Goal: Task Accomplishment & Management: Manage account settings

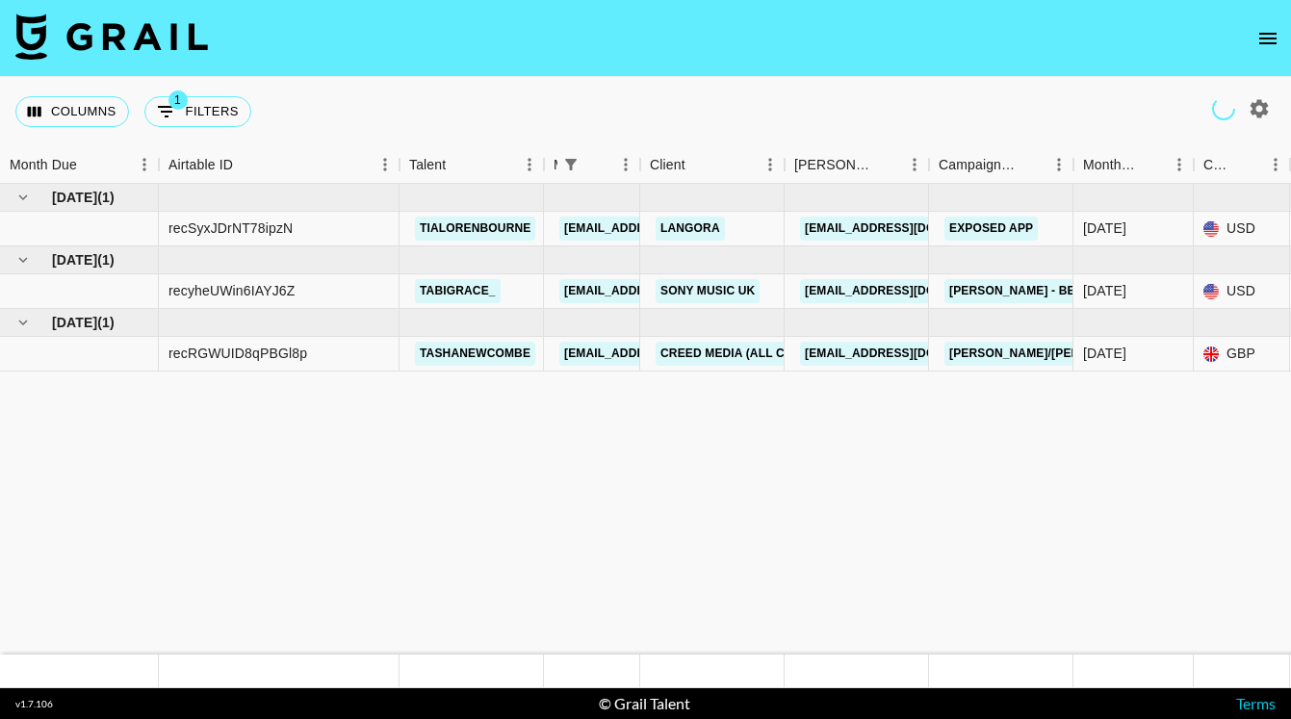
click at [1263, 43] on icon "open drawer" at bounding box center [1267, 38] width 23 height 23
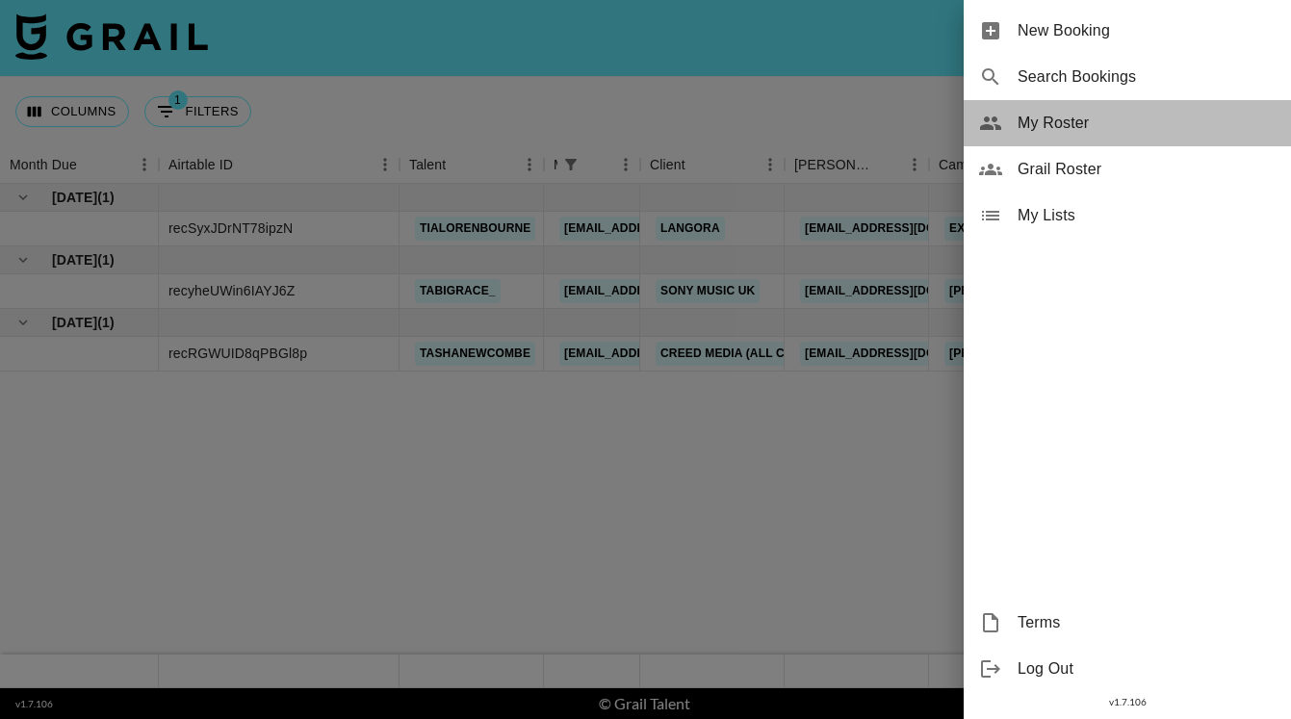
click at [1089, 127] on span "My Roster" at bounding box center [1146, 123] width 258 height 23
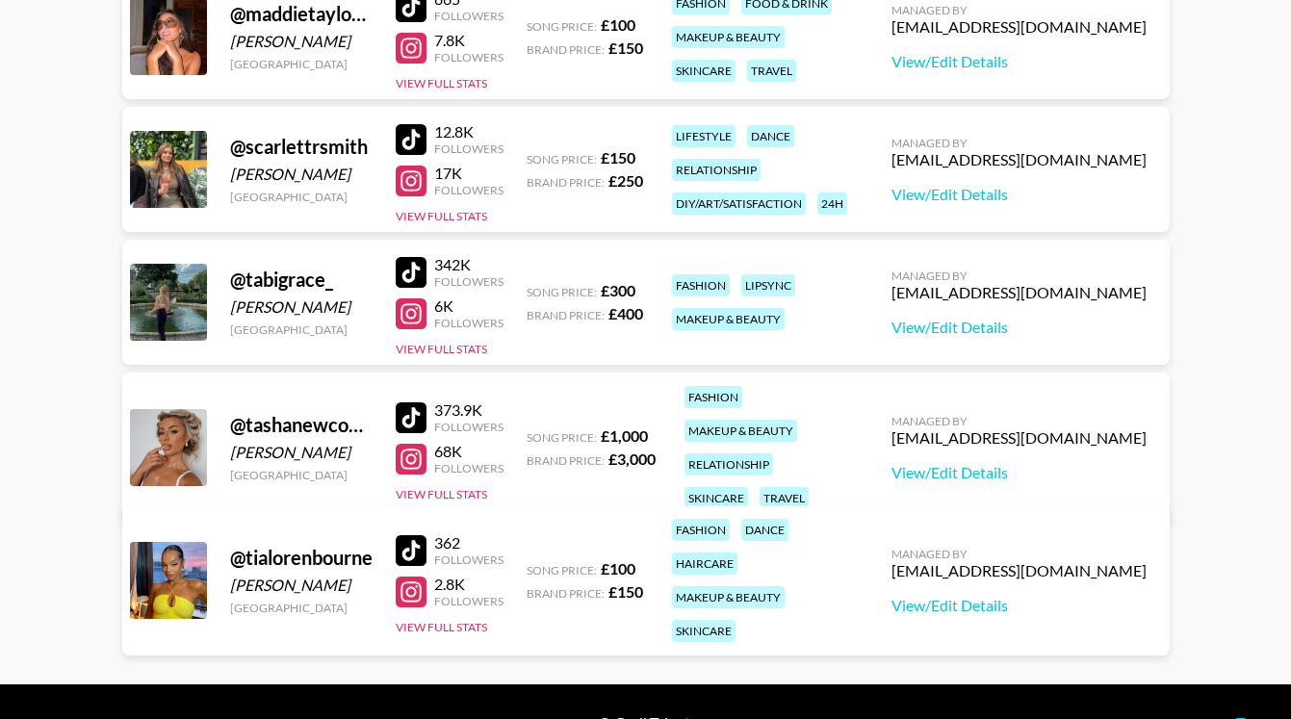
scroll to position [456, 0]
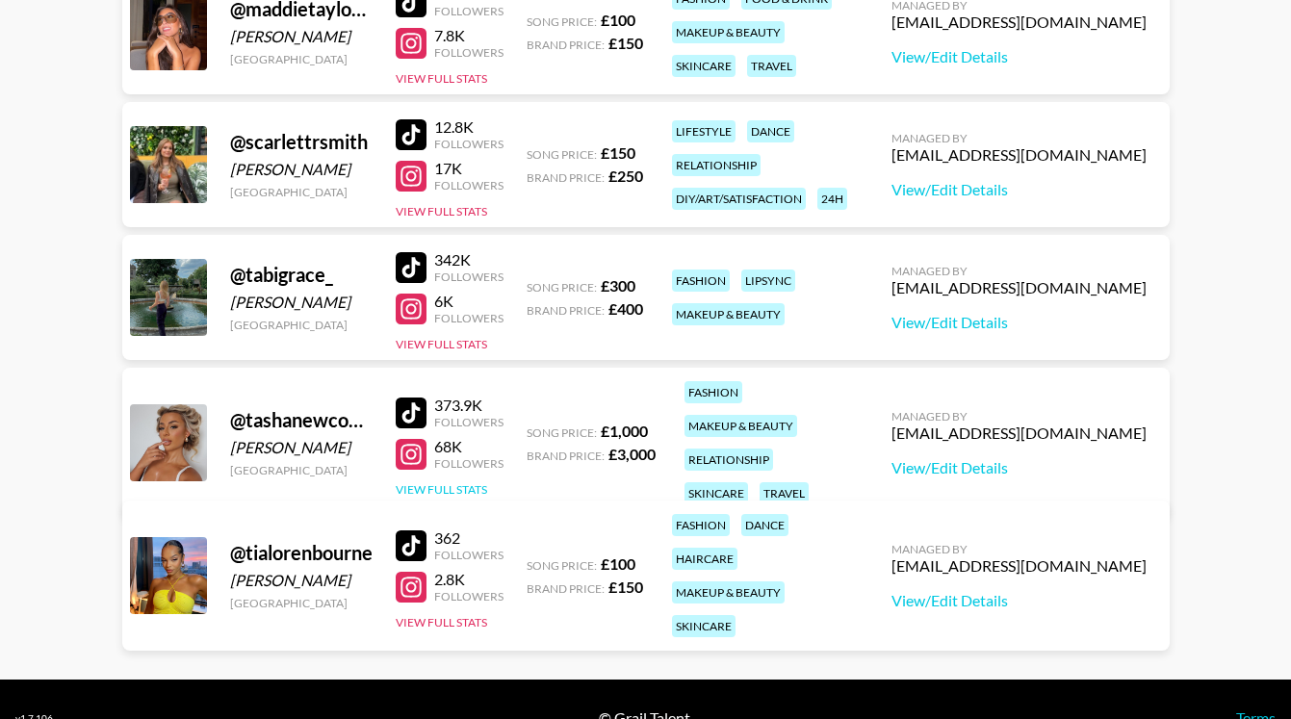
click at [412, 482] on button "View Full Stats" at bounding box center [441, 489] width 91 height 14
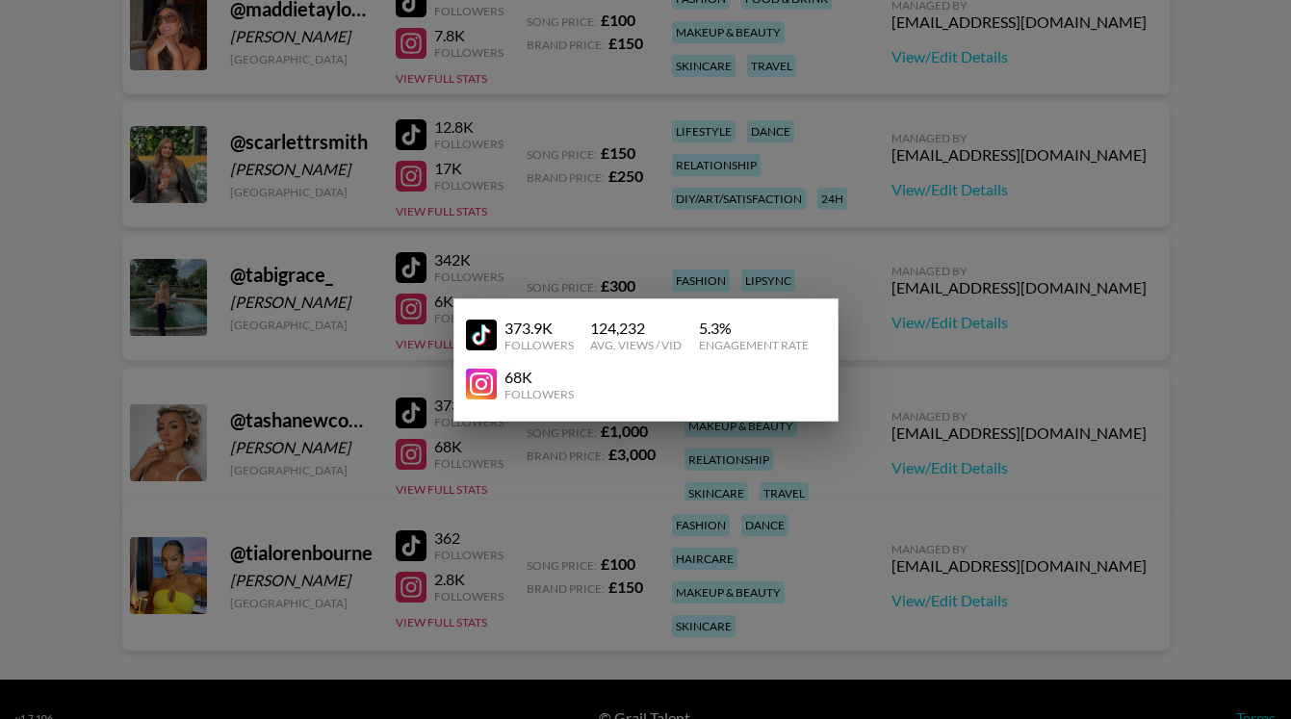
click at [987, 243] on div at bounding box center [645, 359] width 1291 height 719
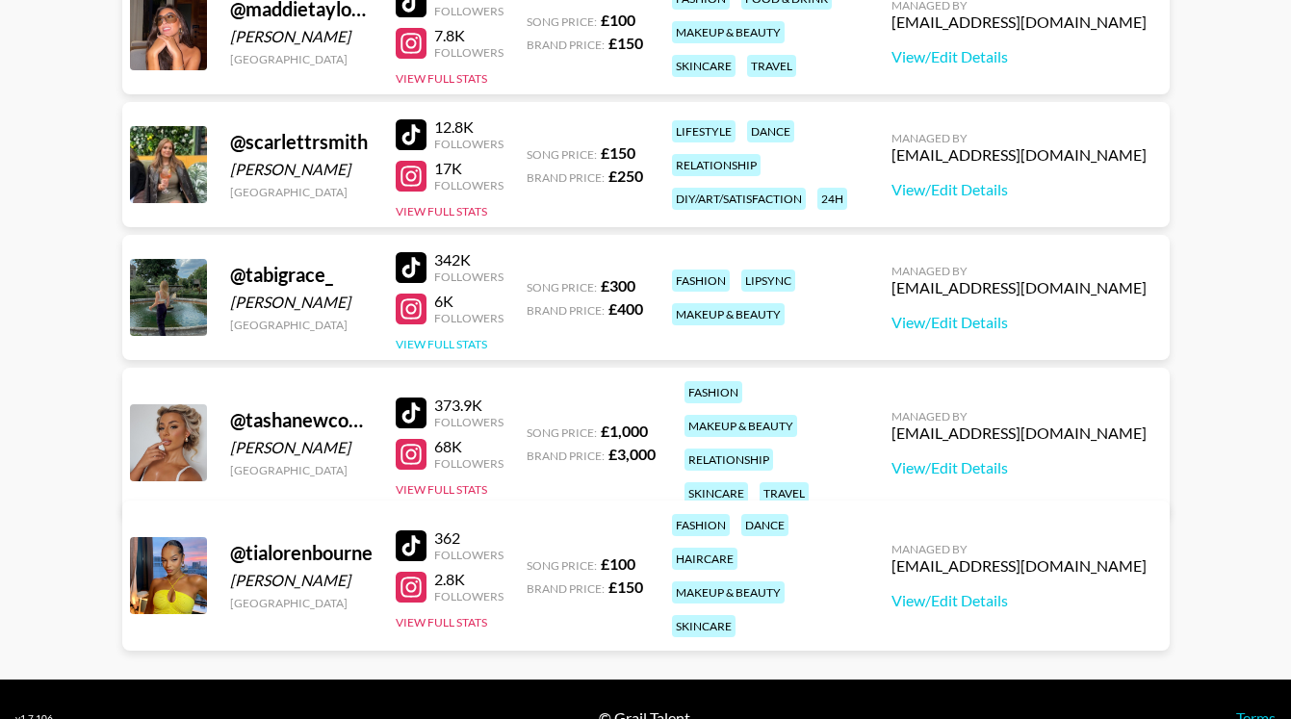
click at [410, 349] on button "View Full Stats" at bounding box center [441, 344] width 91 height 14
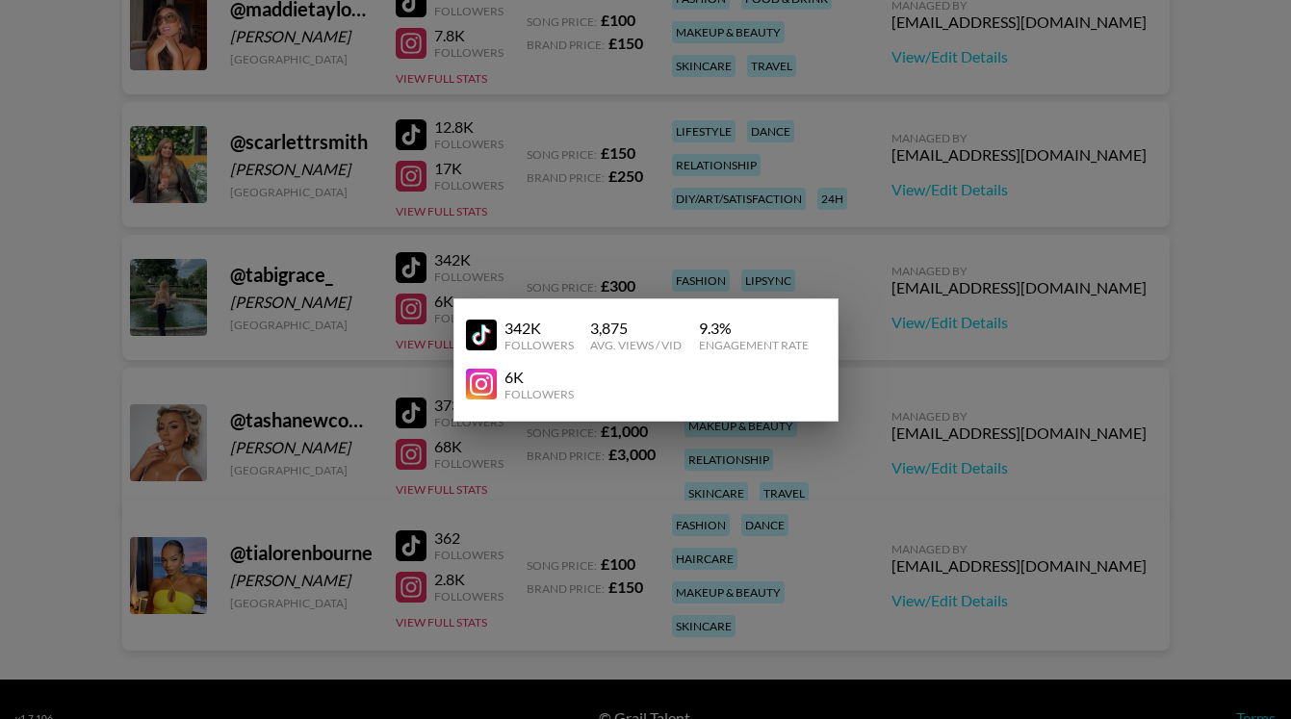
click at [959, 417] on div at bounding box center [645, 359] width 1291 height 719
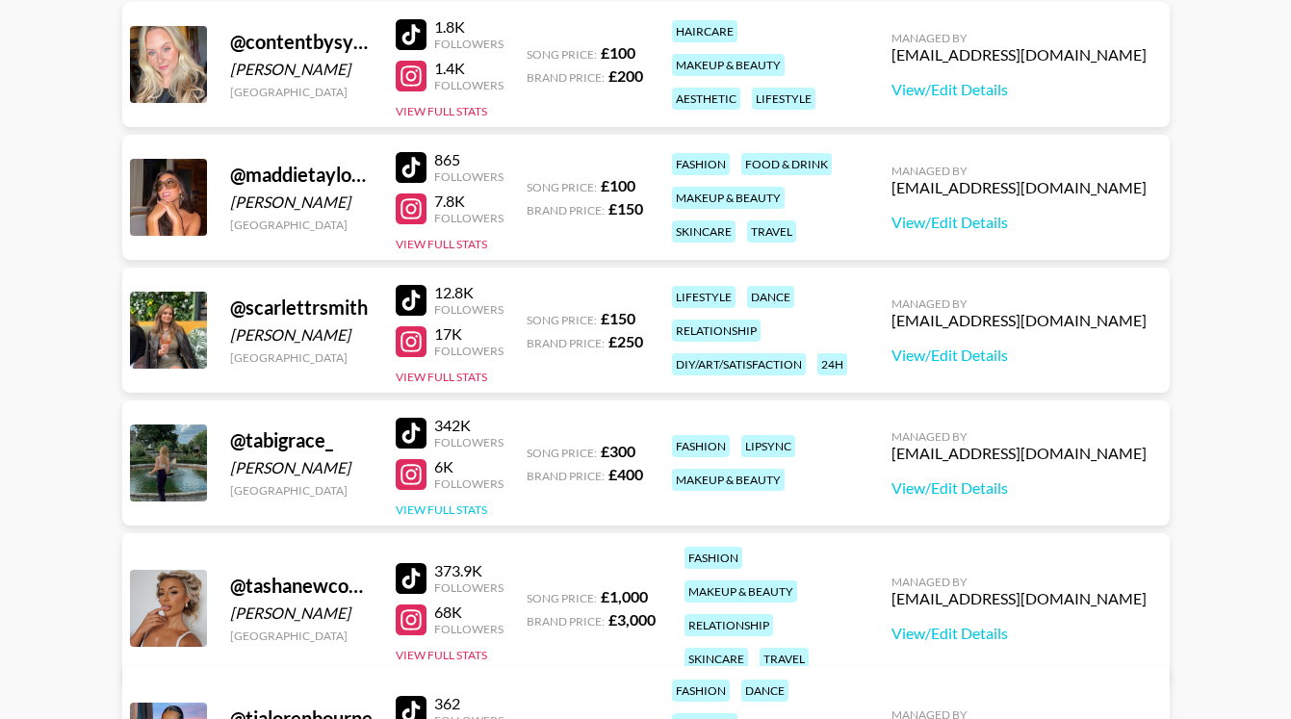
scroll to position [158, 0]
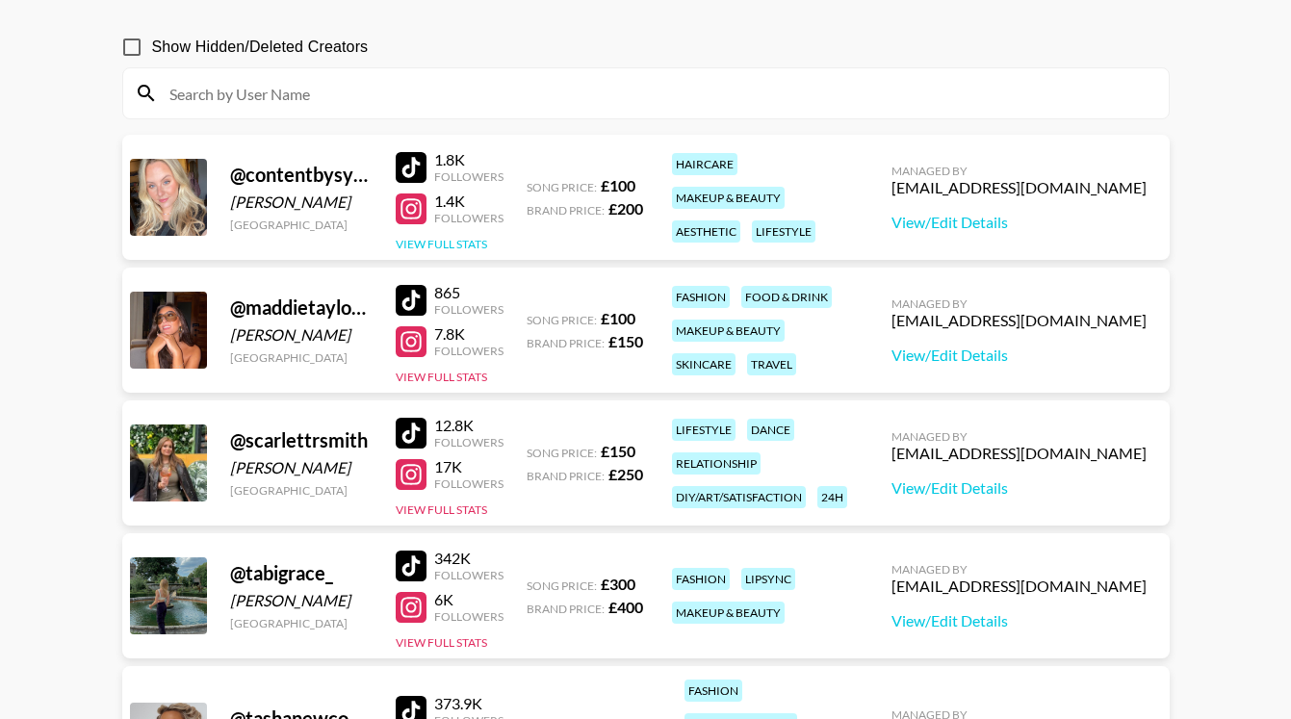
click at [438, 246] on button "View Full Stats" at bounding box center [441, 244] width 91 height 14
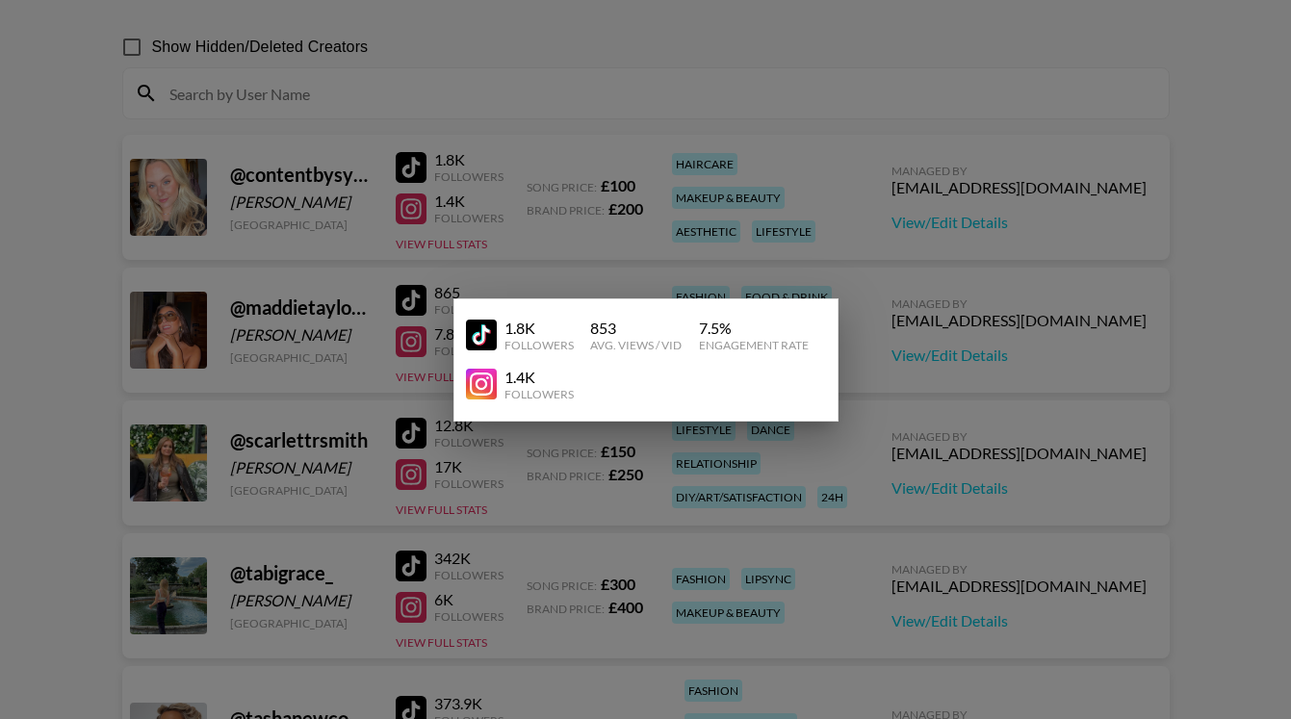
click at [913, 196] on div at bounding box center [645, 359] width 1291 height 719
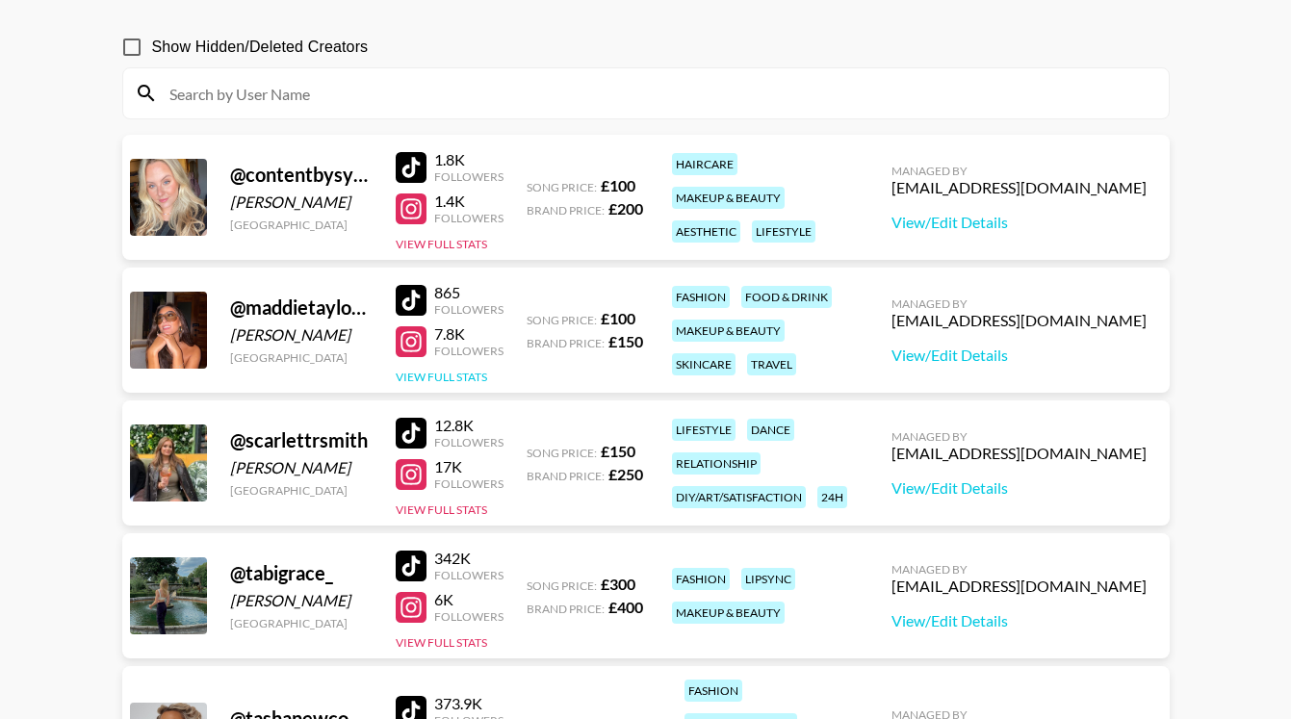
click at [457, 380] on button "View Full Stats" at bounding box center [441, 377] width 91 height 14
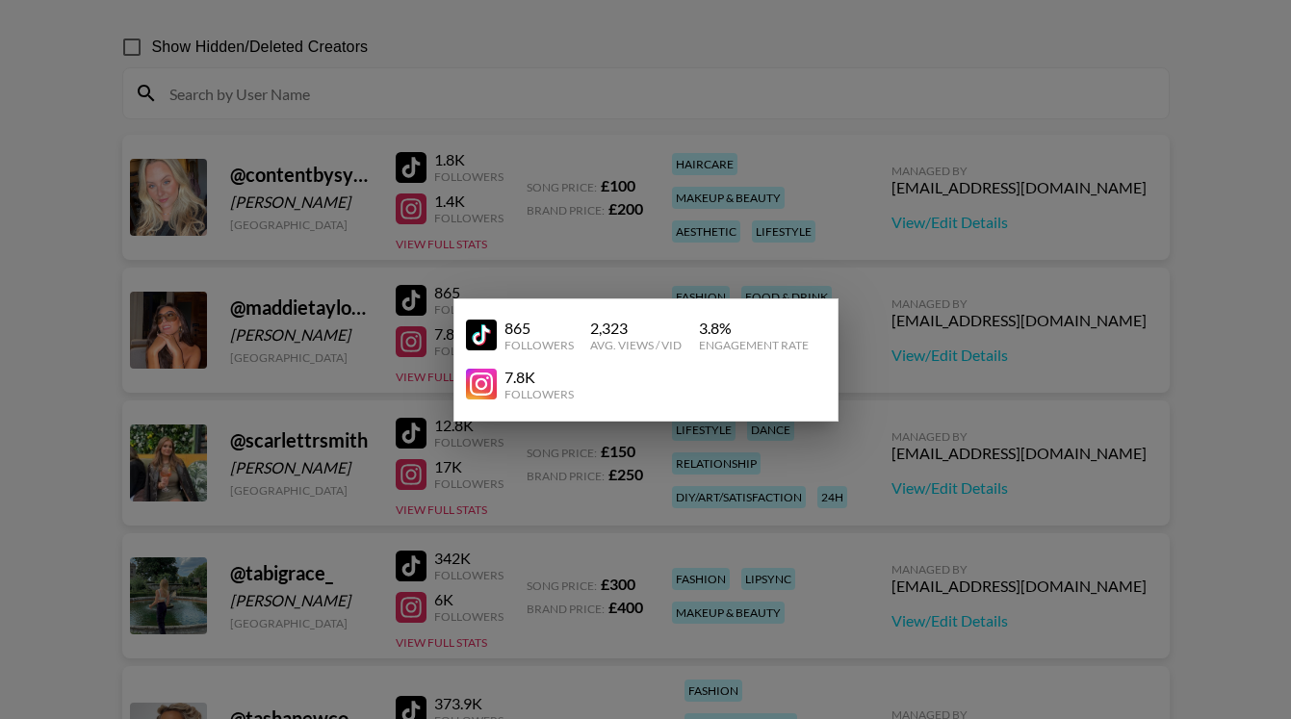
click at [619, 230] on div at bounding box center [645, 359] width 1291 height 719
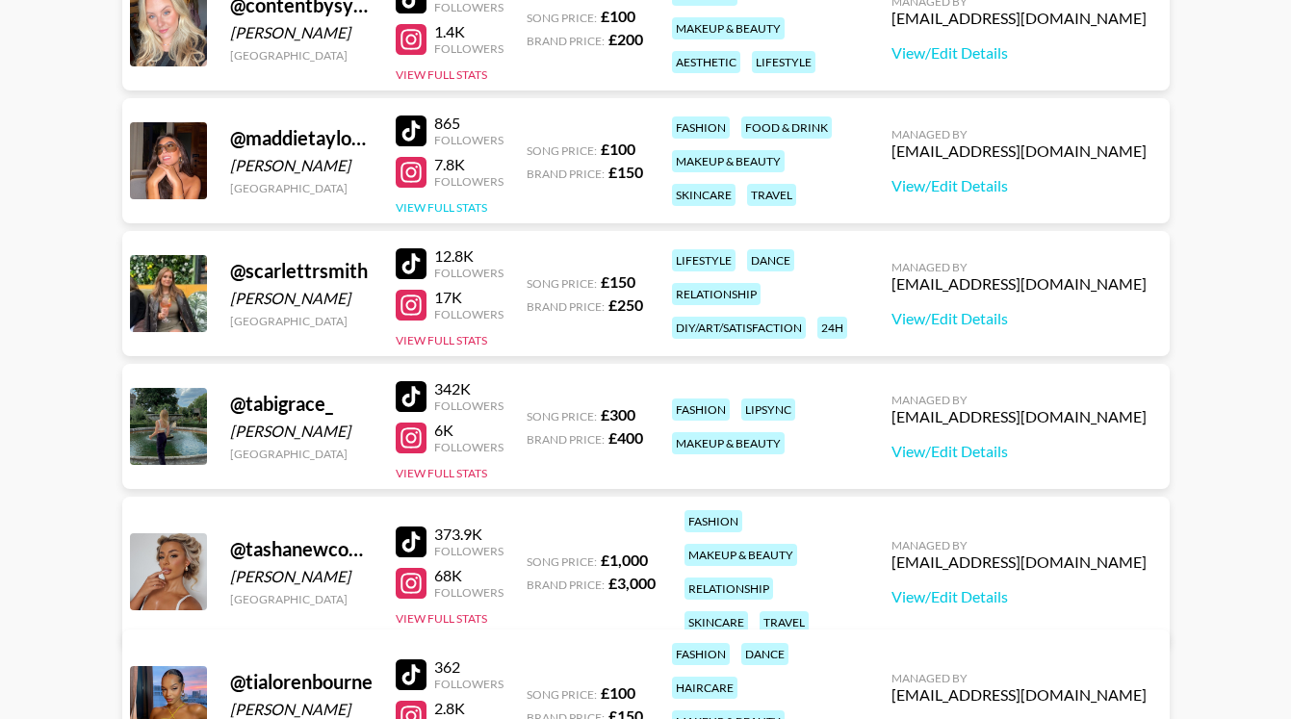
scroll to position [484, 0]
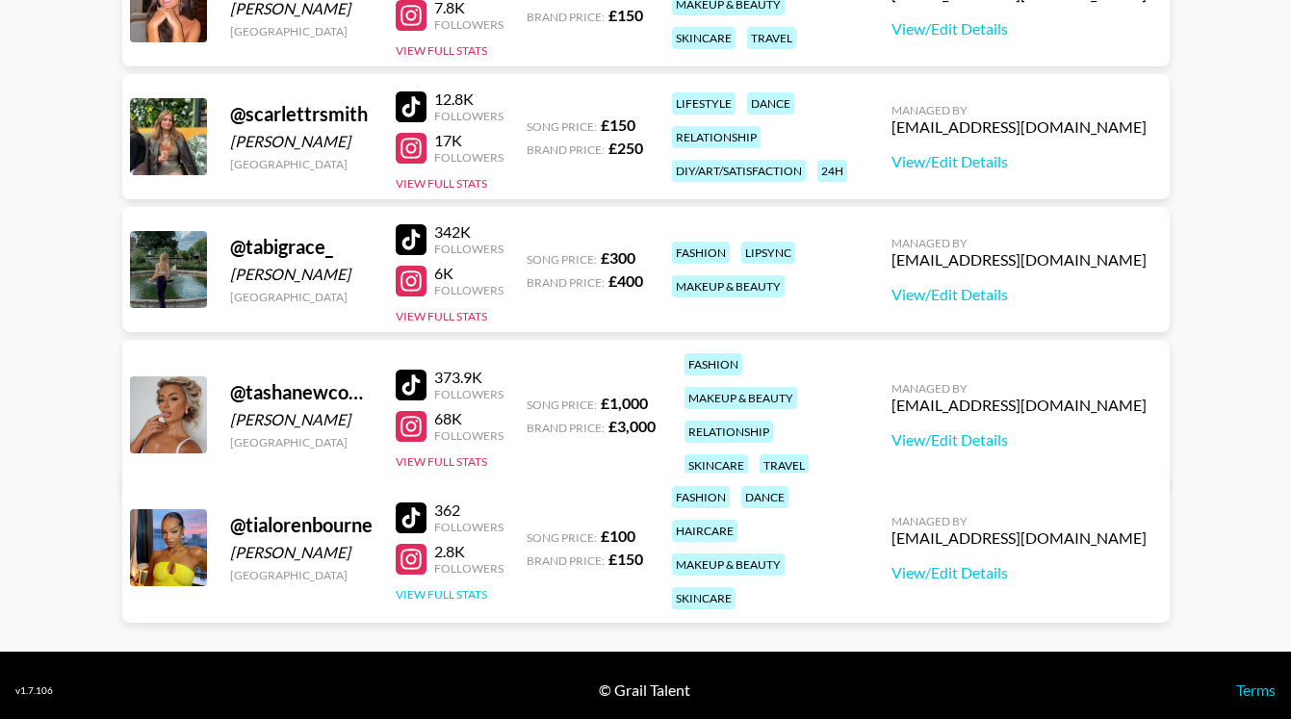
click at [449, 587] on button "View Full Stats" at bounding box center [441, 594] width 91 height 14
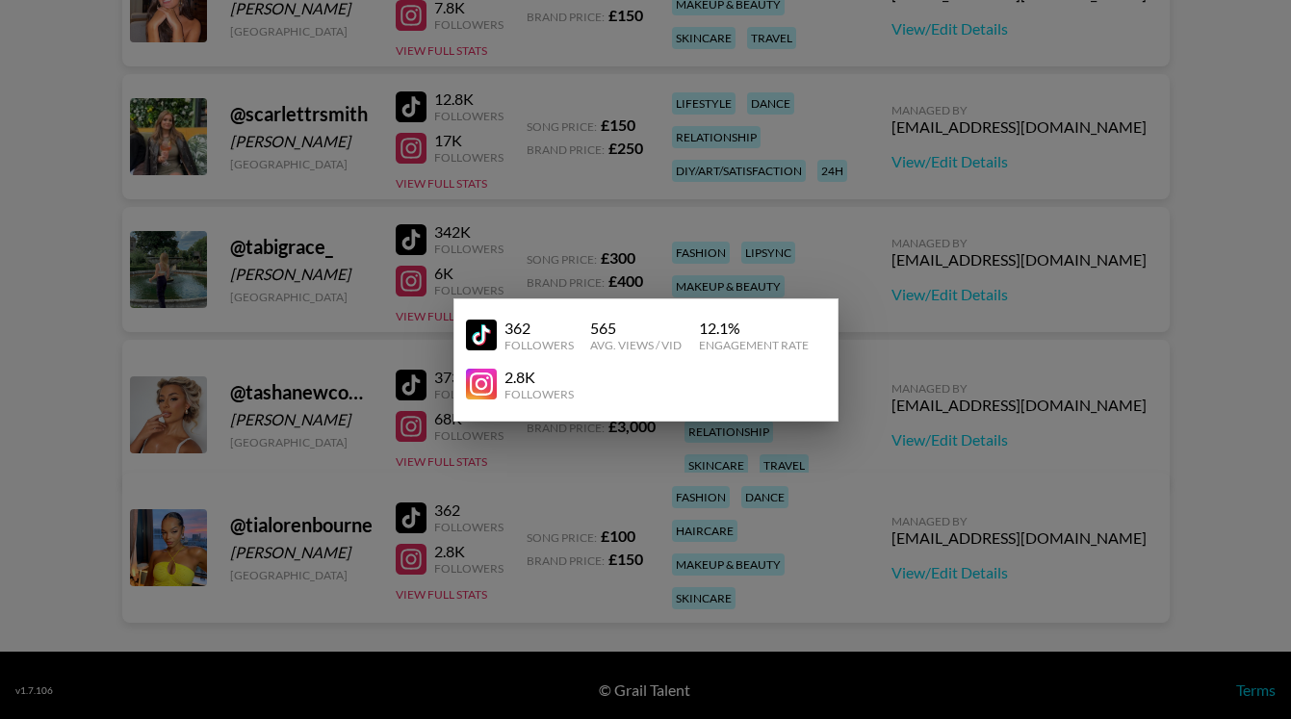
click at [1015, 438] on div at bounding box center [645, 359] width 1291 height 719
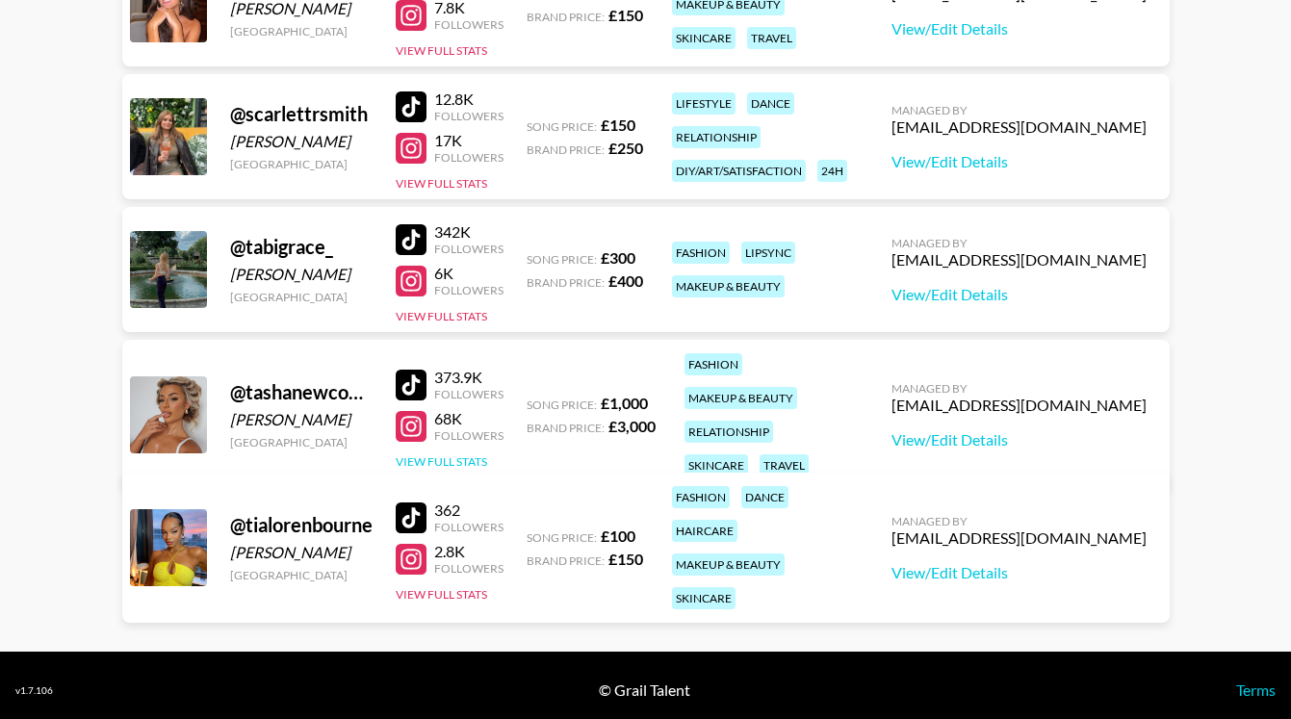
click at [457, 454] on button "View Full Stats" at bounding box center [441, 461] width 91 height 14
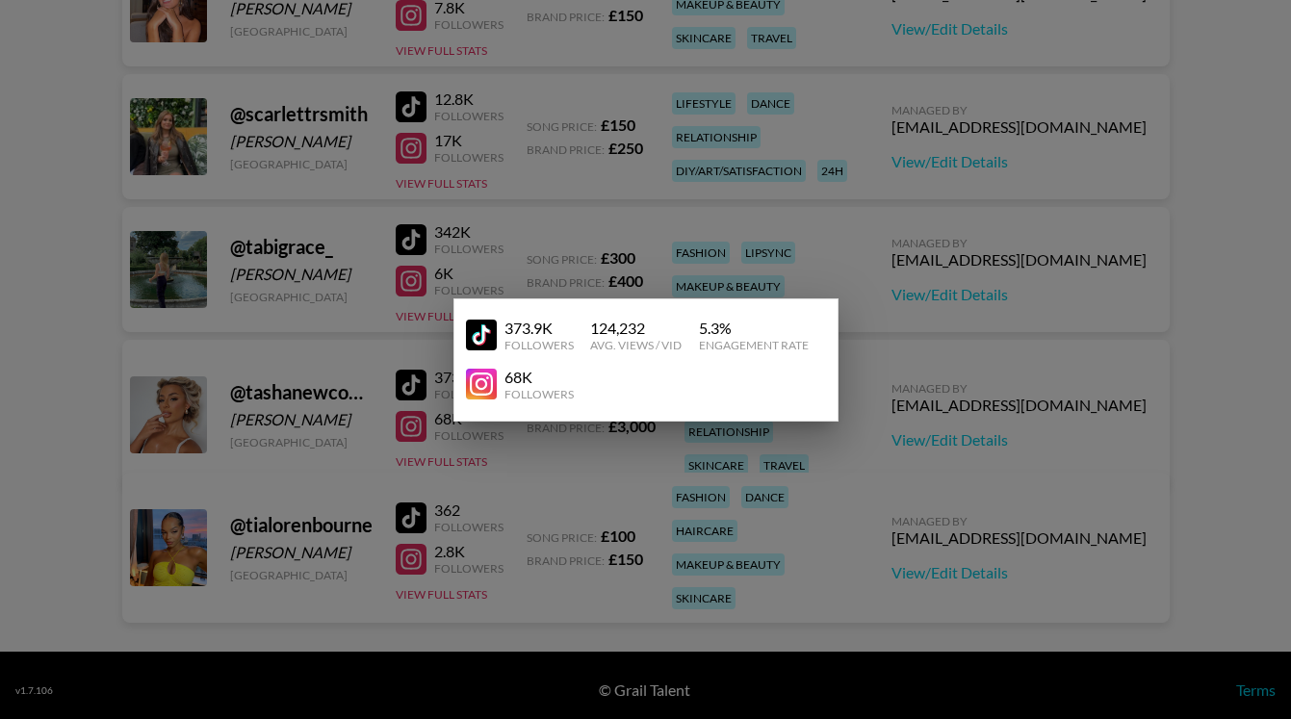
click at [973, 393] on div at bounding box center [645, 359] width 1291 height 719
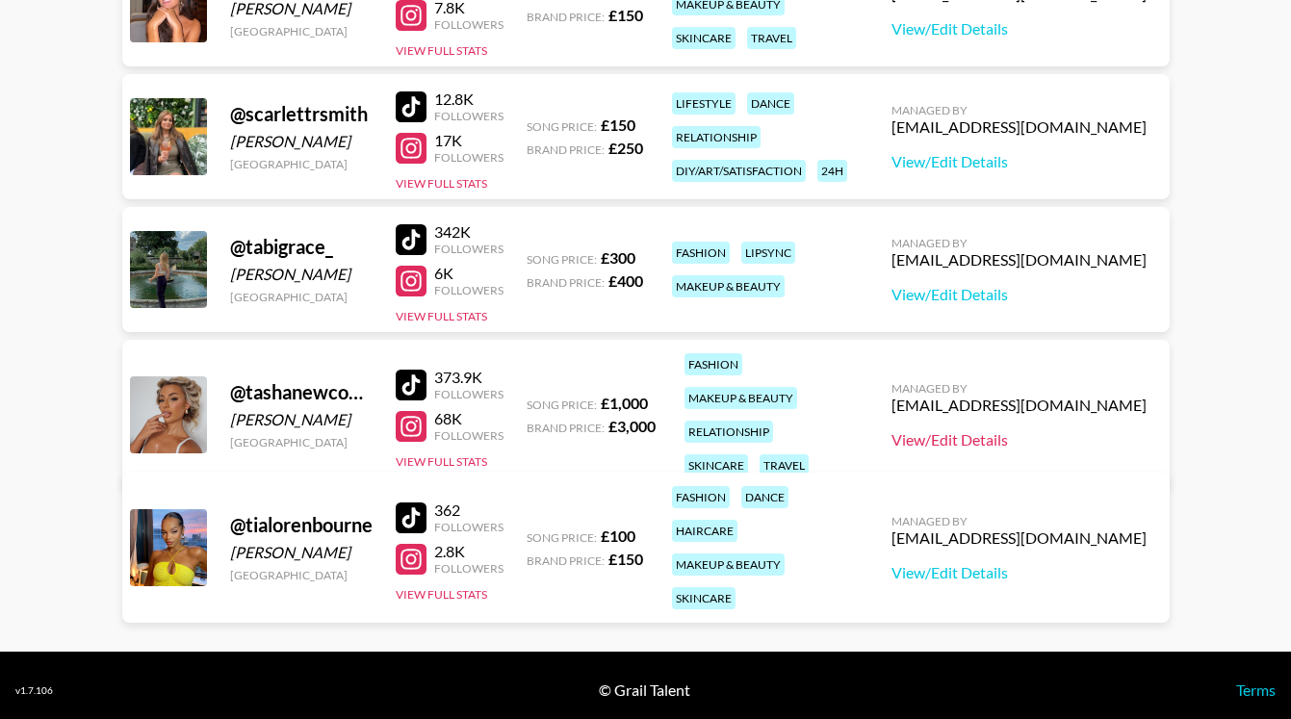
click at [1000, 430] on link "View/Edit Details" at bounding box center [1018, 439] width 255 height 19
click at [444, 313] on button "View Full Stats" at bounding box center [441, 316] width 91 height 14
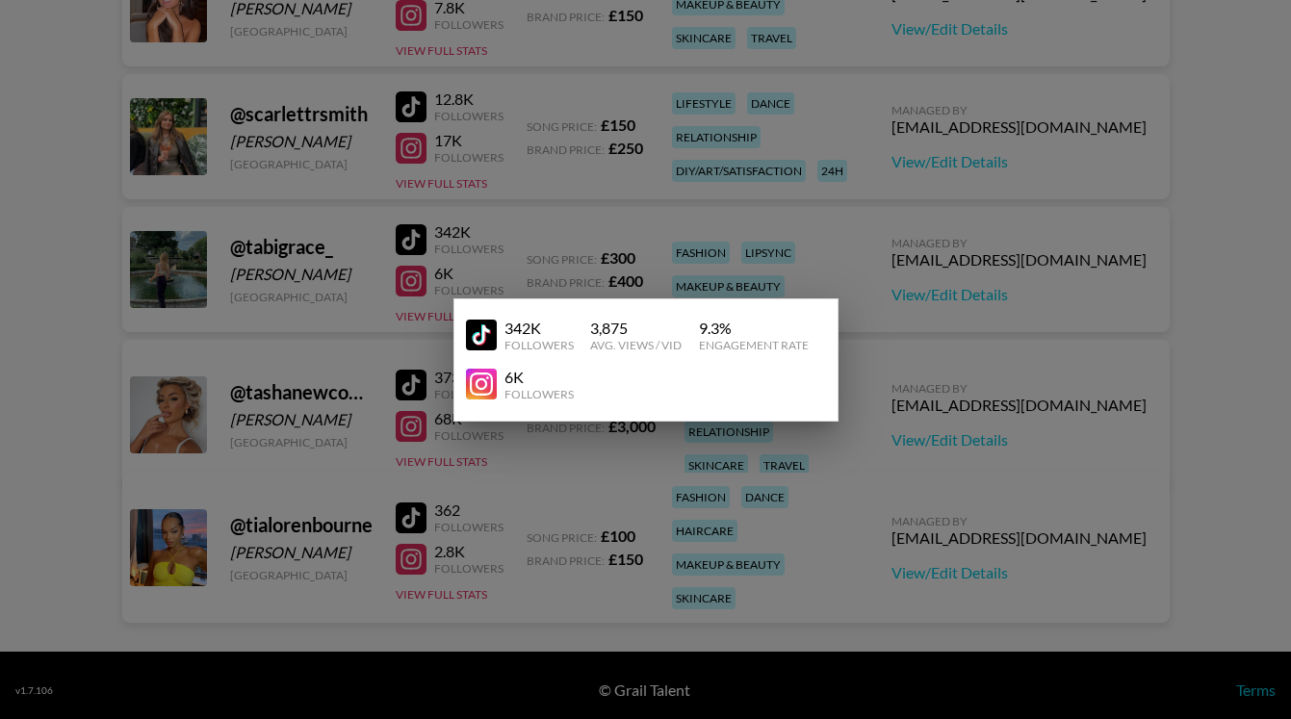
click at [577, 265] on div at bounding box center [645, 359] width 1291 height 719
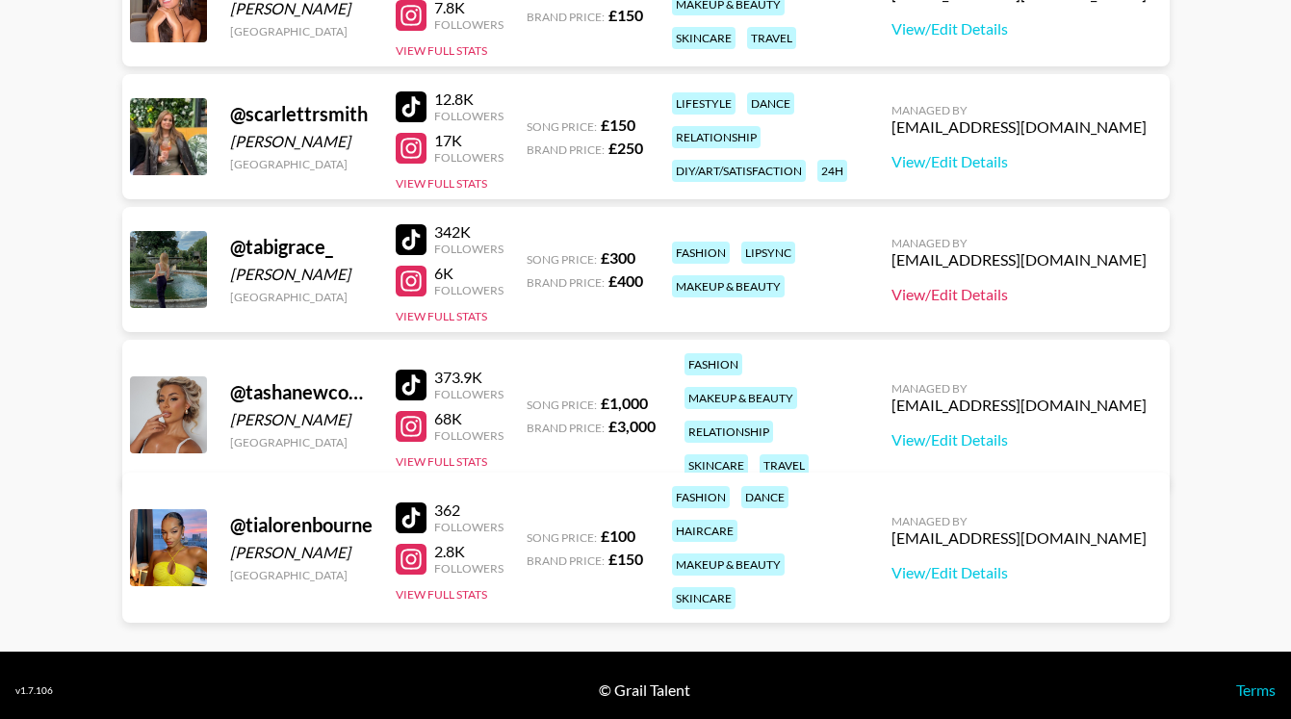
click at [1050, 298] on link "View/Edit Details" at bounding box center [1018, 294] width 255 height 19
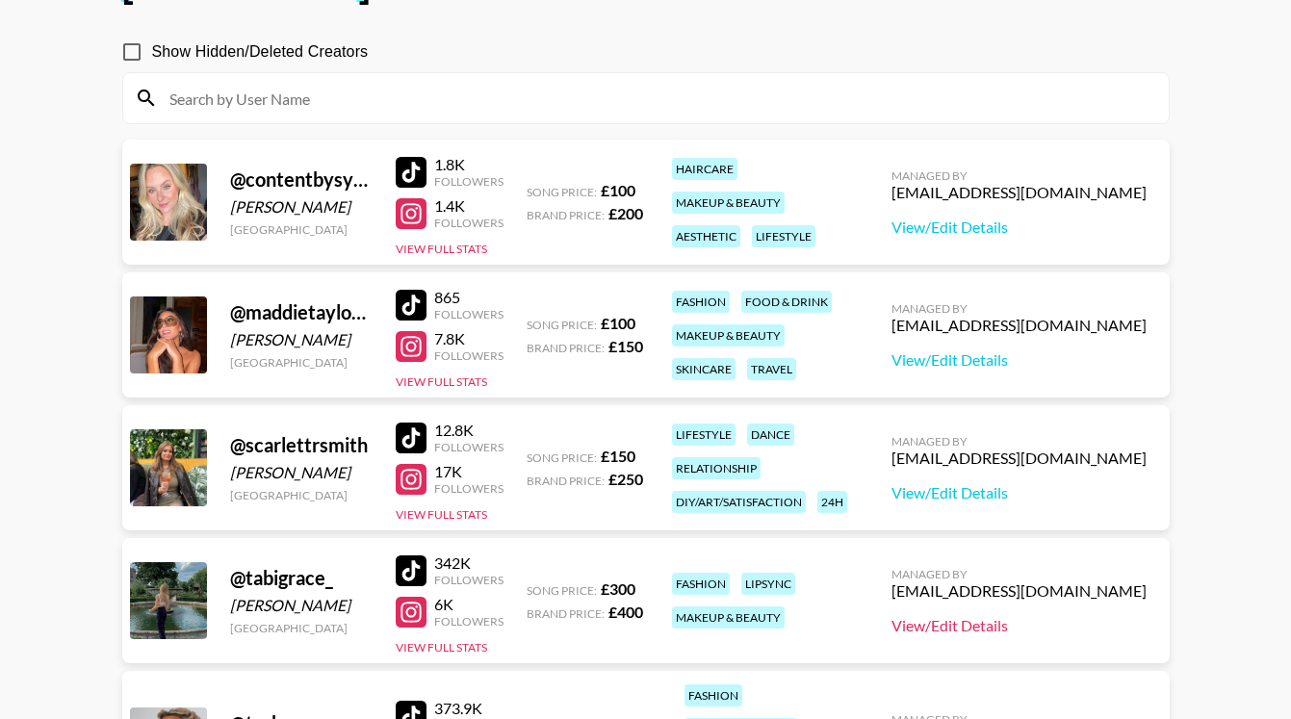
scroll to position [113, 0]
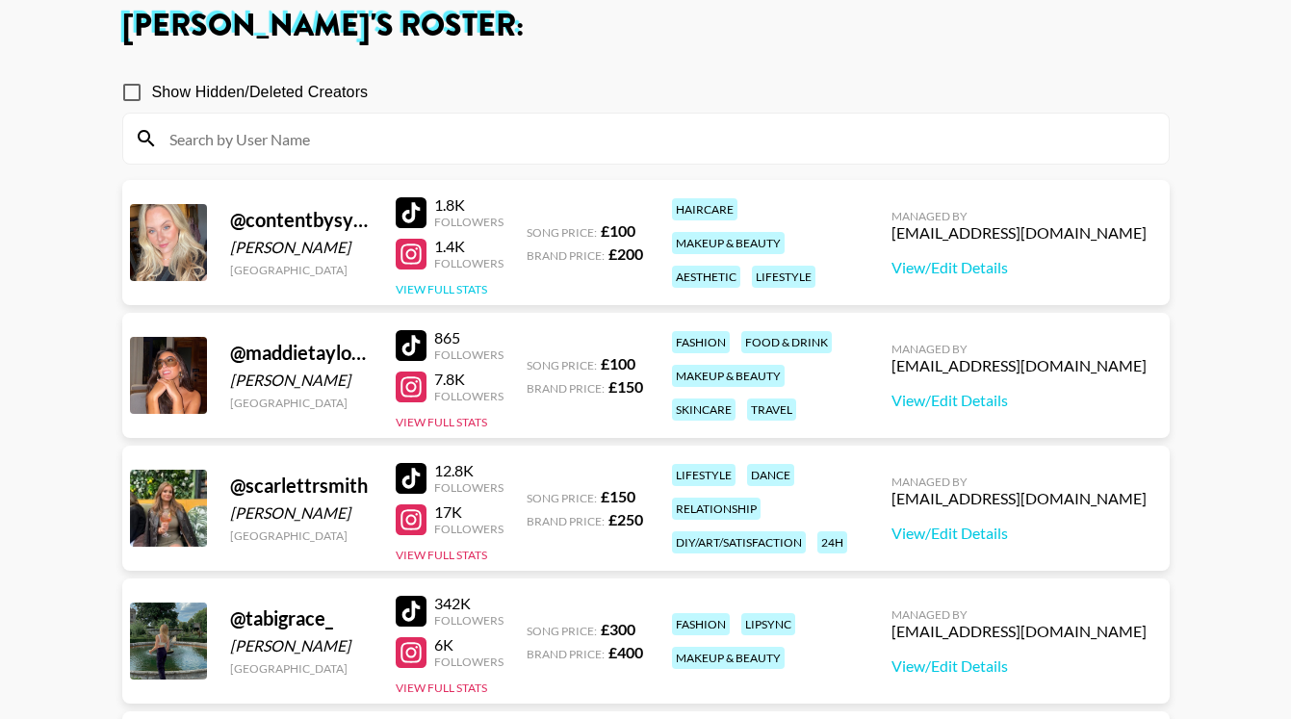
click at [429, 289] on button "View Full Stats" at bounding box center [441, 289] width 91 height 14
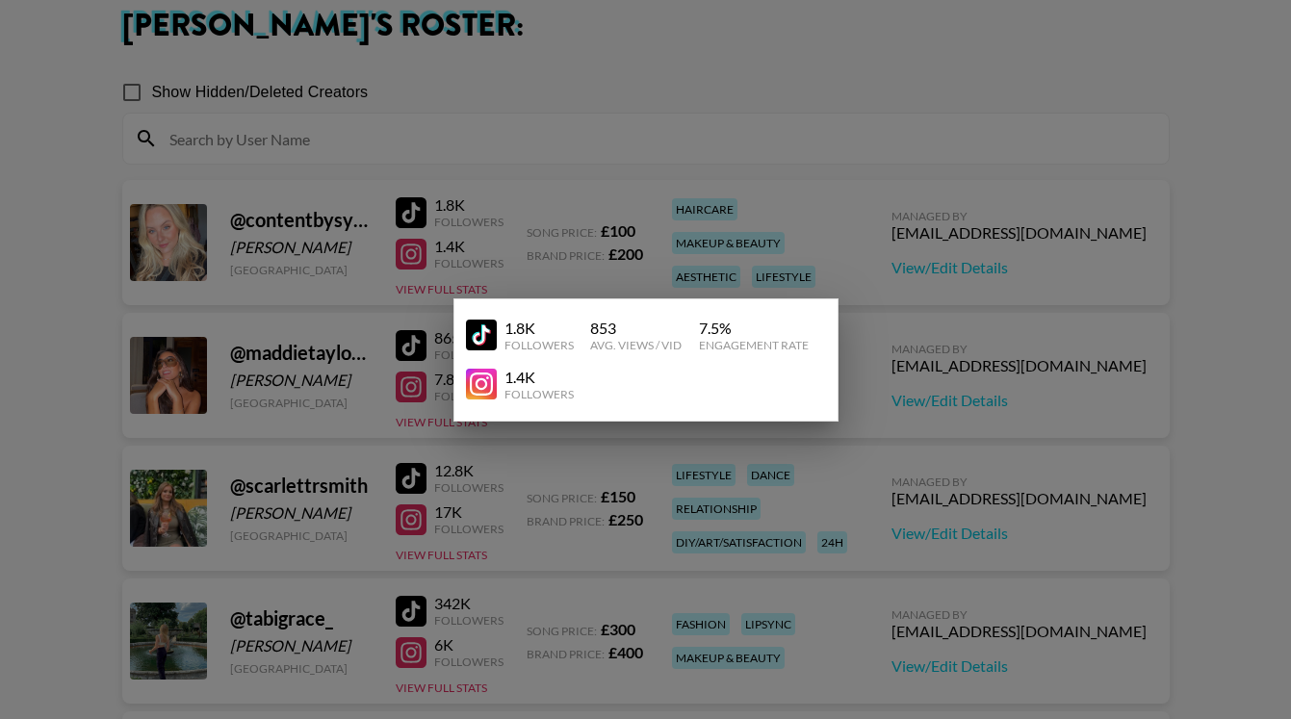
click at [835, 328] on div "1.8K Followers 853 Avg. Views / Vid 7.5 % Engagement Rate 1.4K Followers" at bounding box center [645, 359] width 385 height 123
click at [957, 212] on div at bounding box center [645, 359] width 1291 height 719
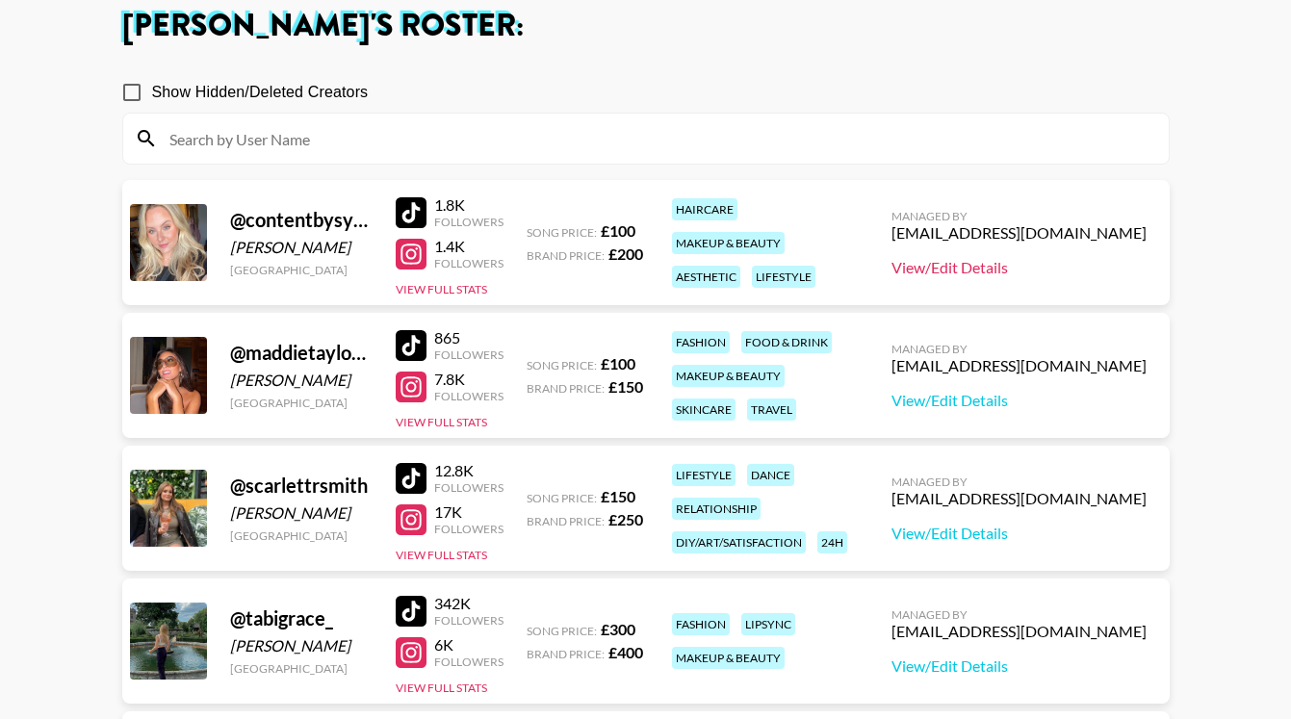
click at [1017, 271] on link "View/Edit Details" at bounding box center [1018, 267] width 255 height 19
click at [436, 292] on button "View Full Stats" at bounding box center [441, 289] width 91 height 14
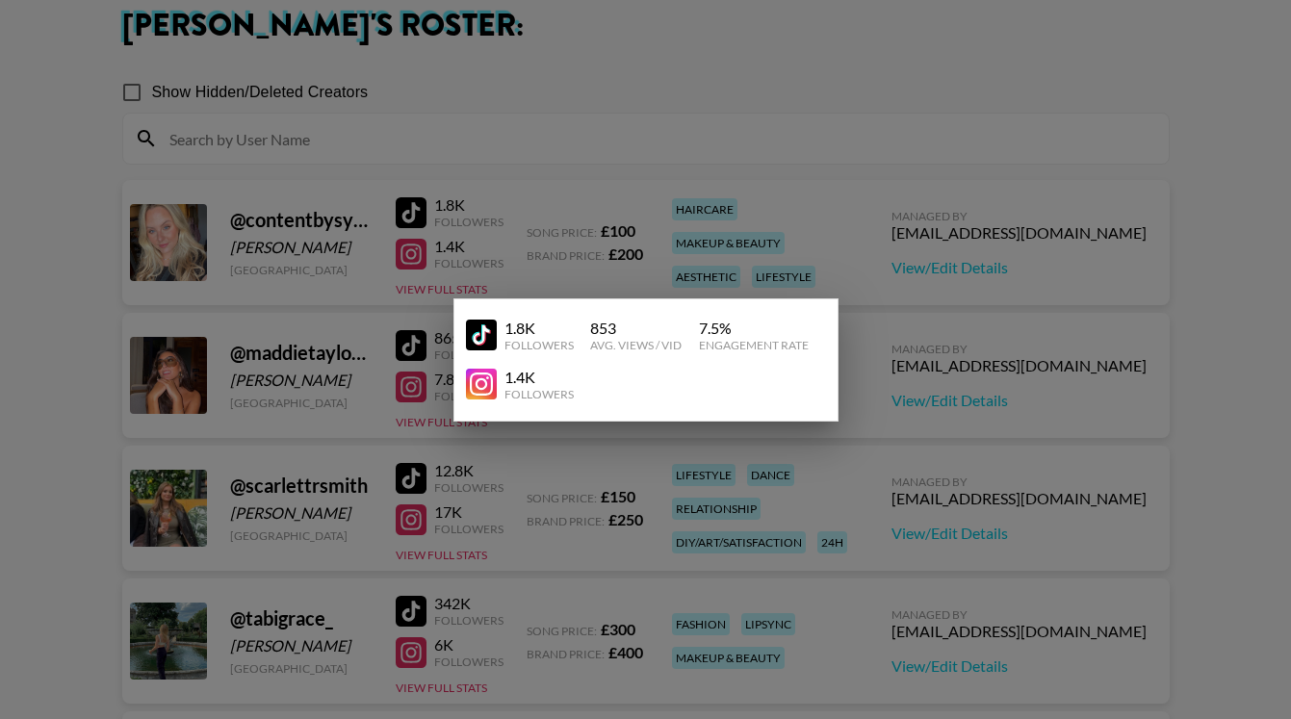
click at [980, 304] on div at bounding box center [645, 359] width 1291 height 719
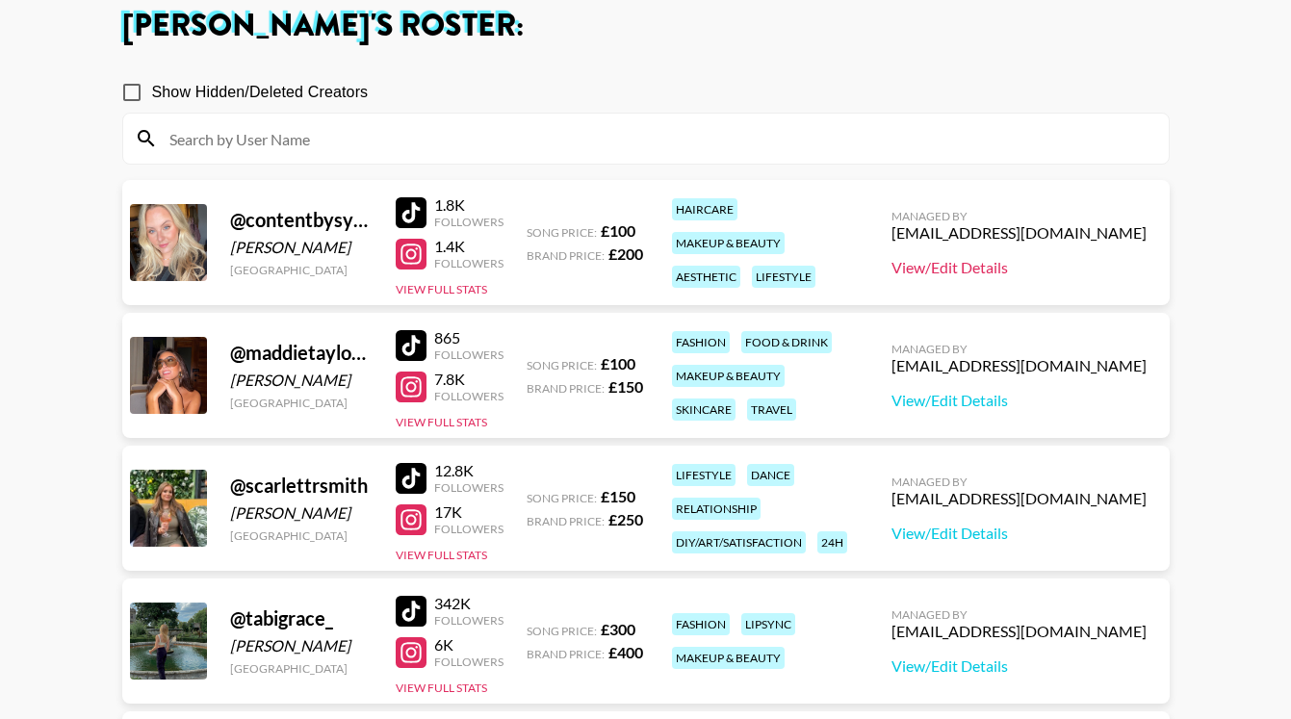
click at [996, 276] on link "View/Edit Details" at bounding box center [1018, 267] width 255 height 19
click at [1034, 265] on link "View/Edit Details" at bounding box center [1018, 267] width 255 height 19
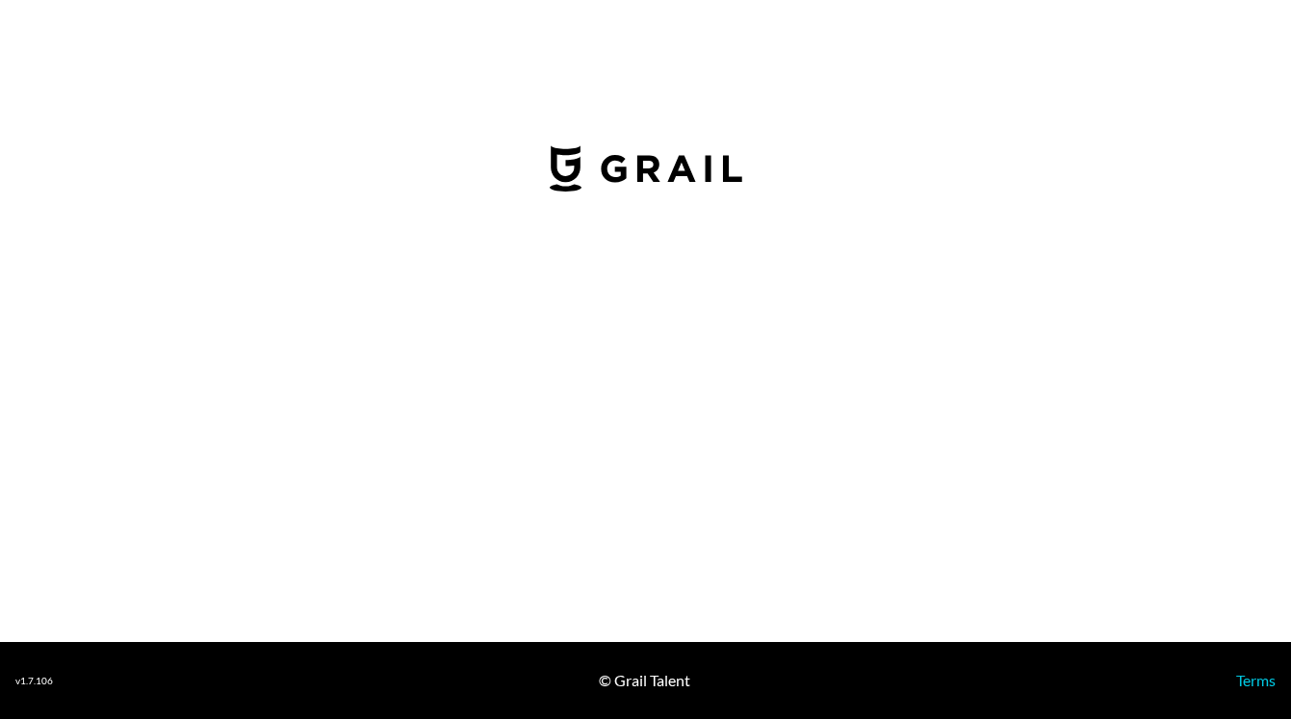
select select "GBP"
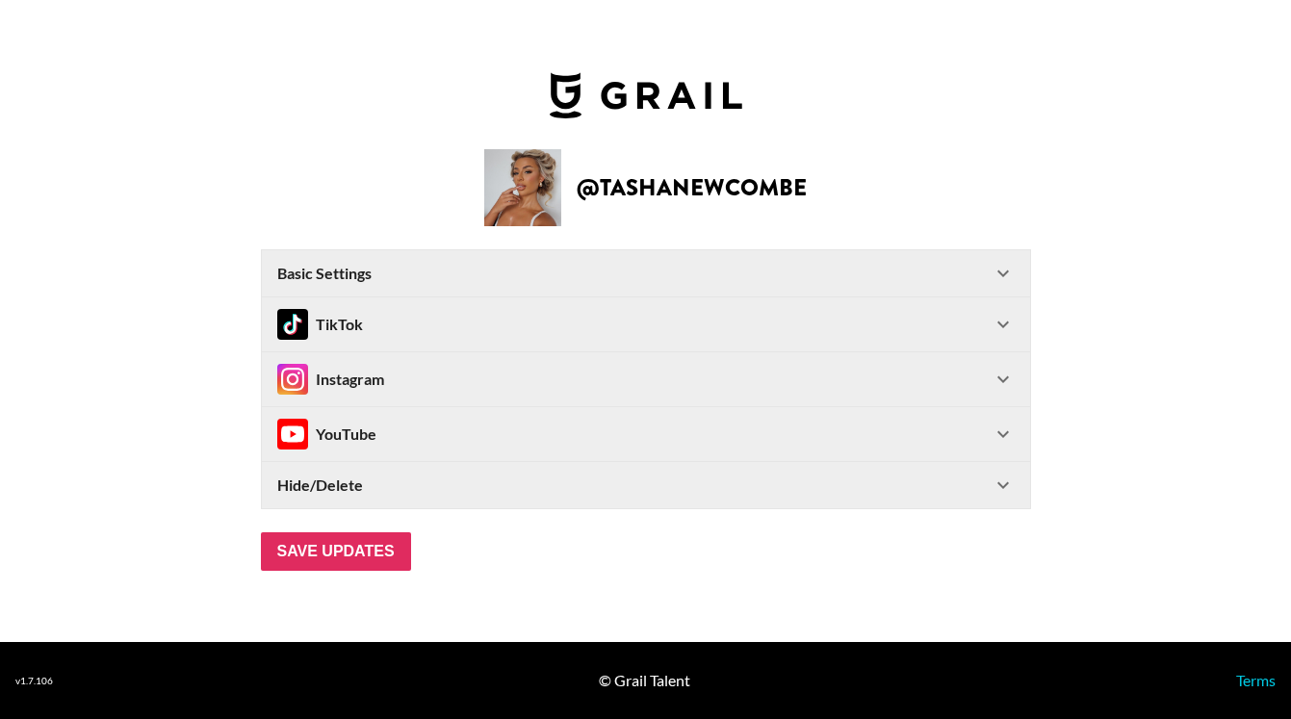
click at [352, 370] on div "Instagram" at bounding box center [330, 379] width 107 height 31
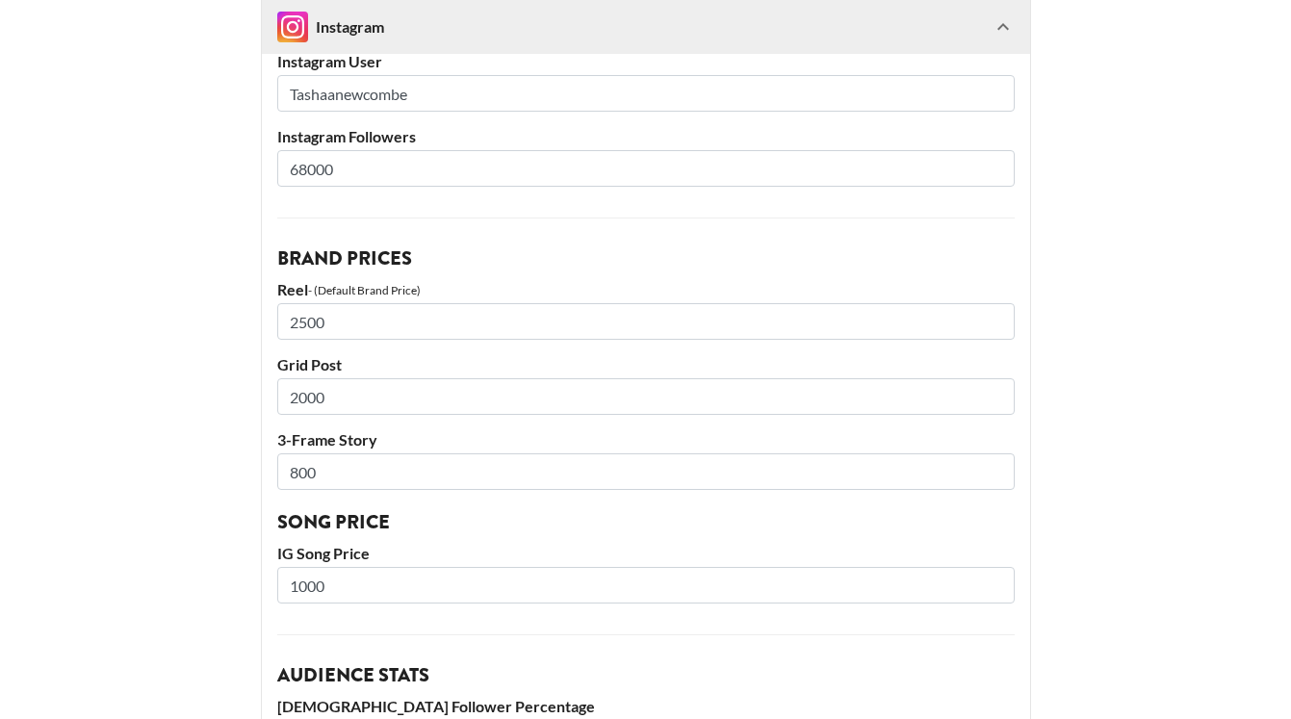
scroll to position [383, 0]
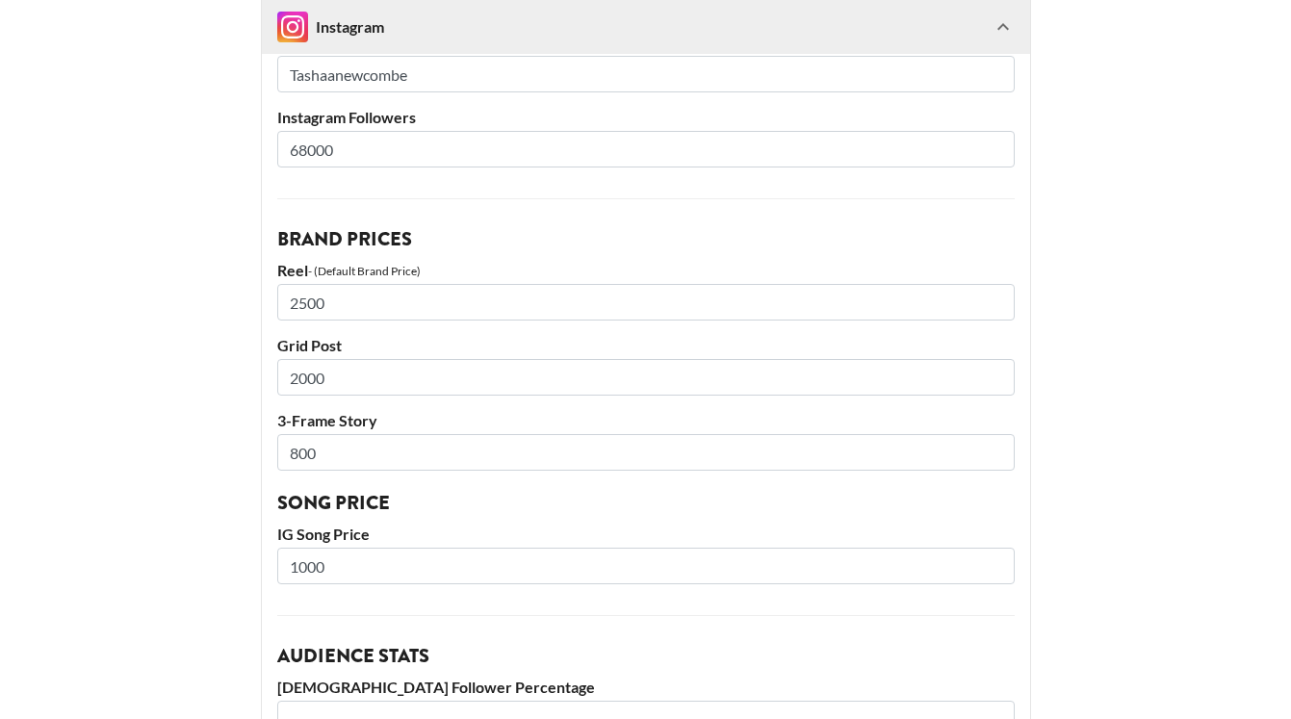
click at [342, 310] on input "2500" at bounding box center [645, 302] width 737 height 37
type input "2000"
drag, startPoint x: 350, startPoint y: 388, endPoint x: 258, endPoint y: 378, distance: 92.9
click at [259, 378] on main "@ tashanewcombe Basic Settings Airtable ID: recx3UQNtKo27bmjx Manager(s) scarle…" at bounding box center [645, 517] width 1260 height 1584
type input "1500"
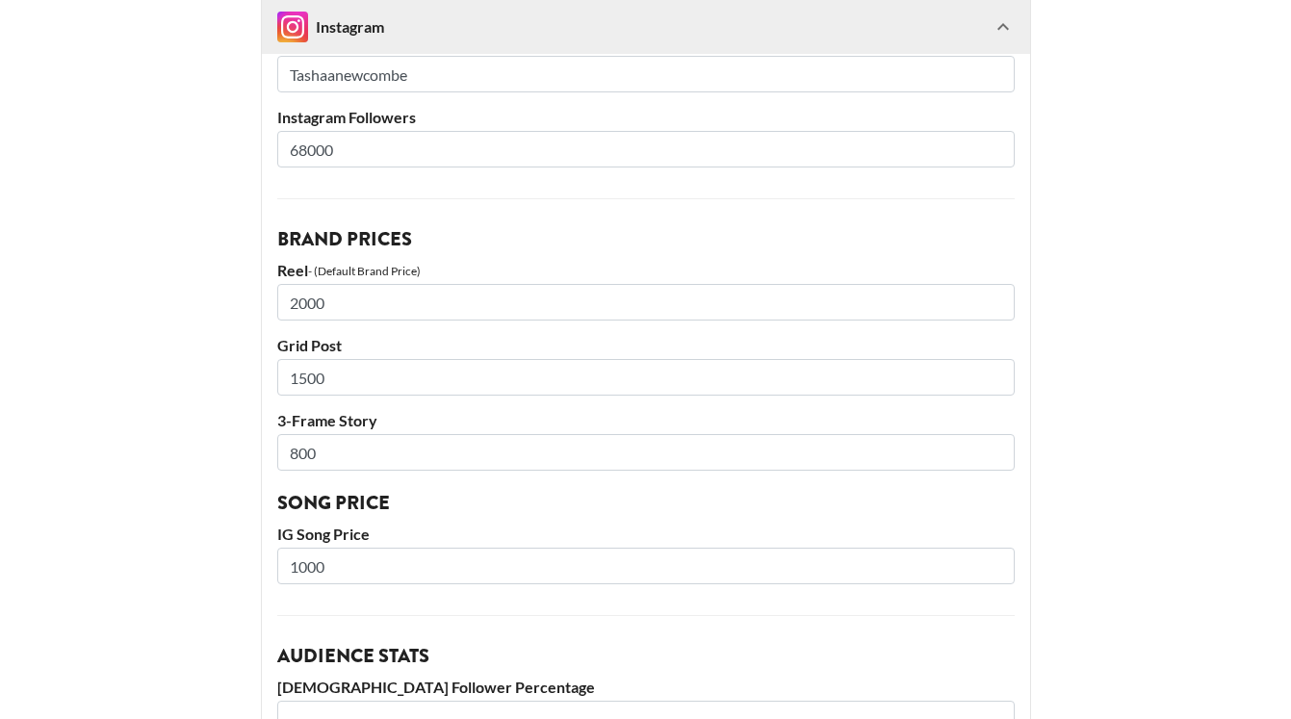
drag, startPoint x: 345, startPoint y: 569, endPoint x: 209, endPoint y: 565, distance: 135.8
click at [209, 565] on main "@ tashanewcombe Basic Settings Airtable ID: recx3UQNtKo27bmjx Manager(s) scarle…" at bounding box center [645, 517] width 1260 height 1584
type input "800"
drag, startPoint x: 327, startPoint y: 454, endPoint x: 249, endPoint y: 448, distance: 78.3
click at [258, 449] on main "@ tashanewcombe Basic Settings Airtable ID: recx3UQNtKo27bmjx Manager(s) scarle…" at bounding box center [645, 517] width 1260 height 1584
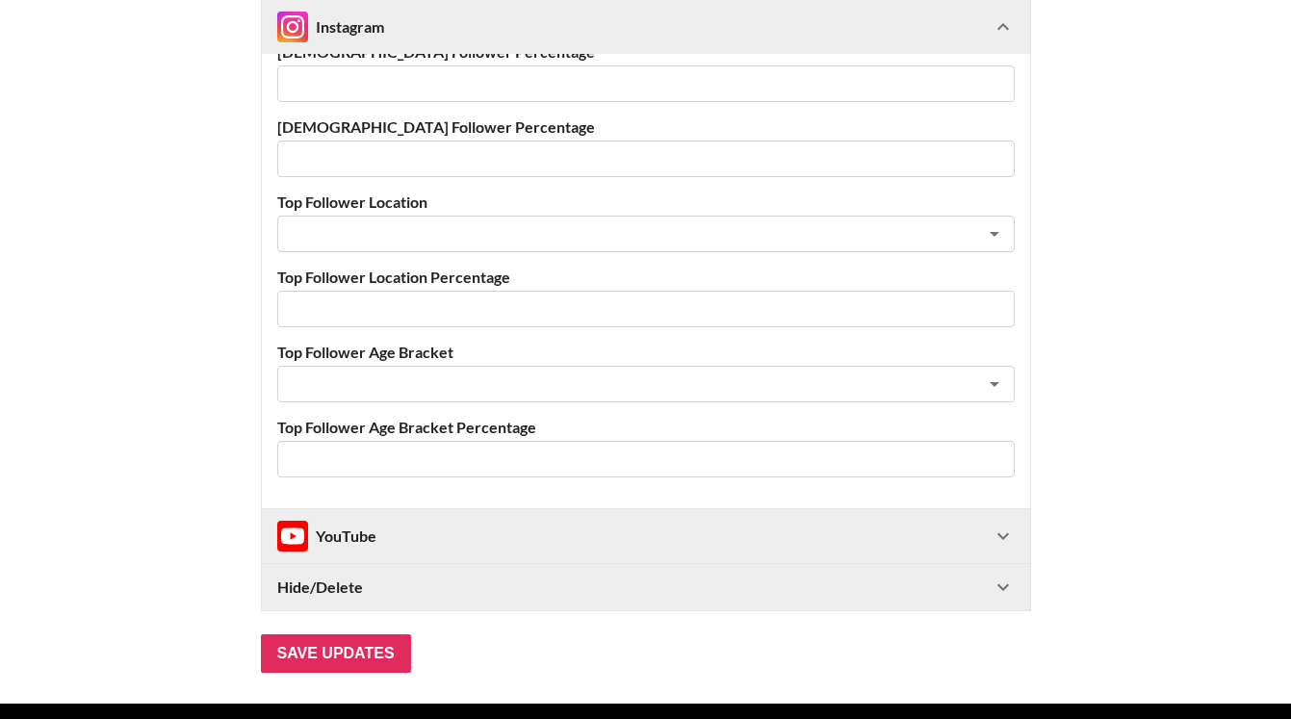
scroll to position [1080, 0]
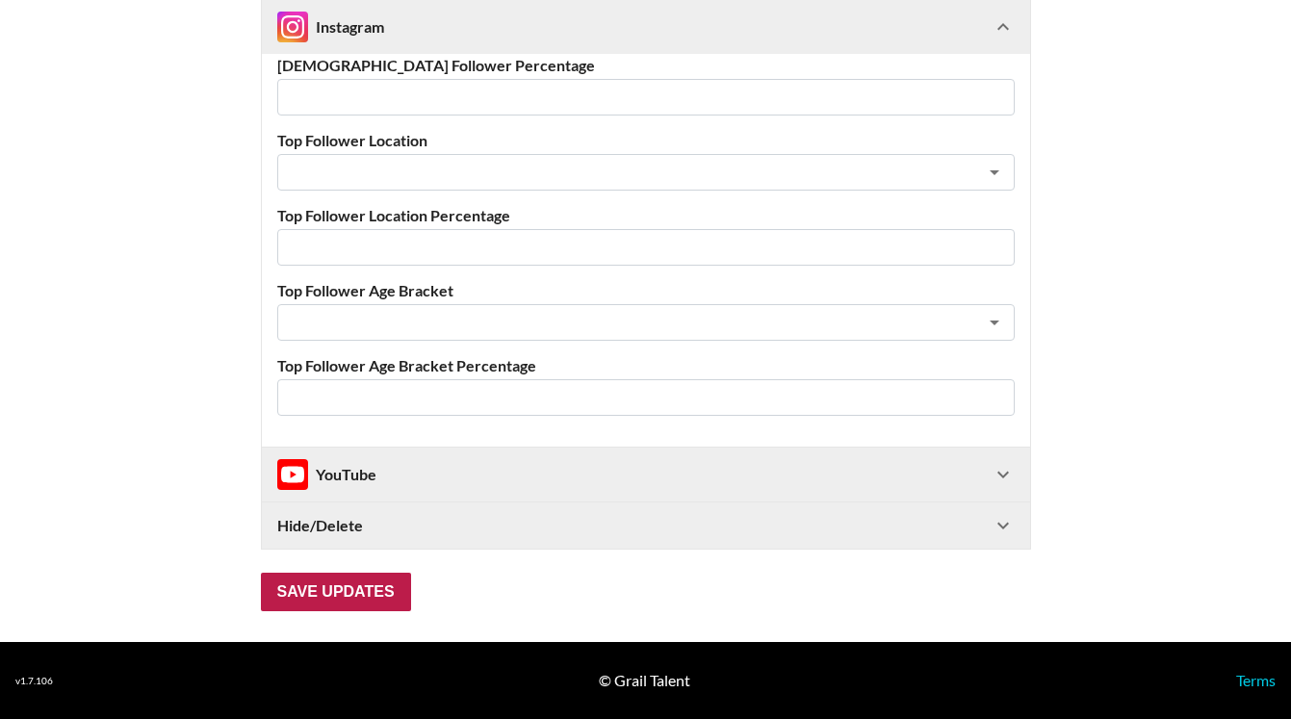
type input "1000"
click at [350, 594] on input "Save Updates" at bounding box center [336, 592] width 150 height 39
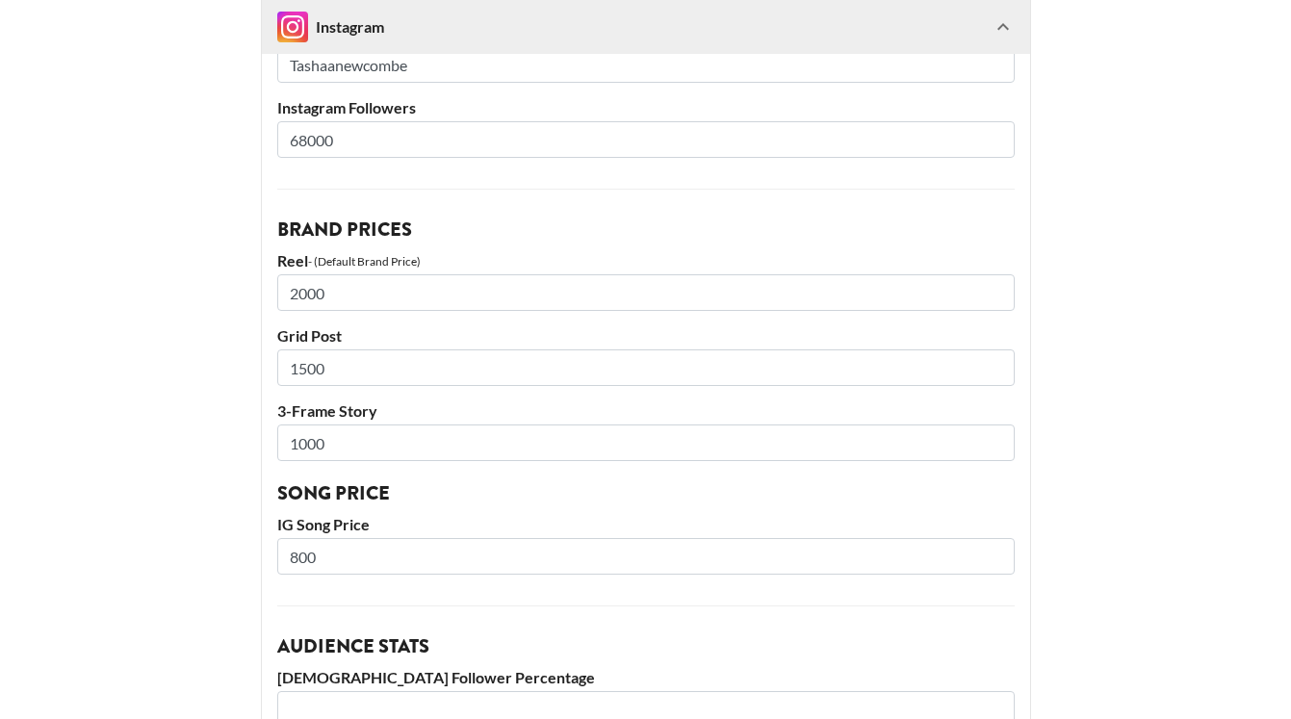
scroll to position [459, 0]
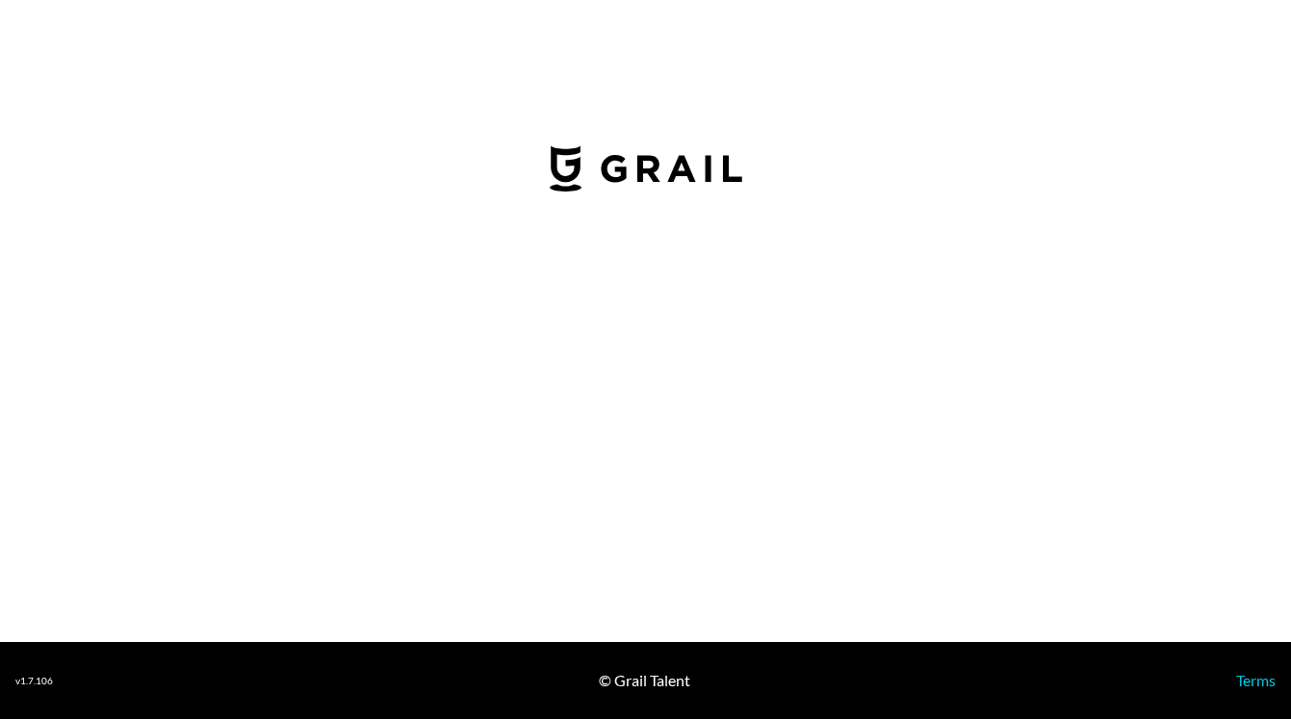
select select "GBP"
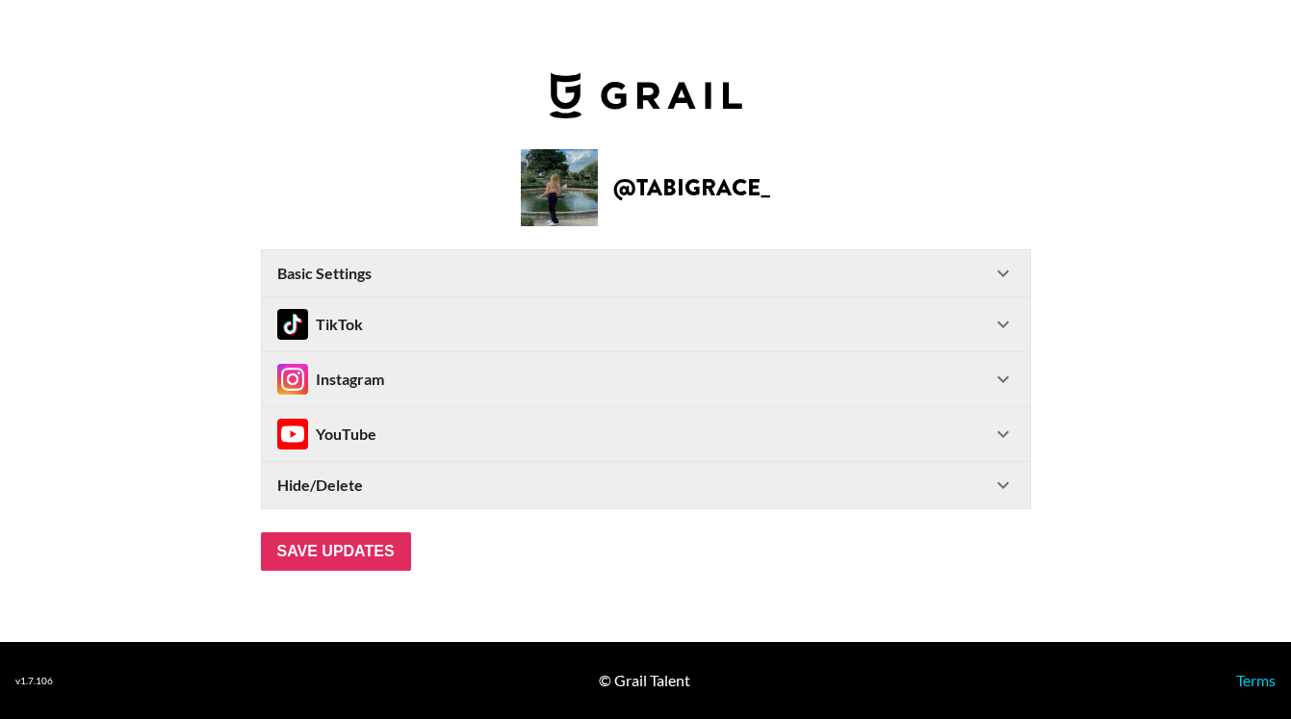
click at [492, 373] on div "Instagram" at bounding box center [634, 379] width 714 height 31
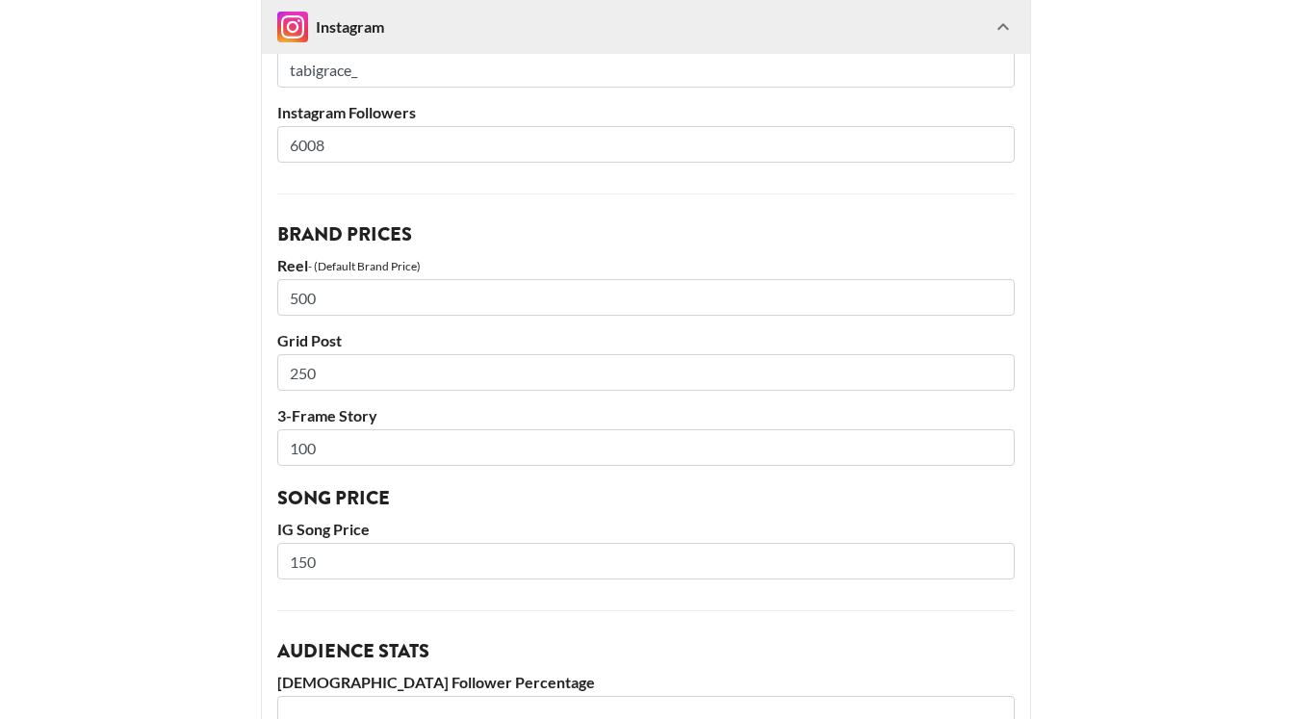
scroll to position [404, 0]
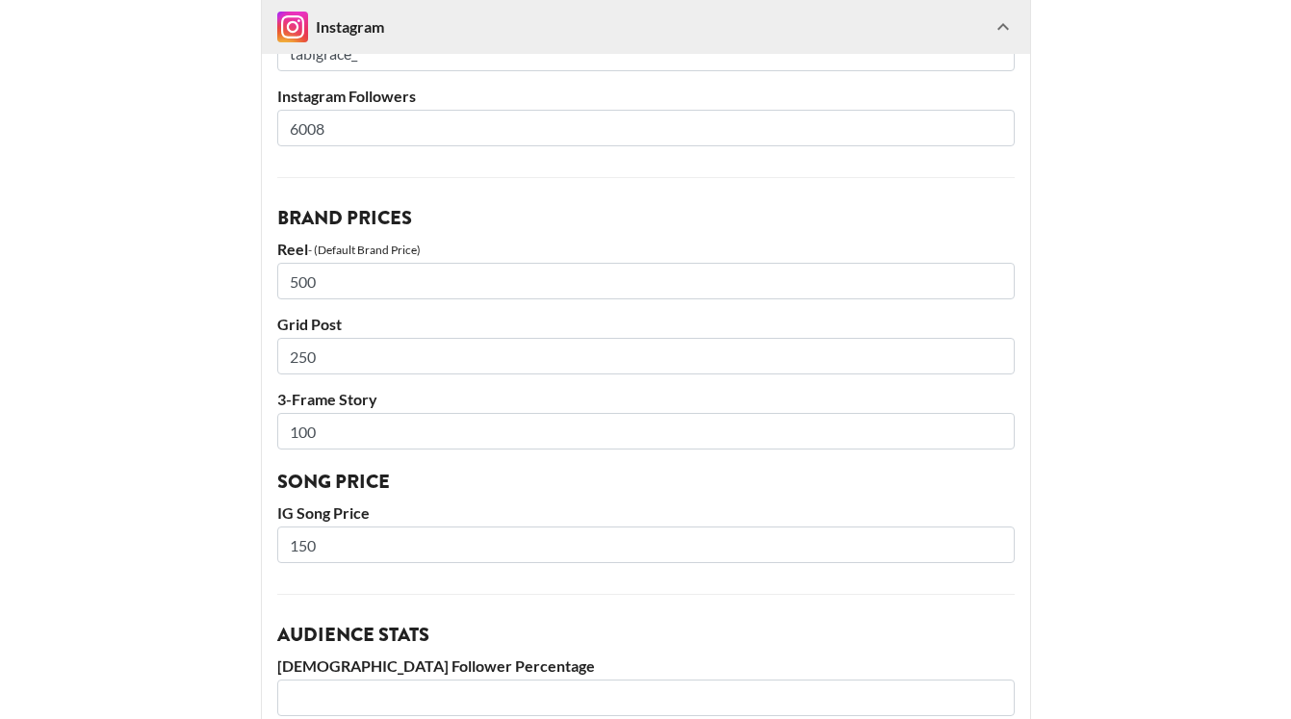
click at [351, 279] on input "500" at bounding box center [645, 281] width 737 height 37
drag, startPoint x: 343, startPoint y: 279, endPoint x: 177, endPoint y: 272, distance: 165.7
click at [177, 272] on main "@ tabigrace_ Basic Settings Airtable ID: recuSmXyZfJ4Ayqws Manager(s) scarlett@…" at bounding box center [645, 496] width 1260 height 1584
drag, startPoint x: 331, startPoint y: 553, endPoint x: 248, endPoint y: 533, distance: 85.0
click at [248, 533] on main "@ tabigrace_ Basic Settings Airtable ID: recuSmXyZfJ4Ayqws Manager(s) scarlett@…" at bounding box center [645, 496] width 1260 height 1584
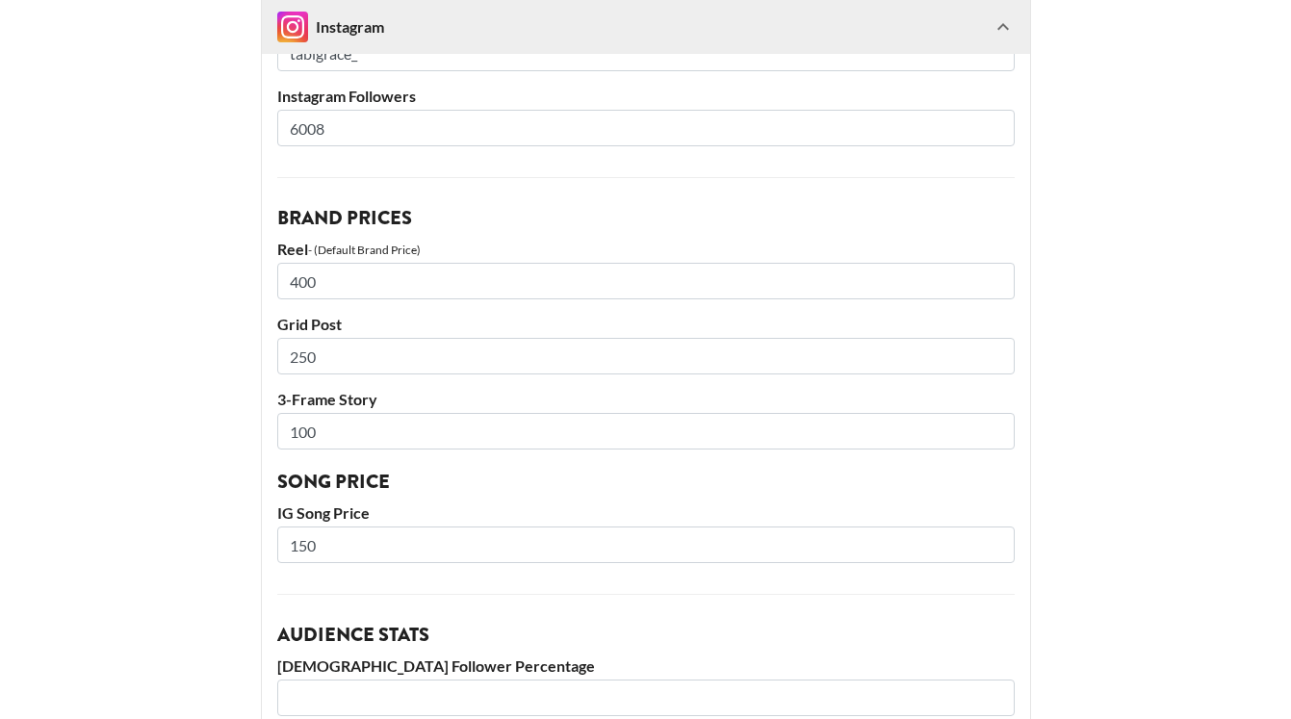
click at [653, 219] on h3 "Brand Prices" at bounding box center [645, 218] width 737 height 19
drag, startPoint x: 373, startPoint y: 280, endPoint x: 203, endPoint y: 277, distance: 170.4
click at [203, 277] on main "@ tabigrace_ Basic Settings Airtable ID: recuSmXyZfJ4Ayqws Manager(s) scarlett@…" at bounding box center [645, 496] width 1260 height 1584
type input "350"
click at [344, 360] on input "250" at bounding box center [645, 356] width 737 height 37
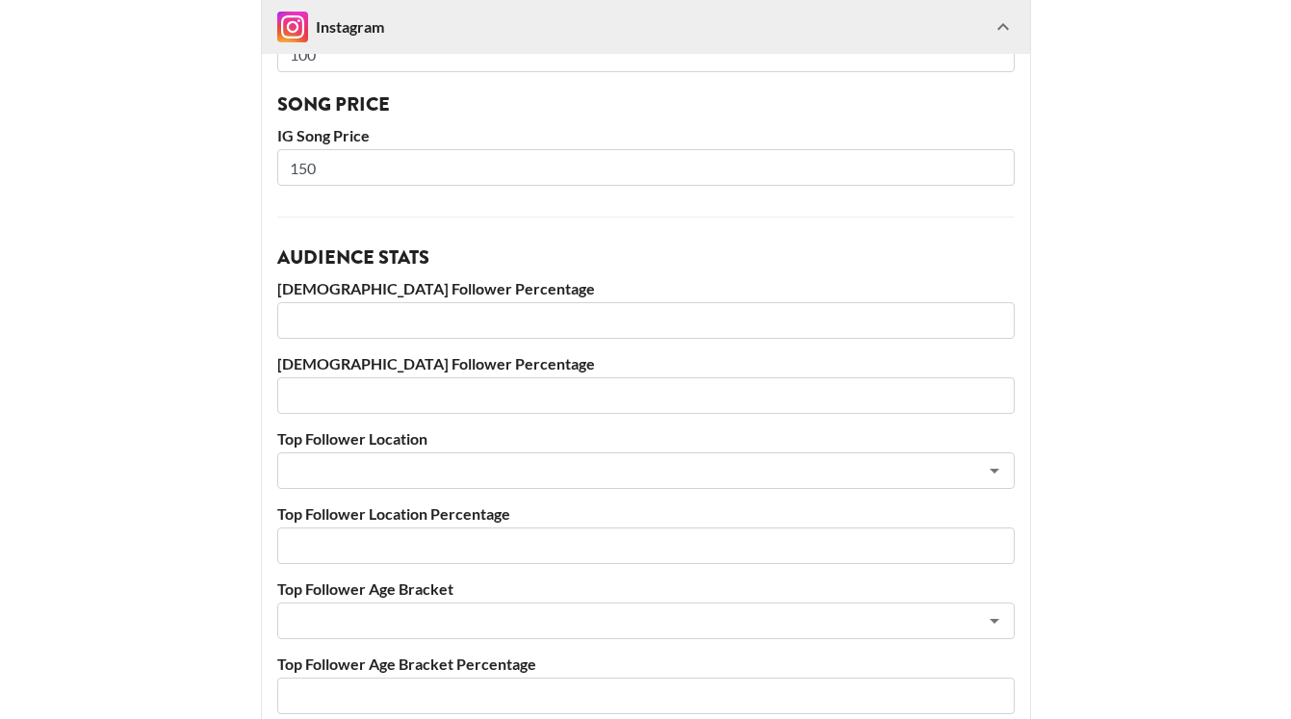
scroll to position [837, 0]
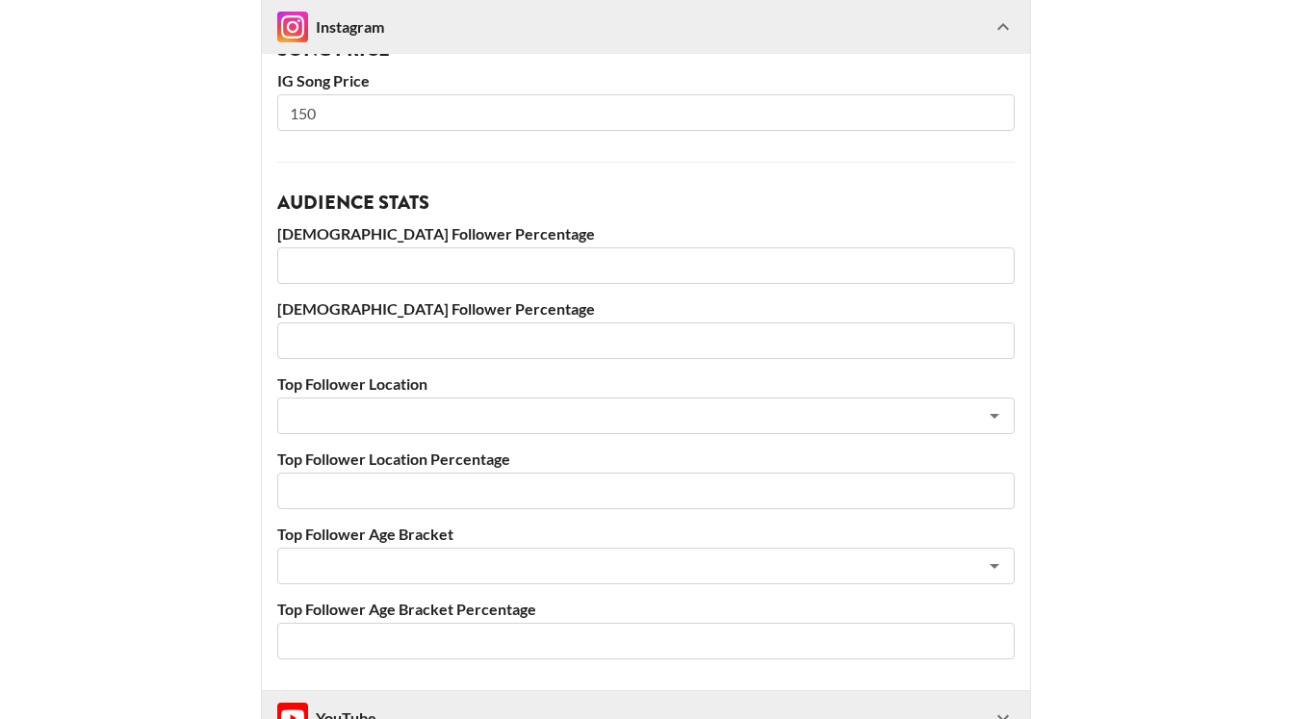
type input "200"
click at [334, 266] on input "number" at bounding box center [645, 265] width 737 height 37
type input "77"
click at [333, 334] on input "number" at bounding box center [645, 340] width 737 height 37
type input "3"
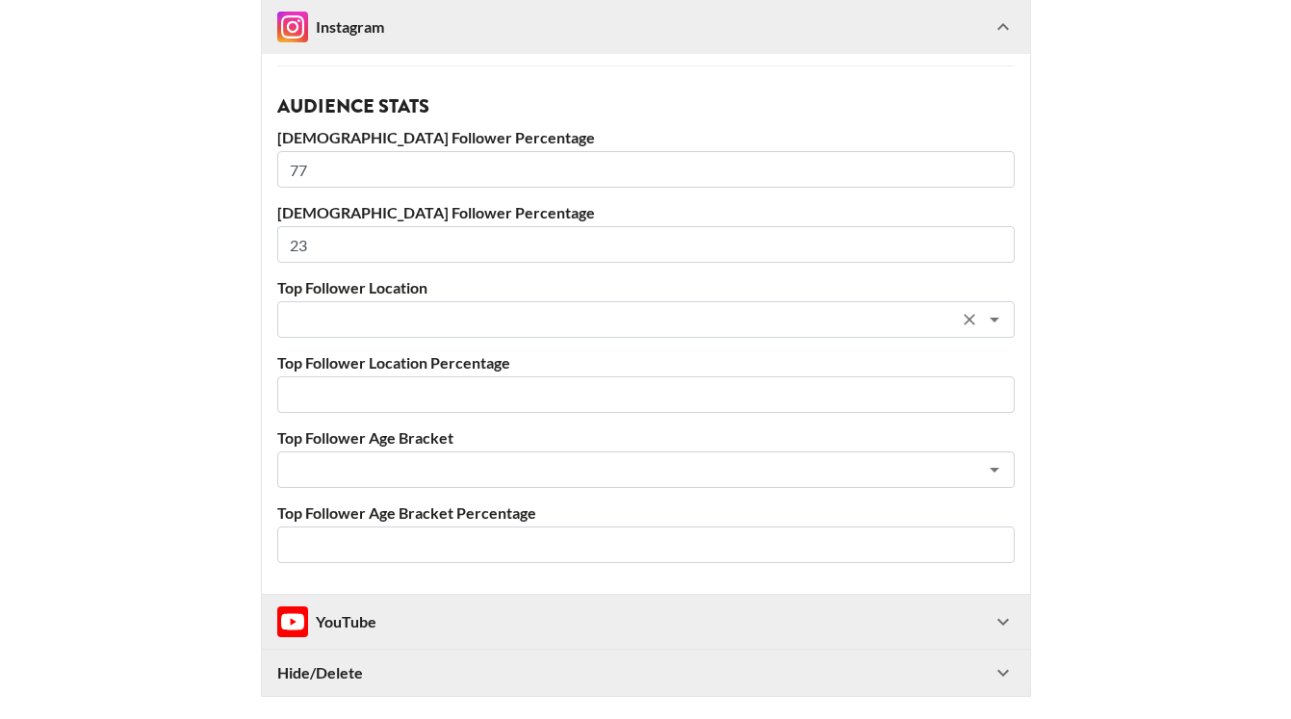
scroll to position [956, 0]
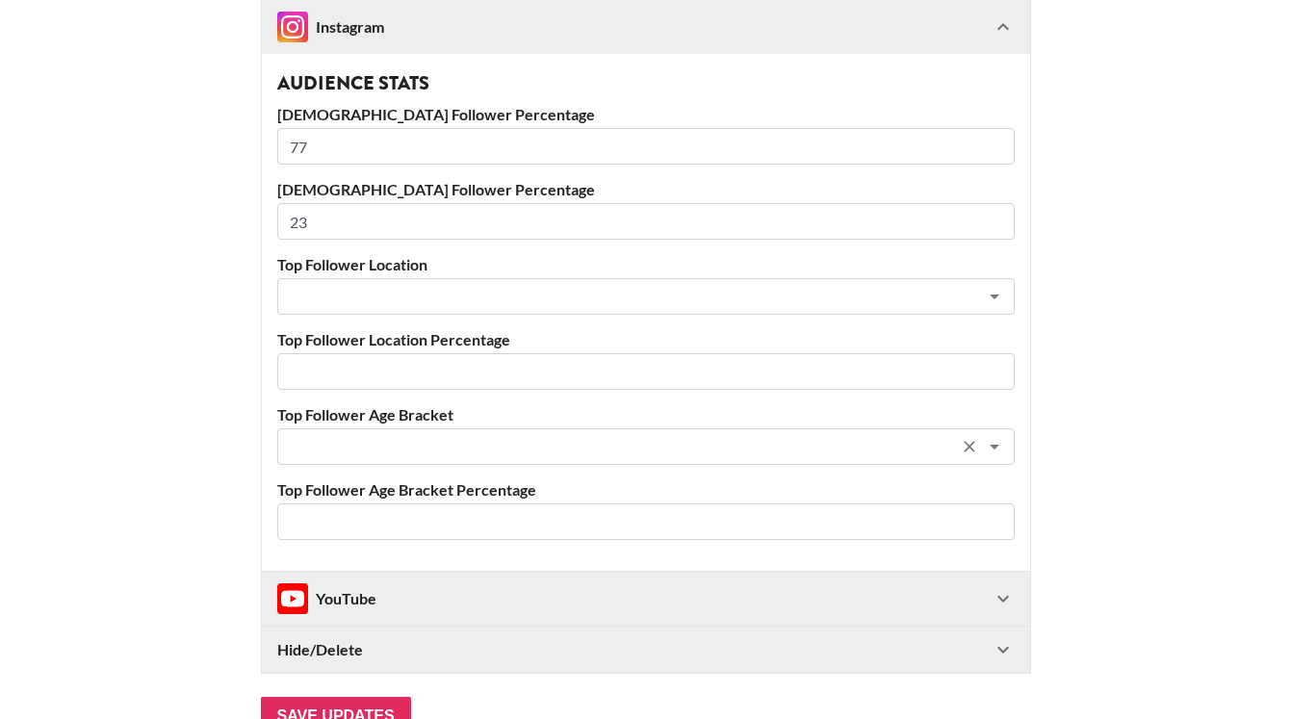
type input "23"
click at [349, 441] on input "text" at bounding box center [620, 447] width 663 height 22
click at [353, 524] on li "18-24" at bounding box center [645, 518] width 737 height 31
type input "18-24"
click at [377, 528] on input "number" at bounding box center [645, 521] width 737 height 37
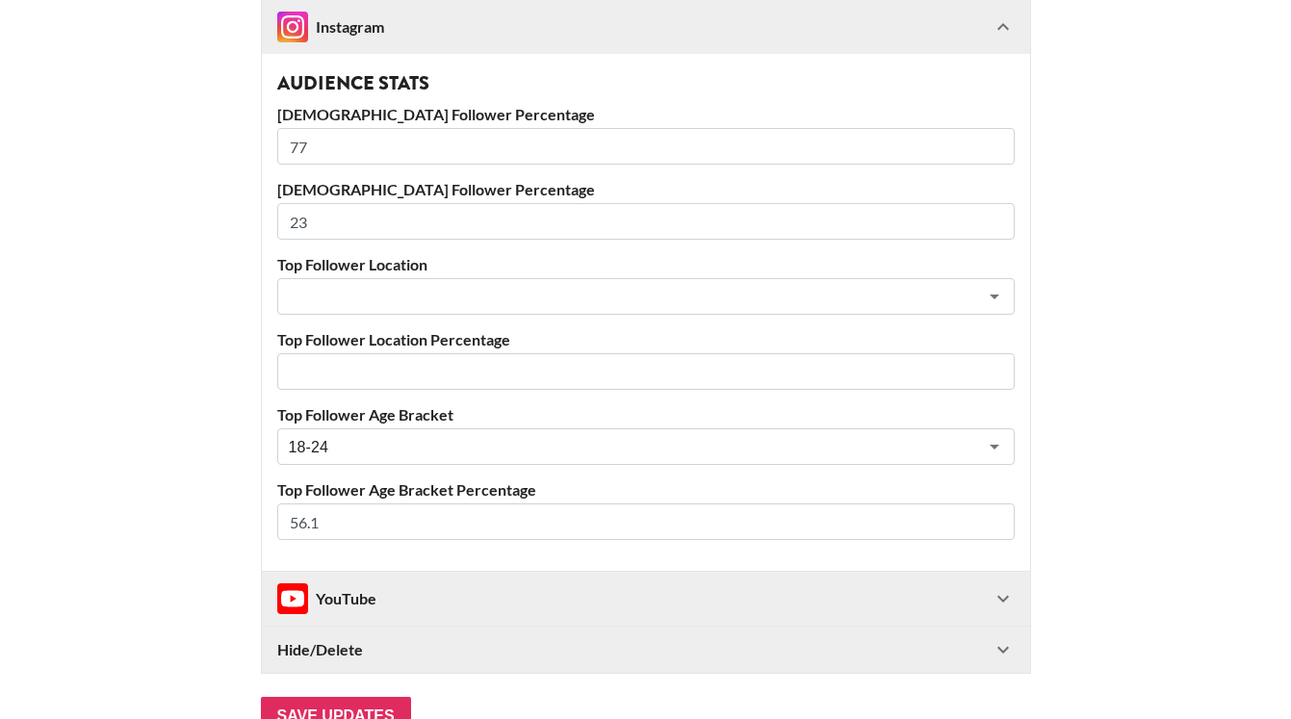
type input "56.1"
click at [368, 376] on input "number" at bounding box center [645, 371] width 737 height 37
type input "57.3"
click at [371, 301] on input "text" at bounding box center [620, 297] width 663 height 22
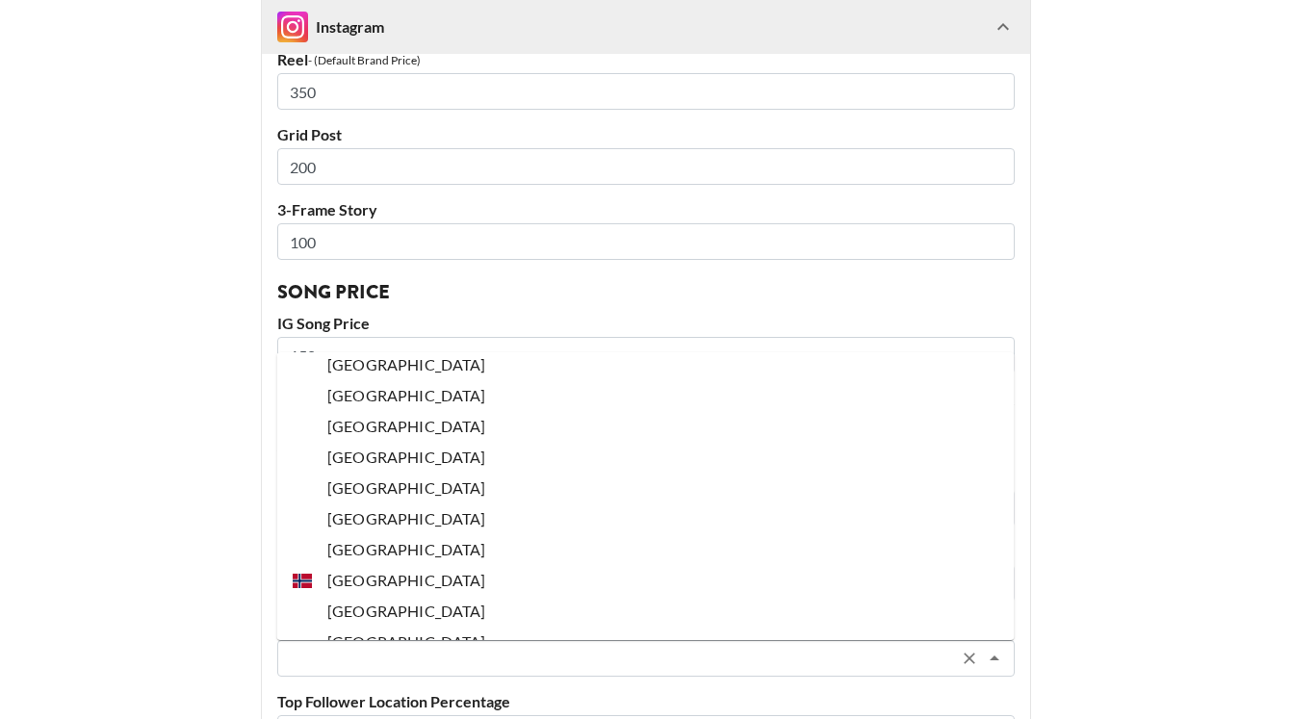
scroll to position [0, 0]
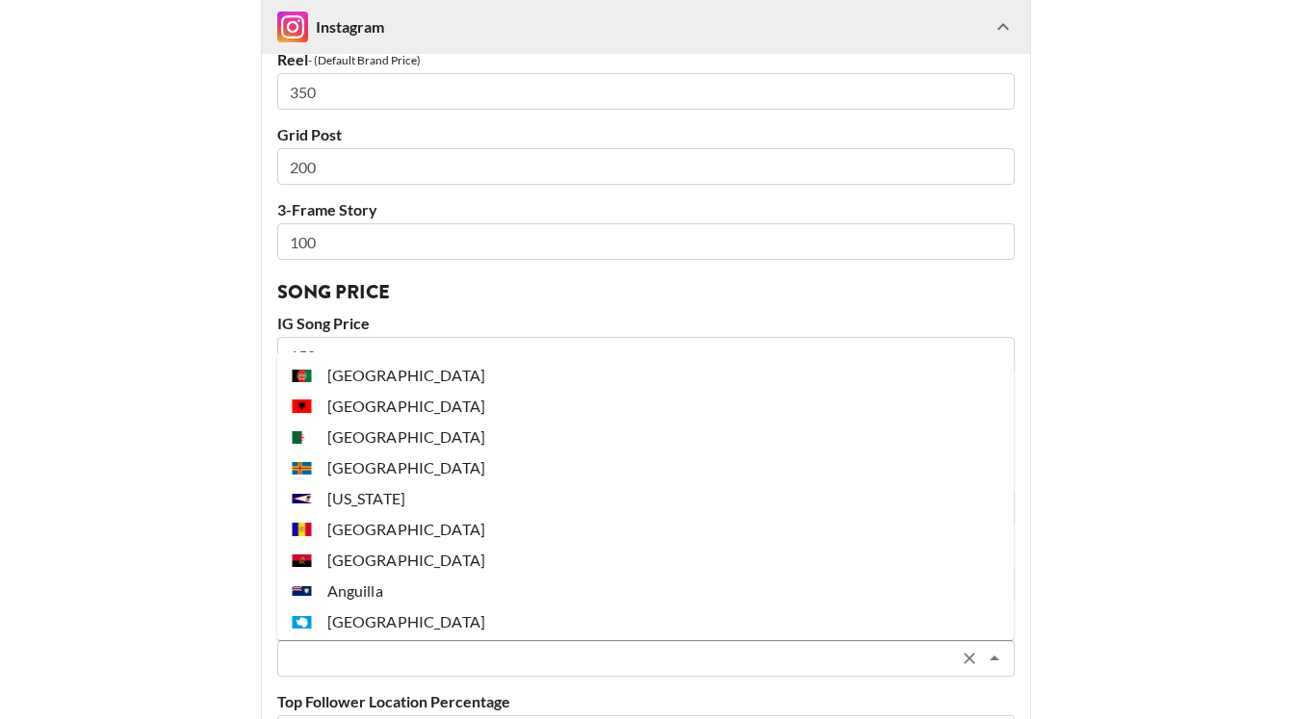
click at [100, 447] on main "@ tabigrace_ Basic Settings Airtable ID: recuSmXyZfJ4Ayqws Manager(s) scarlett@…" at bounding box center [645, 306] width 1260 height 1584
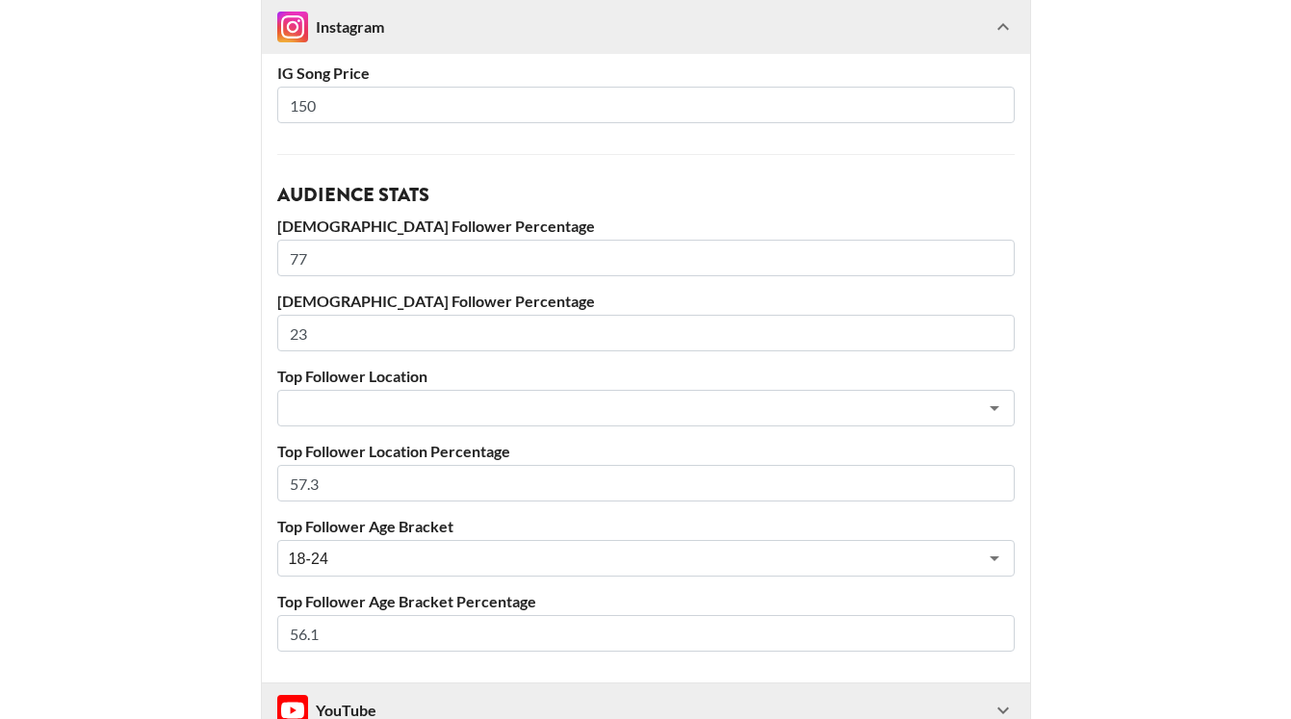
scroll to position [849, 0]
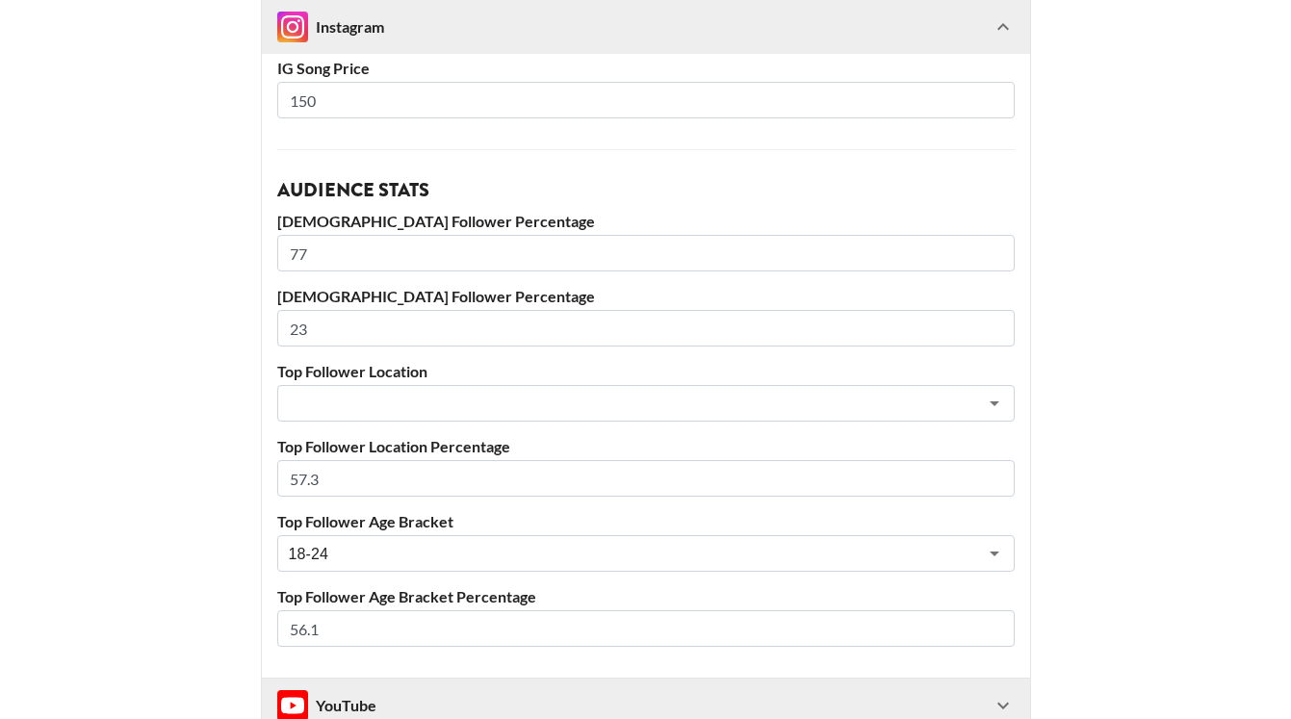
drag, startPoint x: 348, startPoint y: 482, endPoint x: 225, endPoint y: 482, distance: 122.3
click at [225, 482] on main "@ tabigrace_ Basic Settings Airtable ID: recuSmXyZfJ4Ayqws Manager(s) scarlett@…" at bounding box center [645, 51] width 1260 height 1584
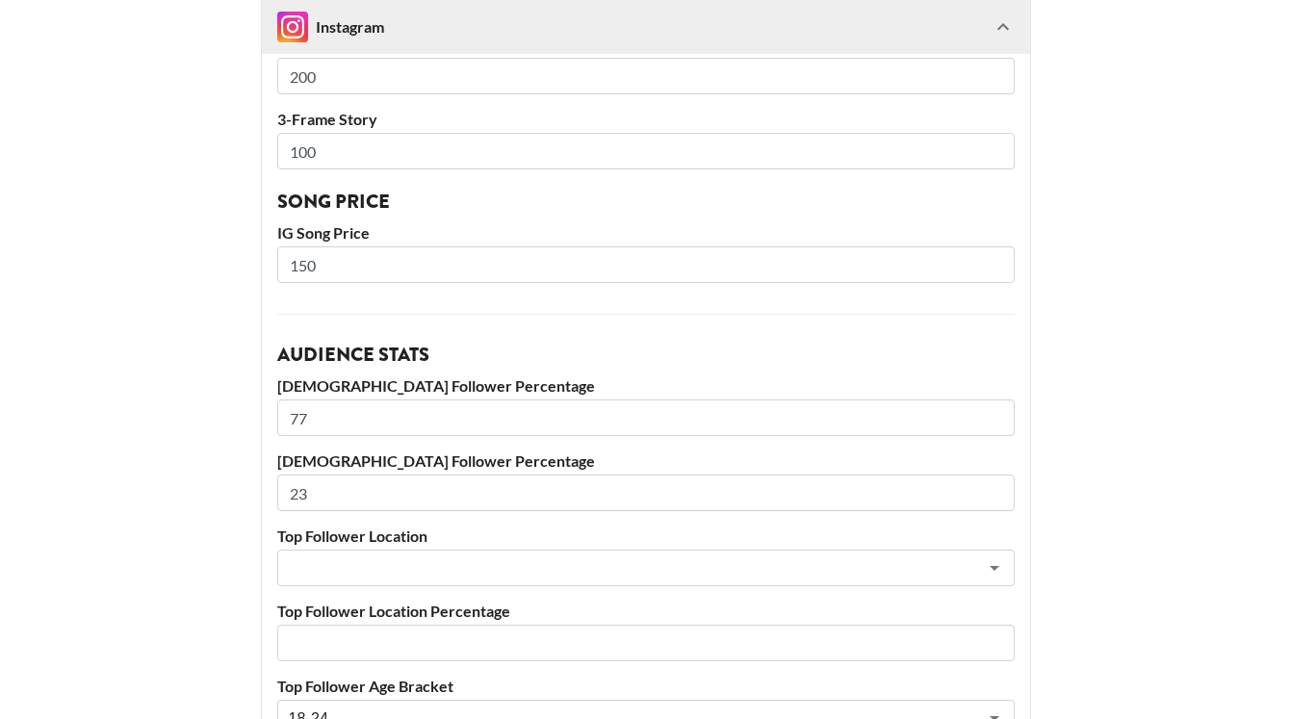
scroll to position [1080, 0]
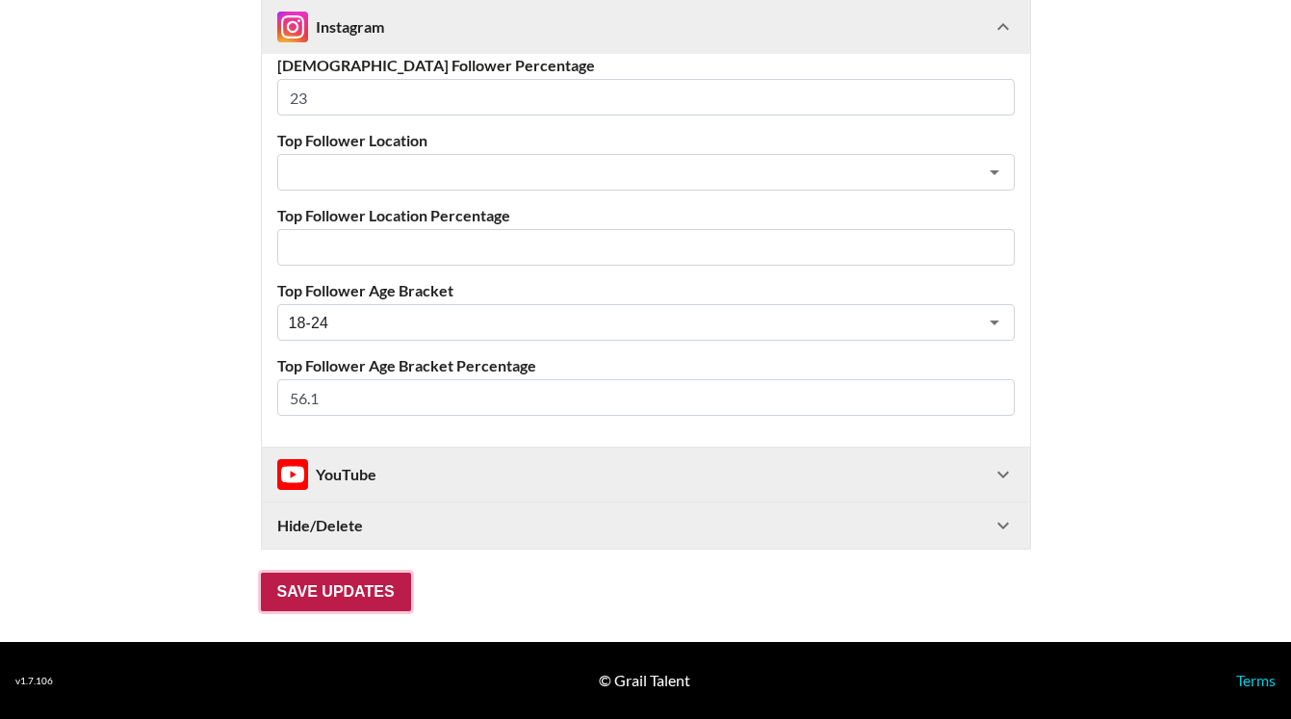
click at [363, 599] on input "Save Updates" at bounding box center [336, 592] width 150 height 39
click at [397, 404] on input "56.1" at bounding box center [645, 397] width 737 height 37
click at [583, 450] on div "YouTube" at bounding box center [646, 475] width 768 height 54
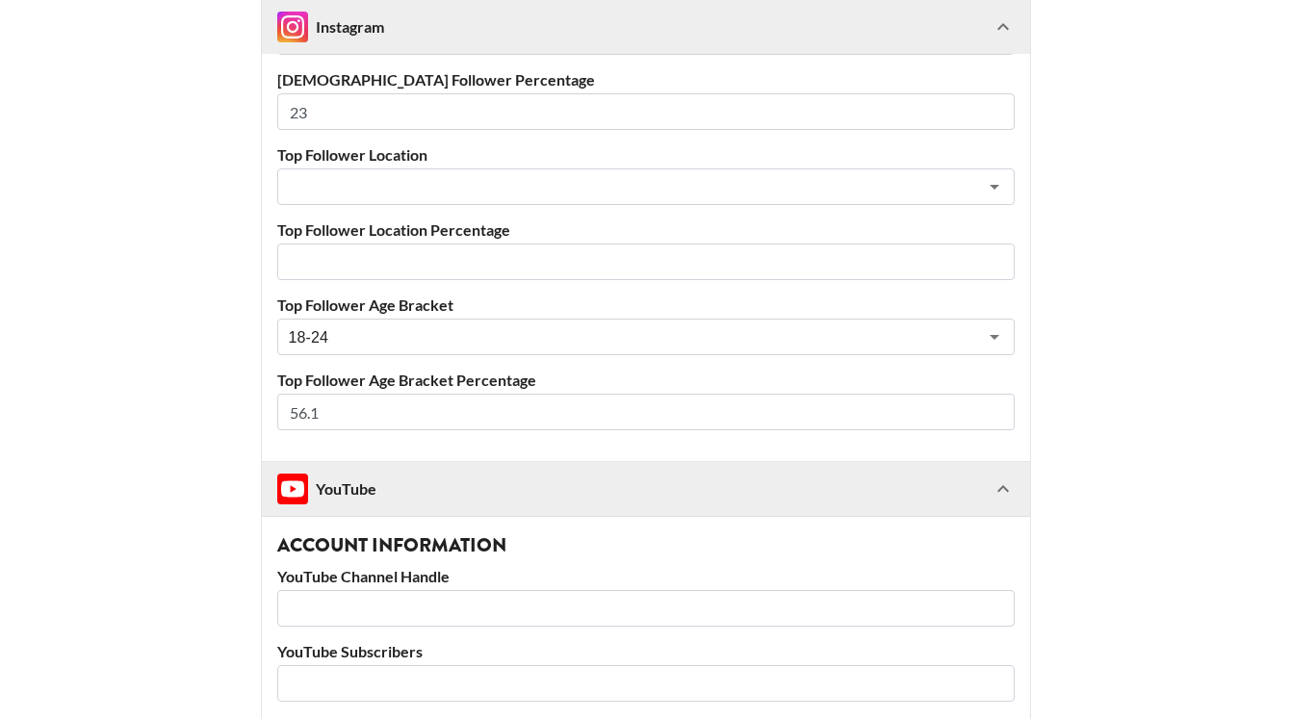
scroll to position [1067, 0]
click at [993, 405] on input "57" at bounding box center [645, 411] width 737 height 37
type input "56"
click at [993, 417] on input "56" at bounding box center [645, 411] width 737 height 37
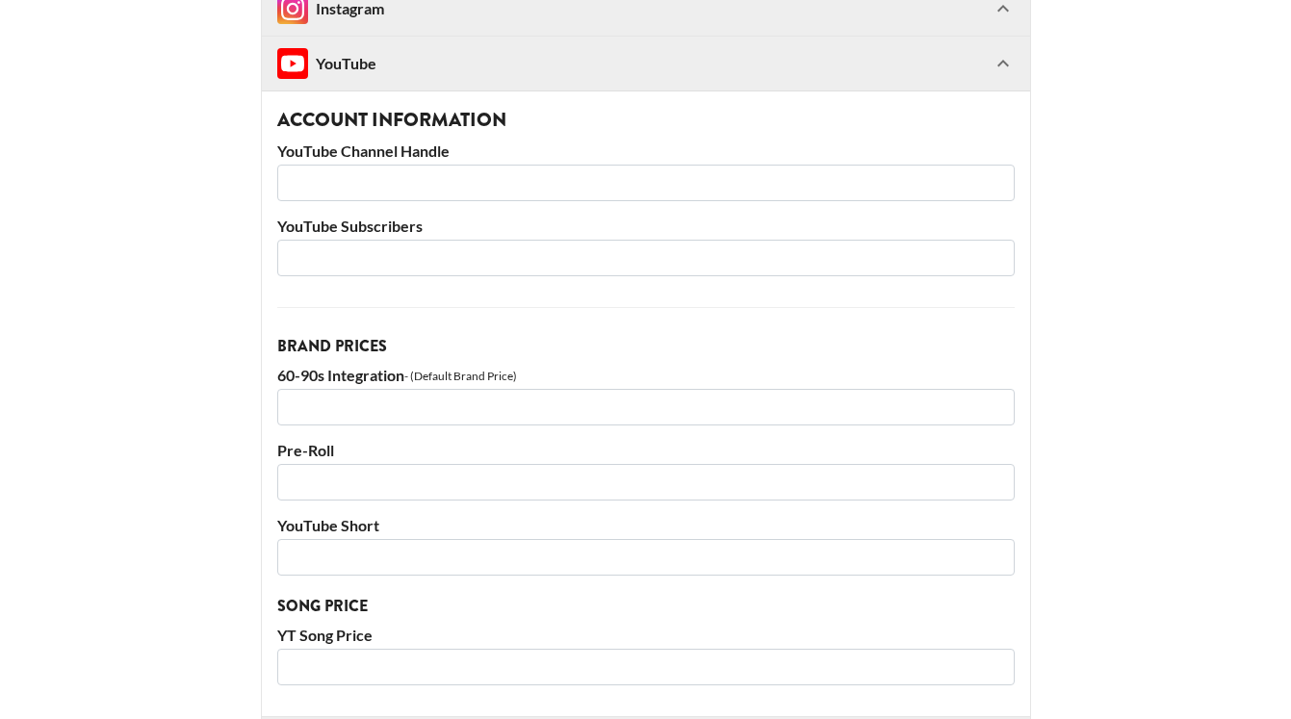
scroll to position [1706, 0]
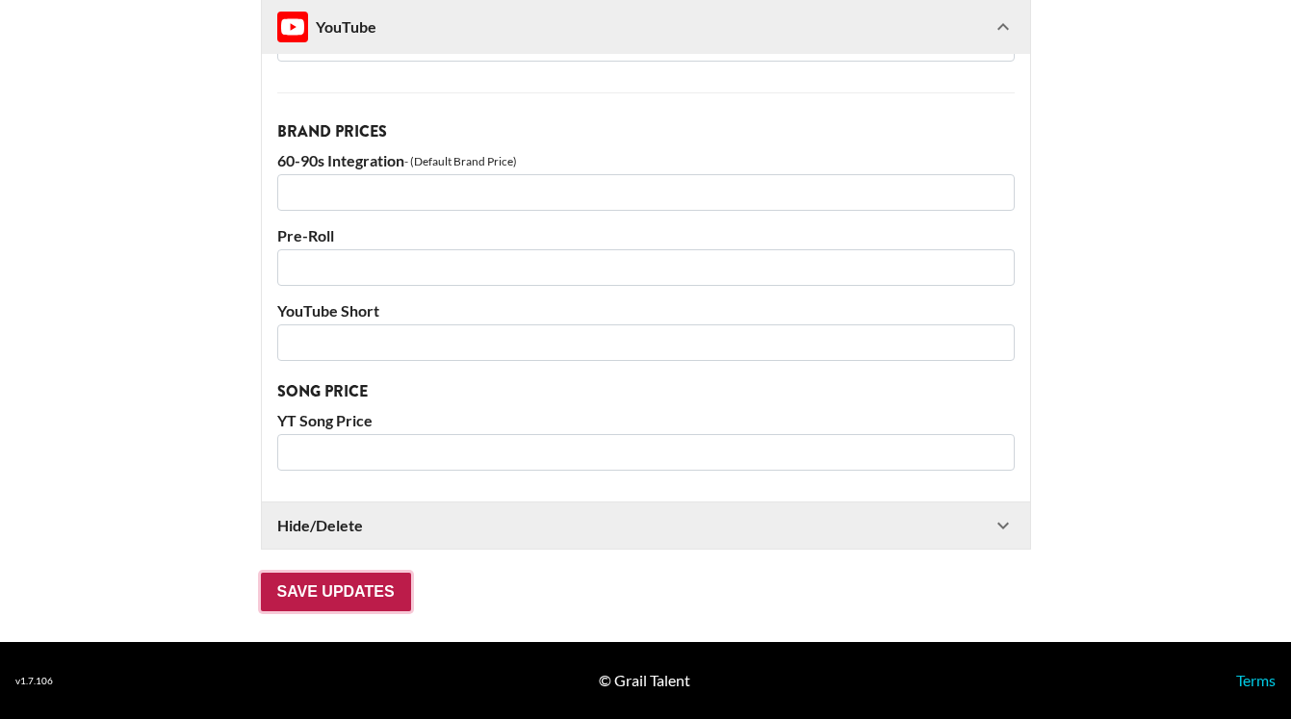
click at [339, 586] on input "Save Updates" at bounding box center [336, 592] width 150 height 39
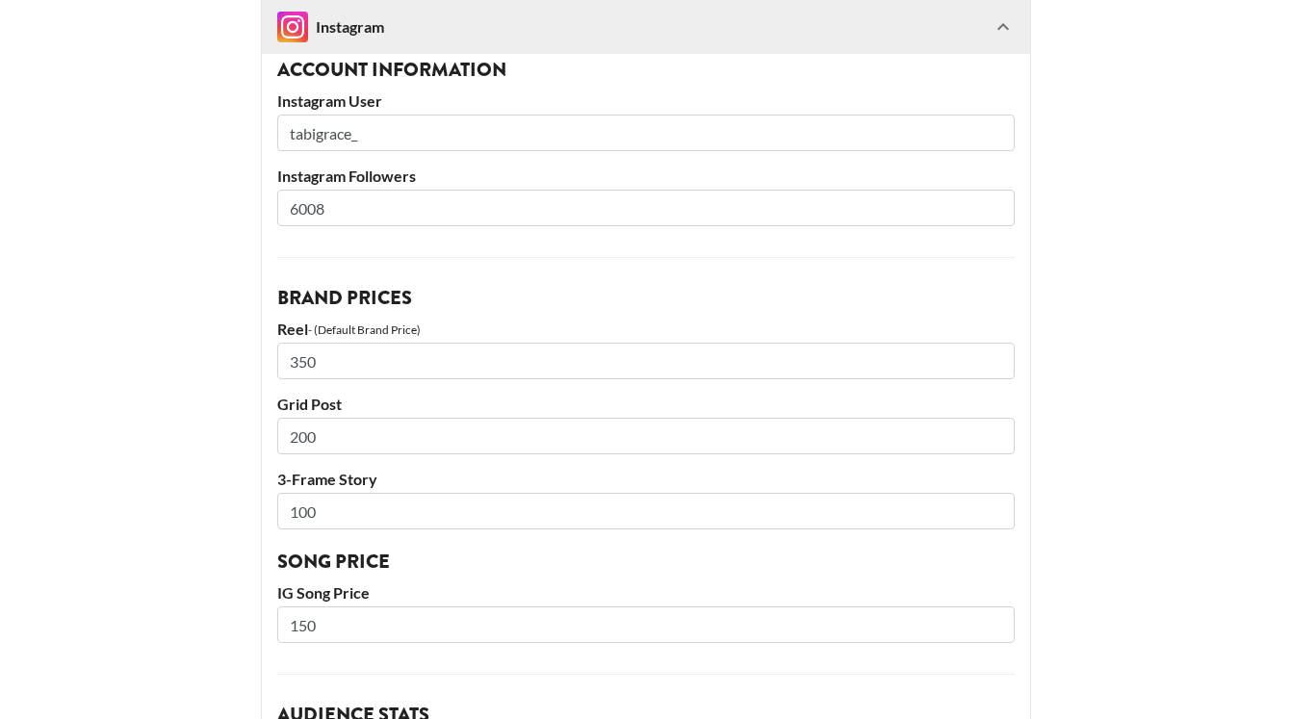
scroll to position [0, 0]
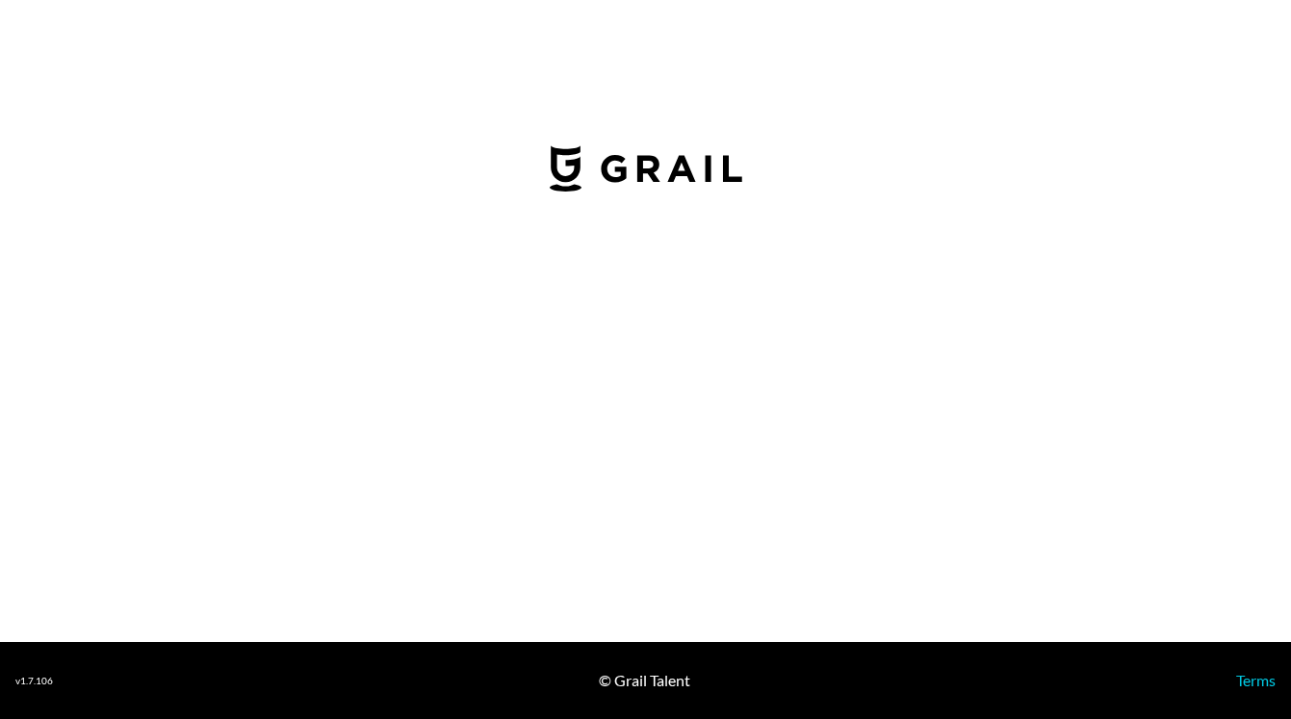
select select "GBP"
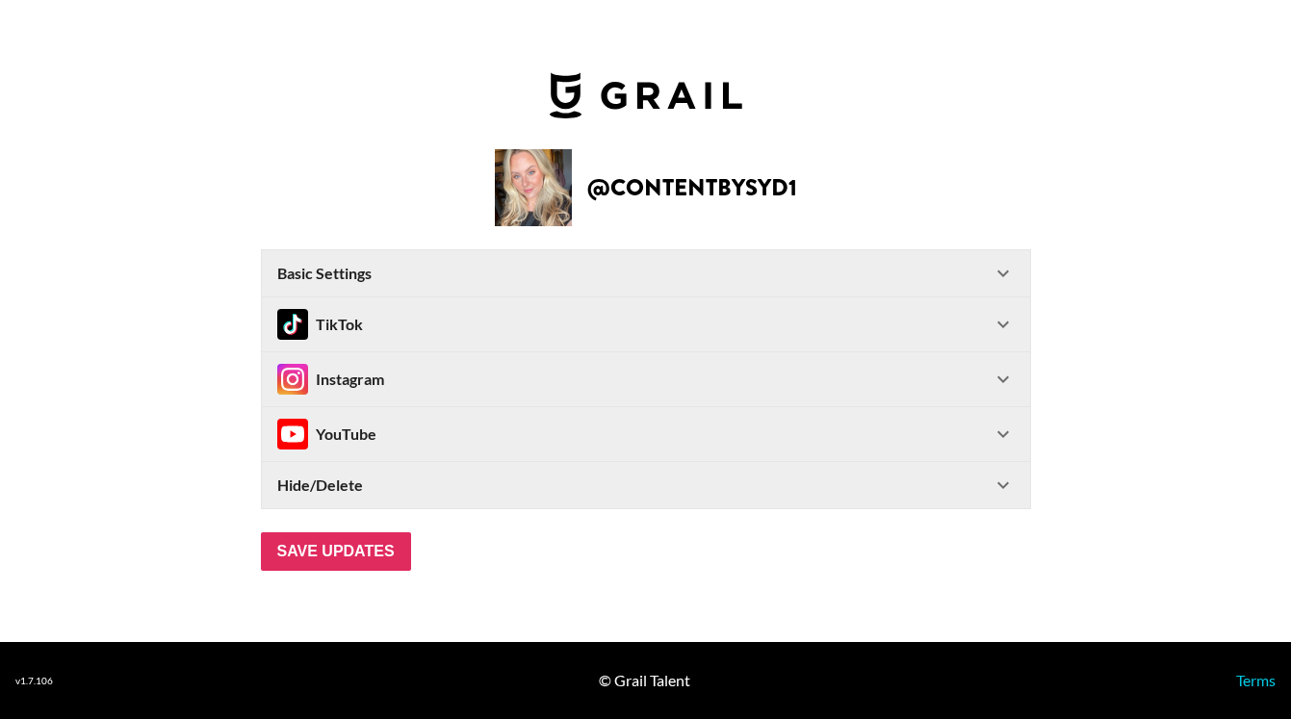
click at [391, 373] on div "Instagram" at bounding box center [634, 379] width 714 height 31
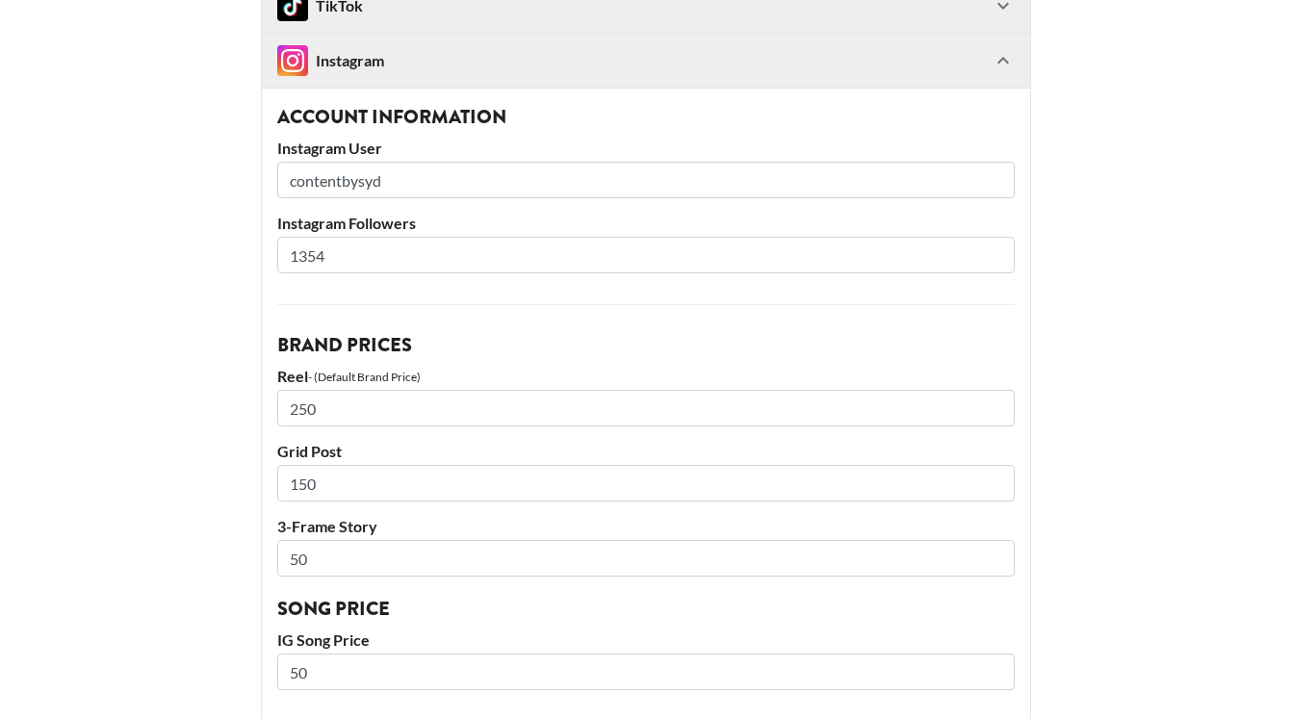
scroll to position [282, 0]
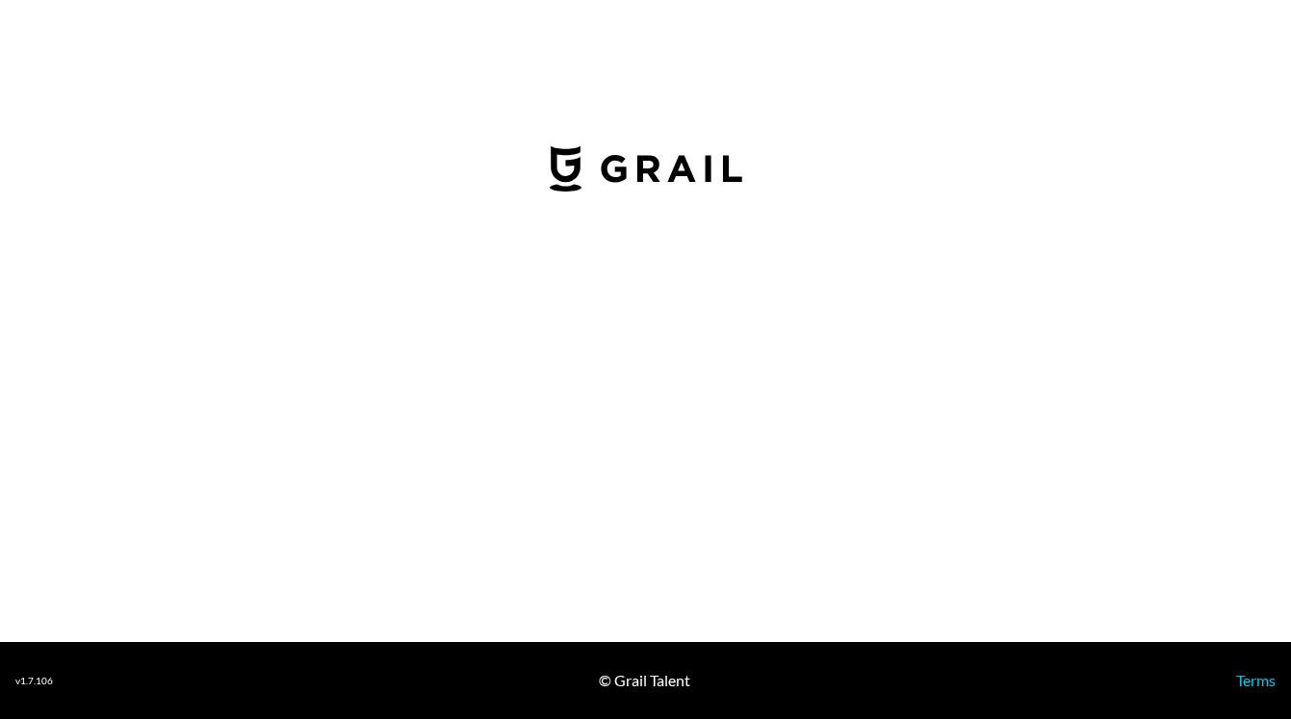
select select "GBP"
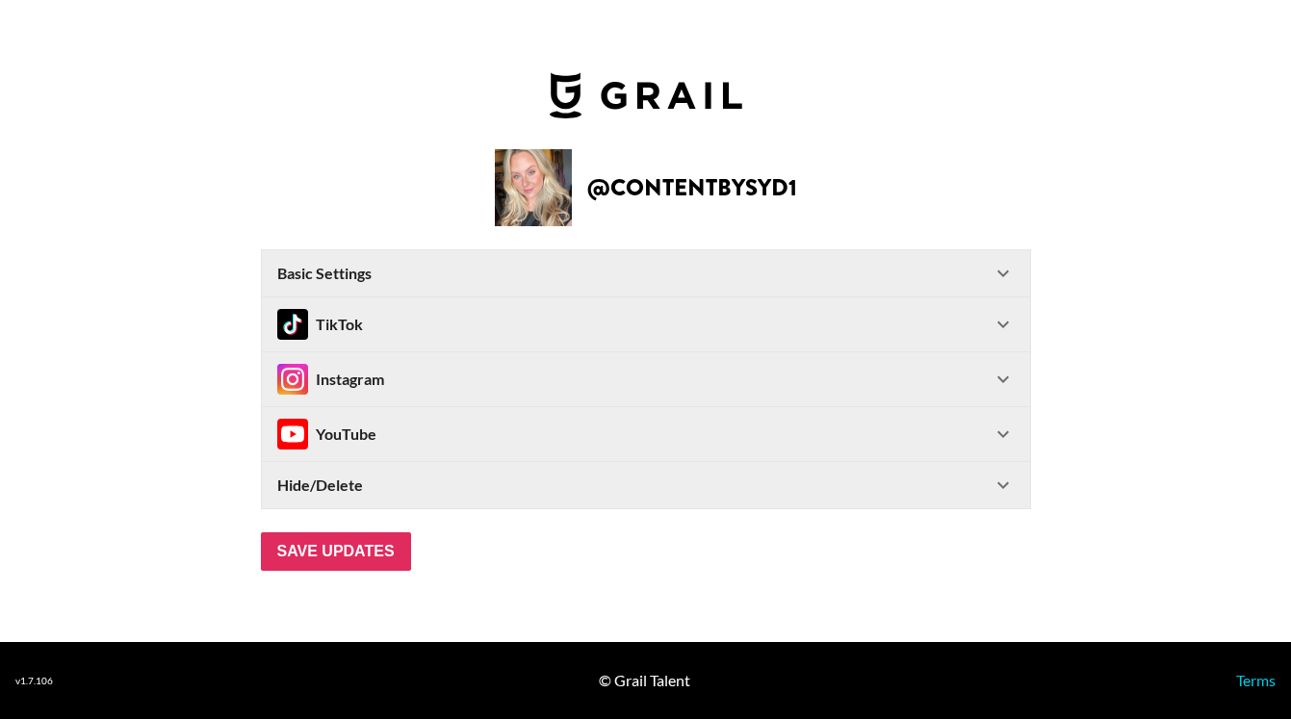
click at [354, 330] on div "TikTok" at bounding box center [320, 324] width 86 height 31
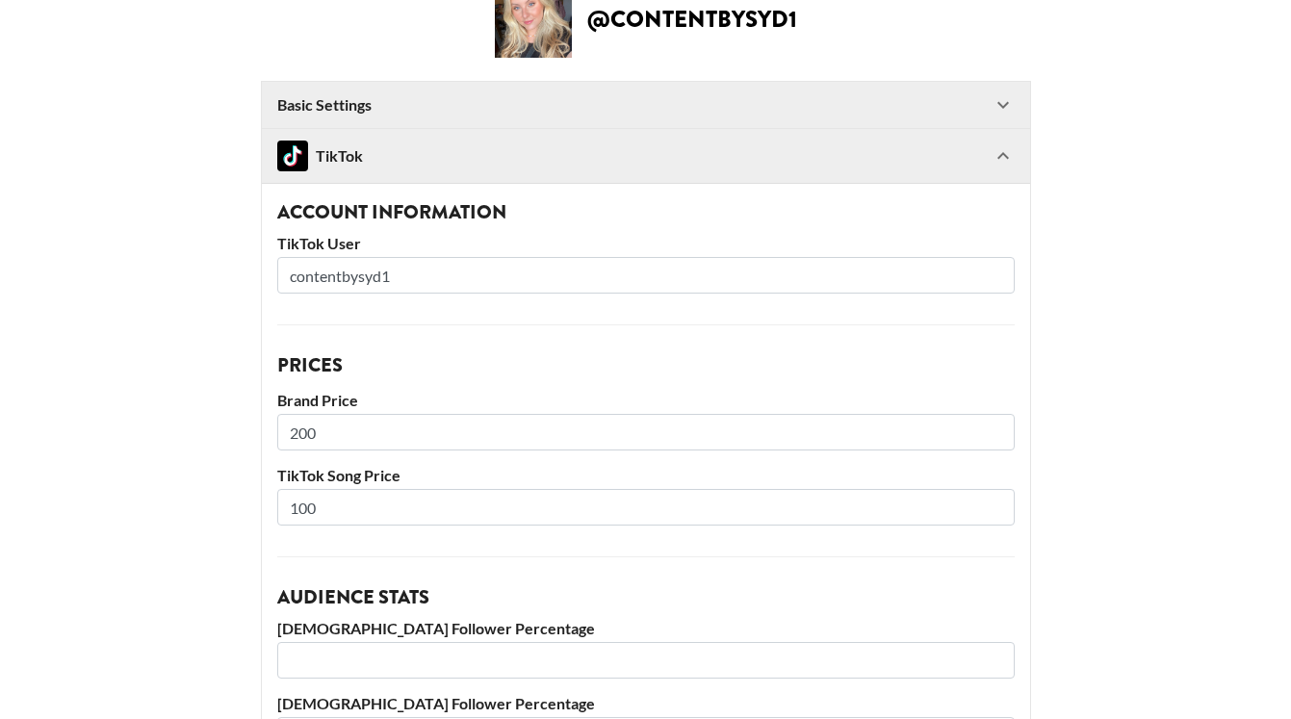
scroll to position [158, 0]
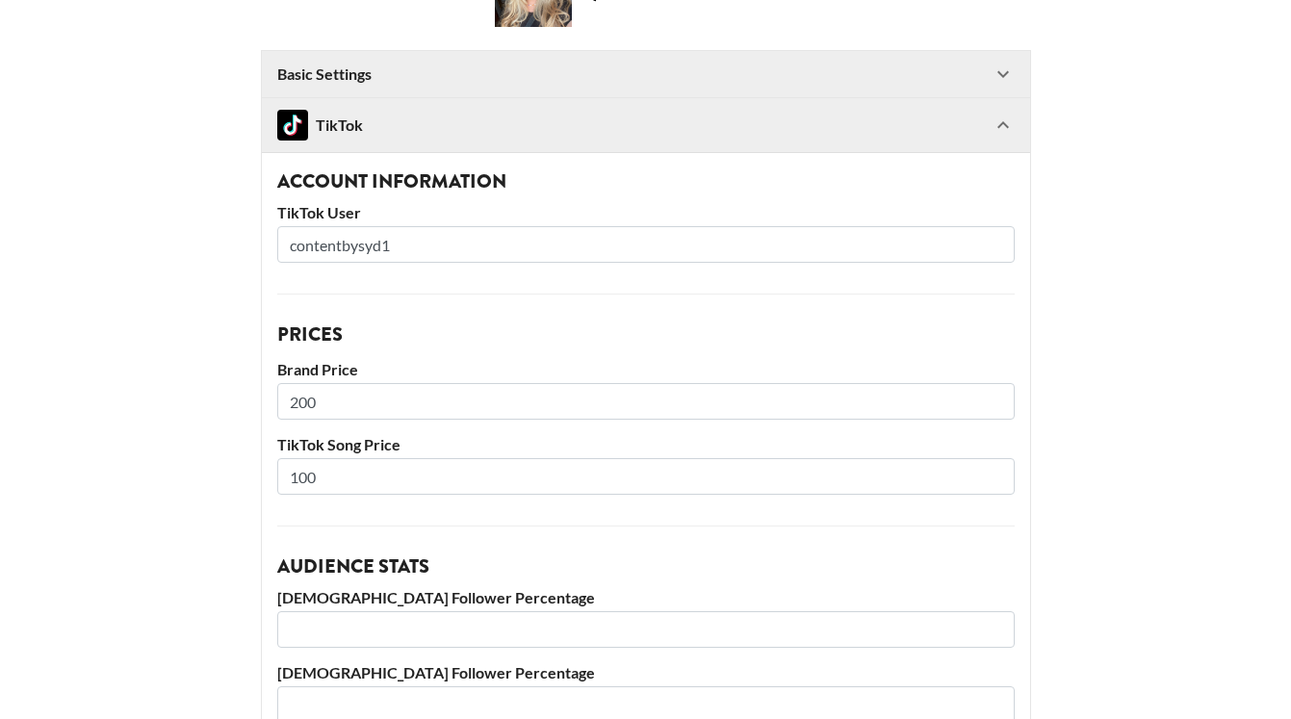
click at [324, 403] on input "200" at bounding box center [645, 401] width 737 height 37
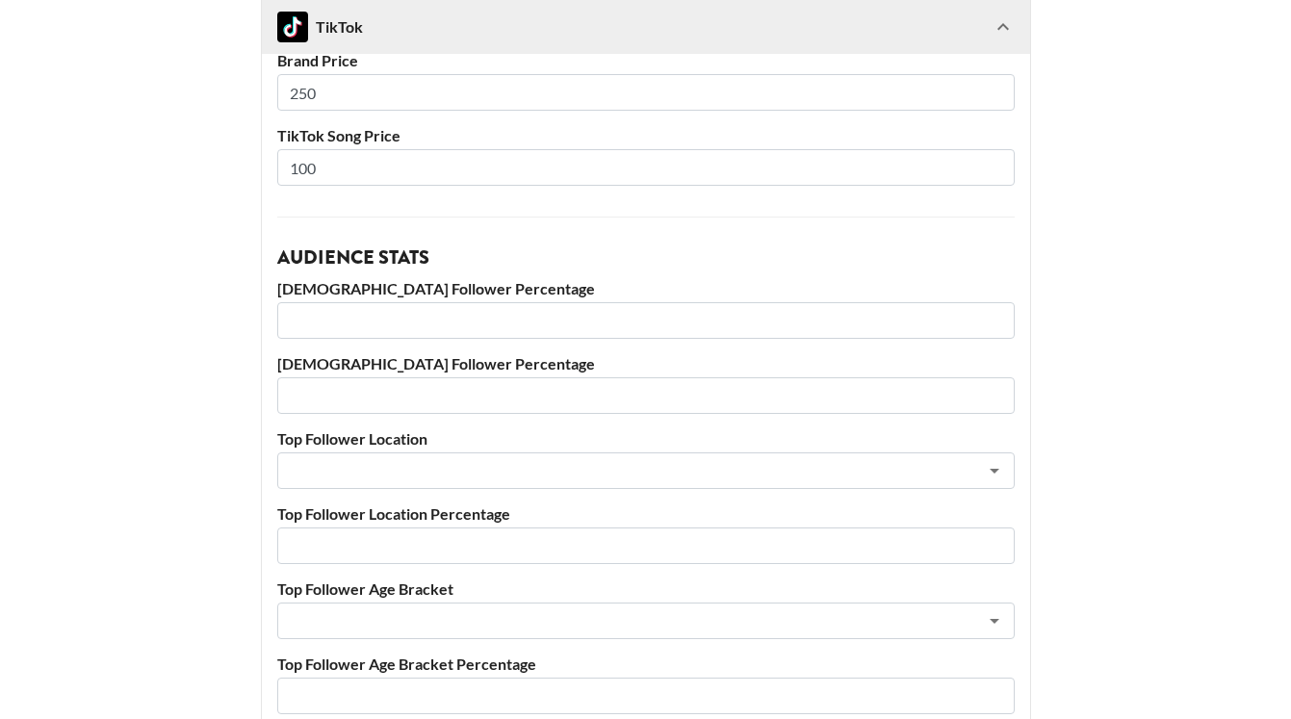
scroll to position [820, 0]
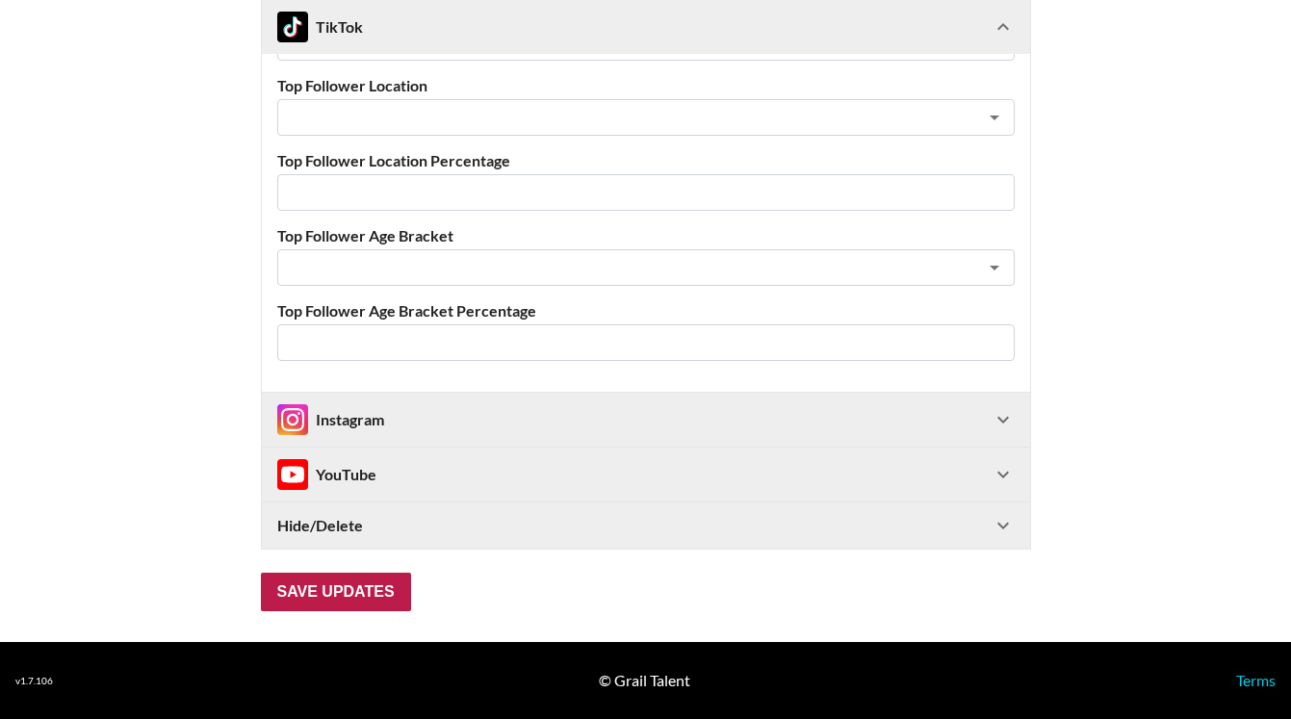
type input "250"
click at [343, 598] on input "Save Updates" at bounding box center [336, 592] width 150 height 39
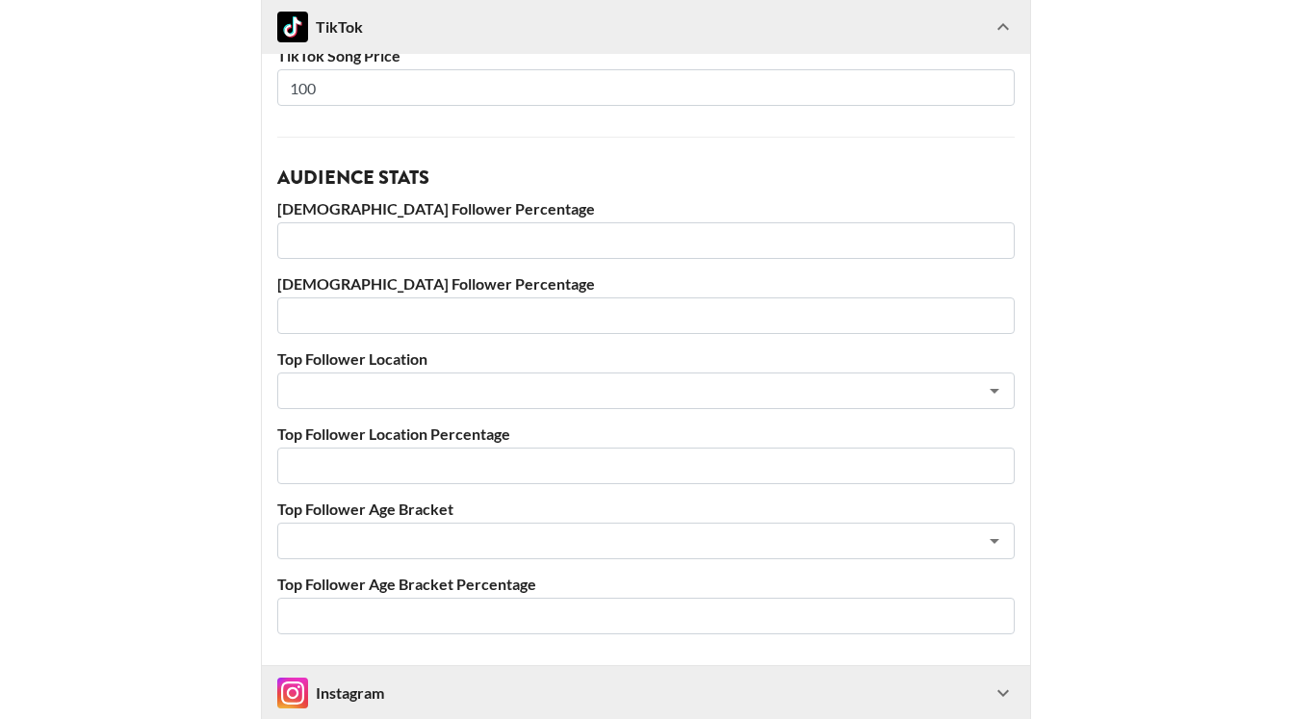
scroll to position [882, 0]
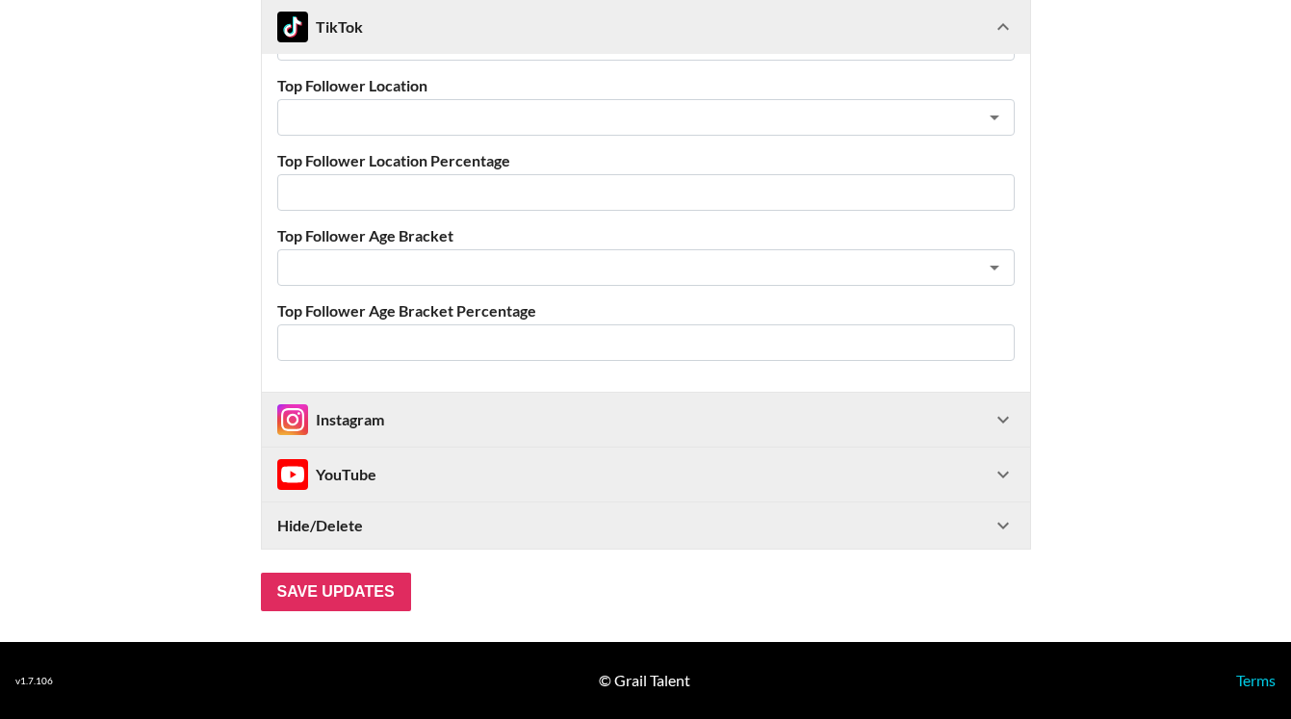
click at [352, 410] on div "Instagram" at bounding box center [330, 419] width 107 height 31
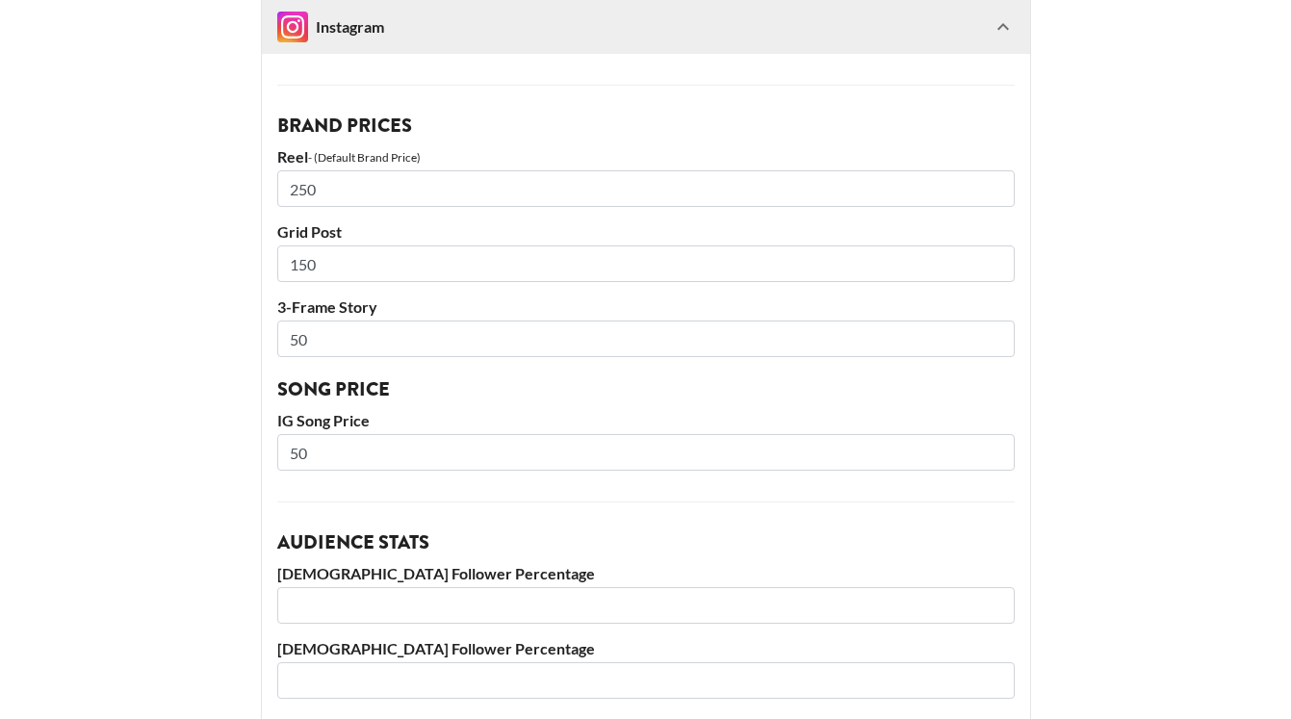
scroll to position [1370, 0]
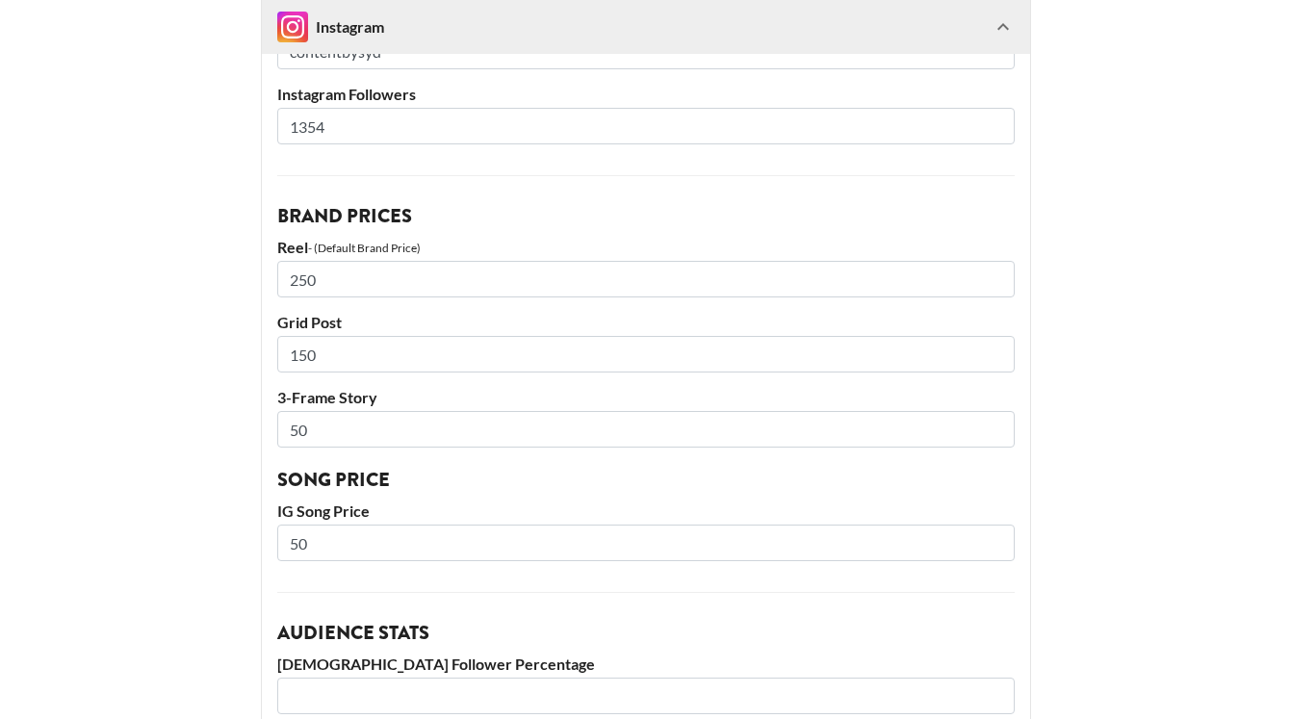
click at [344, 276] on input "250" at bounding box center [645, 279] width 737 height 37
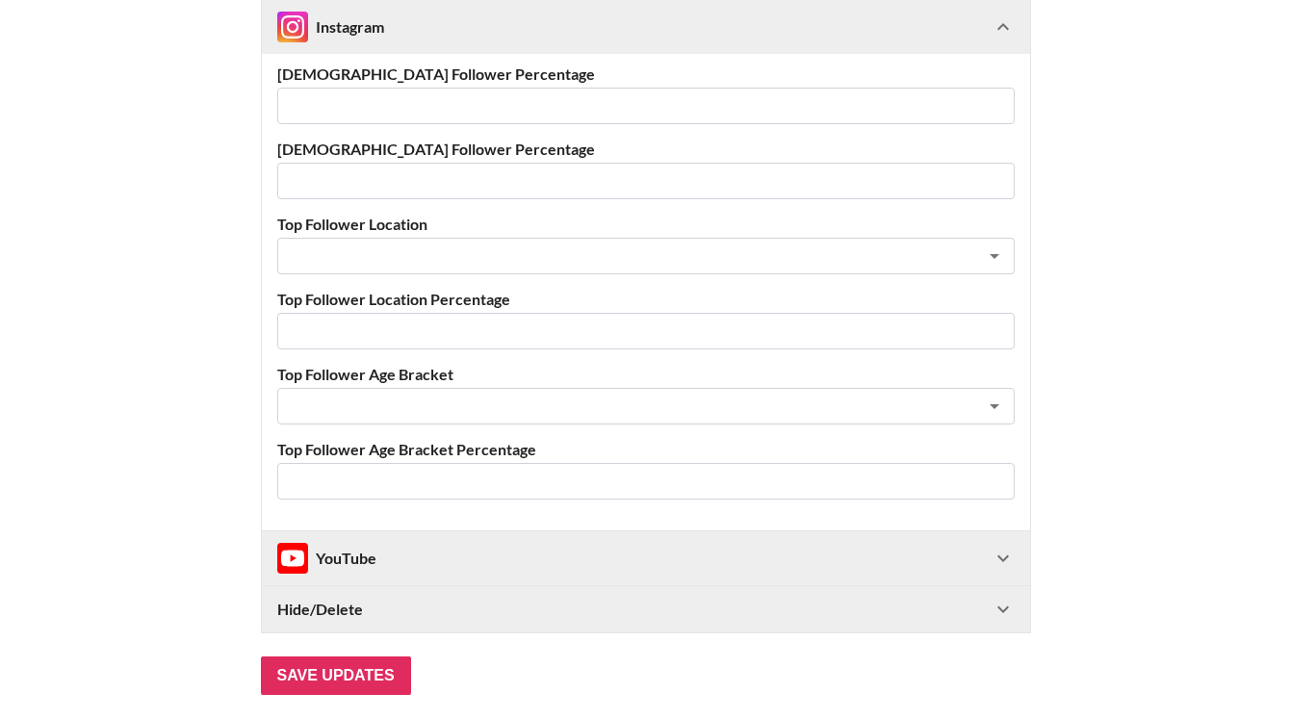
scroll to position [2044, 0]
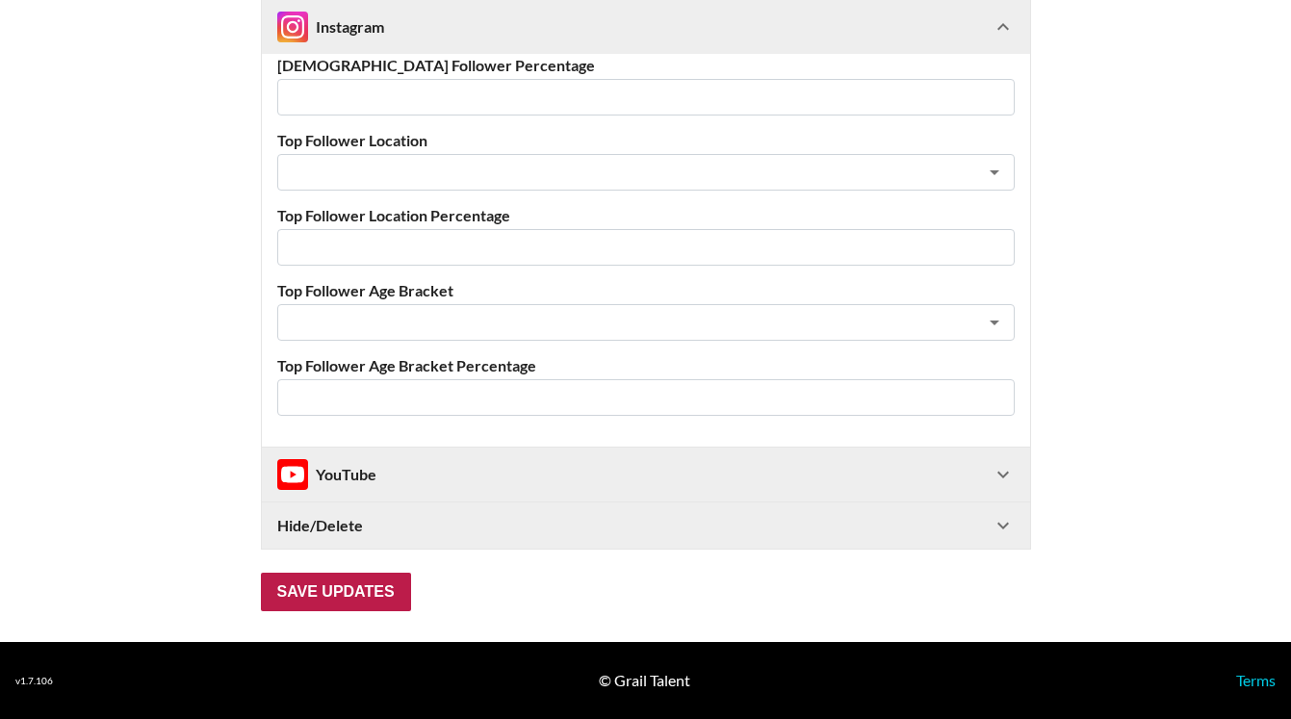
type input "200"
click at [345, 588] on input "Save Updates" at bounding box center [336, 592] width 150 height 39
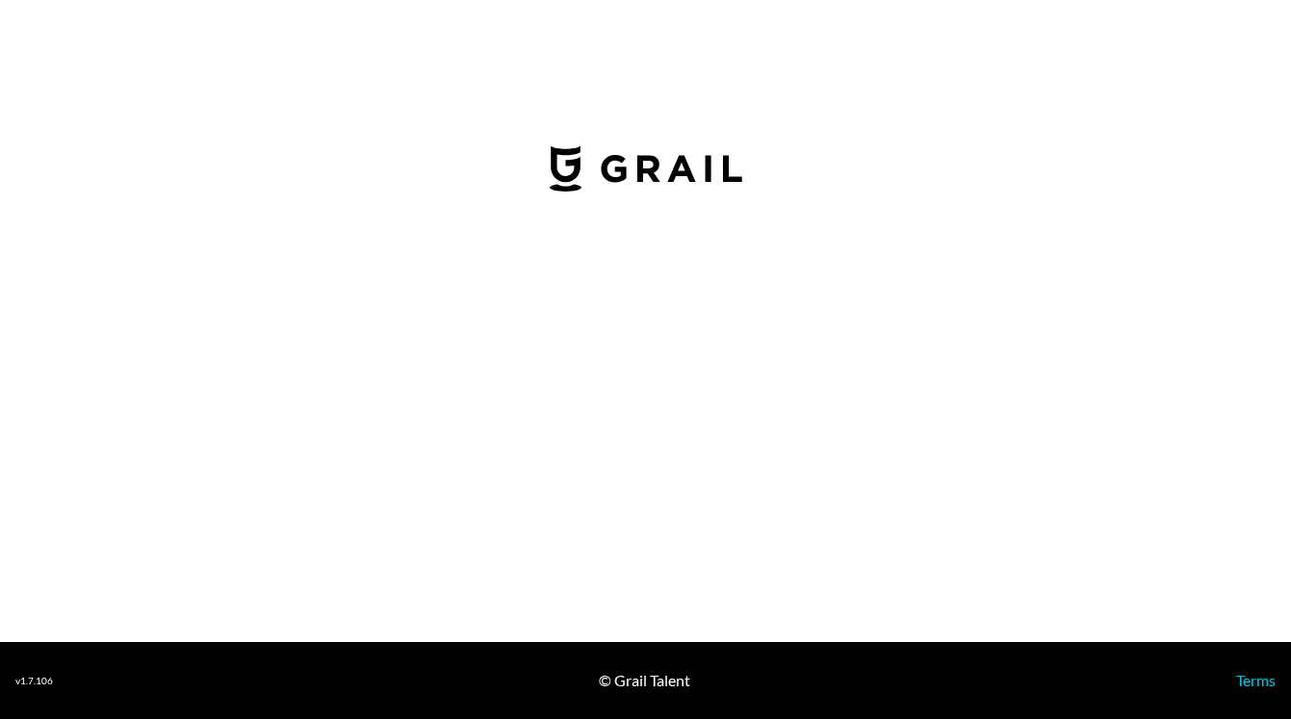
select select "GBP"
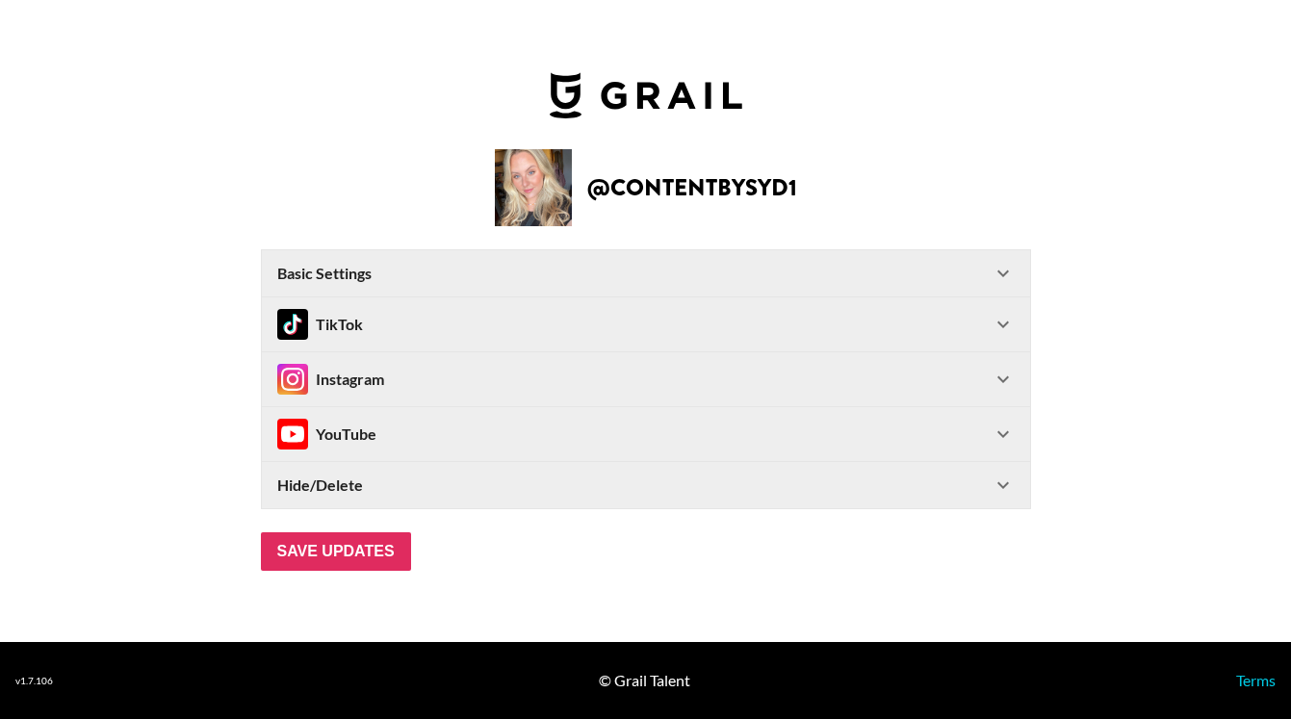
click at [455, 326] on div "TikTok" at bounding box center [634, 324] width 714 height 31
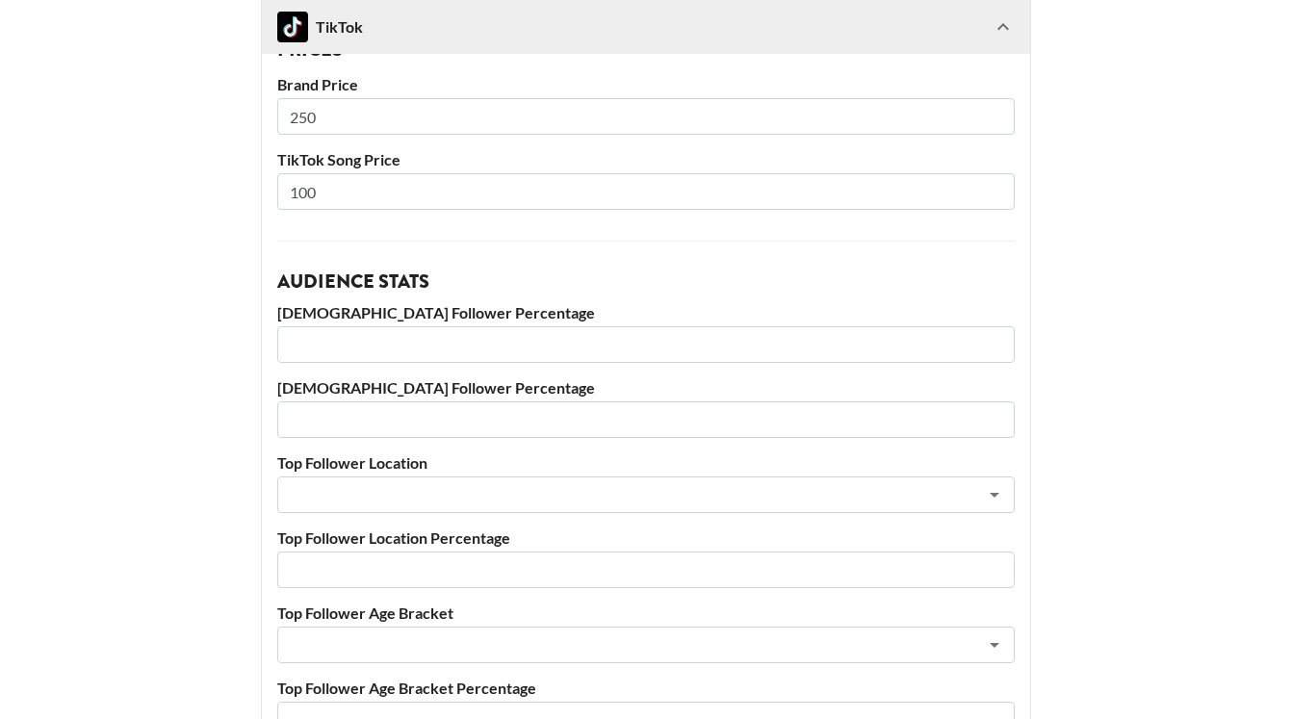
scroll to position [820, 0]
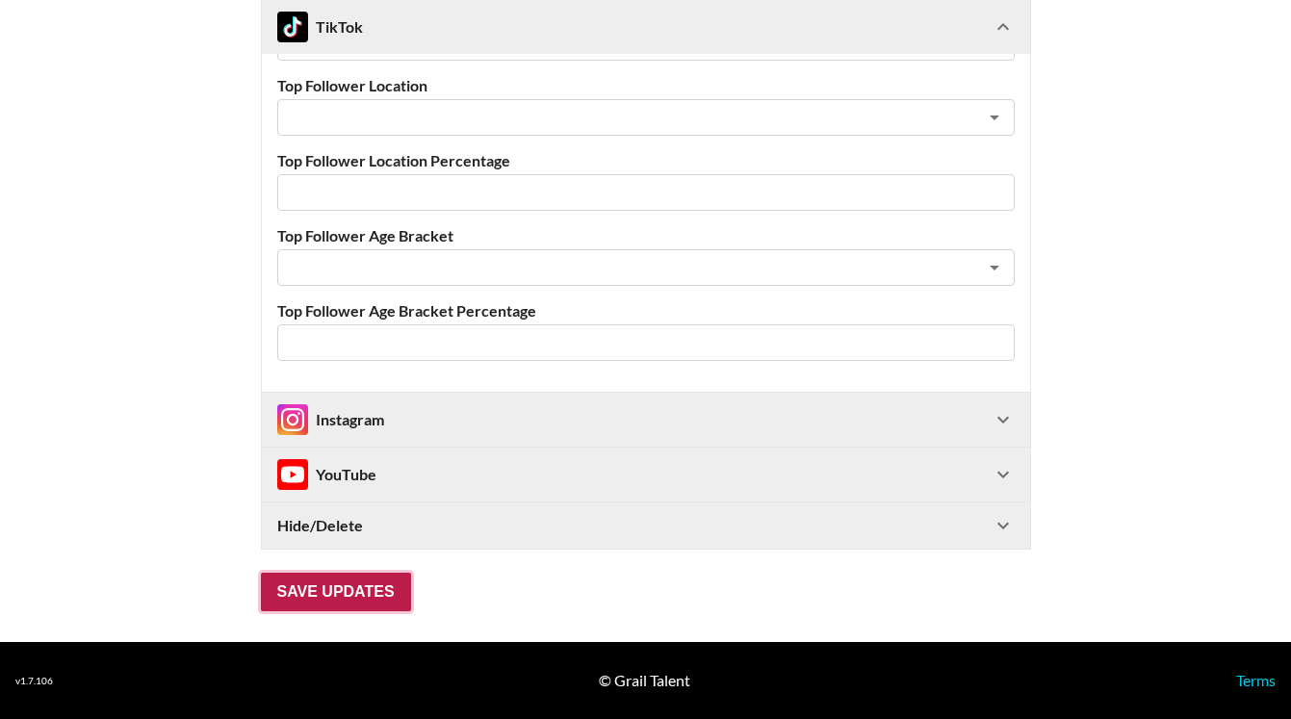
click at [359, 590] on input "Save Updates" at bounding box center [336, 592] width 150 height 39
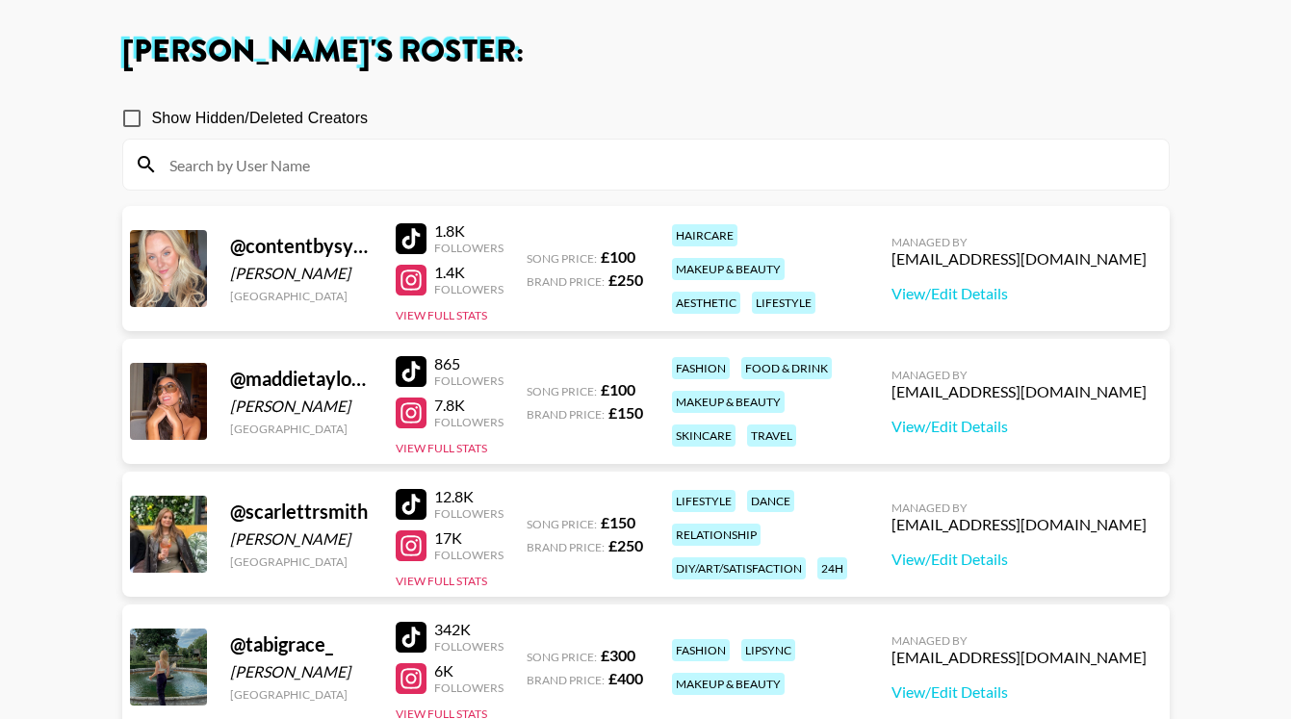
scroll to position [154, 0]
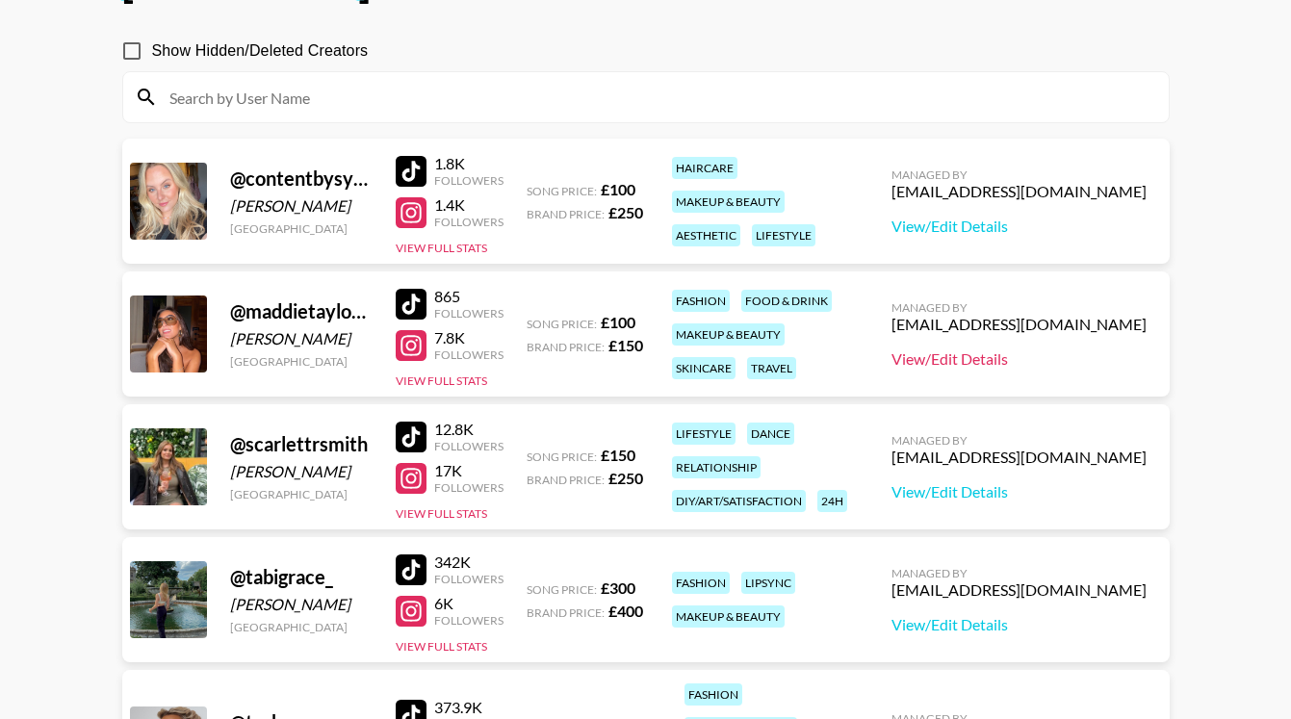
click at [1033, 358] on link "View/Edit Details" at bounding box center [1018, 358] width 255 height 19
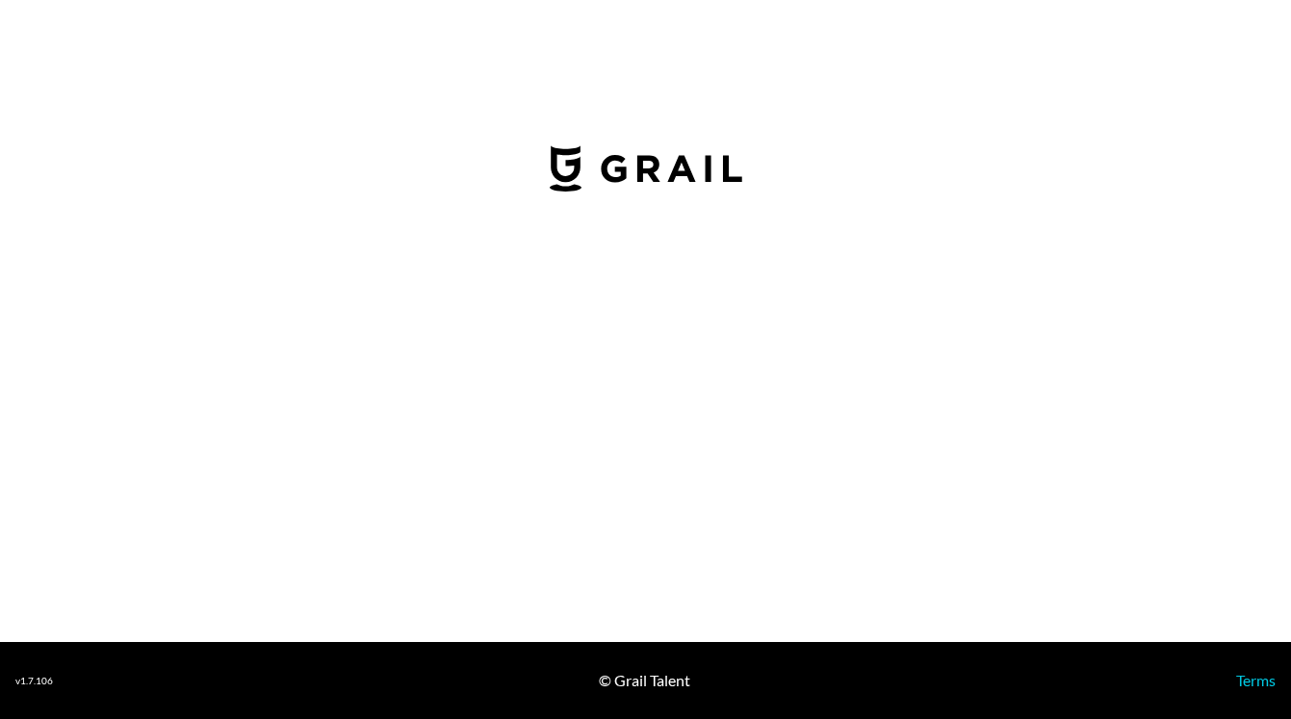
select select "GBP"
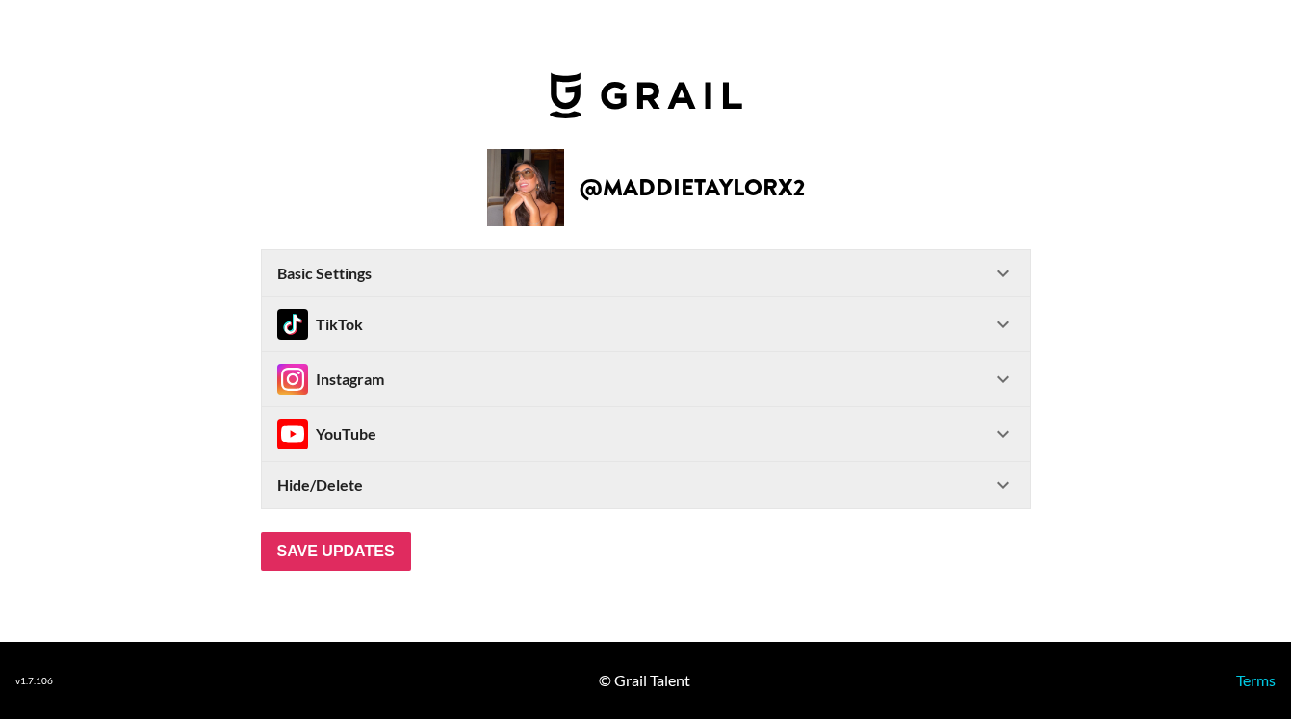
click at [386, 373] on div "Instagram" at bounding box center [634, 379] width 714 height 31
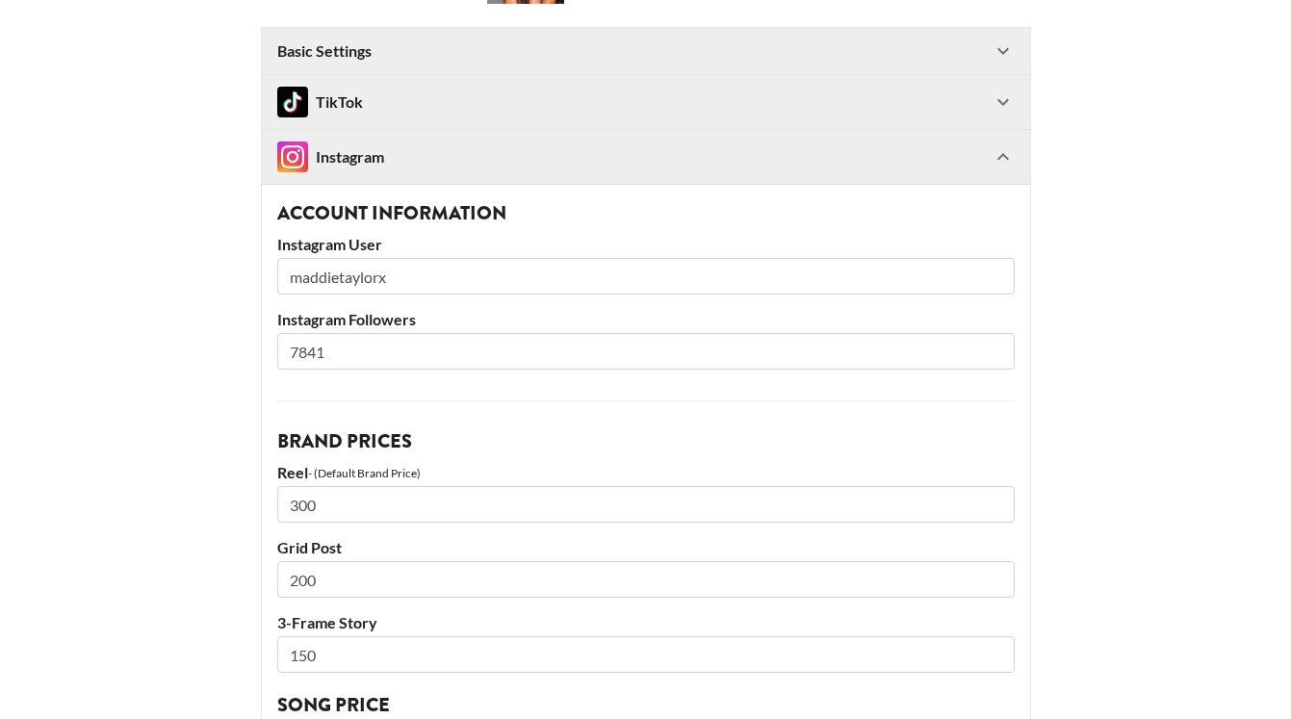
scroll to position [396, 0]
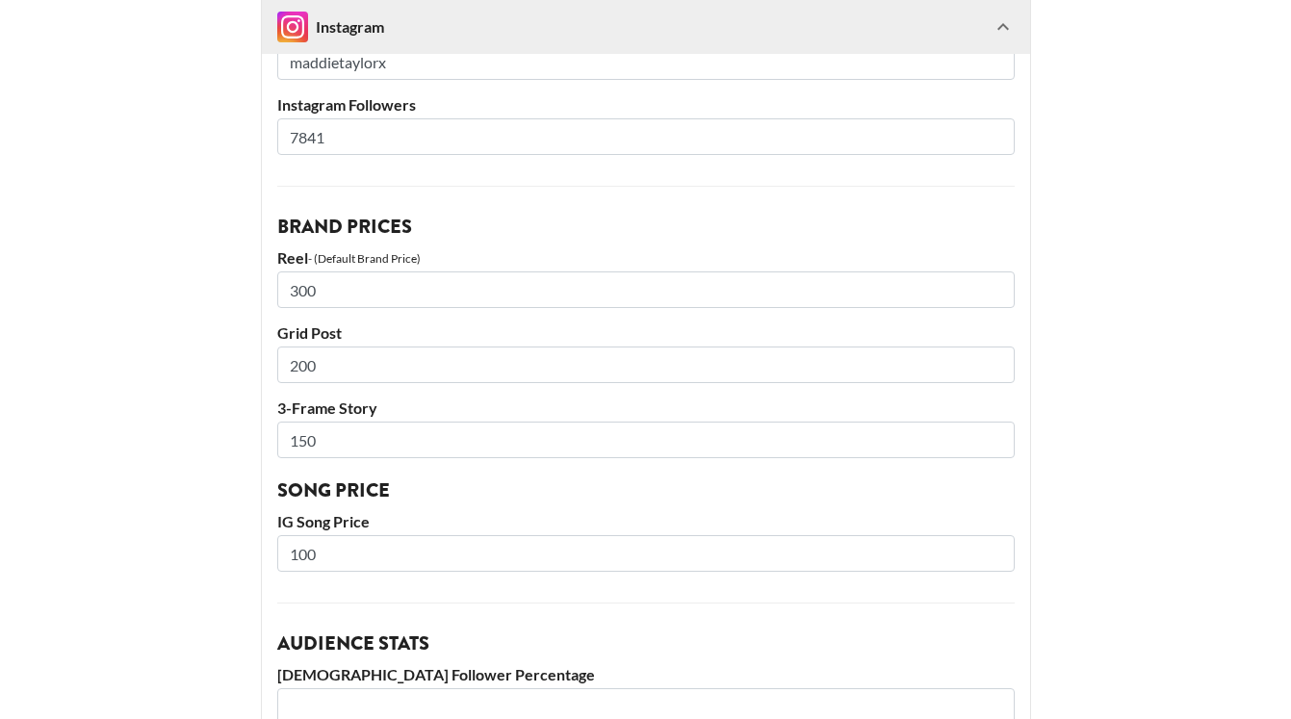
drag, startPoint x: 333, startPoint y: 290, endPoint x: 268, endPoint y: 290, distance: 65.5
click at [269, 290] on div "Account Information Instagram User maddietaylorx Instagram Followers 7841 Brand…" at bounding box center [646, 550] width 768 height 1162
type input "200"
drag, startPoint x: 335, startPoint y: 364, endPoint x: 236, endPoint y: 357, distance: 99.4
click at [236, 357] on main "@ maddietaylorx2 Basic Settings Airtable ID: recbkuEHPaHrQ0oj5 Manager(s) scarl…" at bounding box center [645, 504] width 1260 height 1584
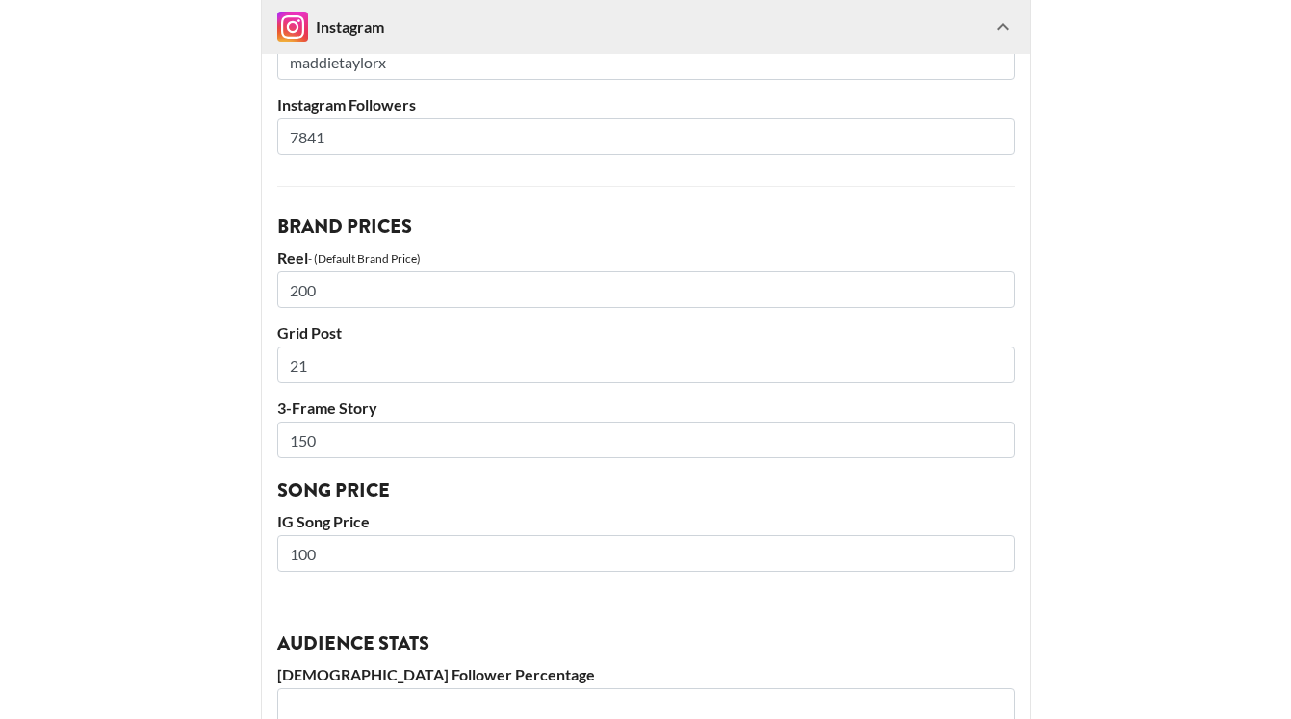
type input "2"
type input "150"
drag, startPoint x: 331, startPoint y: 440, endPoint x: 217, endPoint y: 439, distance: 114.6
click at [217, 439] on main "@ maddietaylorx2 Basic Settings Airtable ID: recbkuEHPaHrQ0oj5 Manager(s) scarl…" at bounding box center [645, 504] width 1260 height 1584
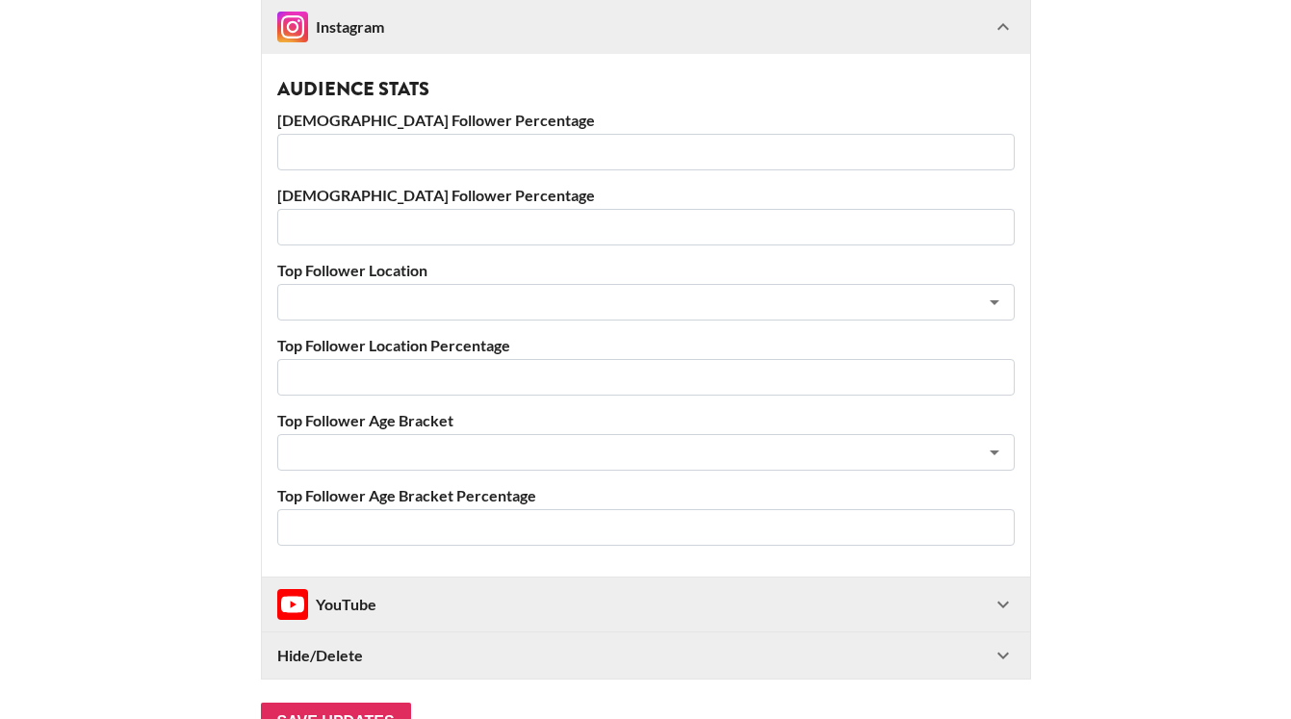
scroll to position [1080, 0]
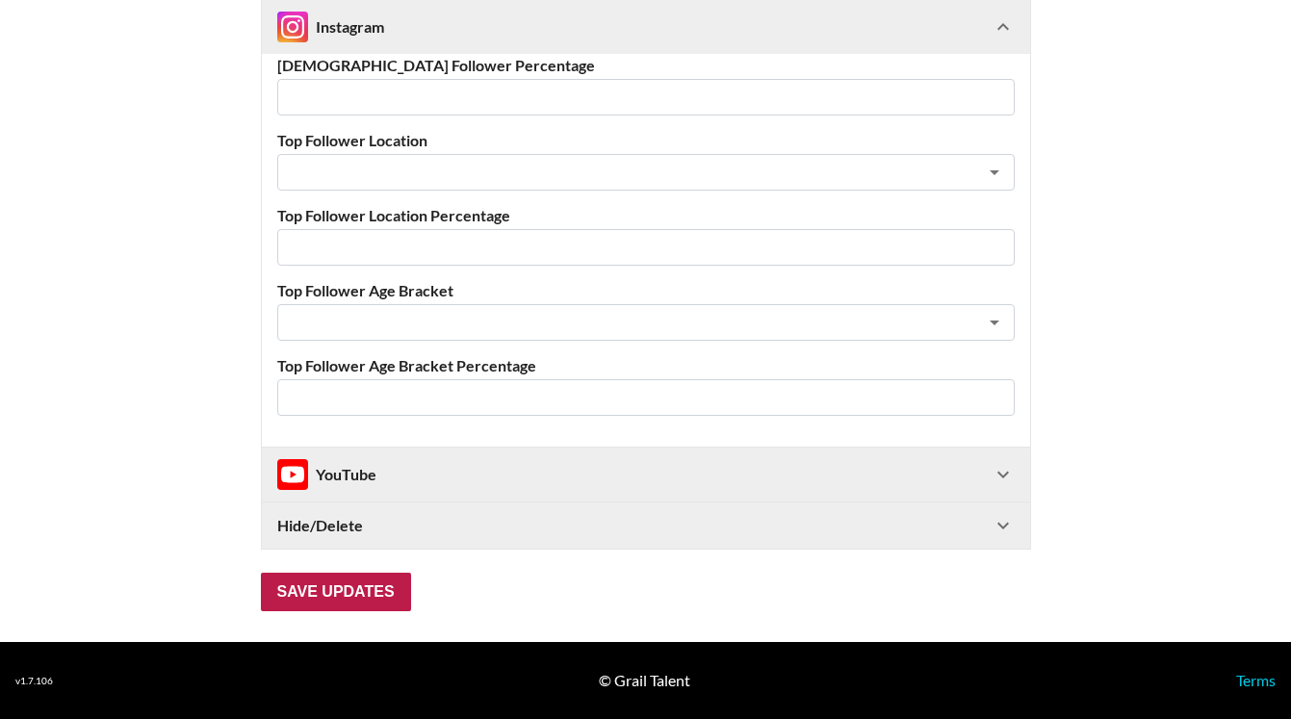
type input "80"
click at [329, 598] on input "Save Updates" at bounding box center [336, 592] width 150 height 39
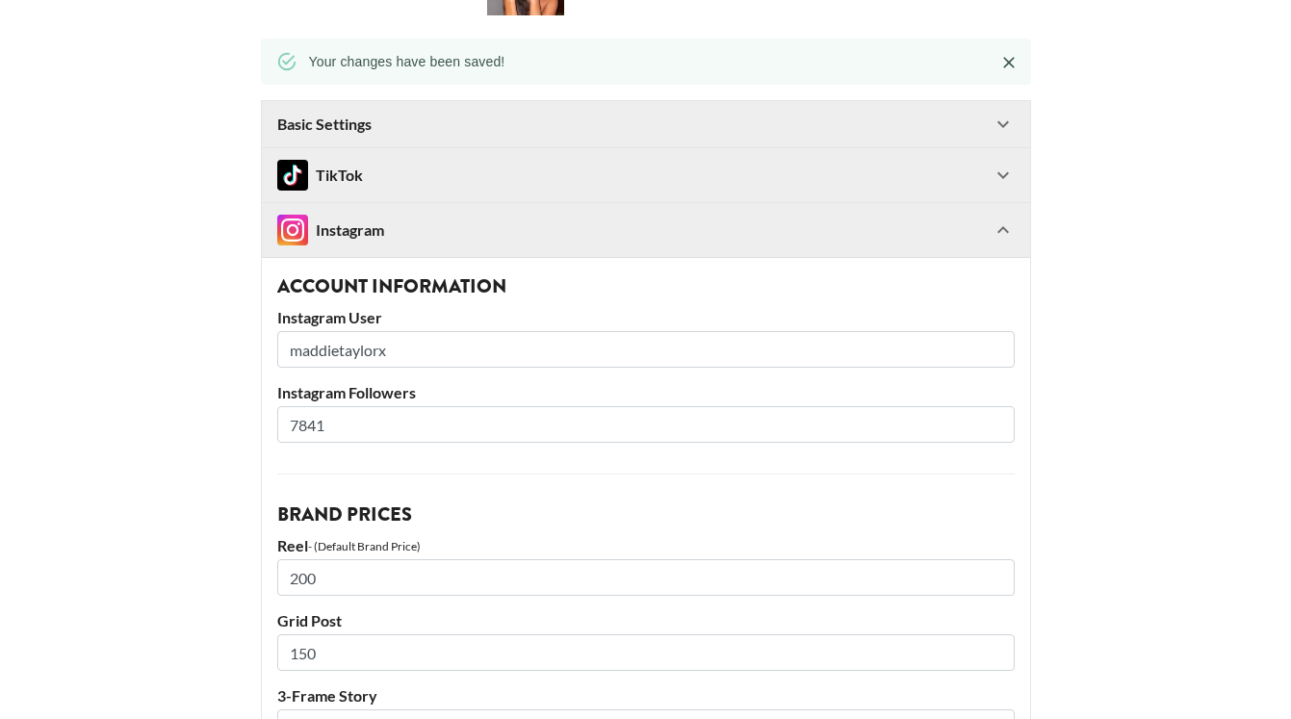
scroll to position [0, 0]
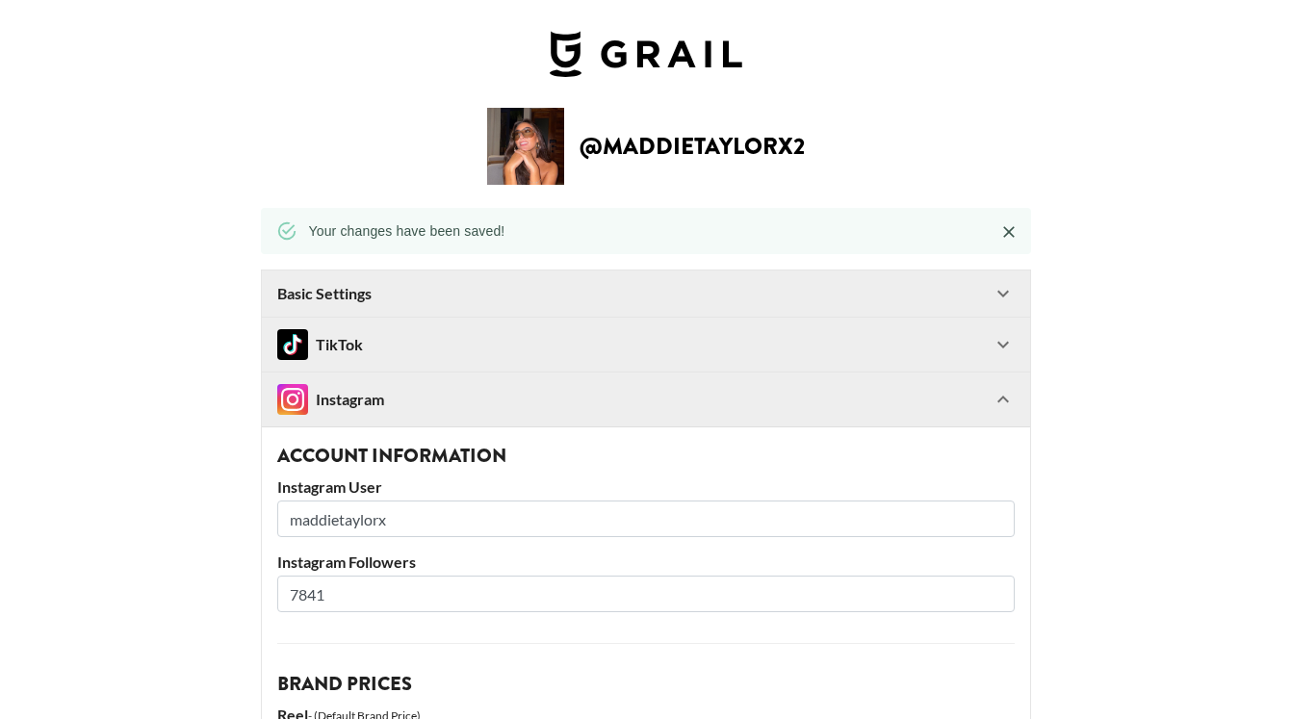
click at [393, 349] on div "TikTok" at bounding box center [634, 344] width 714 height 31
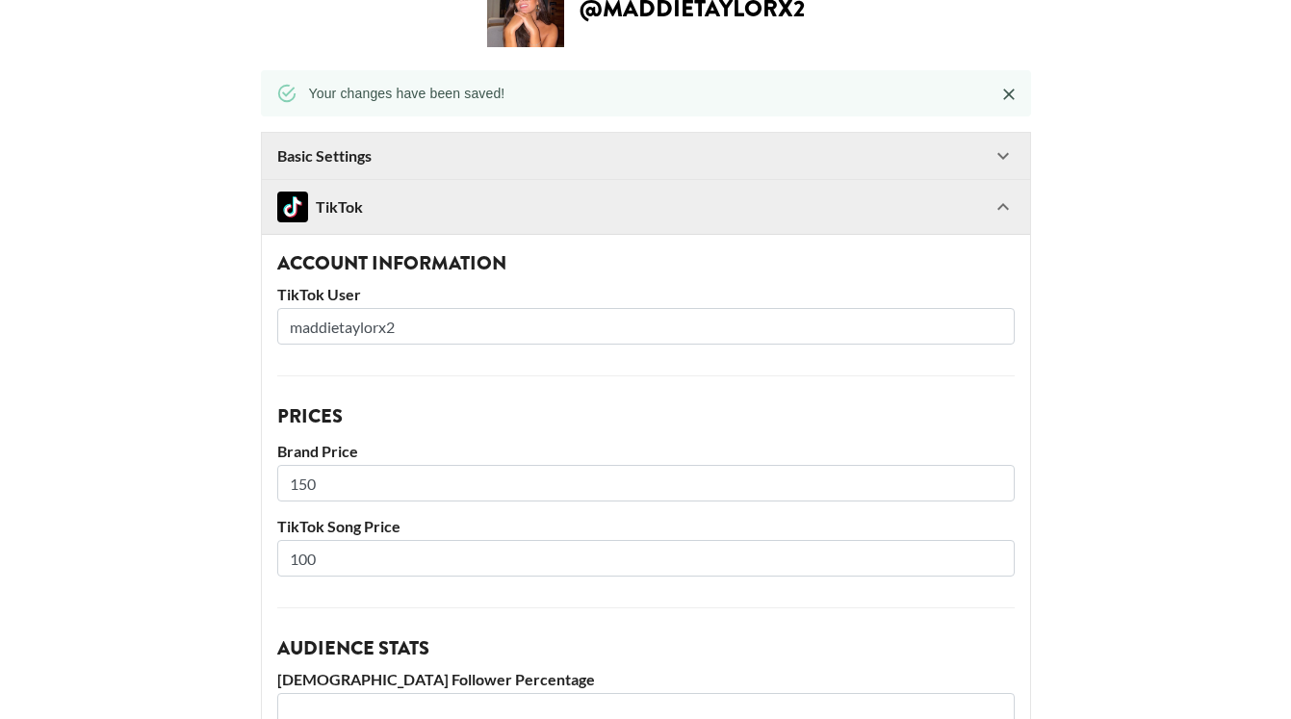
scroll to position [144, 0]
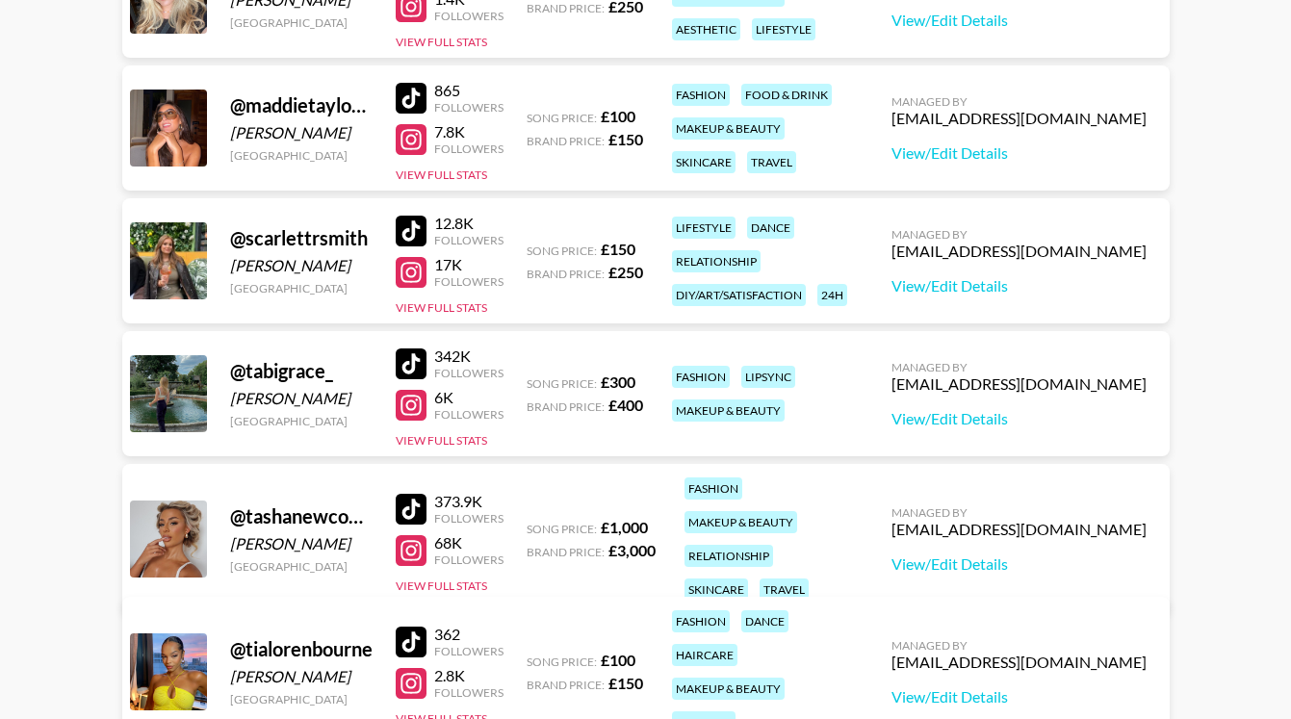
scroll to position [494, 0]
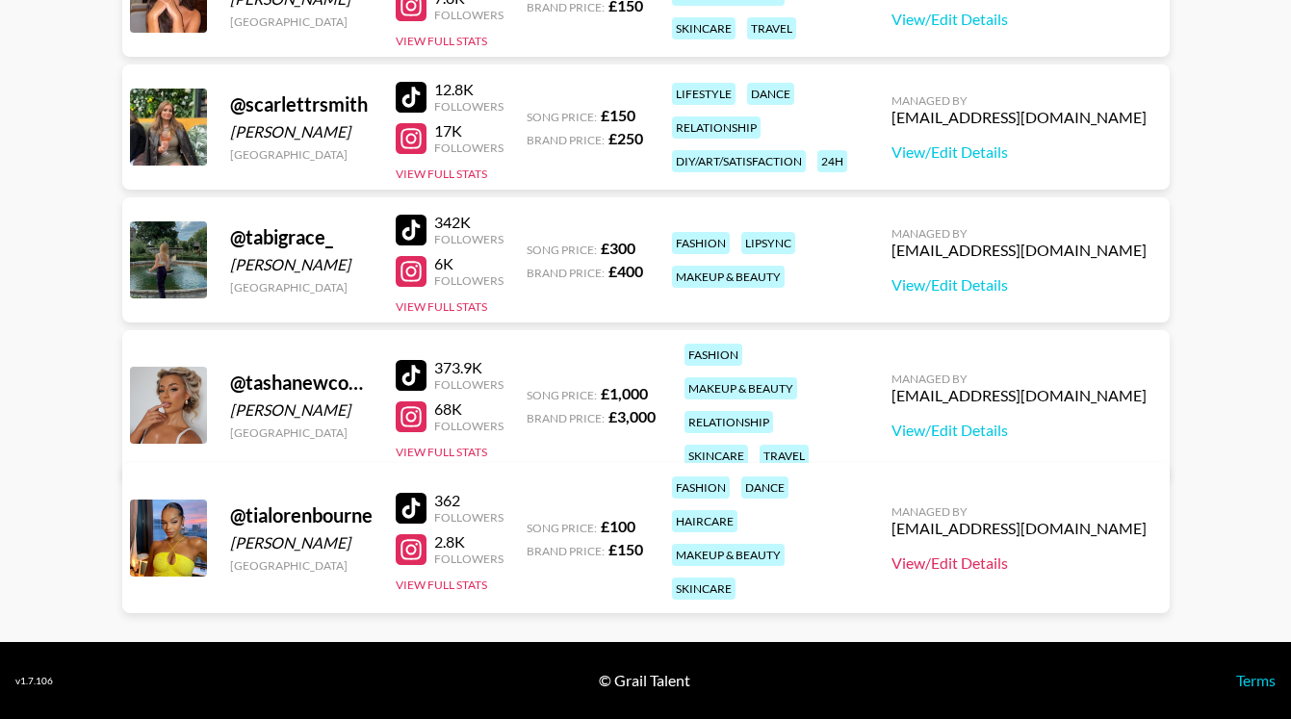
click at [1079, 554] on link "View/Edit Details" at bounding box center [1018, 563] width 255 height 19
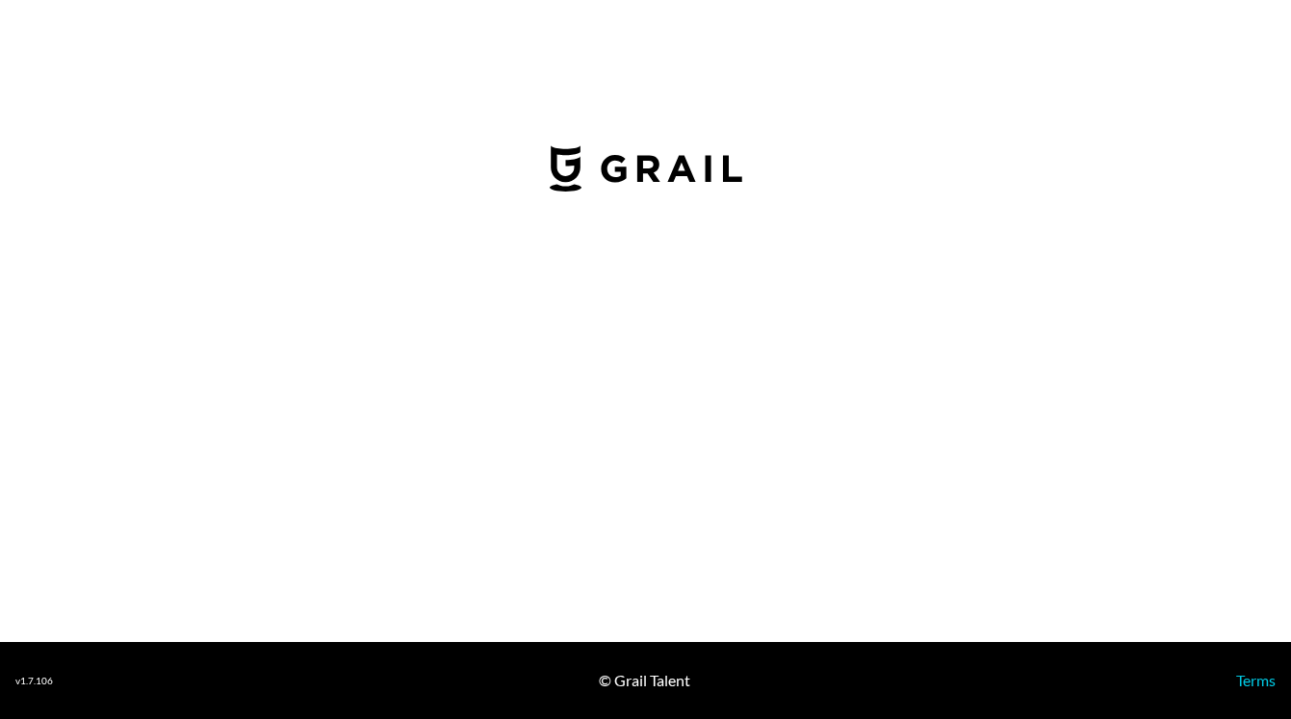
select select "GBP"
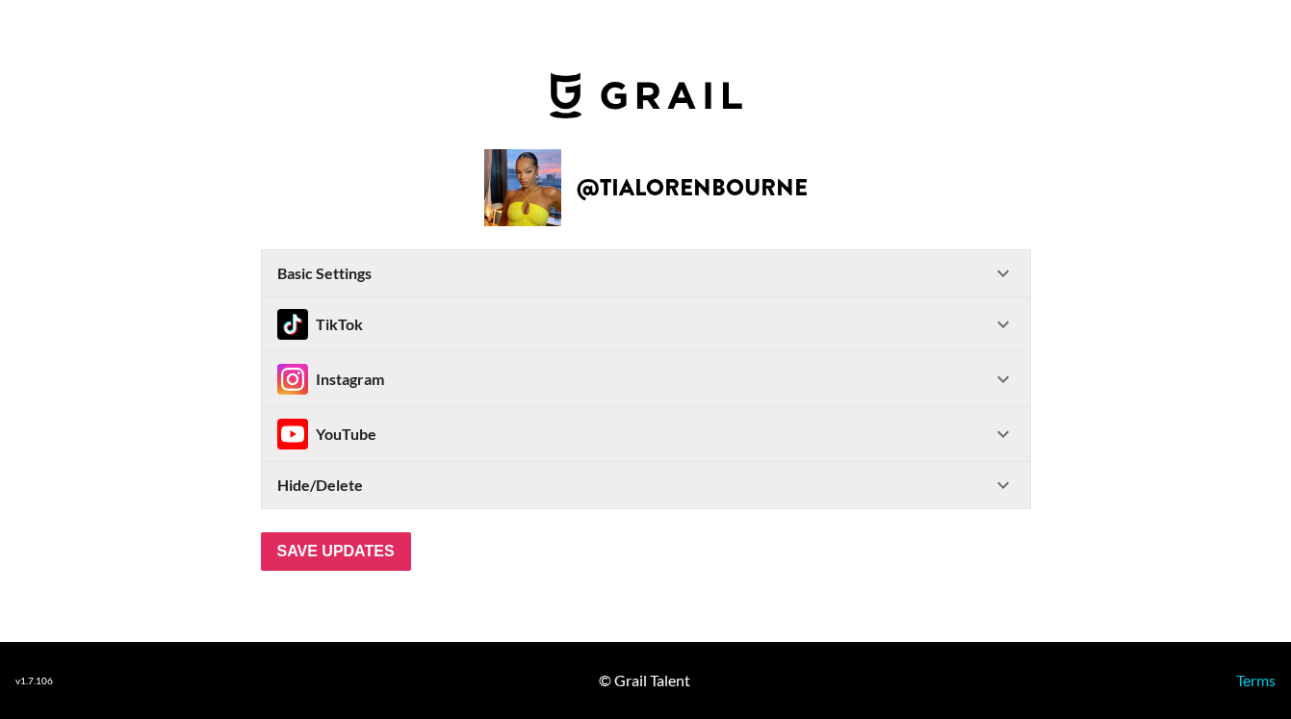
click at [335, 372] on div "Instagram" at bounding box center [330, 379] width 107 height 31
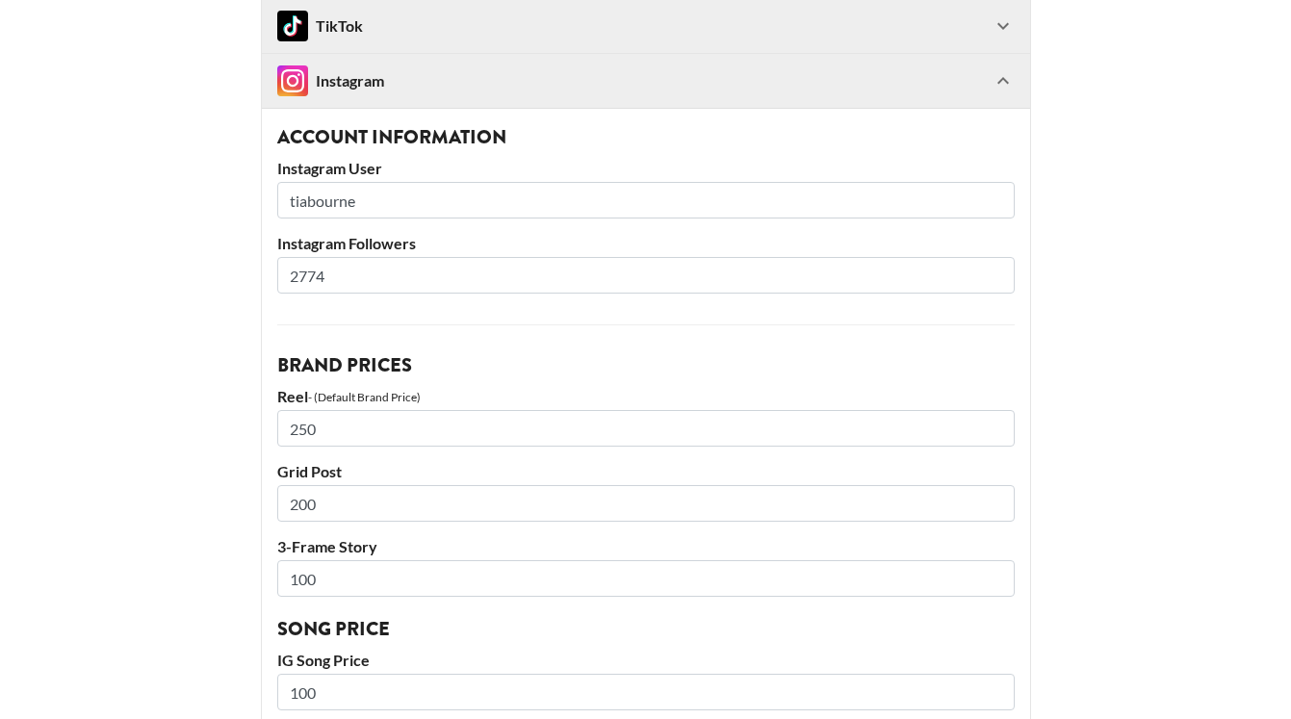
scroll to position [261, 0]
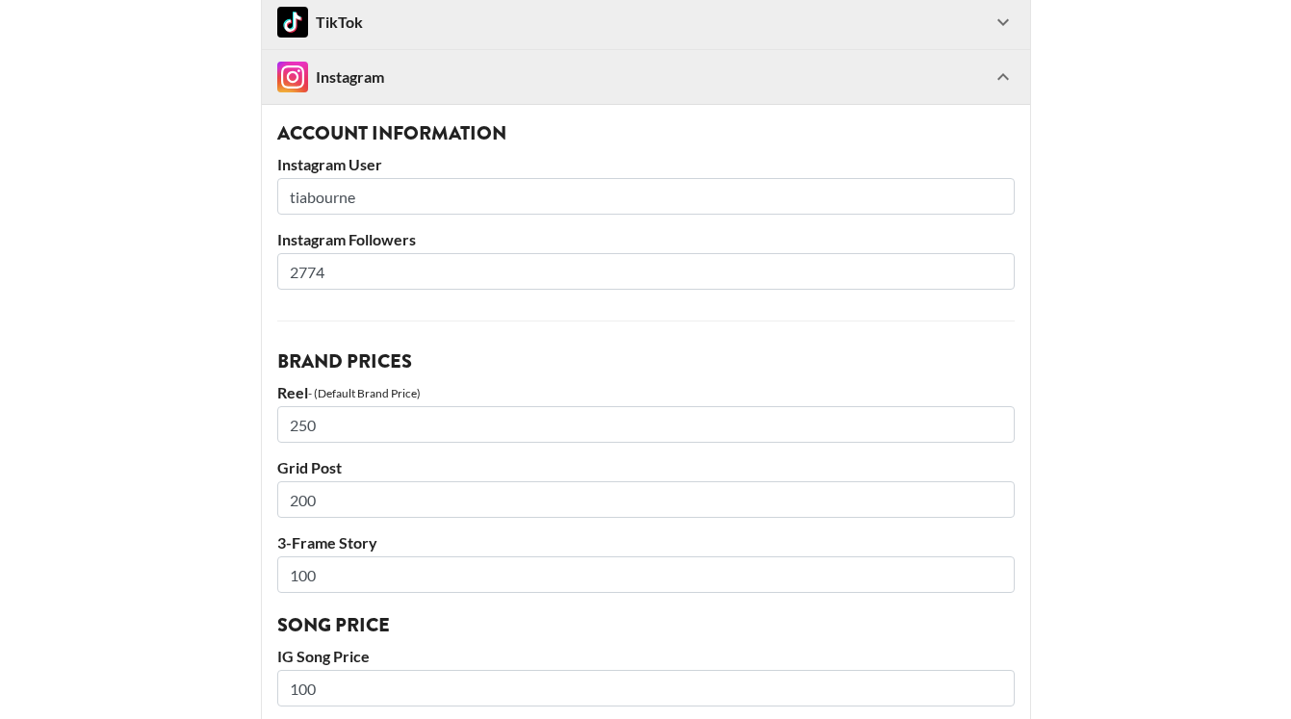
drag, startPoint x: 332, startPoint y: 424, endPoint x: 238, endPoint y: 421, distance: 94.4
click at [238, 421] on main "@ tialorenbourne Basic Settings Airtable ID: rectRMWJ7ayheZiNy Manager(s) [EMAI…" at bounding box center [645, 639] width 1260 height 1584
type input "200"
drag, startPoint x: 331, startPoint y: 499, endPoint x: 221, endPoint y: 492, distance: 109.9
click at [231, 497] on main "@ tialorenbourne Basic Settings Airtable ID: rectRMWJ7ayheZiNy Manager(s) scarl…" at bounding box center [645, 639] width 1260 height 1584
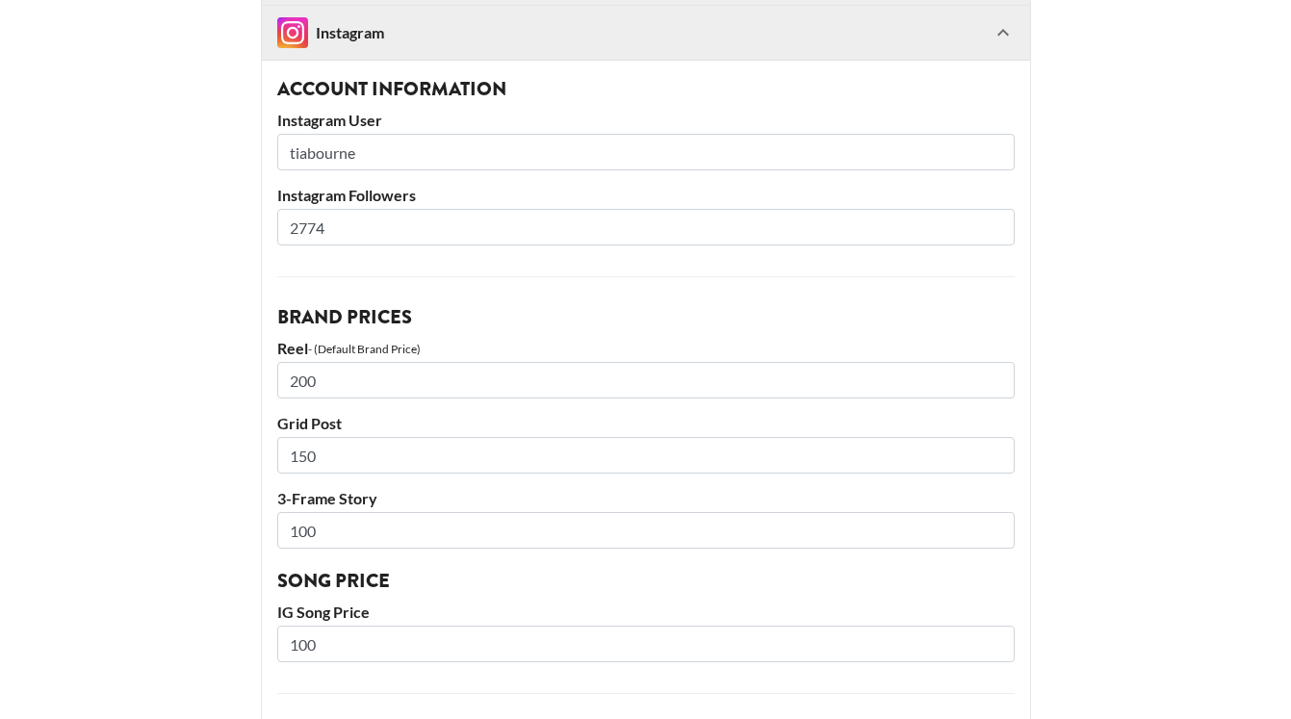
scroll to position [315, 0]
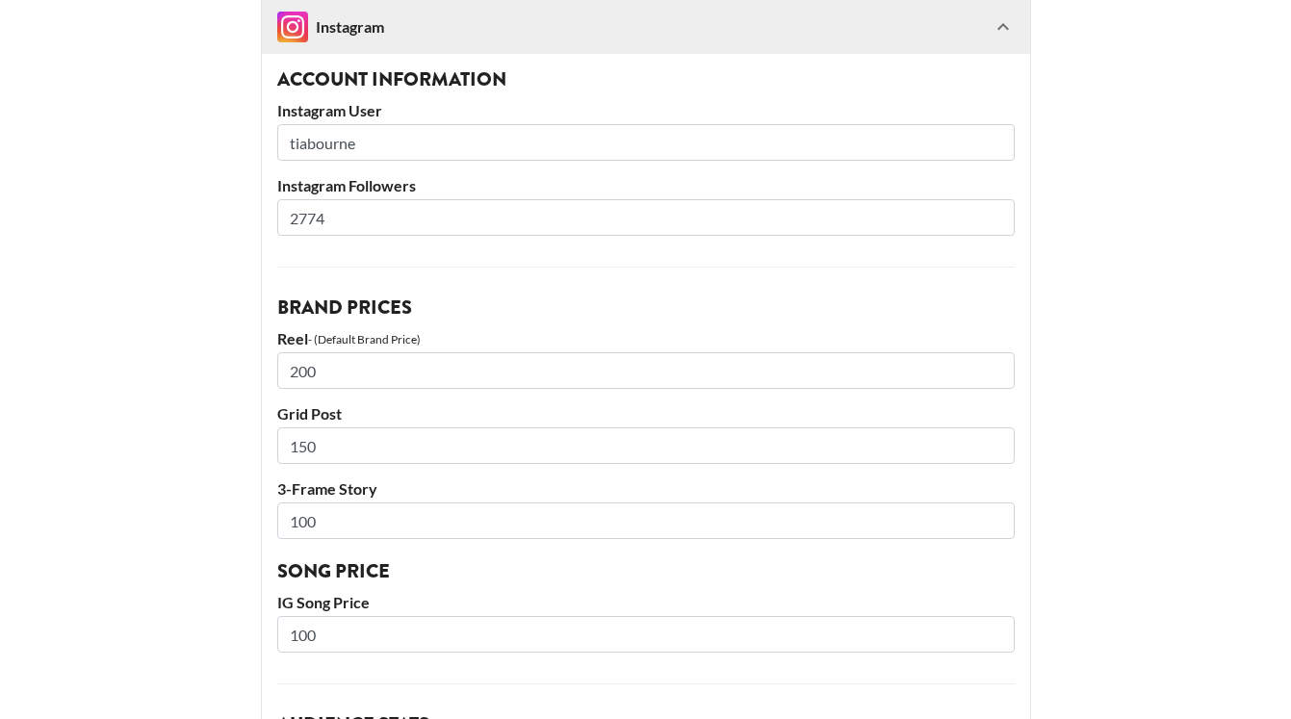
type input "150"
drag, startPoint x: 343, startPoint y: 531, endPoint x: 205, endPoint y: 525, distance: 137.8
click at [205, 525] on main "@ tialorenbourne Basic Settings Airtable ID: rectRMWJ7ayheZiNy Manager(s) scarl…" at bounding box center [645, 585] width 1260 height 1584
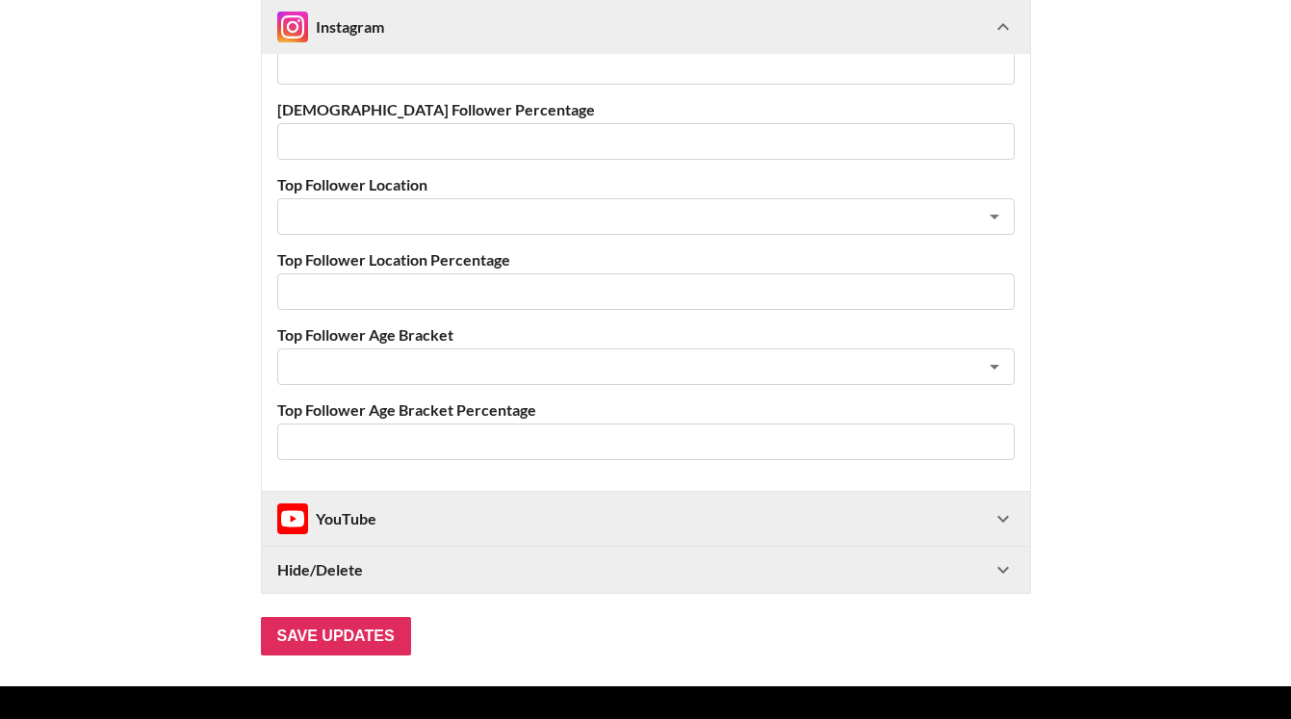
scroll to position [1080, 0]
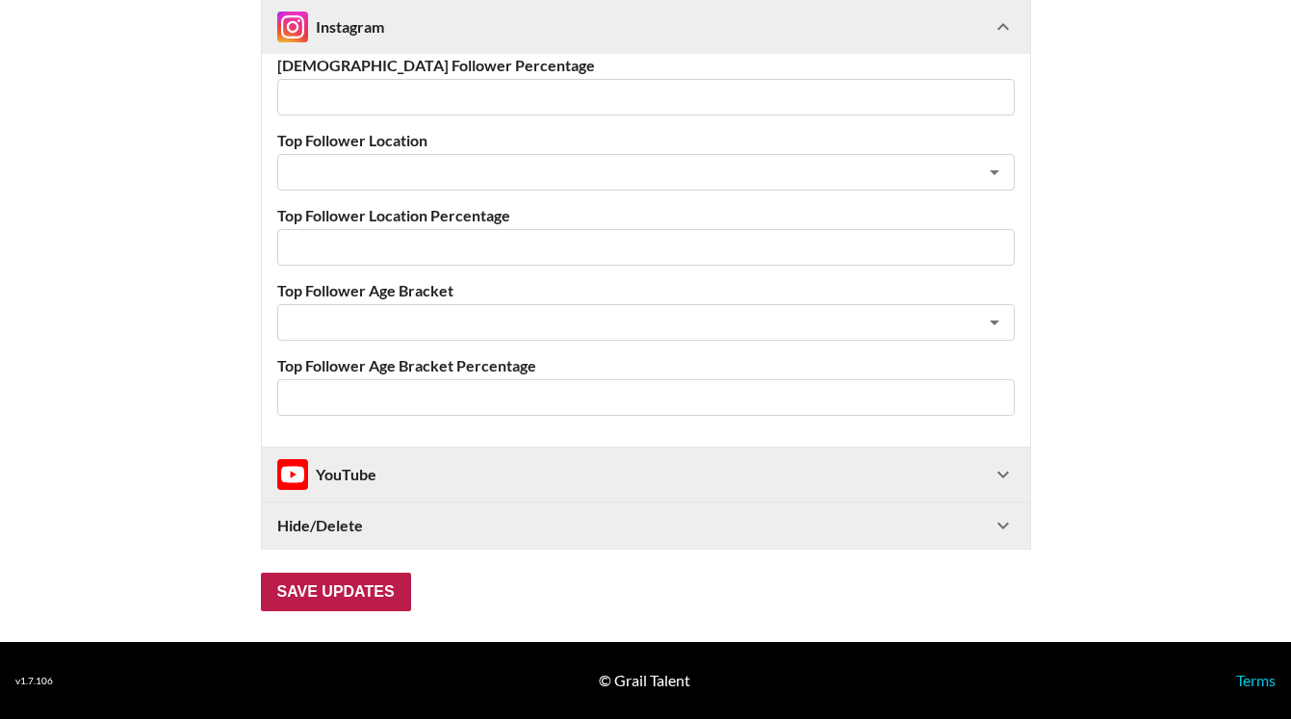
type input "80"
click at [361, 586] on input "Save Updates" at bounding box center [336, 592] width 150 height 39
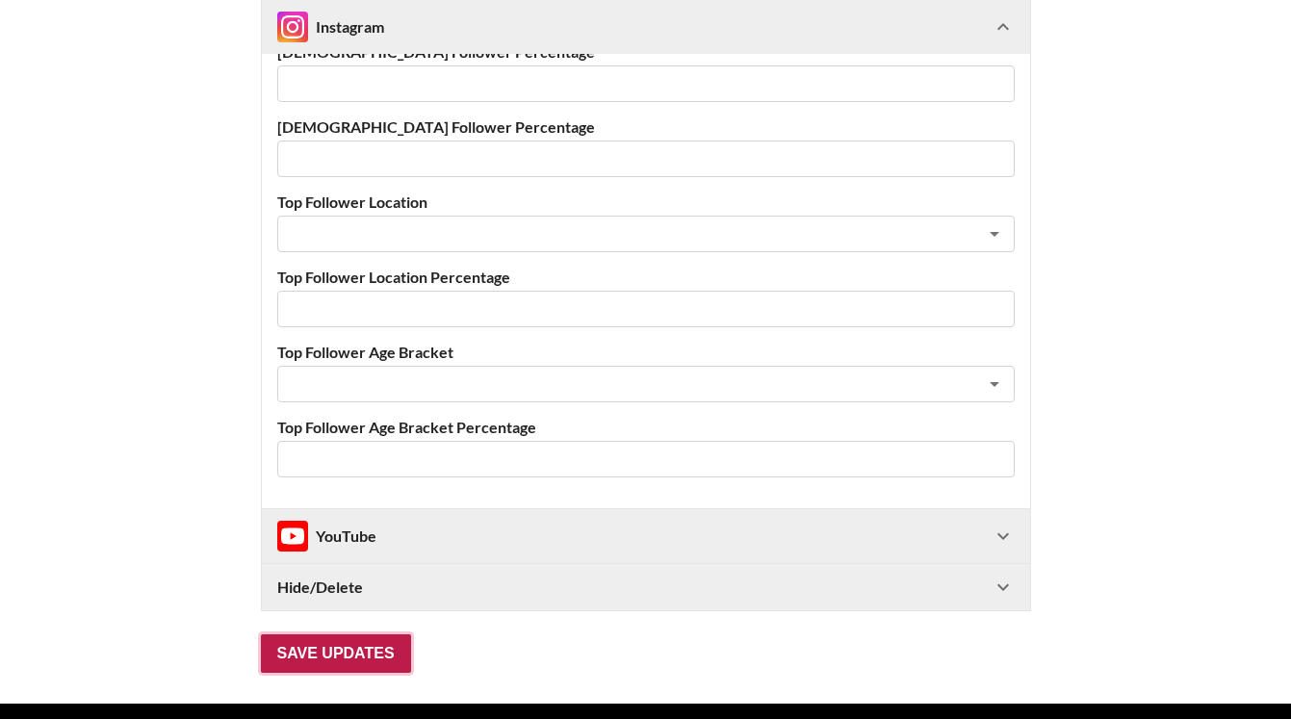
scroll to position [108, 0]
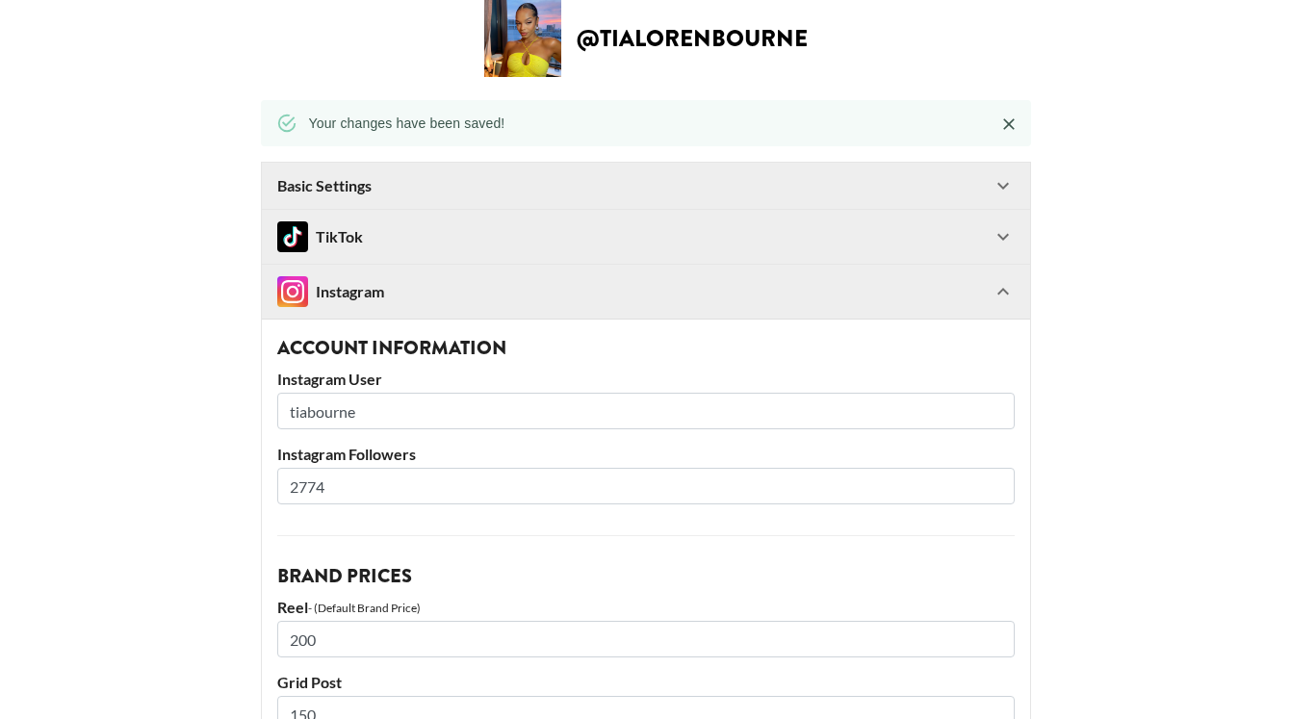
click at [420, 227] on div "TikTok" at bounding box center [634, 236] width 714 height 31
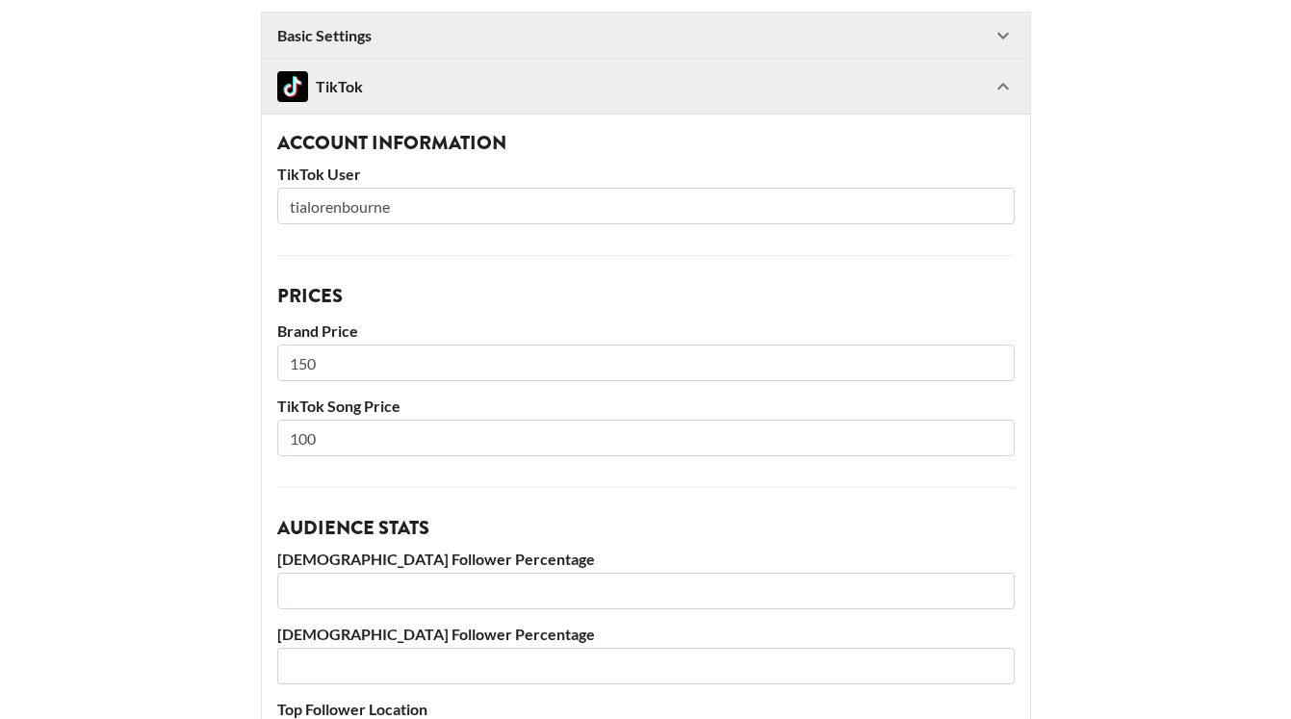
scroll to position [259, 0]
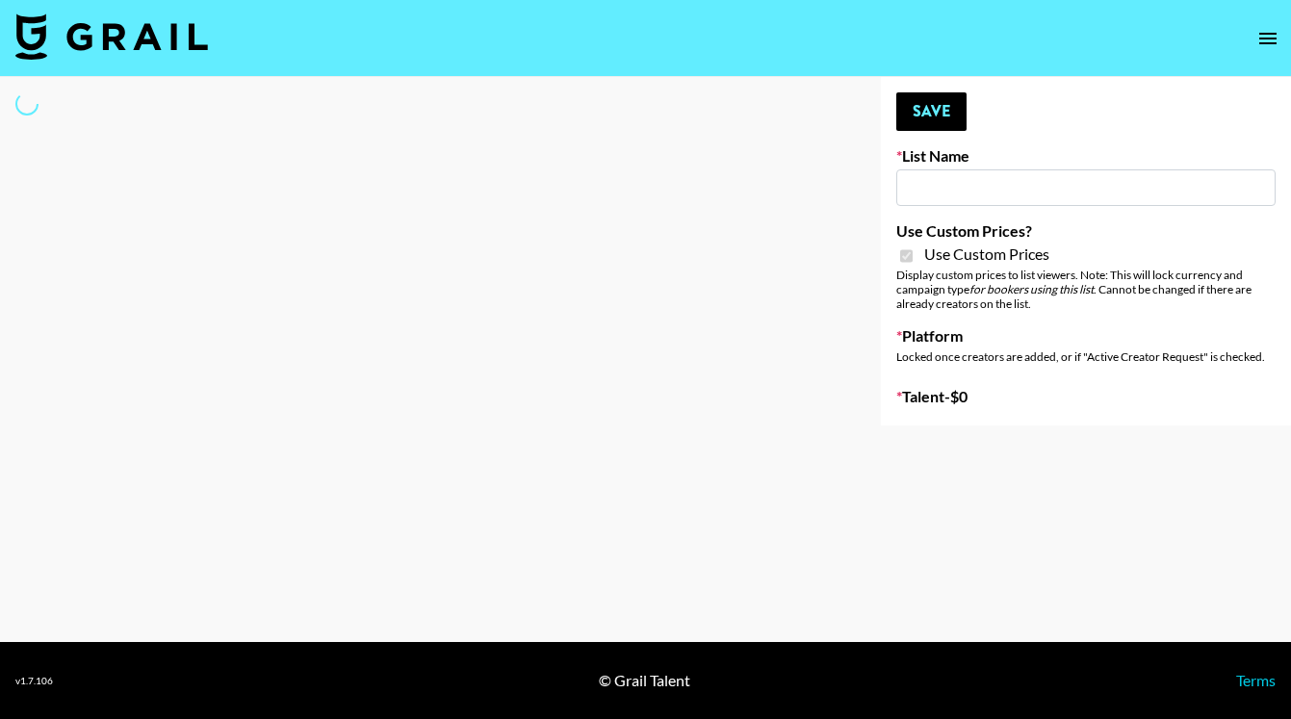
type input "SLG Strategy Game"
checkbox input "true"
select select "Brand"
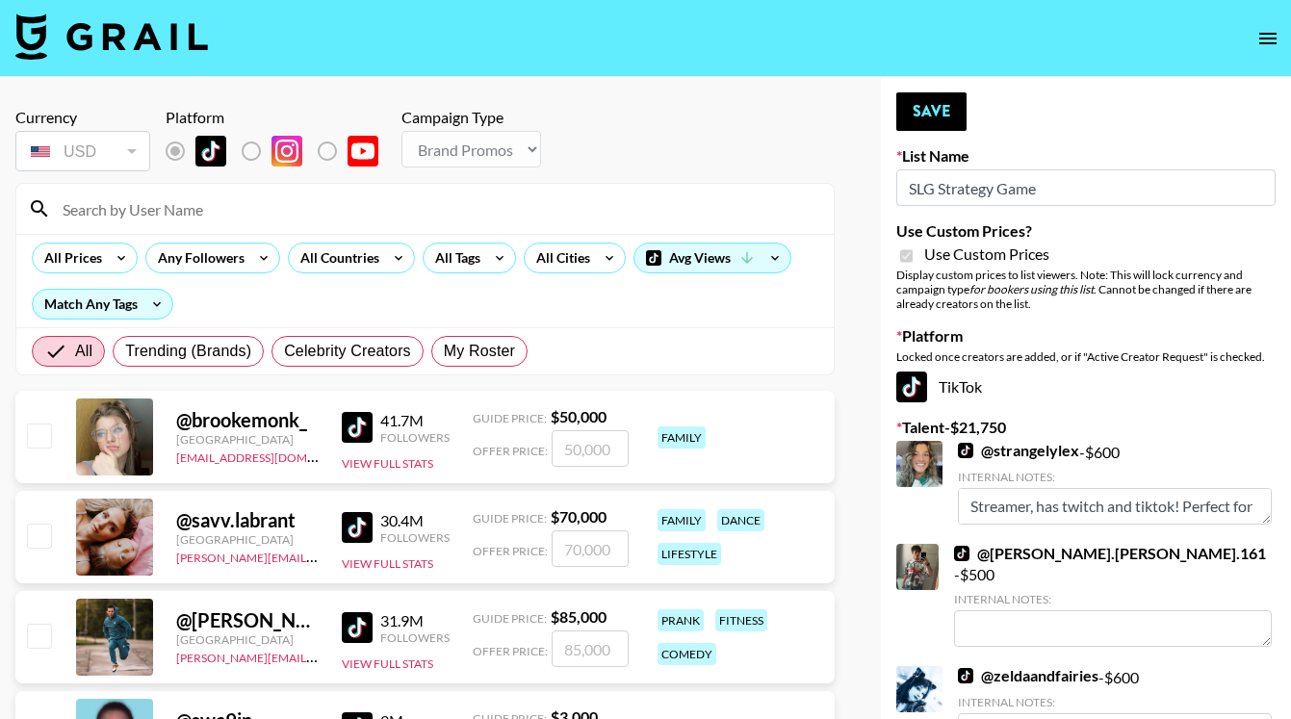
click at [188, 207] on input at bounding box center [436, 208] width 771 height 31
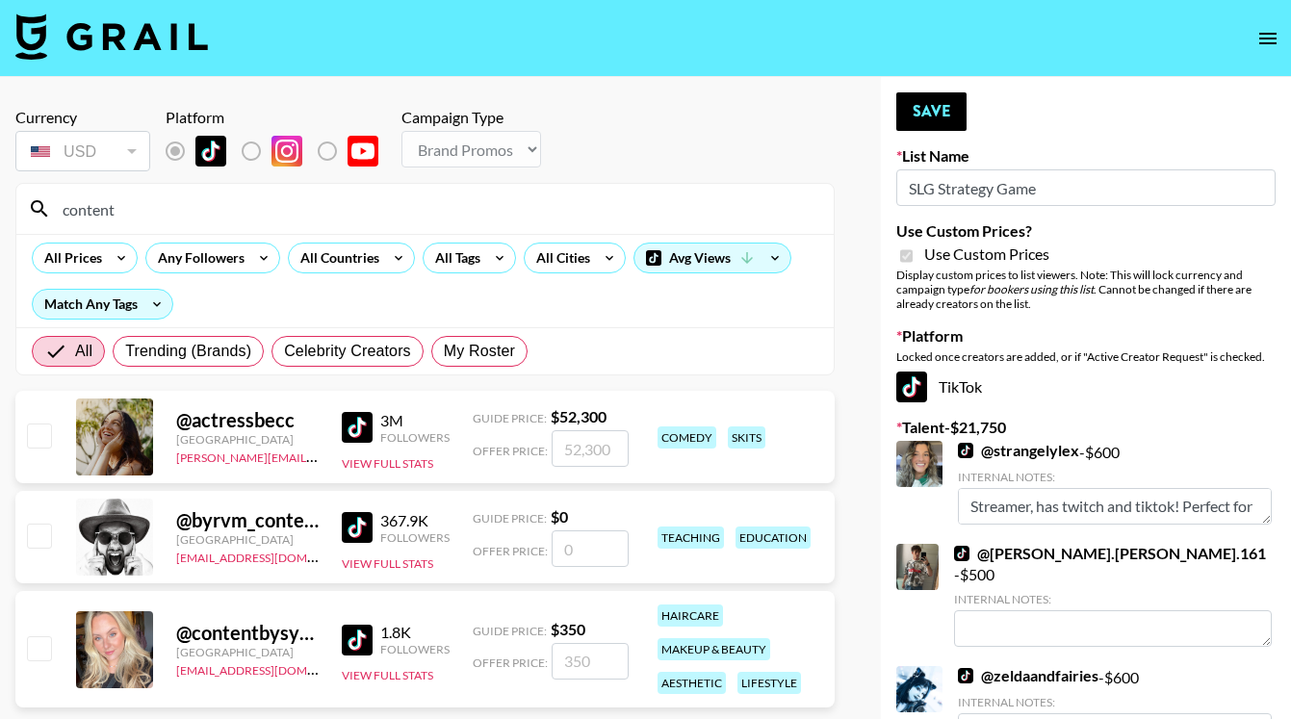
type input "content"
click at [43, 653] on input "checkbox" at bounding box center [38, 647] width 23 height 23
checkbox input "true"
drag, startPoint x: 598, startPoint y: 659, endPoint x: 520, endPoint y: 659, distance: 78.0
click at [528, 659] on div "Offer Price: 350" at bounding box center [551, 661] width 156 height 37
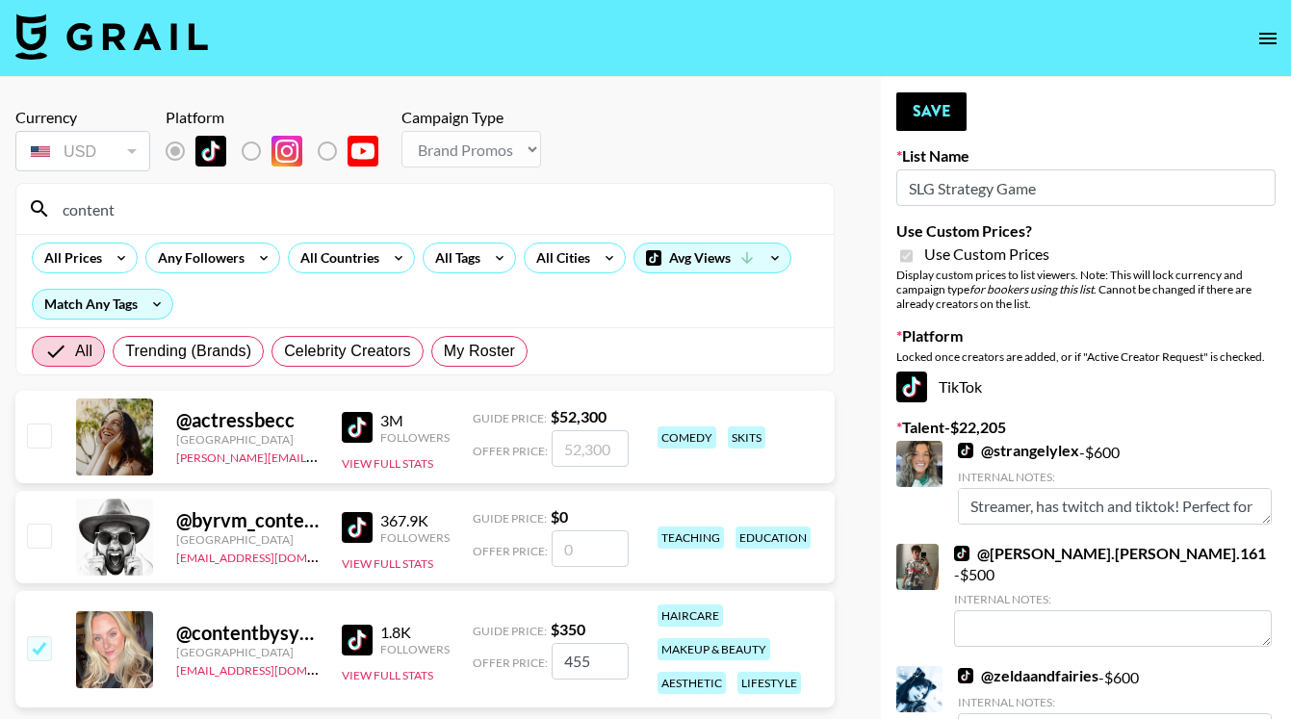
type input "455"
click at [927, 113] on button "Save" at bounding box center [931, 111] width 70 height 39
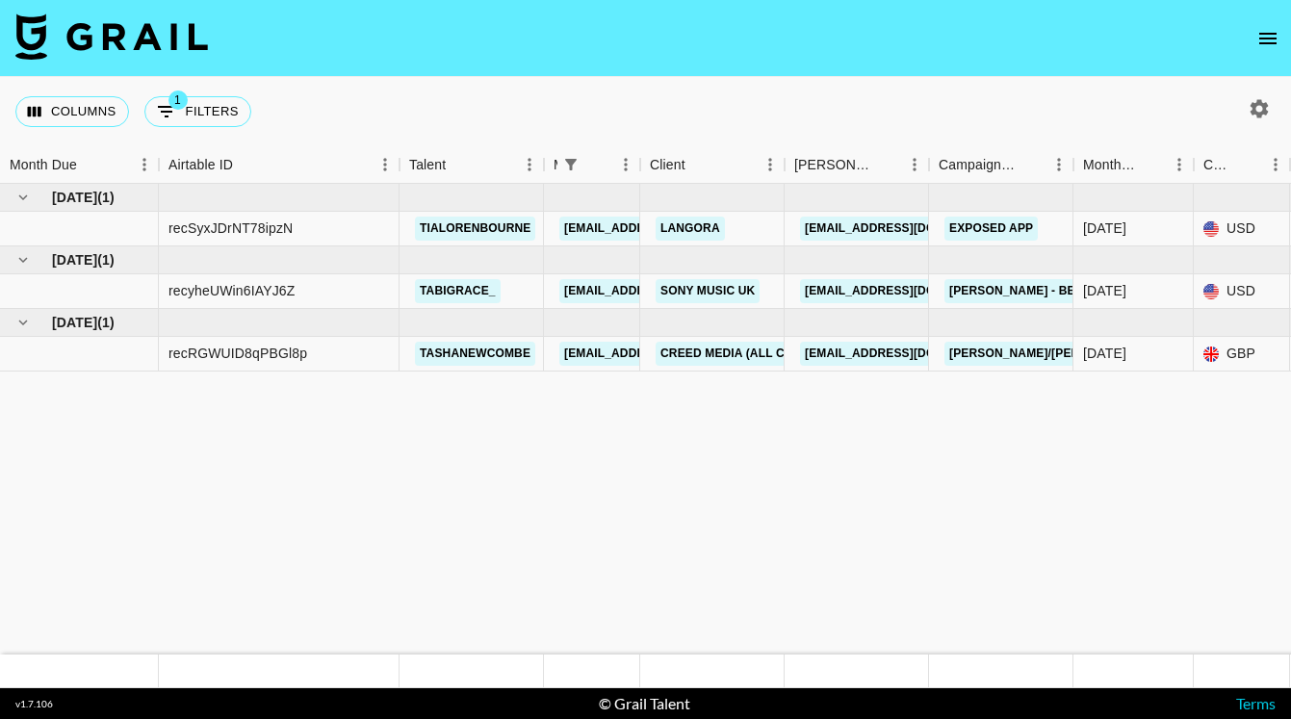
click at [1263, 39] on icon "open drawer" at bounding box center [1267, 39] width 17 height 12
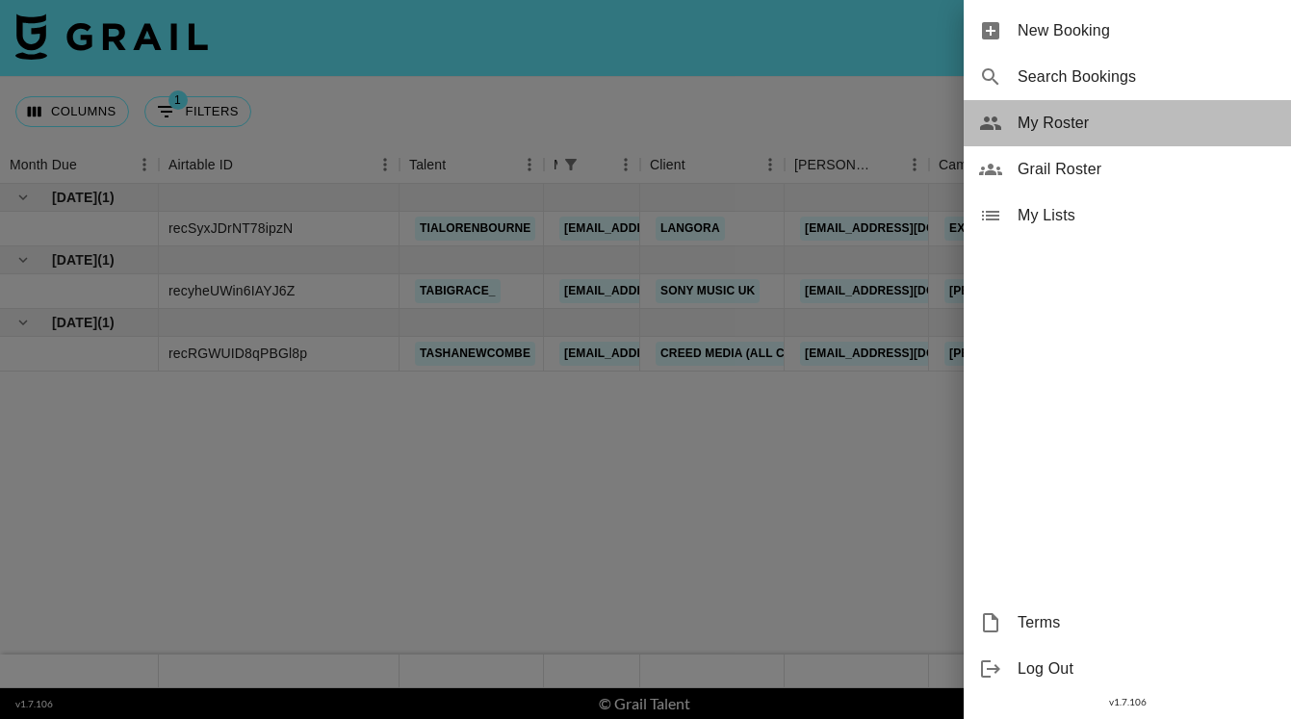
click at [1072, 132] on span "My Roster" at bounding box center [1146, 123] width 258 height 23
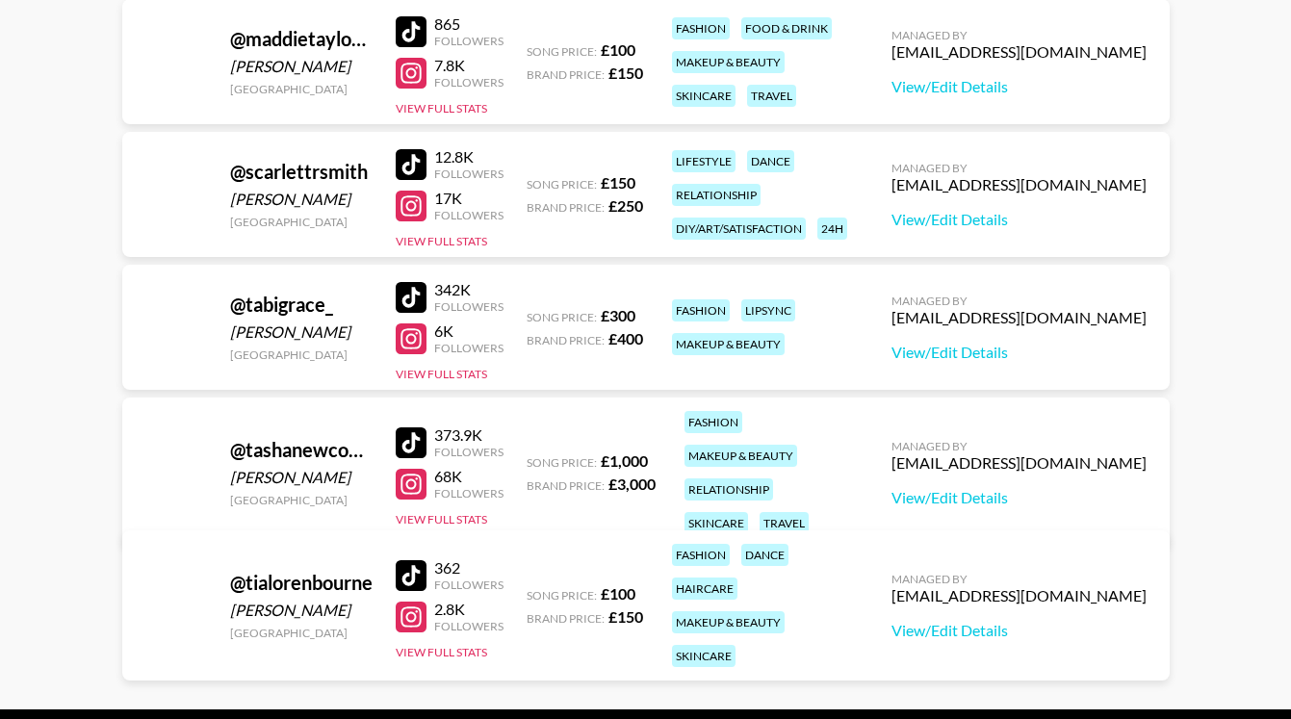
scroll to position [445, 0]
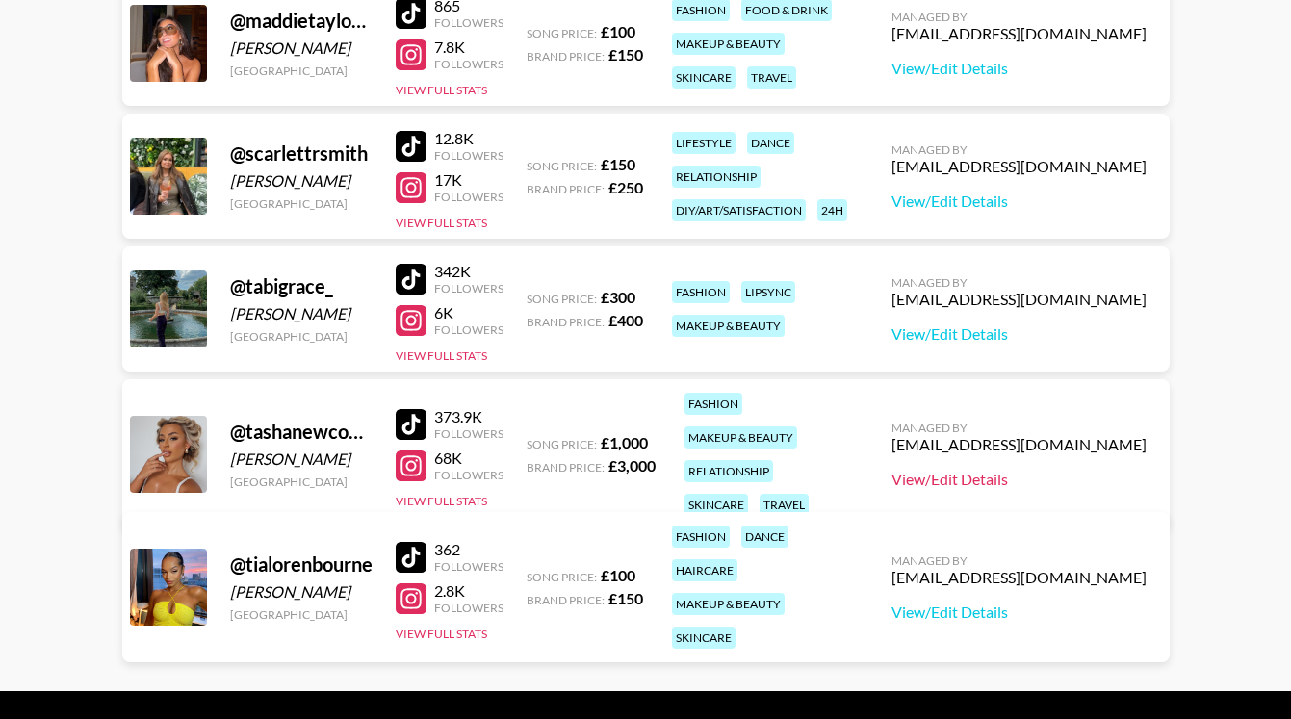
click at [999, 470] on link "View/Edit Details" at bounding box center [1018, 479] width 255 height 19
click at [1045, 332] on link "View/Edit Details" at bounding box center [1018, 333] width 255 height 19
click at [1022, 327] on link "View/Edit Details" at bounding box center [1018, 333] width 255 height 19
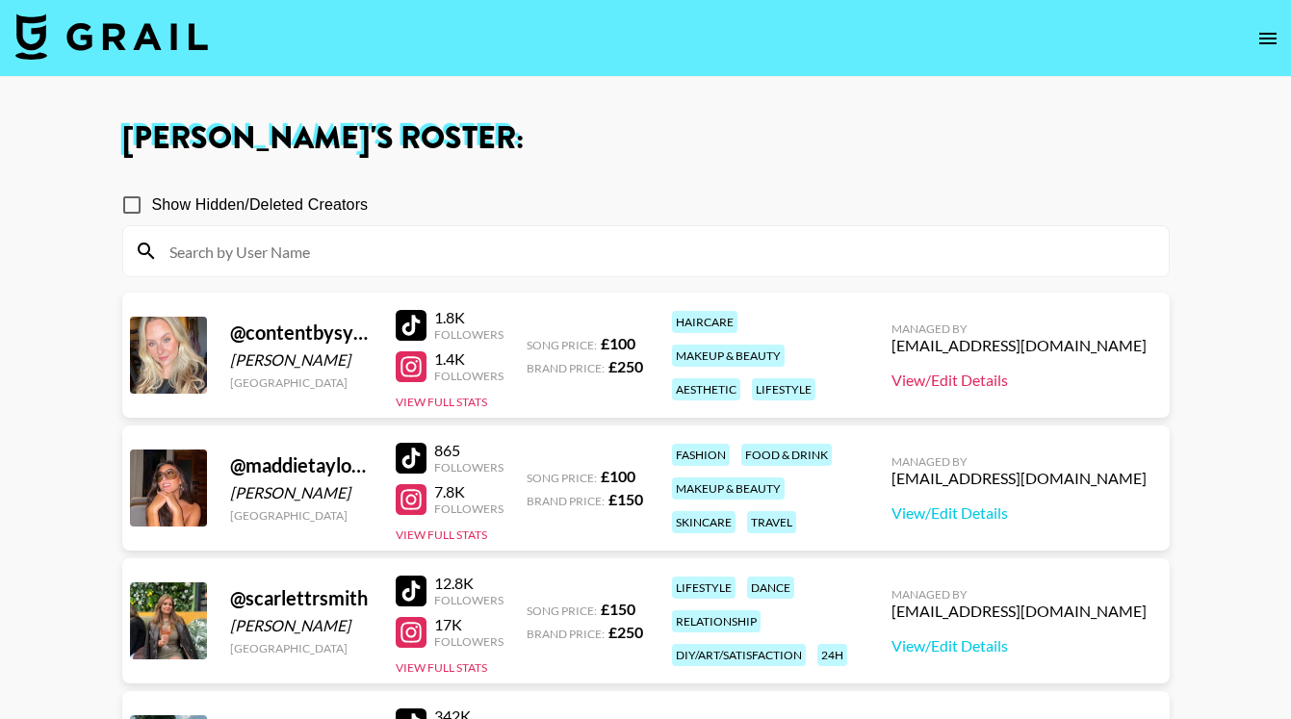
click at [1042, 383] on link "View/Edit Details" at bounding box center [1018, 380] width 255 height 19
click at [1051, 514] on link "View/Edit Details" at bounding box center [1018, 512] width 255 height 19
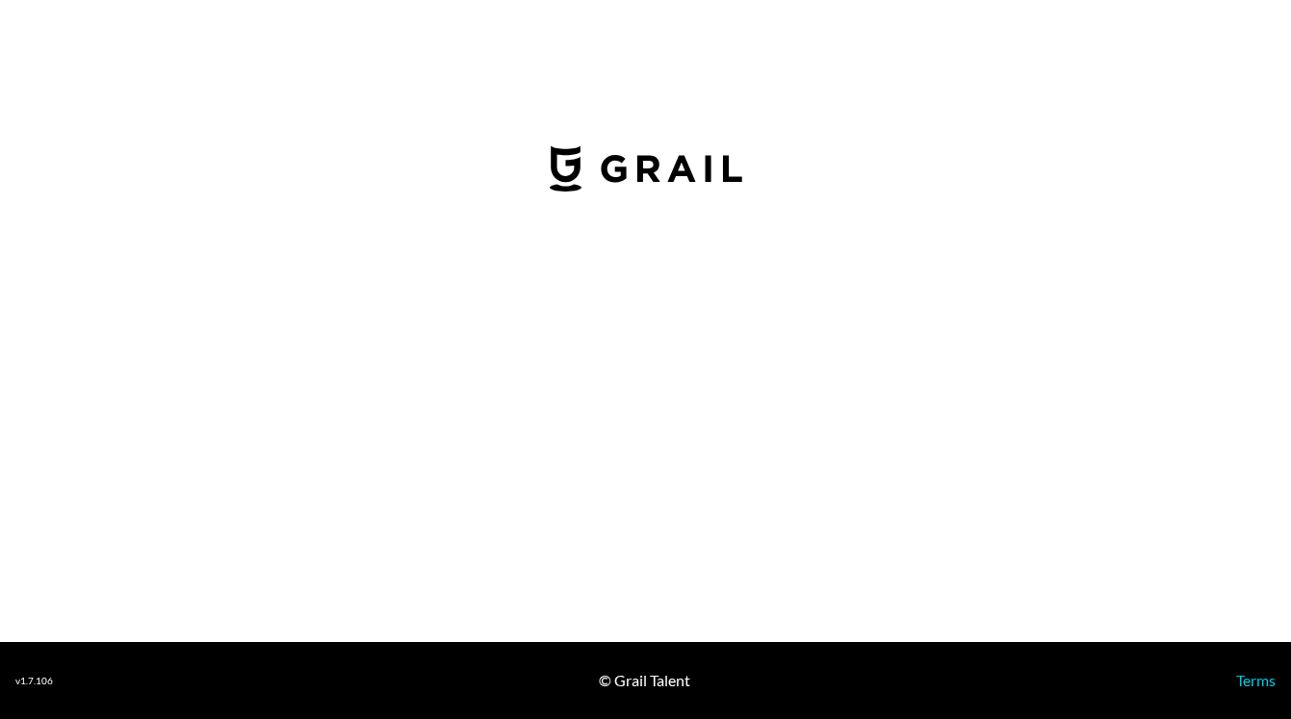
select select "GBP"
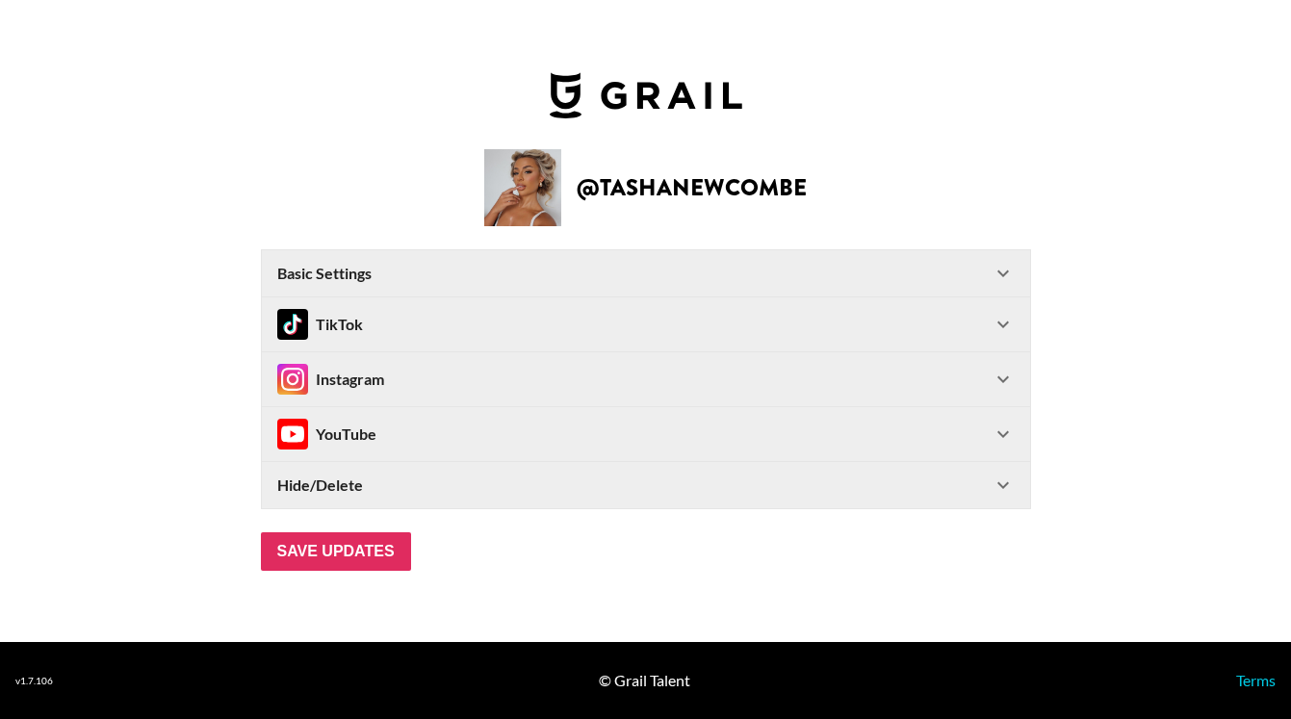
click at [421, 373] on div "Instagram" at bounding box center [634, 379] width 714 height 31
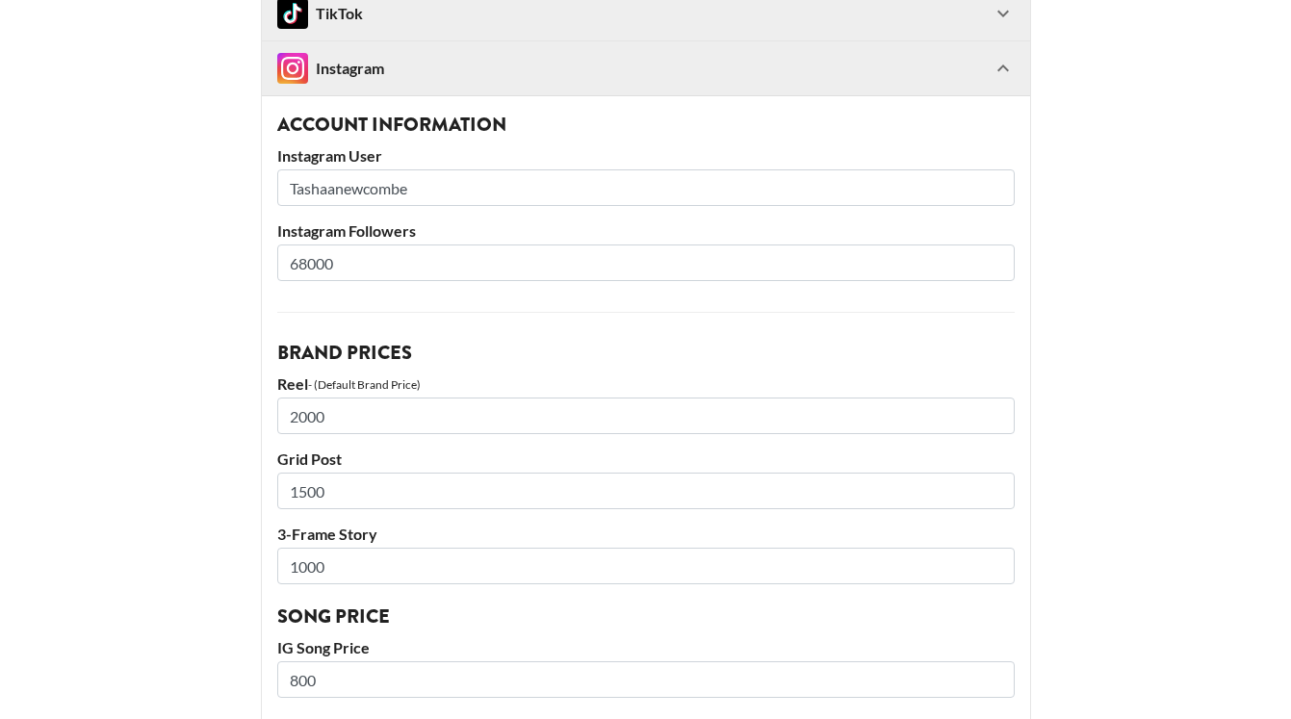
scroll to position [270, 0]
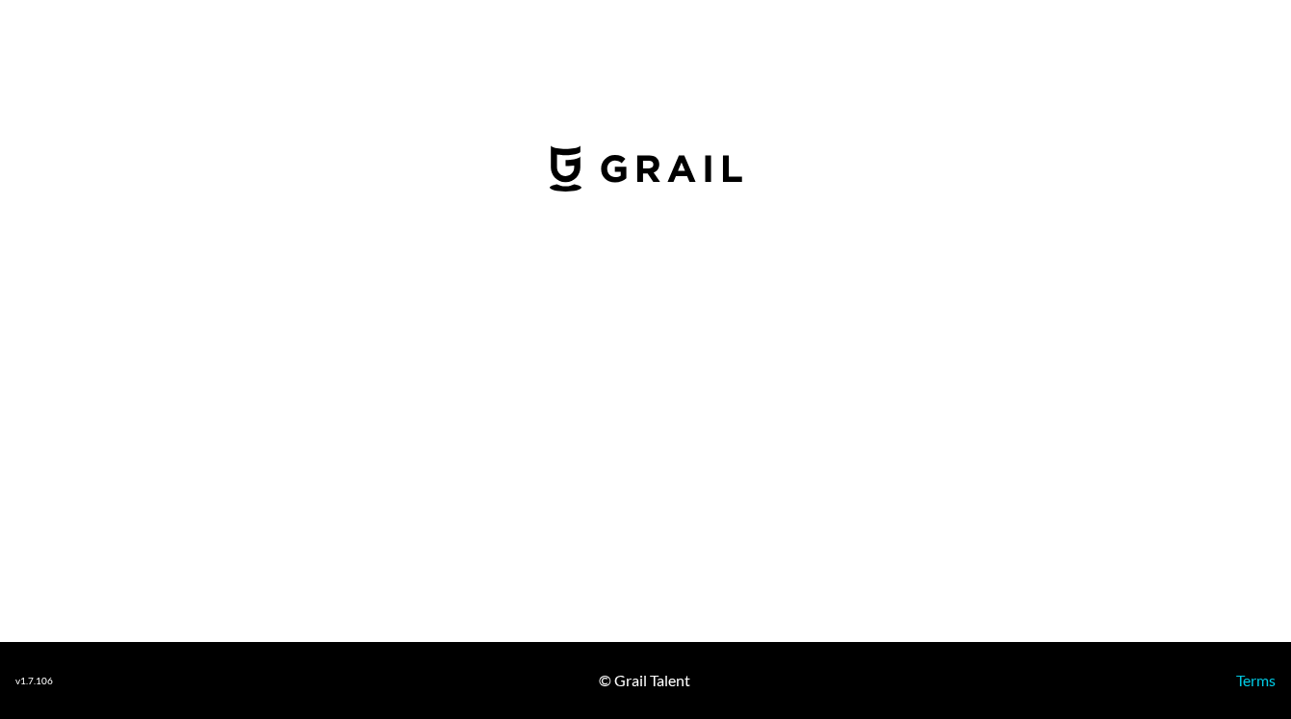
select select "GBP"
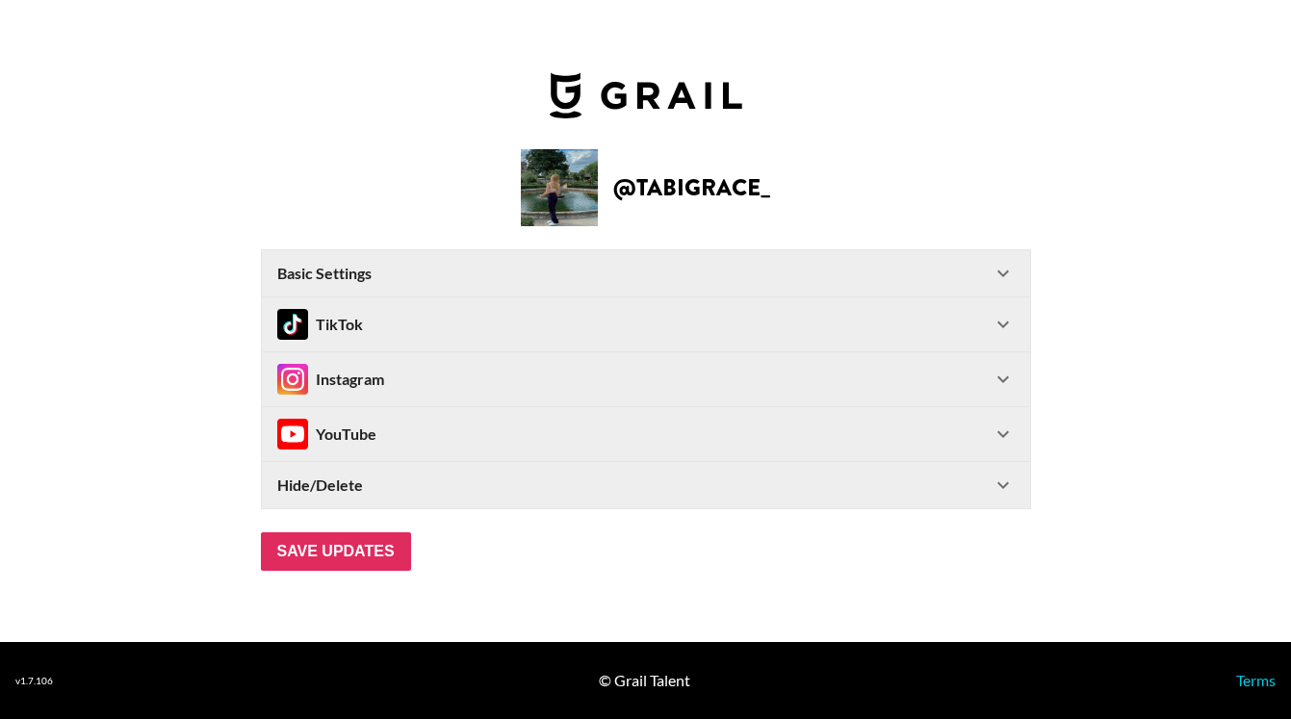
click at [429, 383] on div "Instagram" at bounding box center [634, 379] width 714 height 31
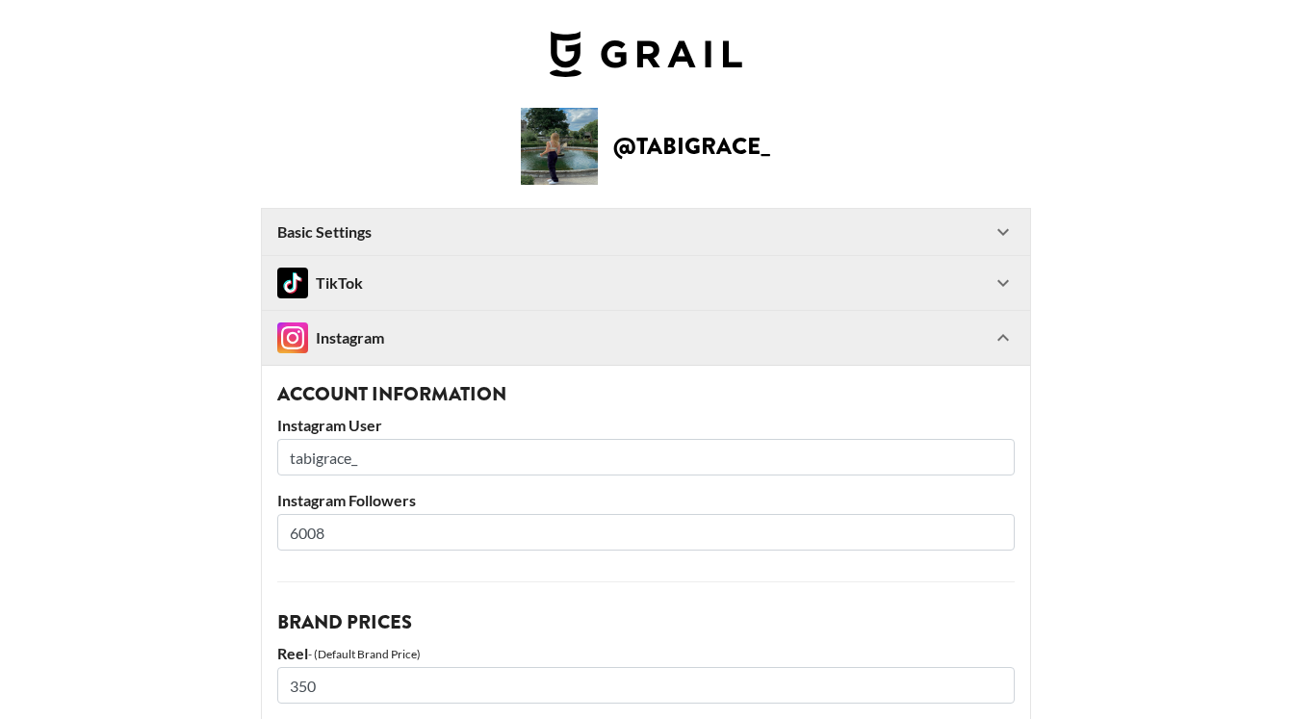
scroll to position [198, 0]
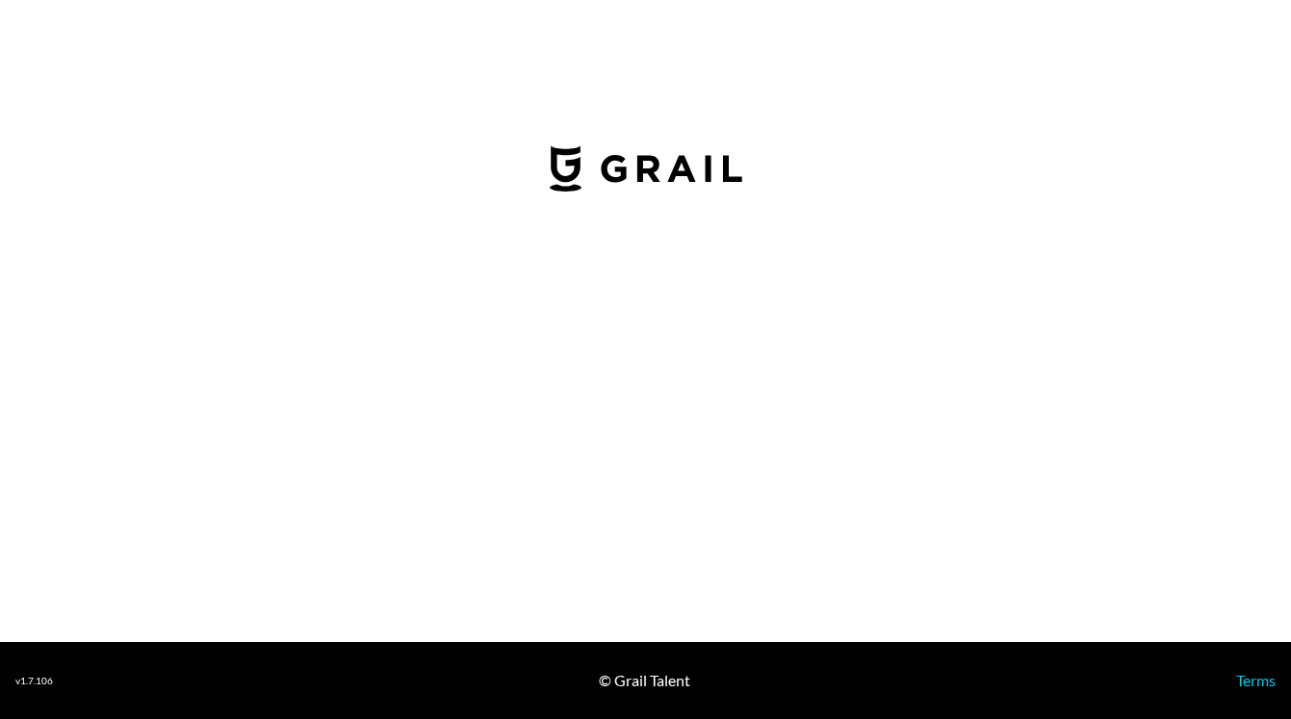
select select "GBP"
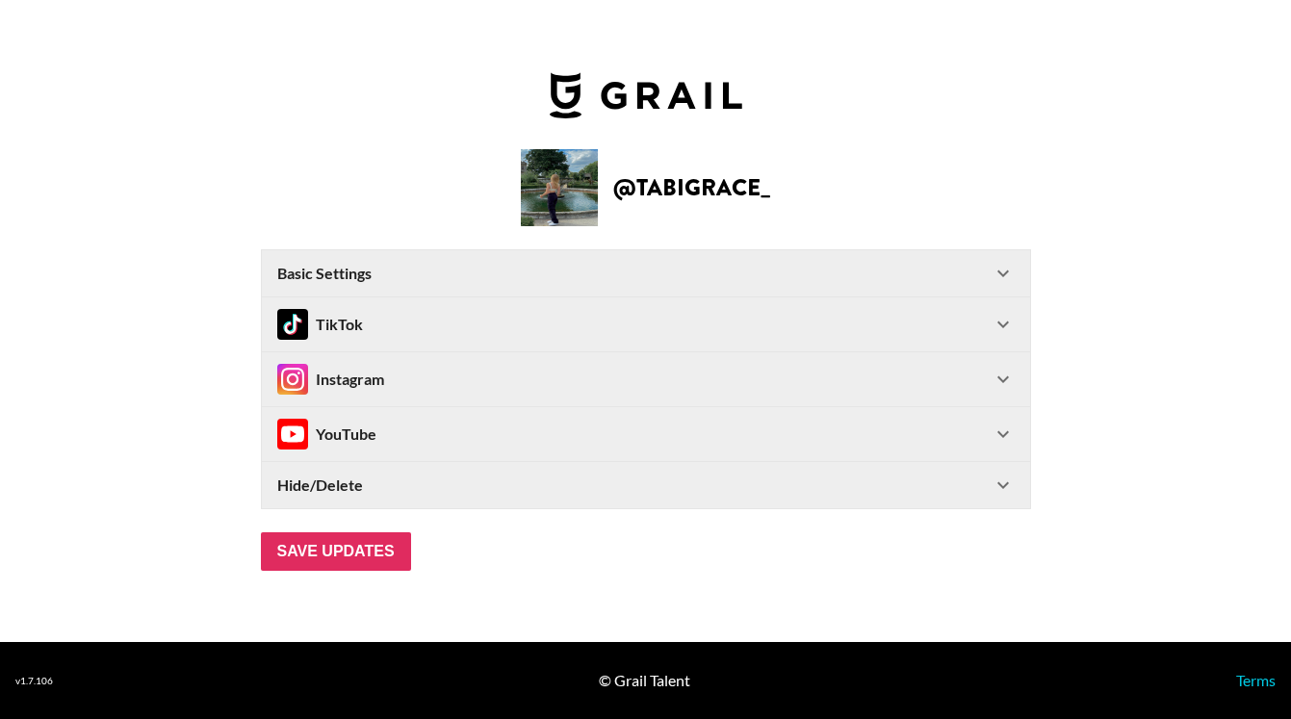
click at [522, 383] on div "Instagram" at bounding box center [634, 379] width 714 height 31
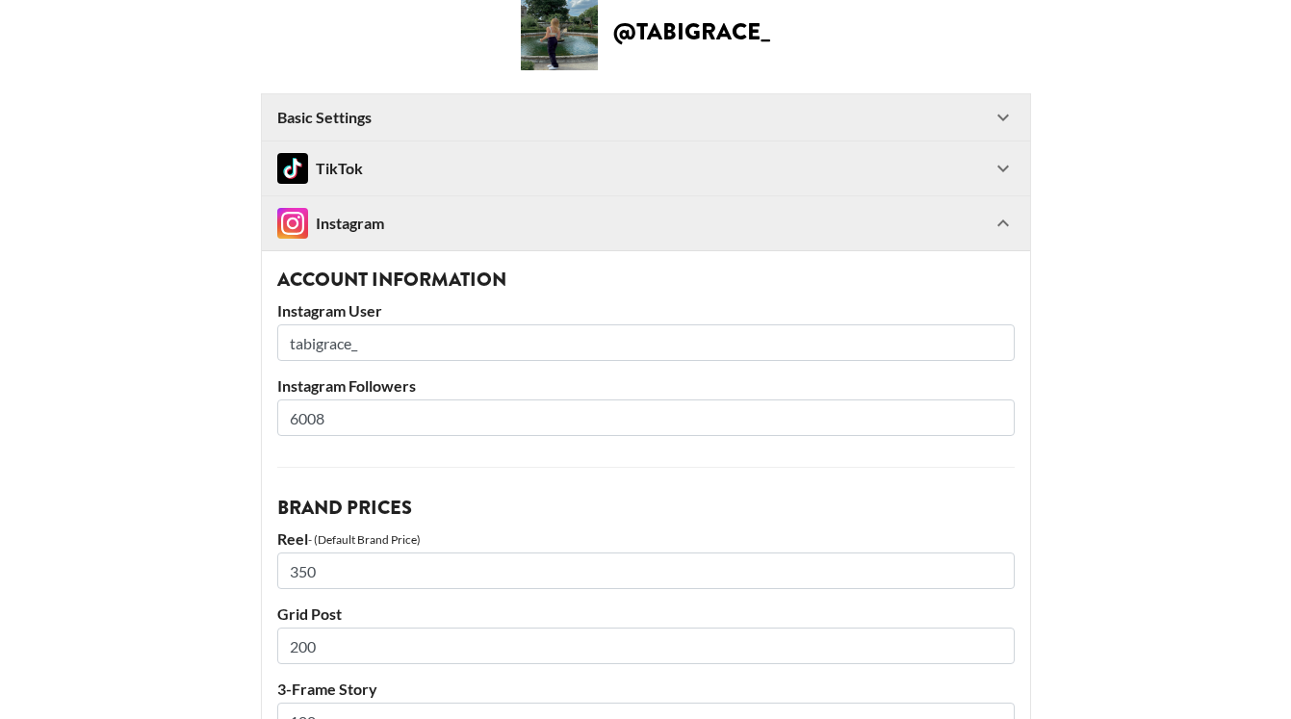
scroll to position [259, 0]
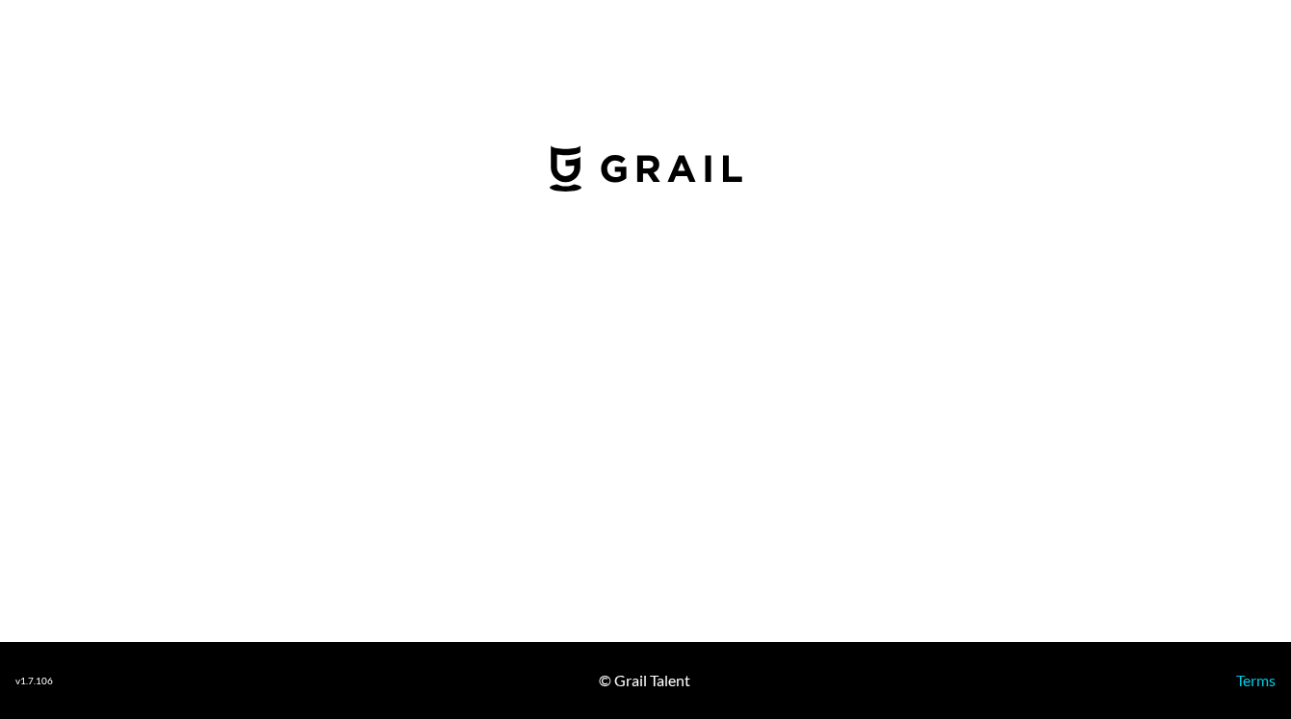
select select "GBP"
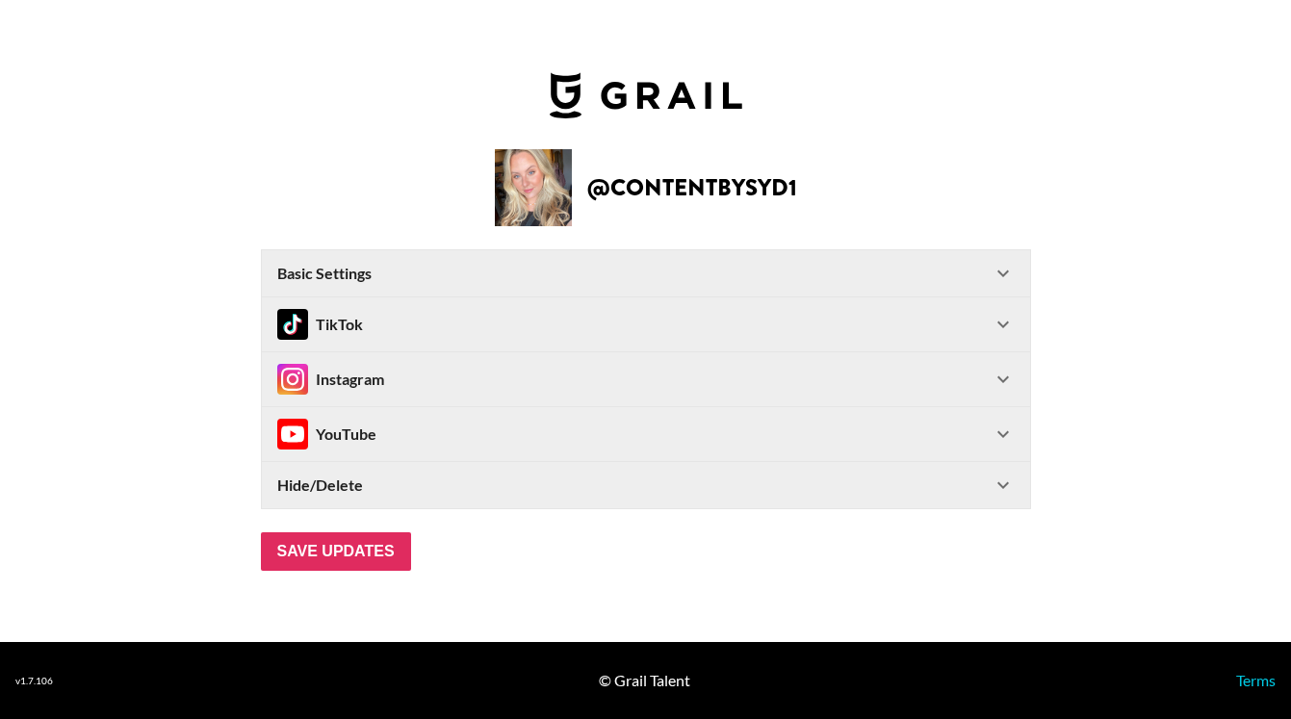
click at [401, 388] on div "Instagram" at bounding box center [634, 379] width 714 height 31
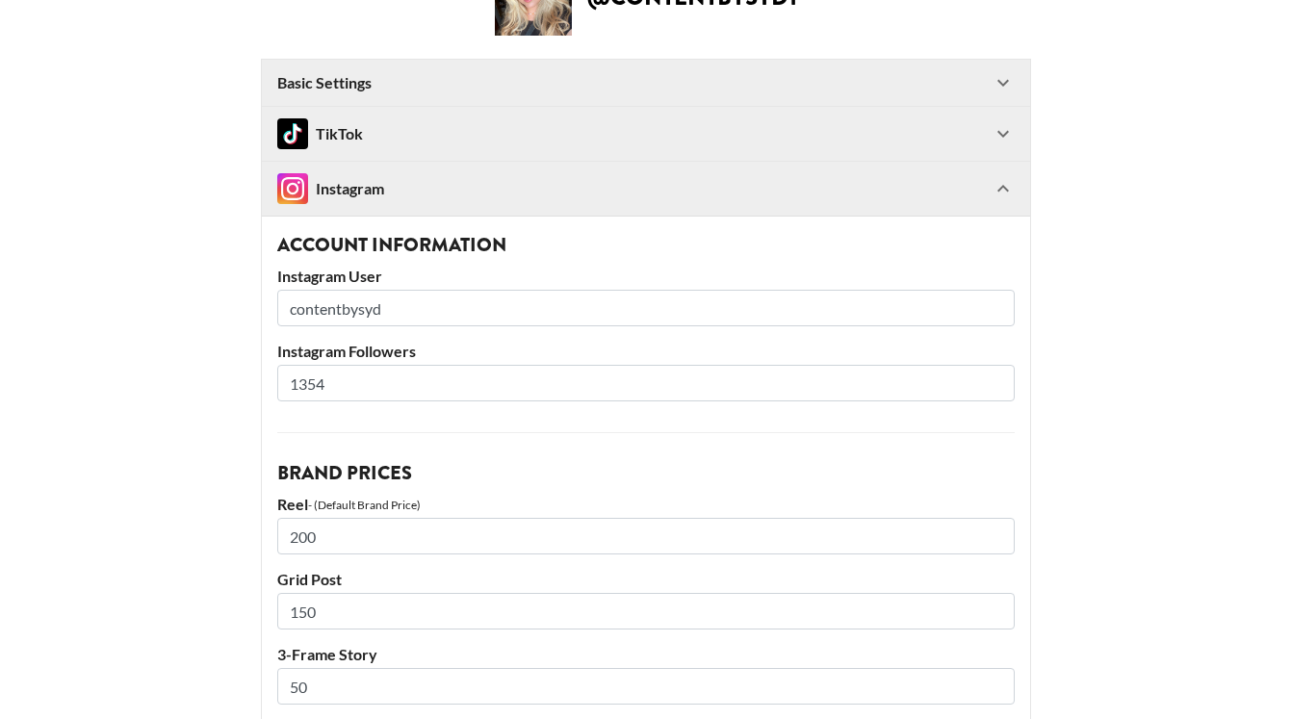
scroll to position [199, 0]
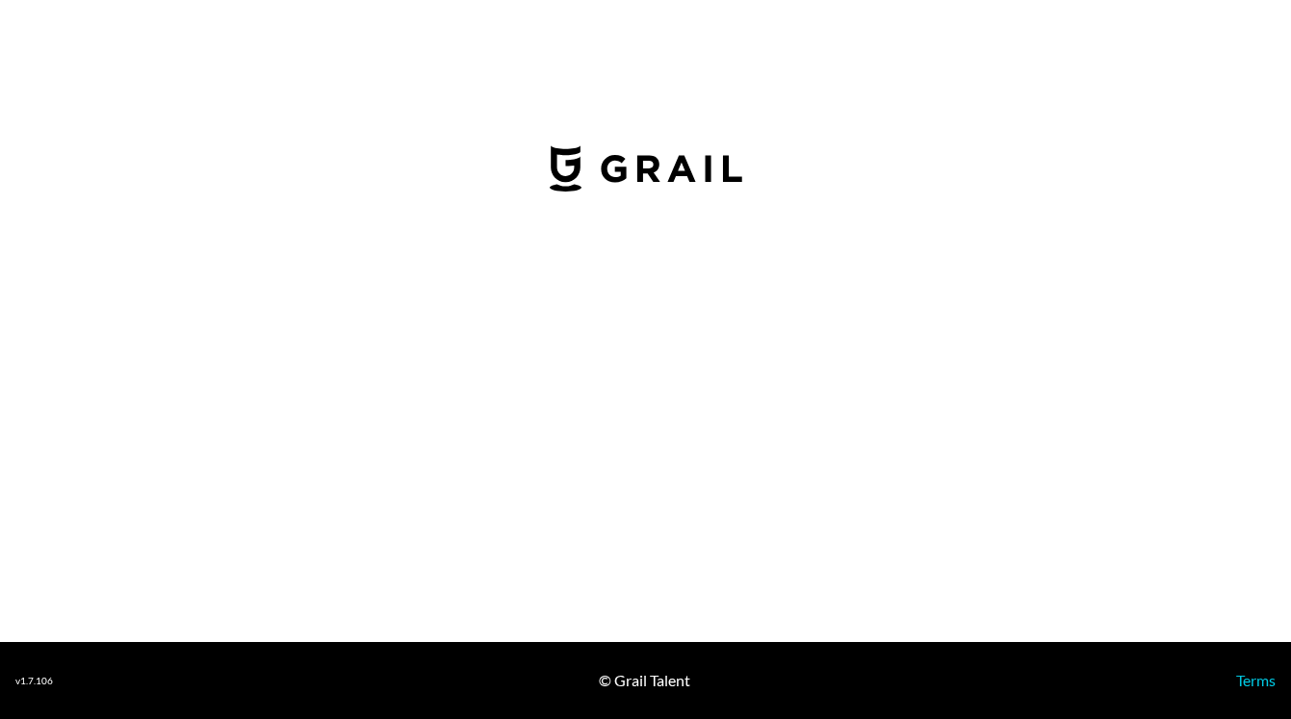
select select "GBP"
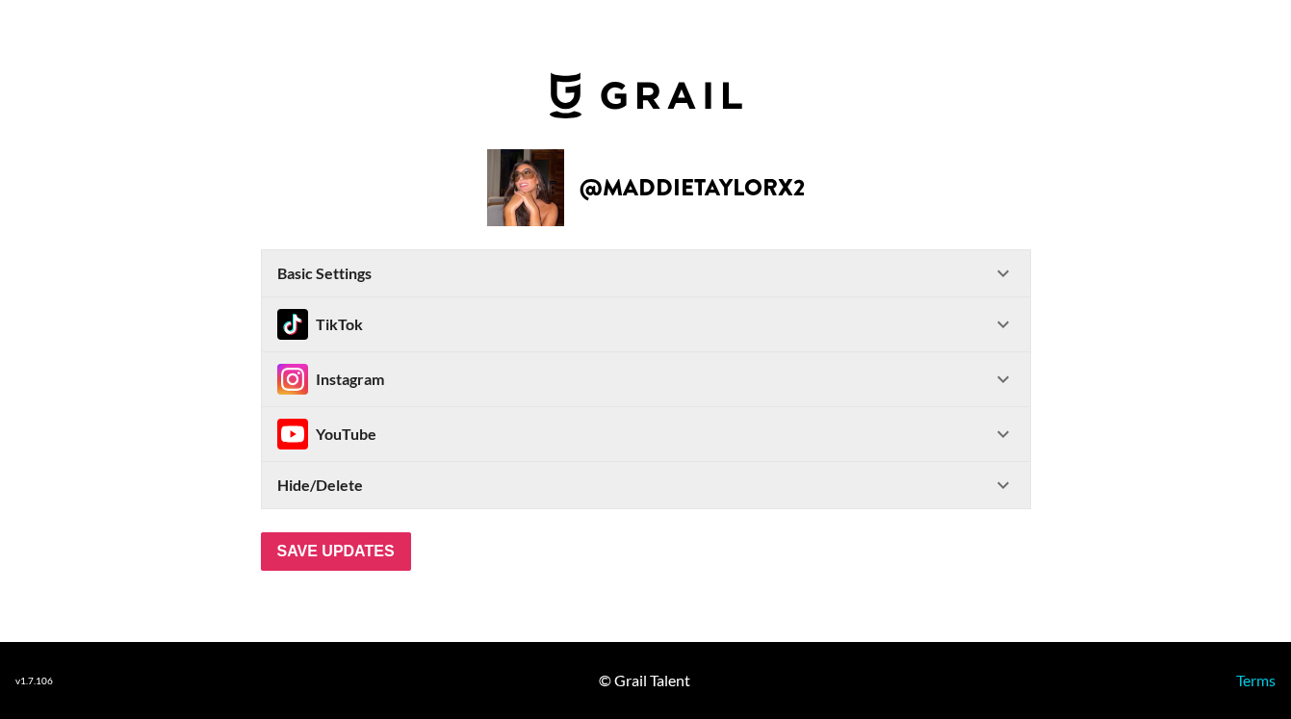
click at [556, 388] on div "Instagram" at bounding box center [634, 379] width 714 height 31
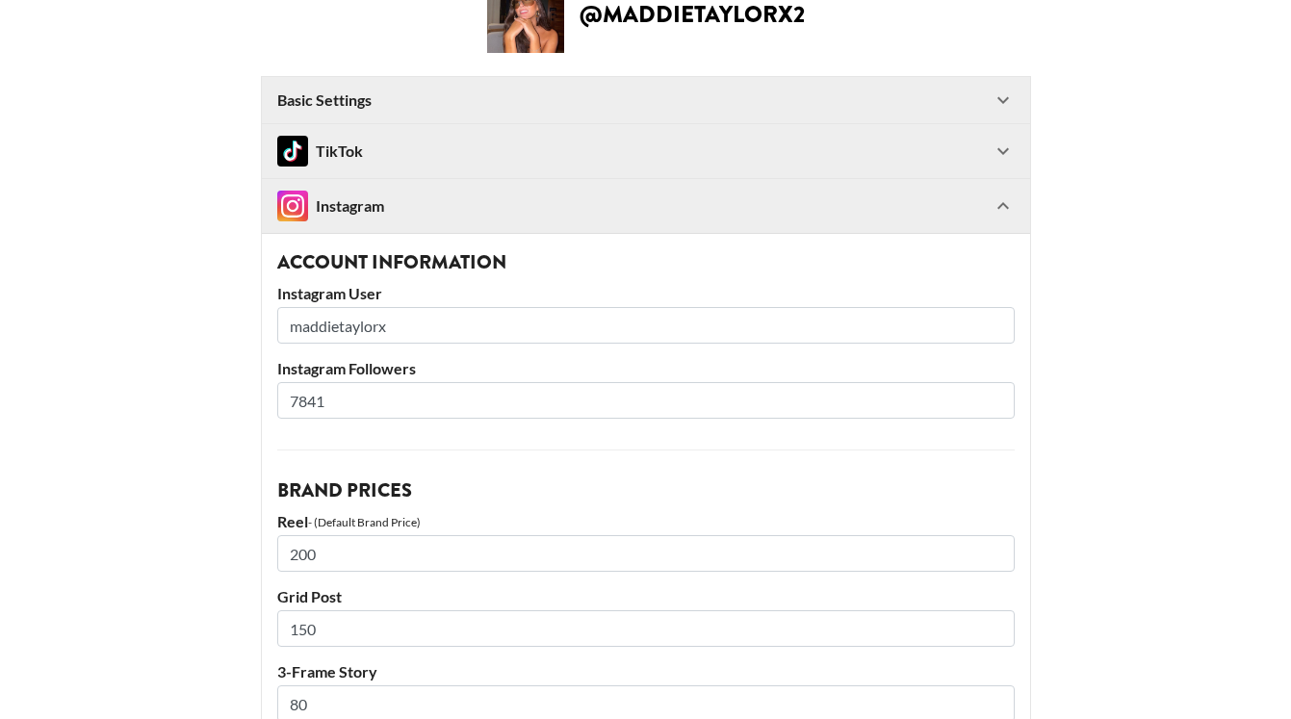
scroll to position [130, 0]
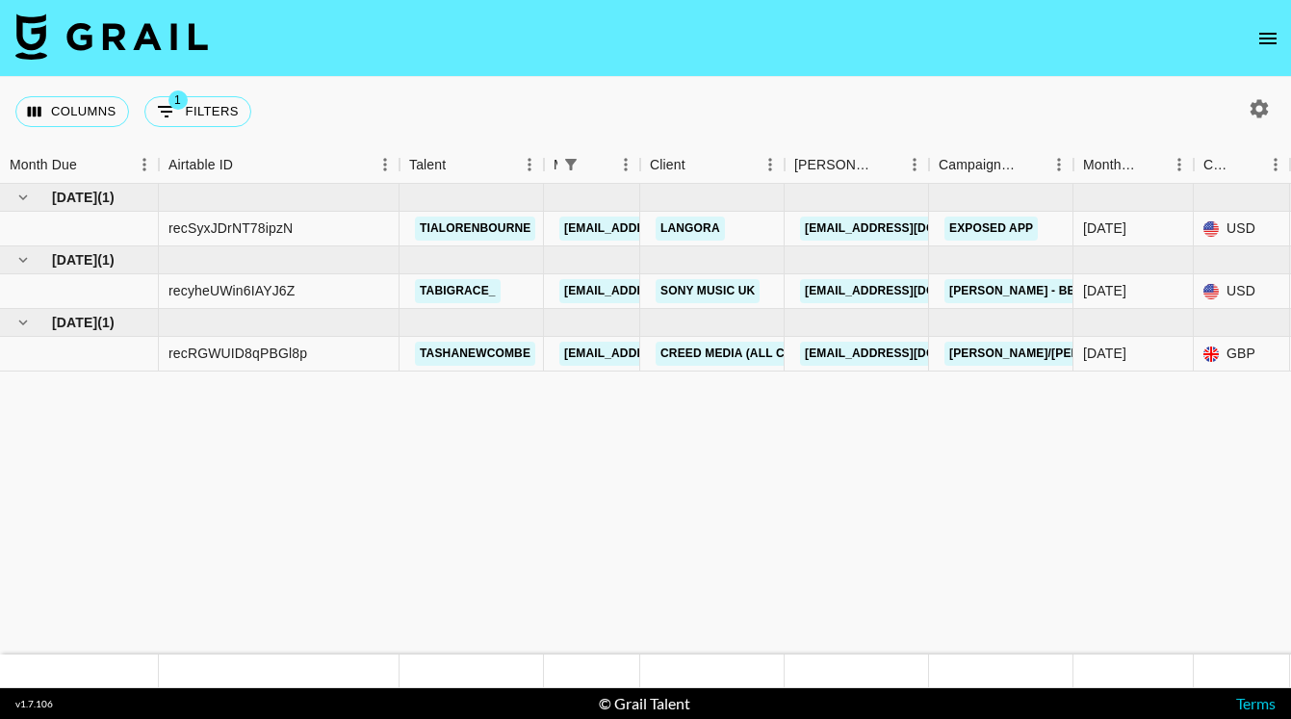
click at [1280, 45] on button "open drawer" at bounding box center [1268, 38] width 39 height 39
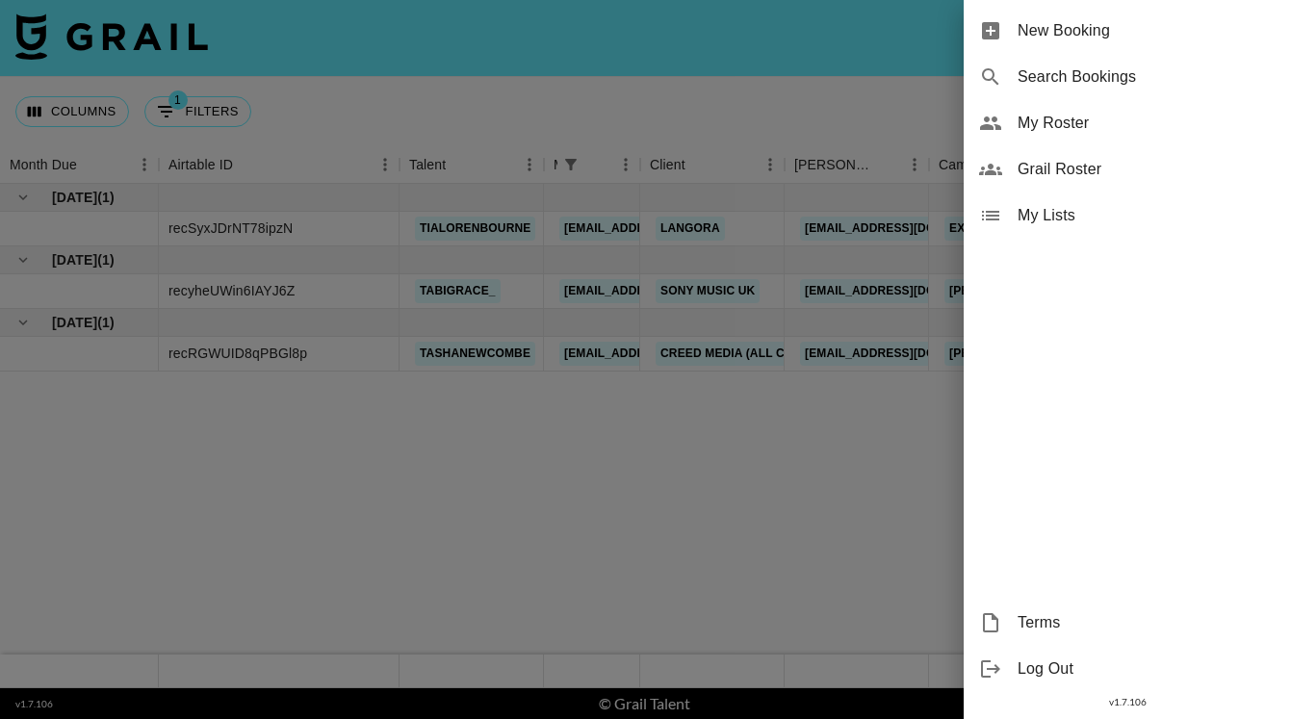
click at [1094, 130] on span "My Roster" at bounding box center [1146, 123] width 258 height 23
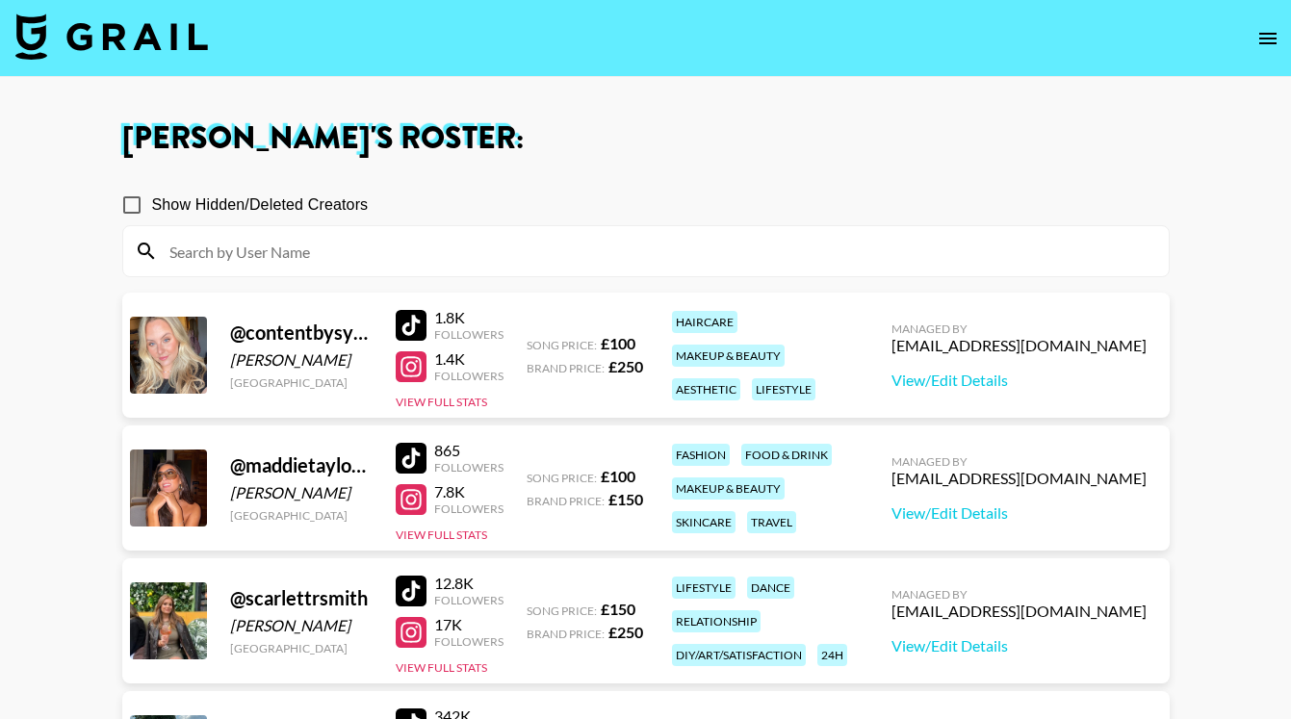
scroll to position [494, 0]
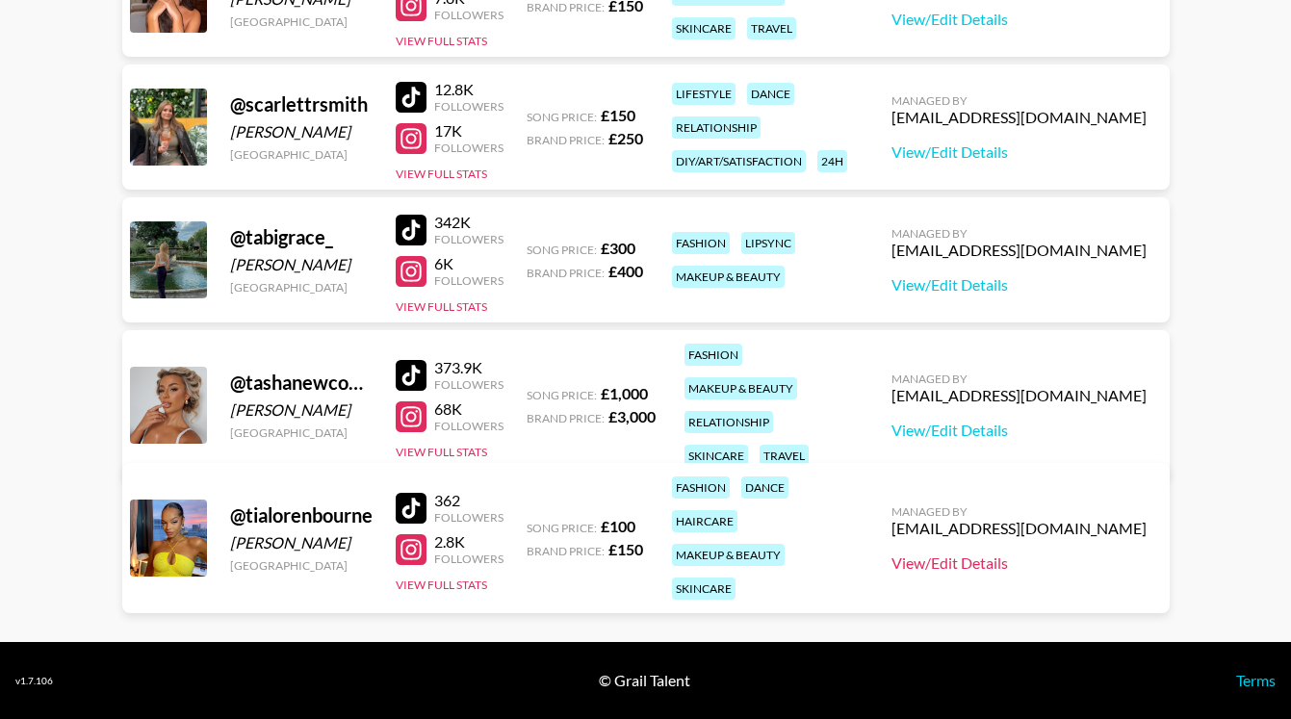
click at [1059, 554] on link "View/Edit Details" at bounding box center [1018, 563] width 255 height 19
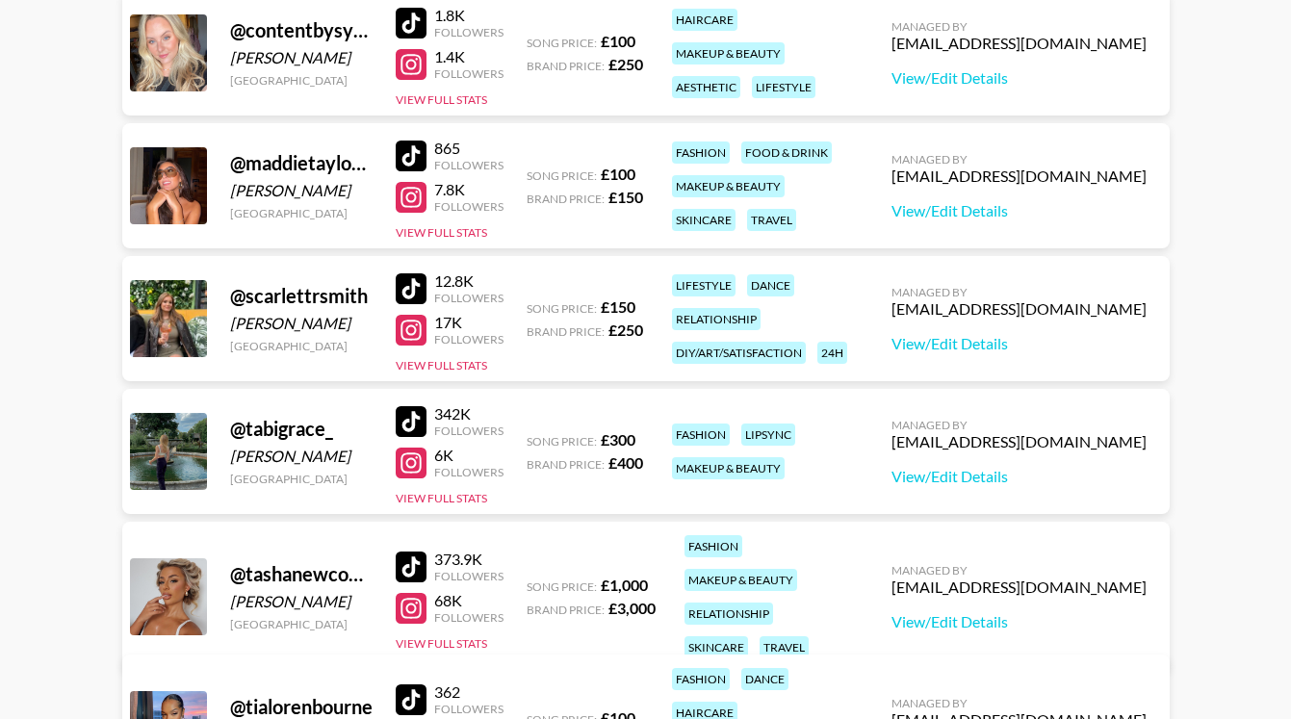
scroll to position [230, 0]
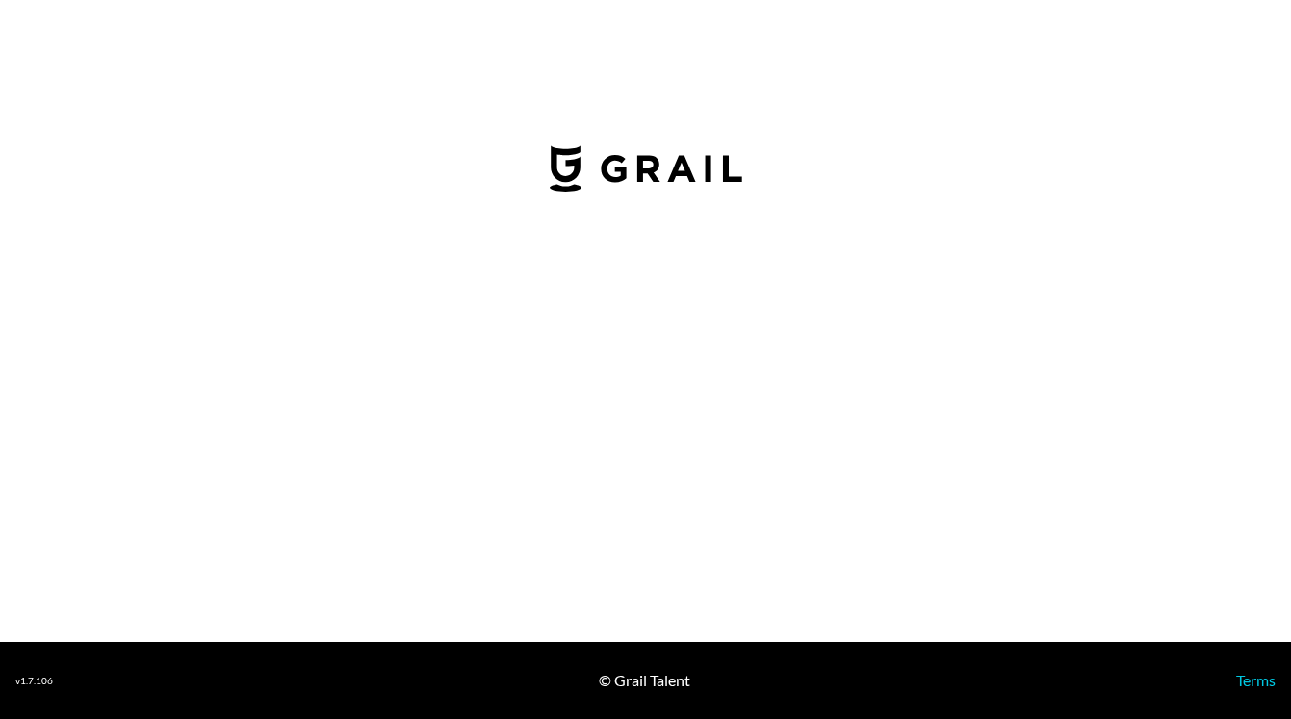
select select "GBP"
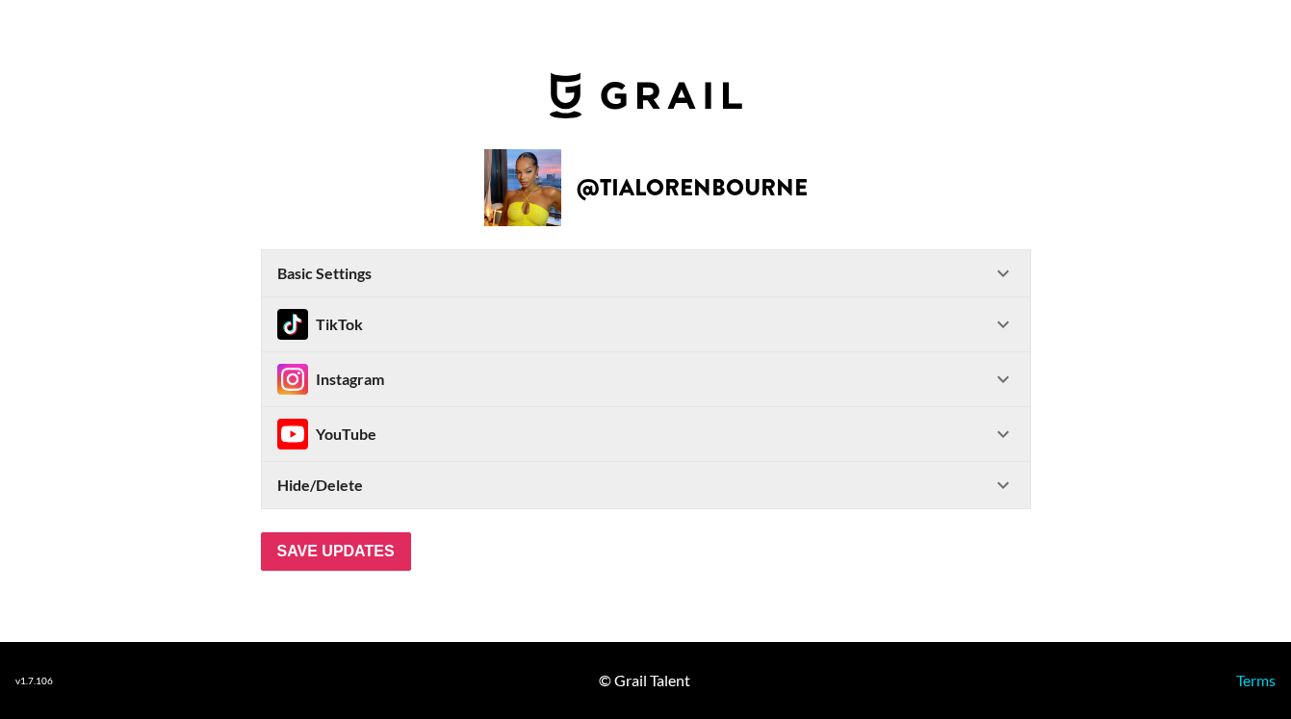
click at [364, 376] on div "Instagram" at bounding box center [330, 379] width 107 height 31
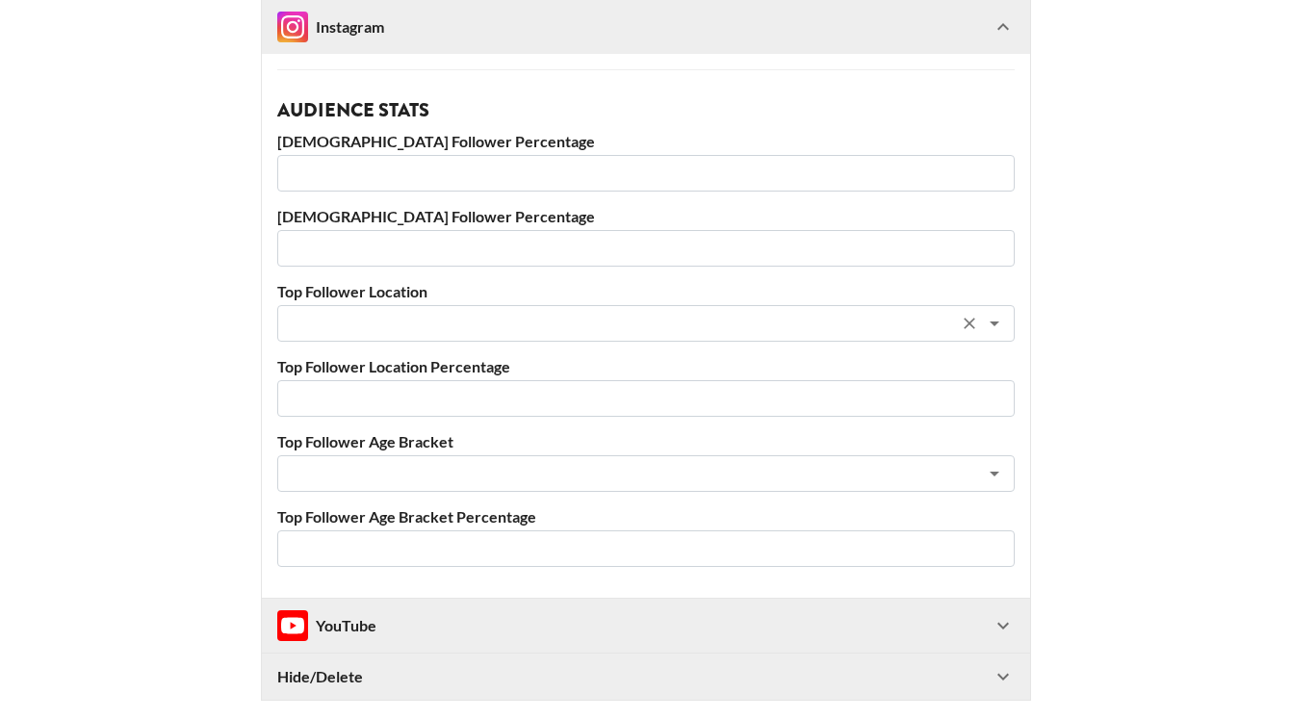
scroll to position [946, 0]
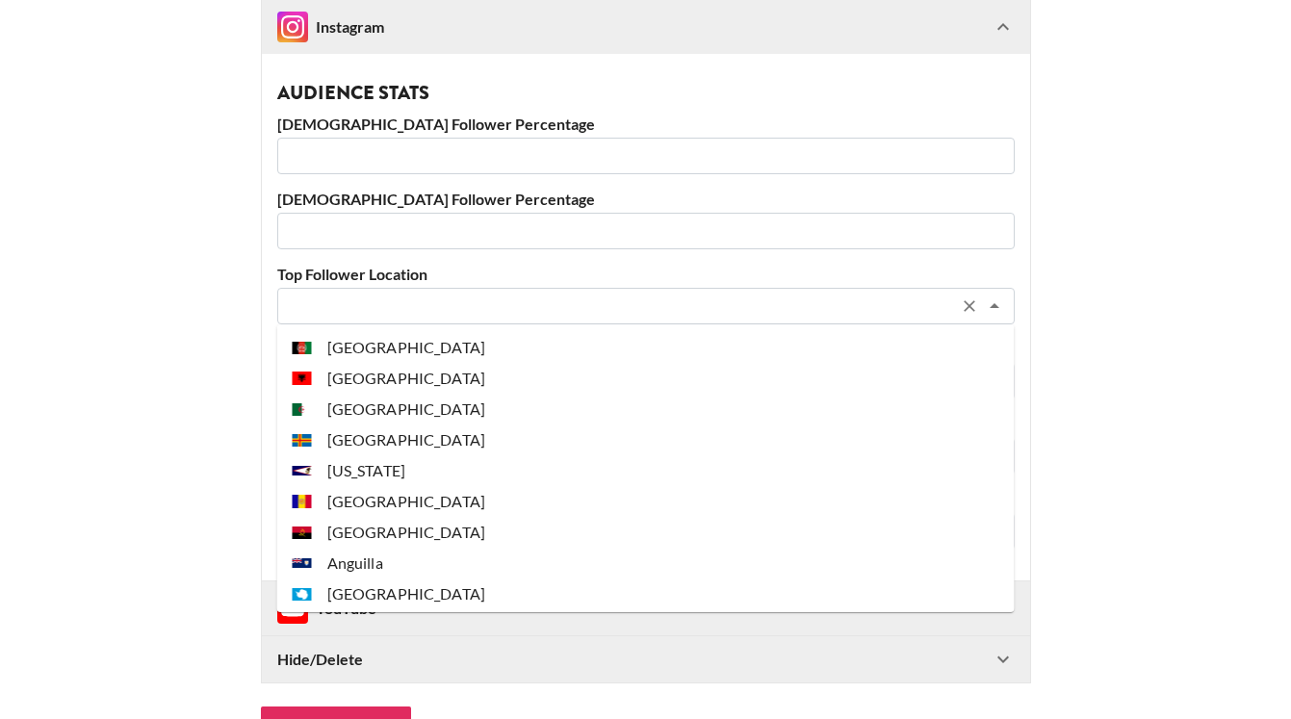
click at [395, 309] on input "text" at bounding box center [620, 307] width 663 height 22
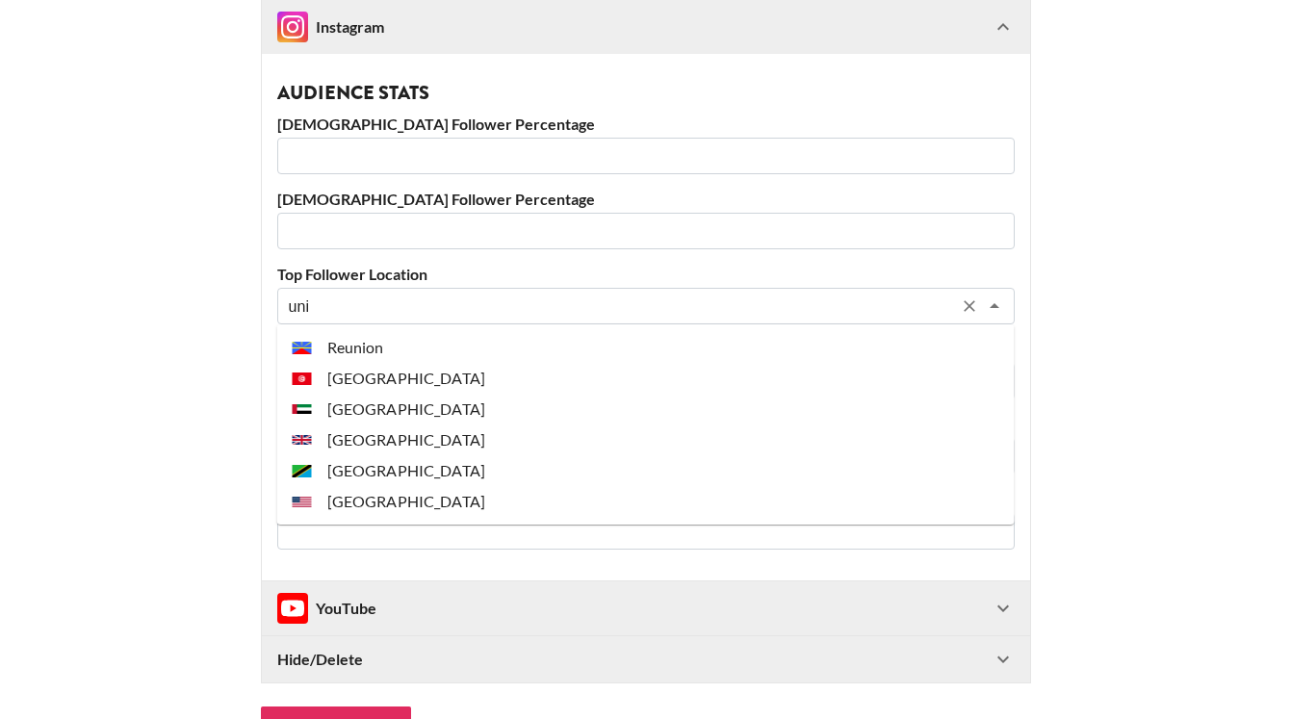
click at [419, 444] on li "[GEOGRAPHIC_DATA]" at bounding box center [645, 440] width 737 height 31
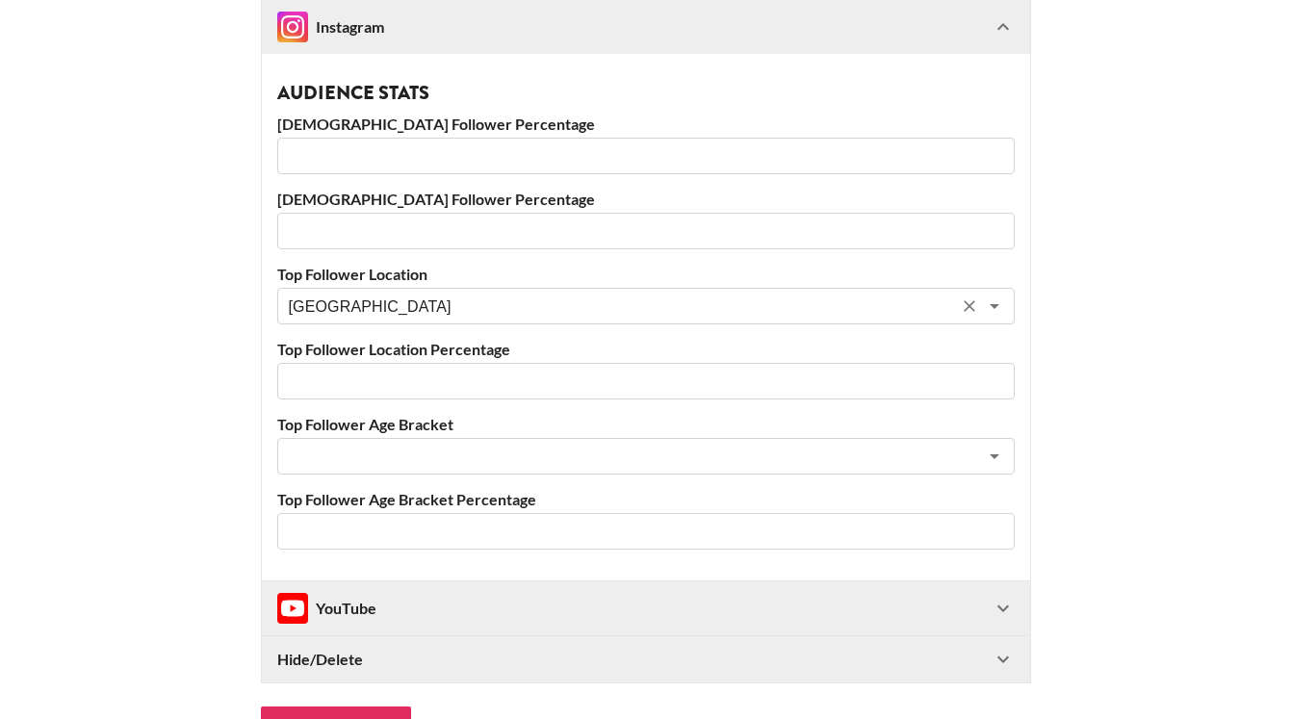
type input "[GEOGRAPHIC_DATA]"
click at [386, 386] on input "number" at bounding box center [645, 381] width 737 height 37
type input "66.9"
click at [354, 153] on input "number" at bounding box center [645, 156] width 737 height 37
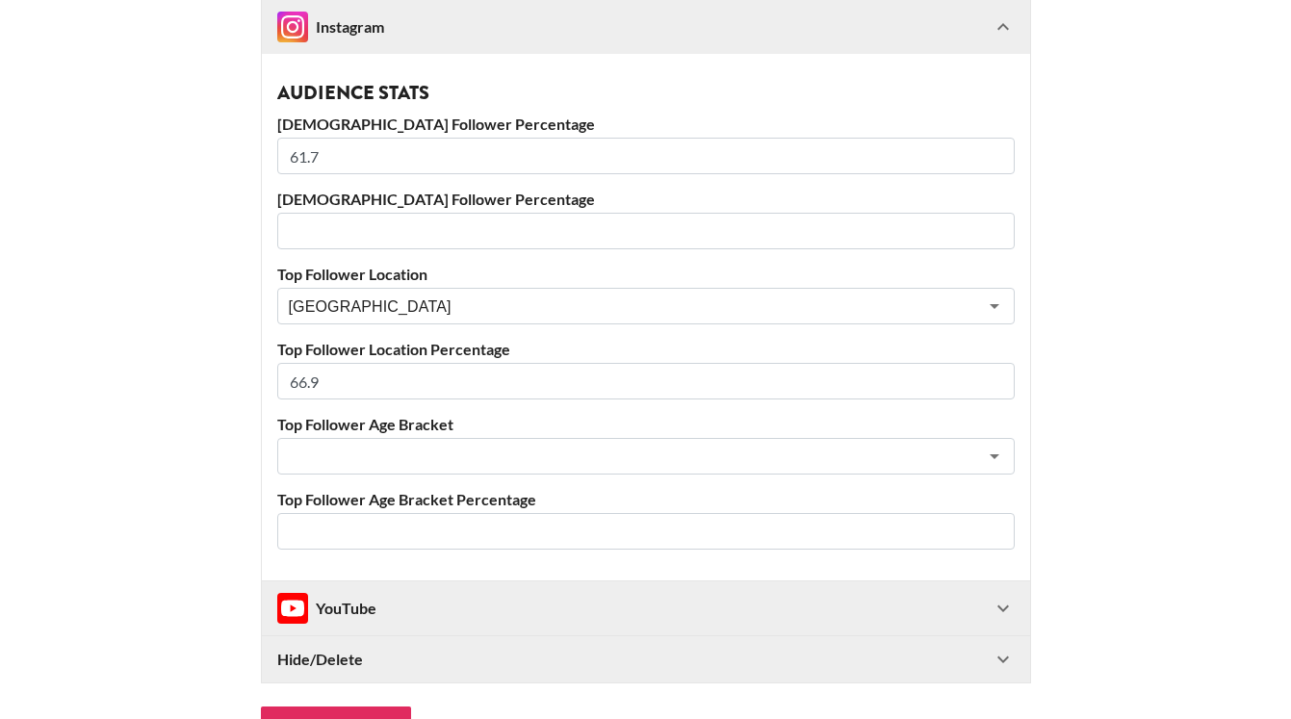
type input "61.7"
click at [360, 227] on input "number" at bounding box center [645, 231] width 737 height 37
type input "38.3"
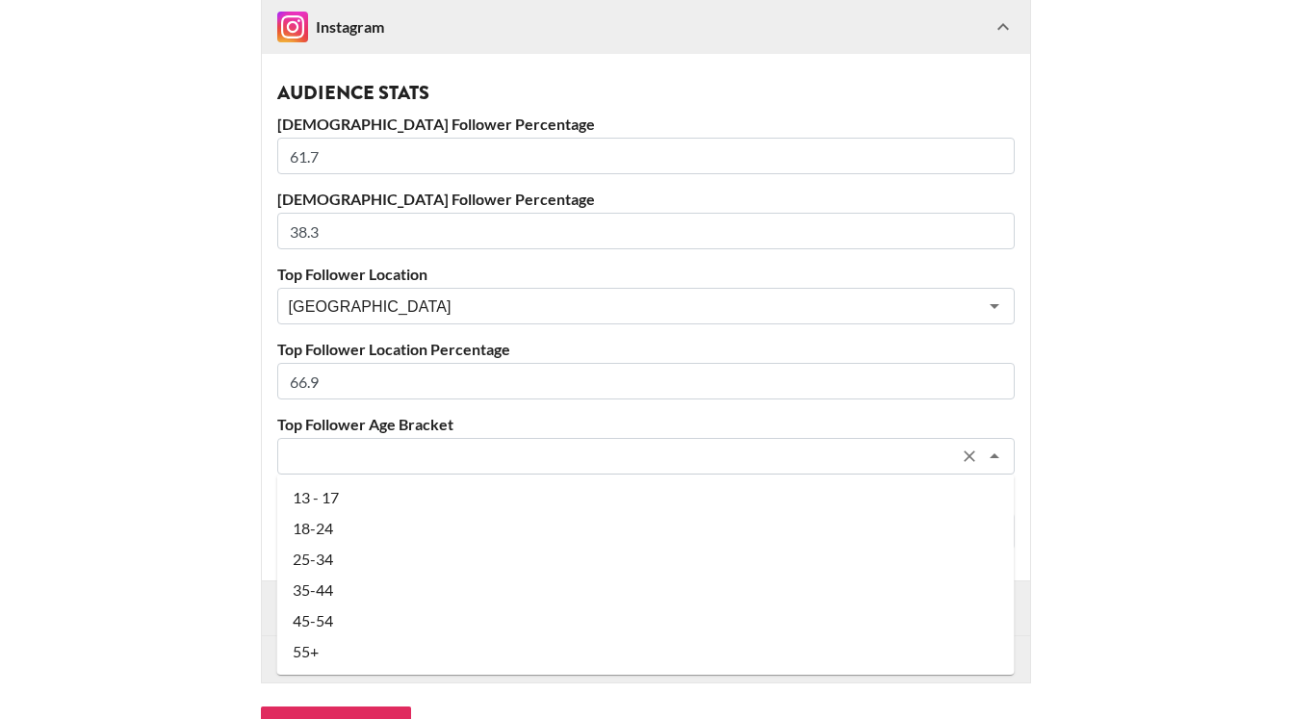
click at [329, 459] on input "text" at bounding box center [620, 457] width 663 height 22
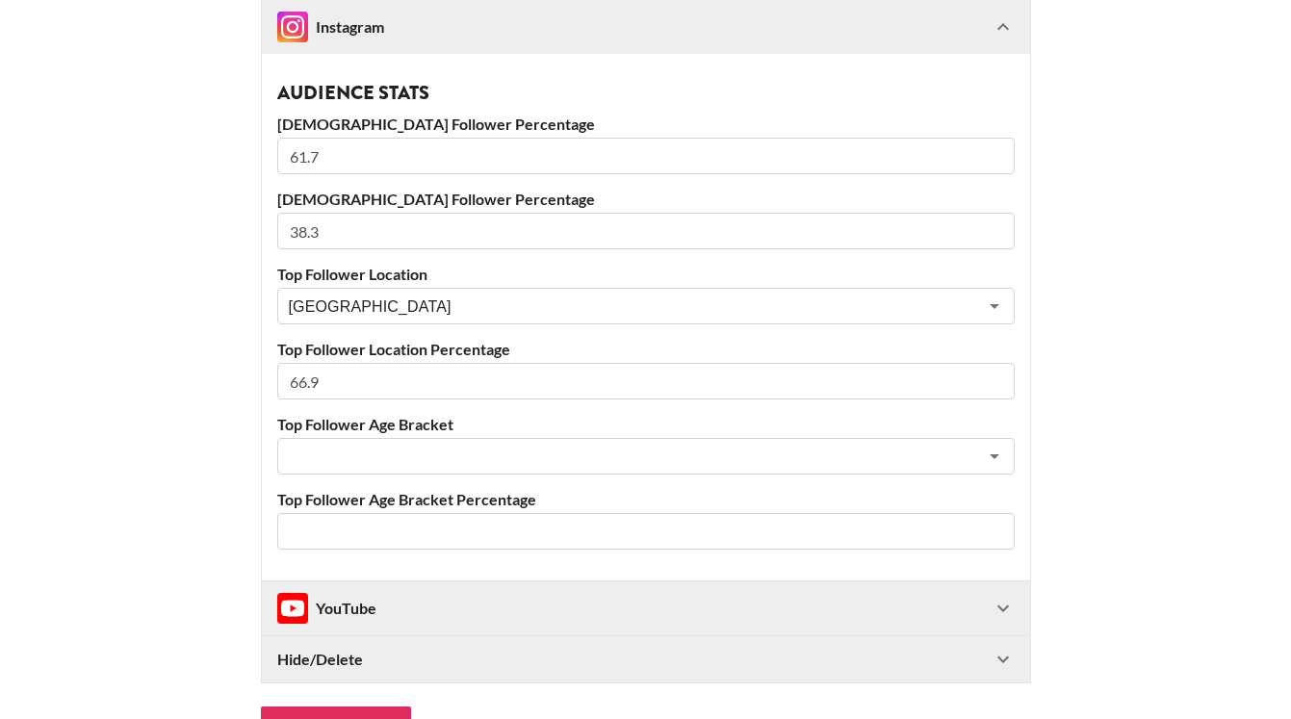
click at [363, 461] on input "text" at bounding box center [620, 457] width 663 height 22
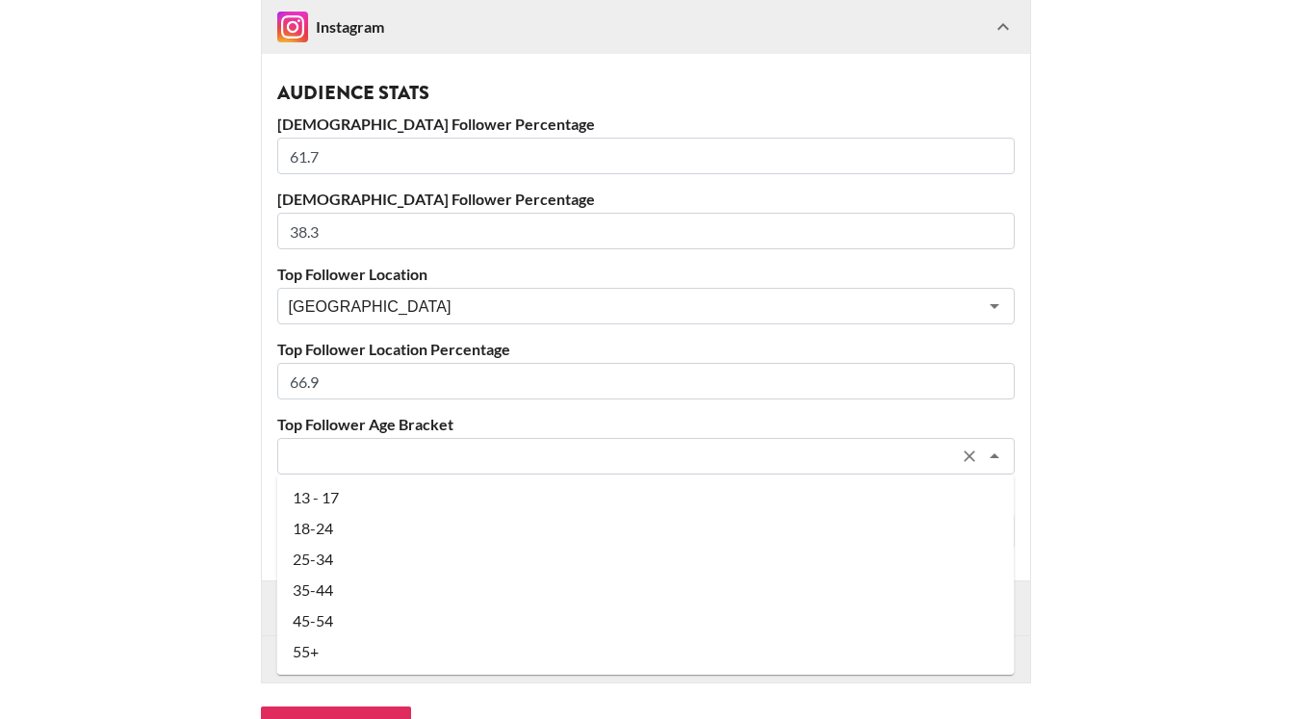
click at [331, 557] on li "25-34" at bounding box center [645, 559] width 737 height 31
type input "25-34"
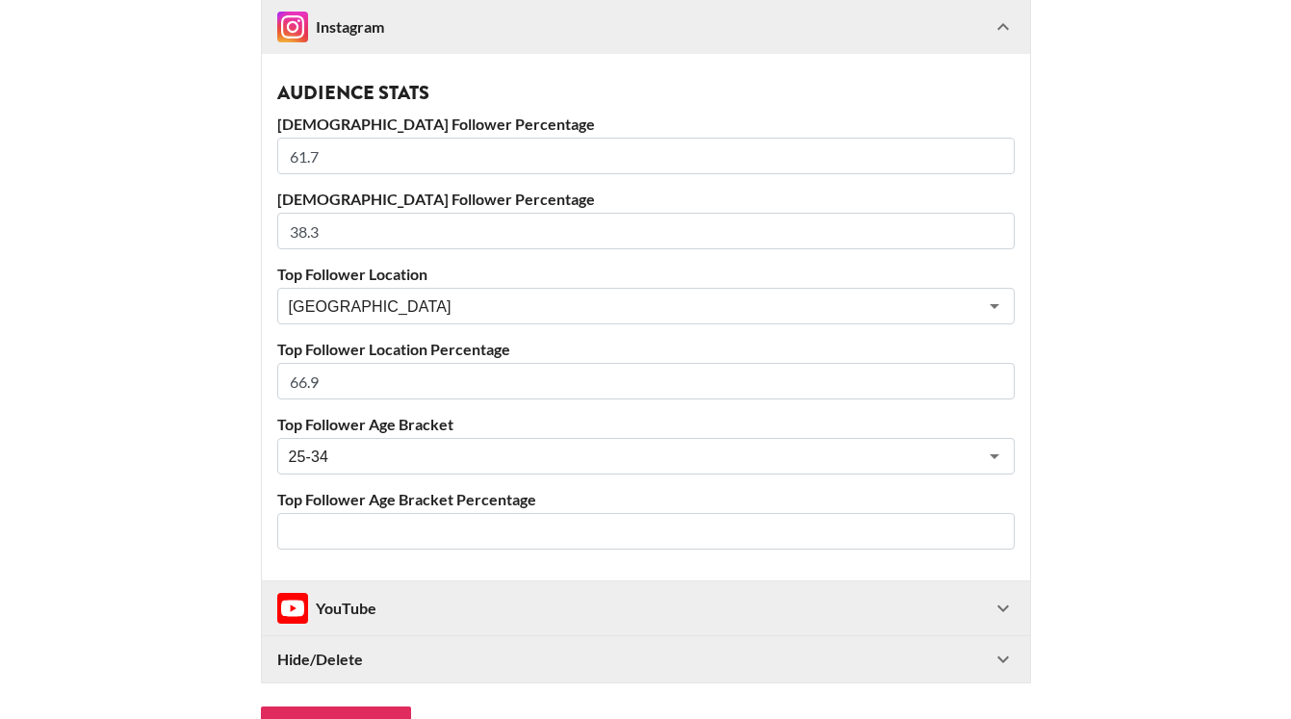
click at [334, 528] on input "number" at bounding box center [645, 531] width 737 height 37
type input "64.2"
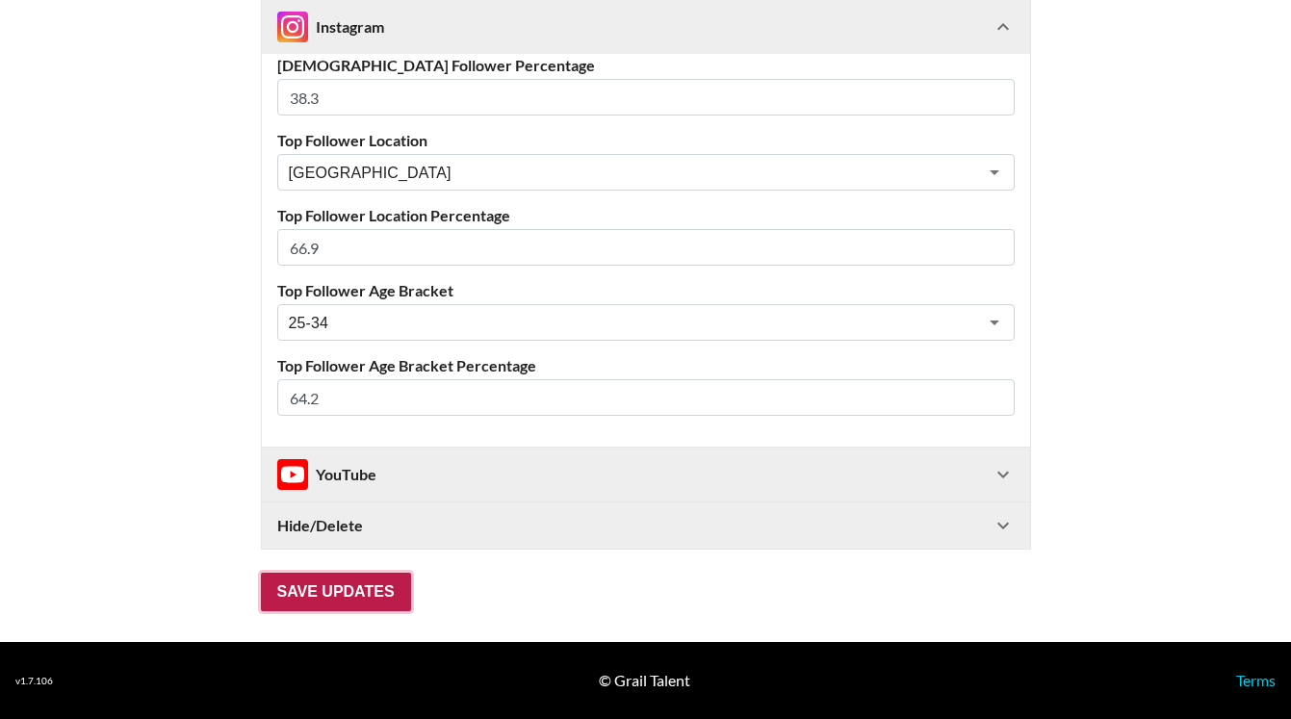
click at [363, 595] on input "Save Updates" at bounding box center [336, 592] width 150 height 39
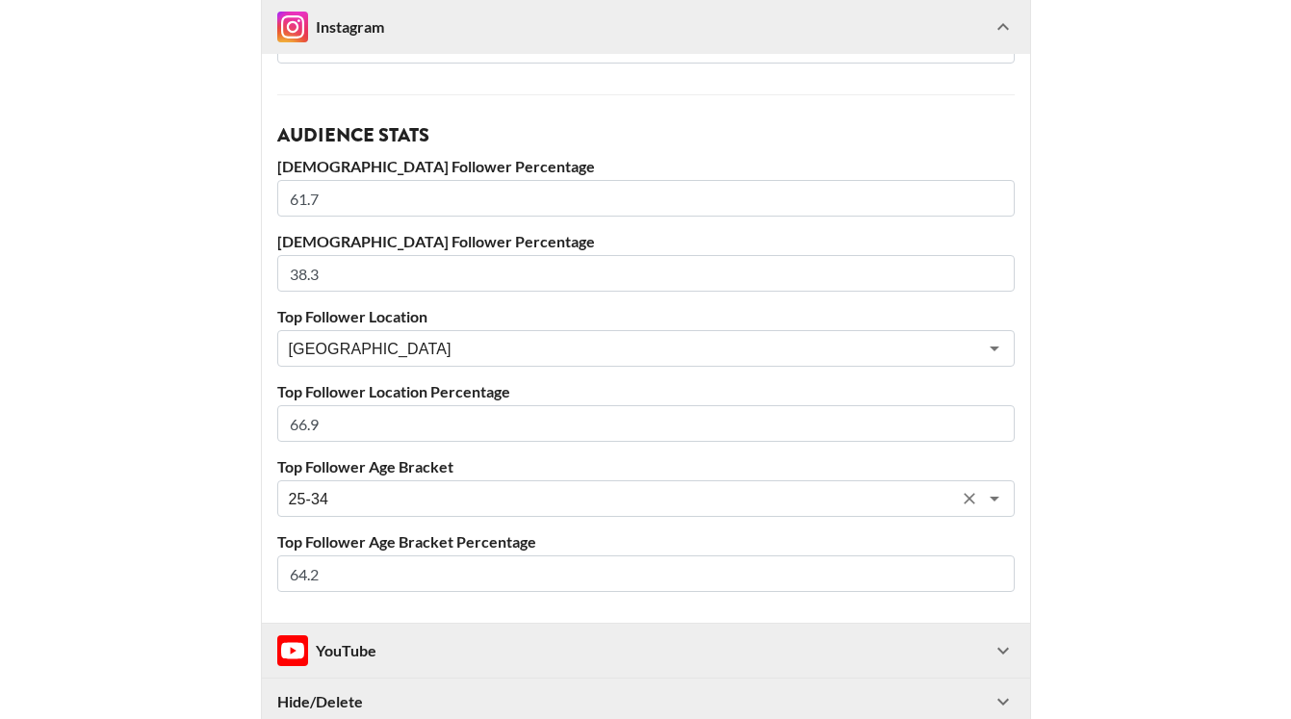
scroll to position [886, 0]
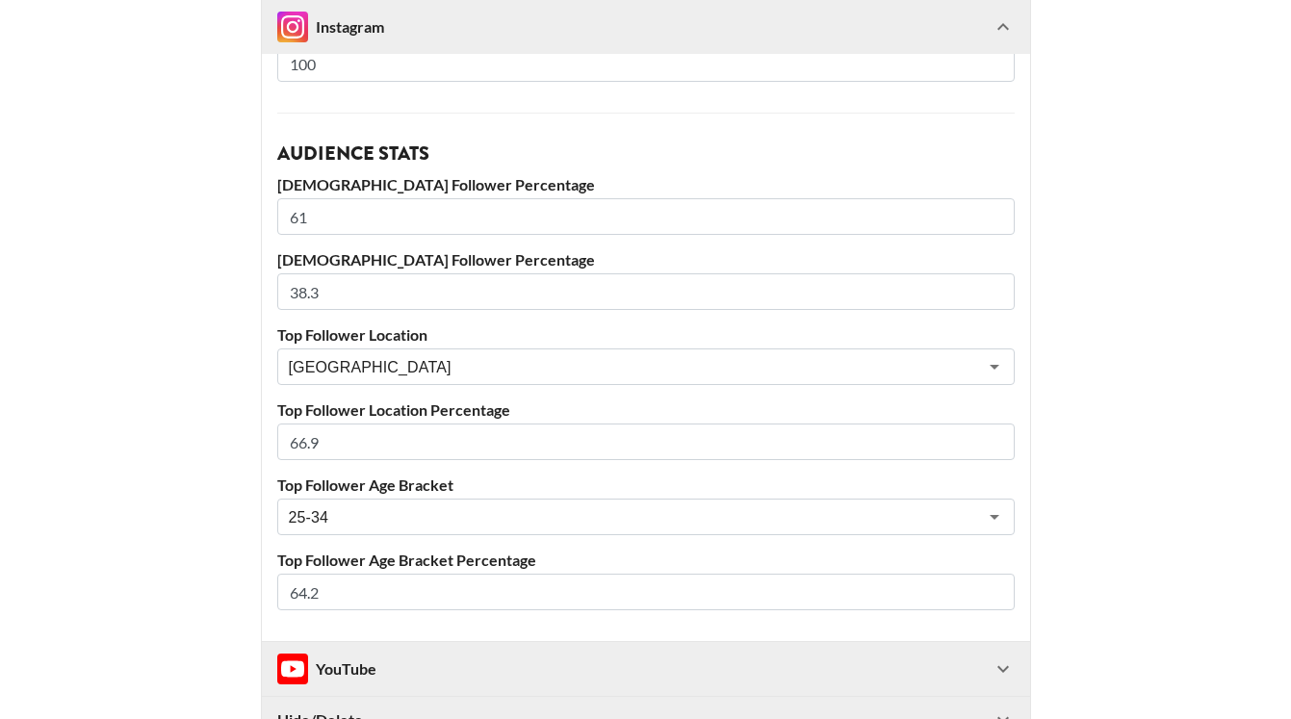
type input "61"
click at [995, 223] on input "61" at bounding box center [645, 216] width 737 height 37
type input "38"
click at [996, 297] on input "38" at bounding box center [645, 291] width 737 height 37
type input "64"
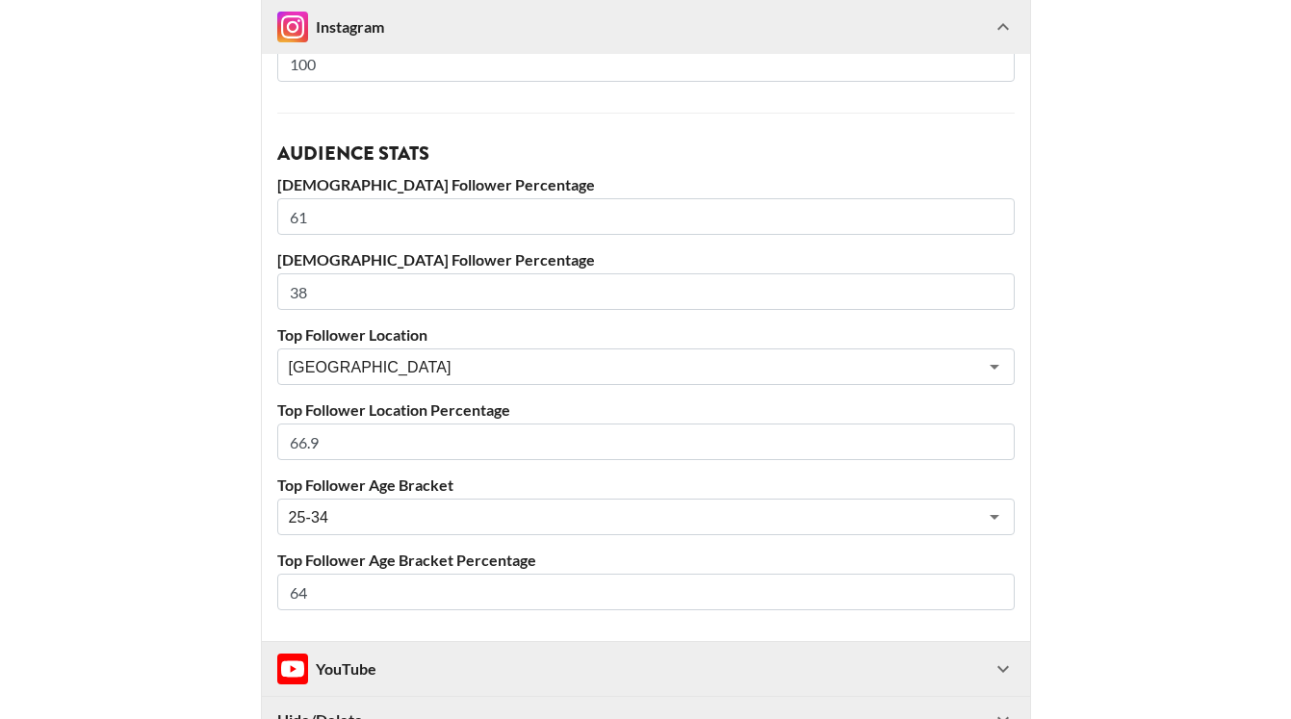
click at [996, 598] on input "64" at bounding box center [645, 592] width 737 height 37
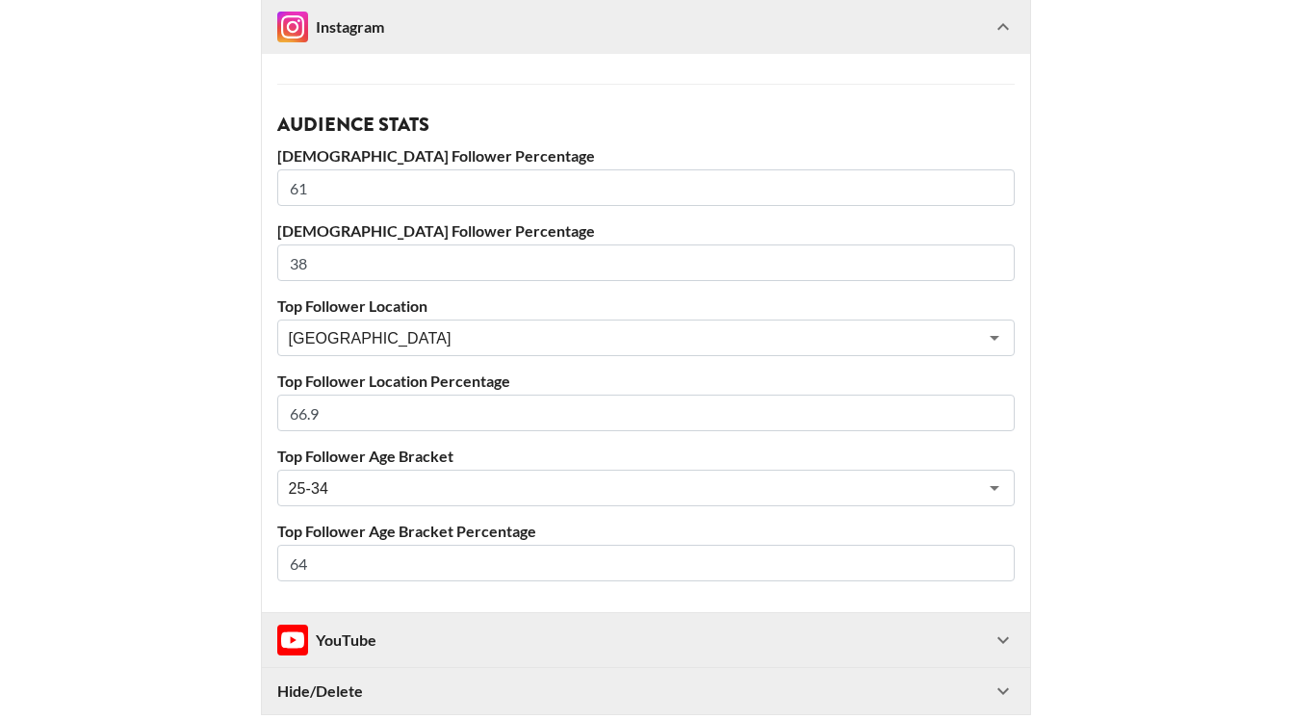
scroll to position [918, 0]
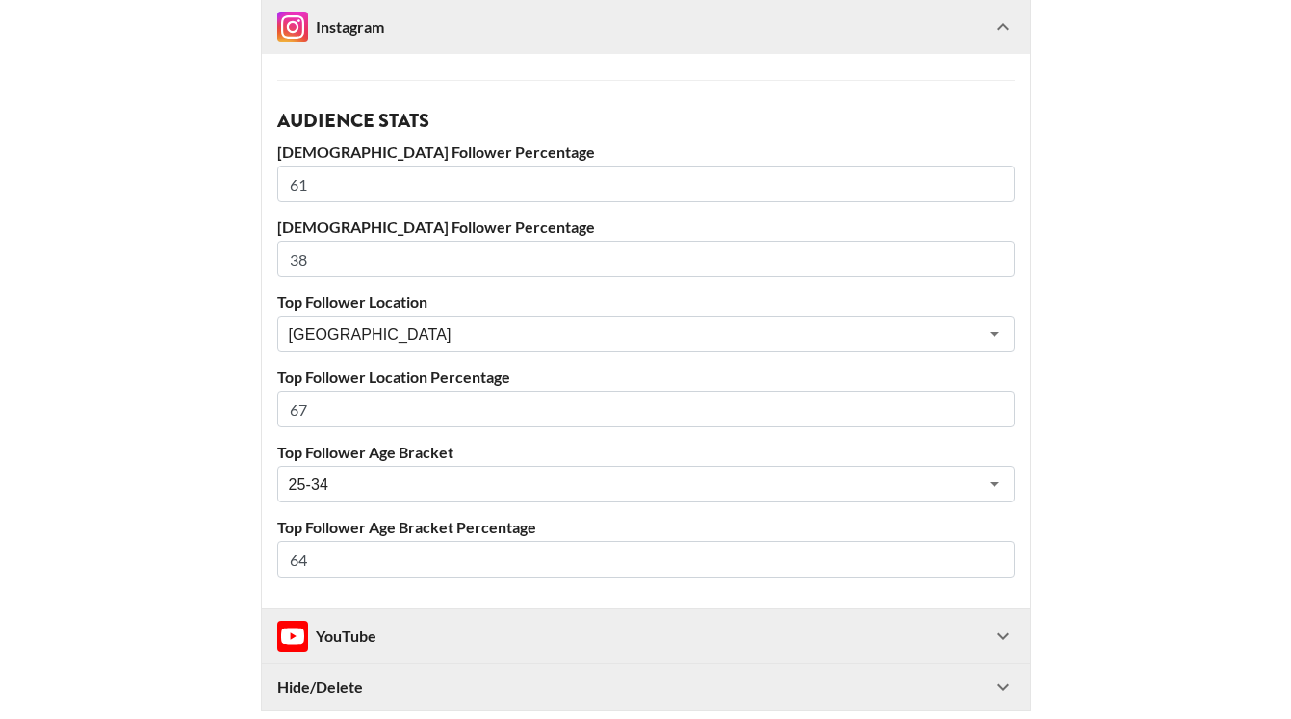
type input "67"
click at [996, 404] on input "67" at bounding box center [645, 409] width 737 height 37
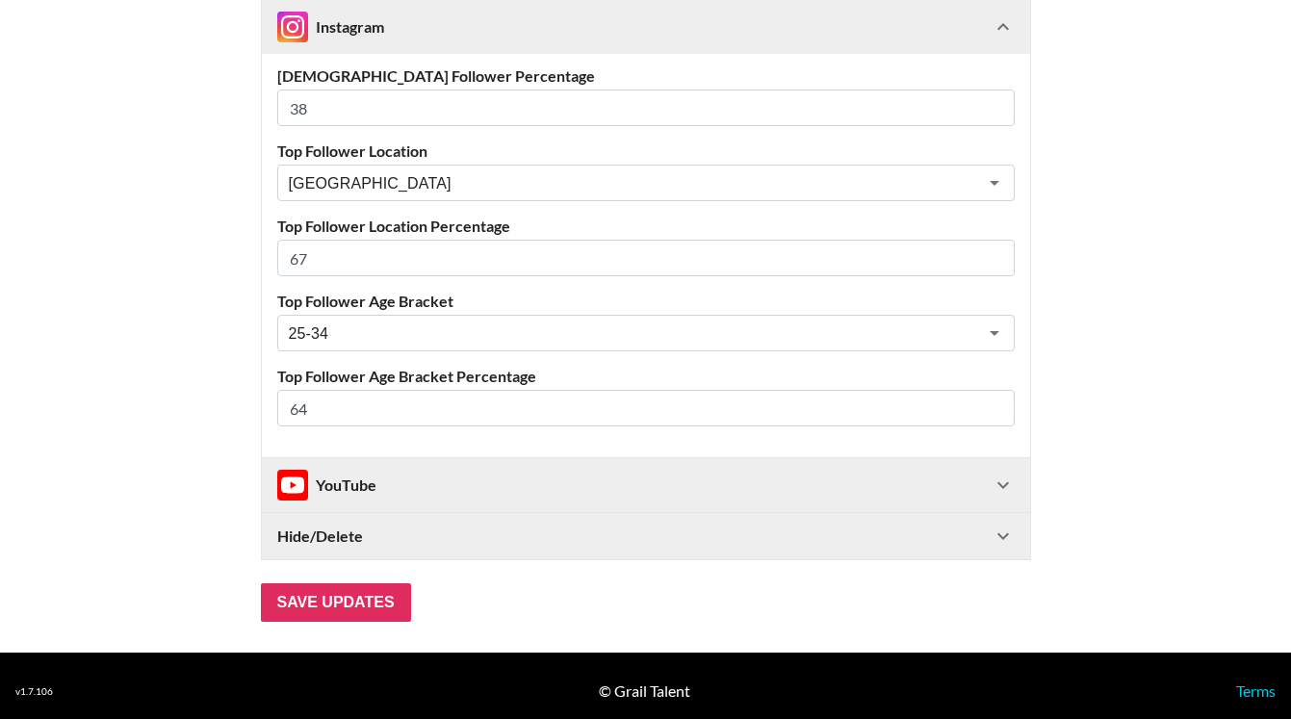
scroll to position [1080, 0]
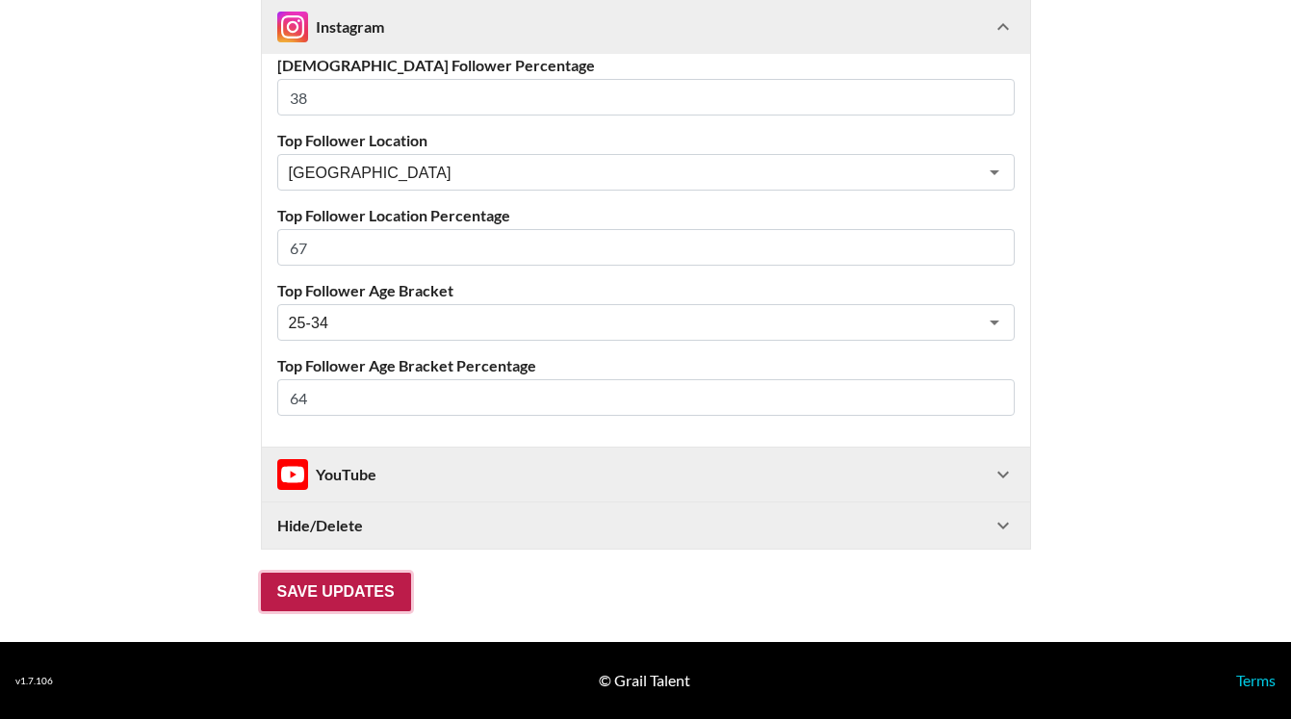
click at [352, 596] on input "Save Updates" at bounding box center [336, 592] width 150 height 39
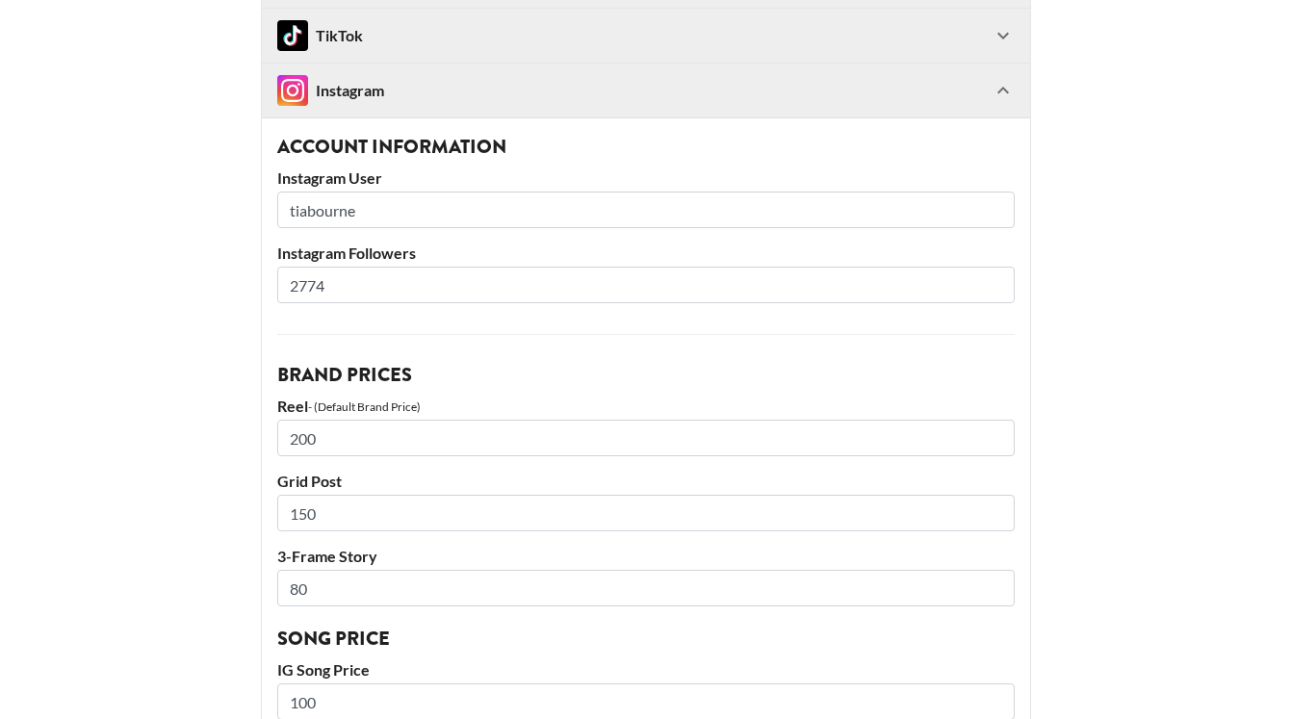
scroll to position [0, 0]
